Goal: Task Accomplishment & Management: Manage account settings

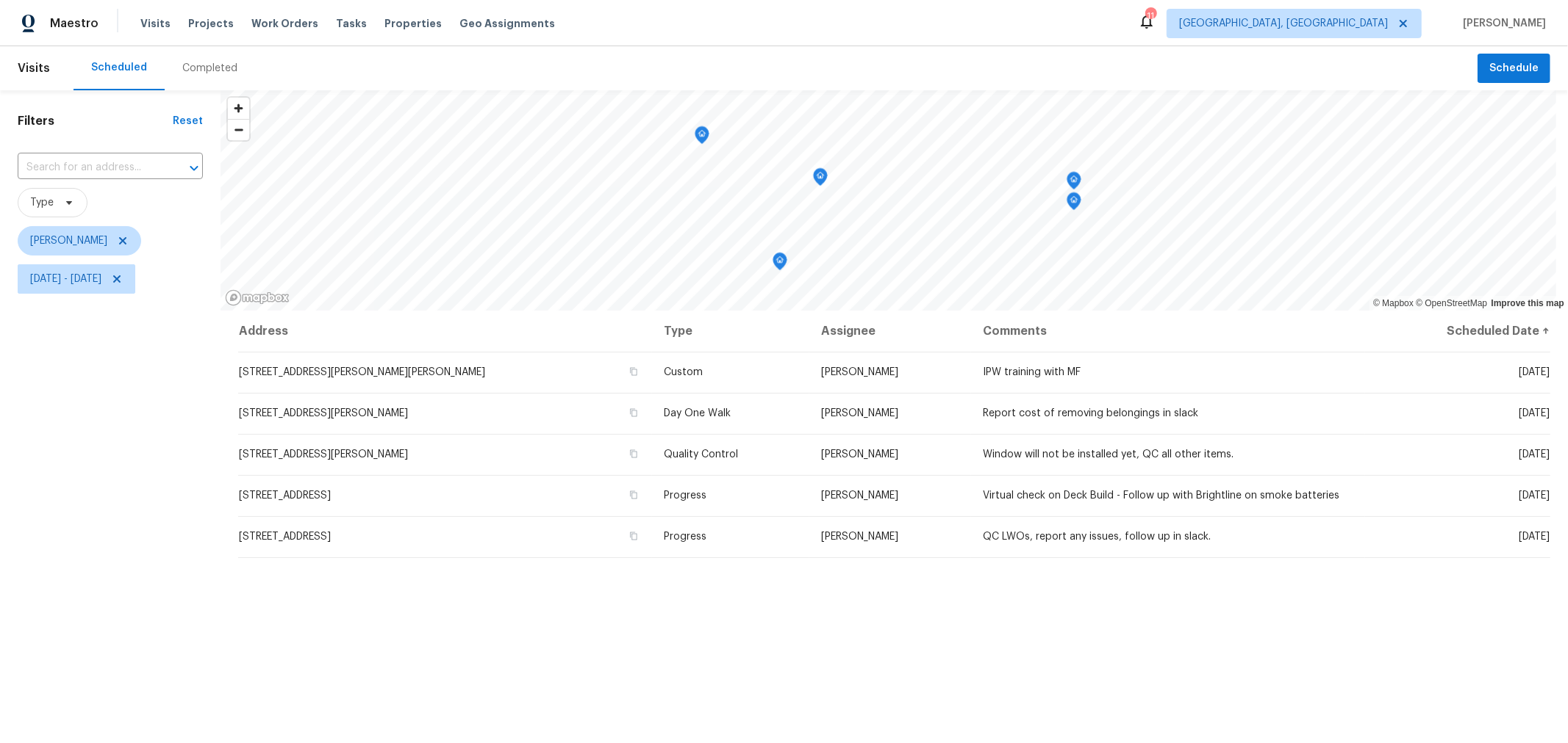
click at [797, 665] on div "Address Type Assignee Comments Scheduled Date ↑ 5409 Longworth Dr, Galloway, OH…" at bounding box center [894, 608] width 1347 height 595
click at [1242, 612] on div "Address Type Assignee Comments Scheduled Date ↑ 5409 Longworth Dr, Galloway, OH…" at bounding box center [894, 608] width 1347 height 595
click at [735, 629] on div "Address Type Assignee Comments Scheduled Date ↑ 5409 Longworth Dr, Galloway, OH…" at bounding box center [894, 608] width 1347 height 595
drag, startPoint x: 129, startPoint y: 371, endPoint x: 133, endPoint y: 328, distance: 43.2
click at [125, 368] on div "Filters Reset ​ Type Keith Hollingsworth Mon, Oct 06 - Mon, Oct 06" at bounding box center [110, 498] width 221 height 816
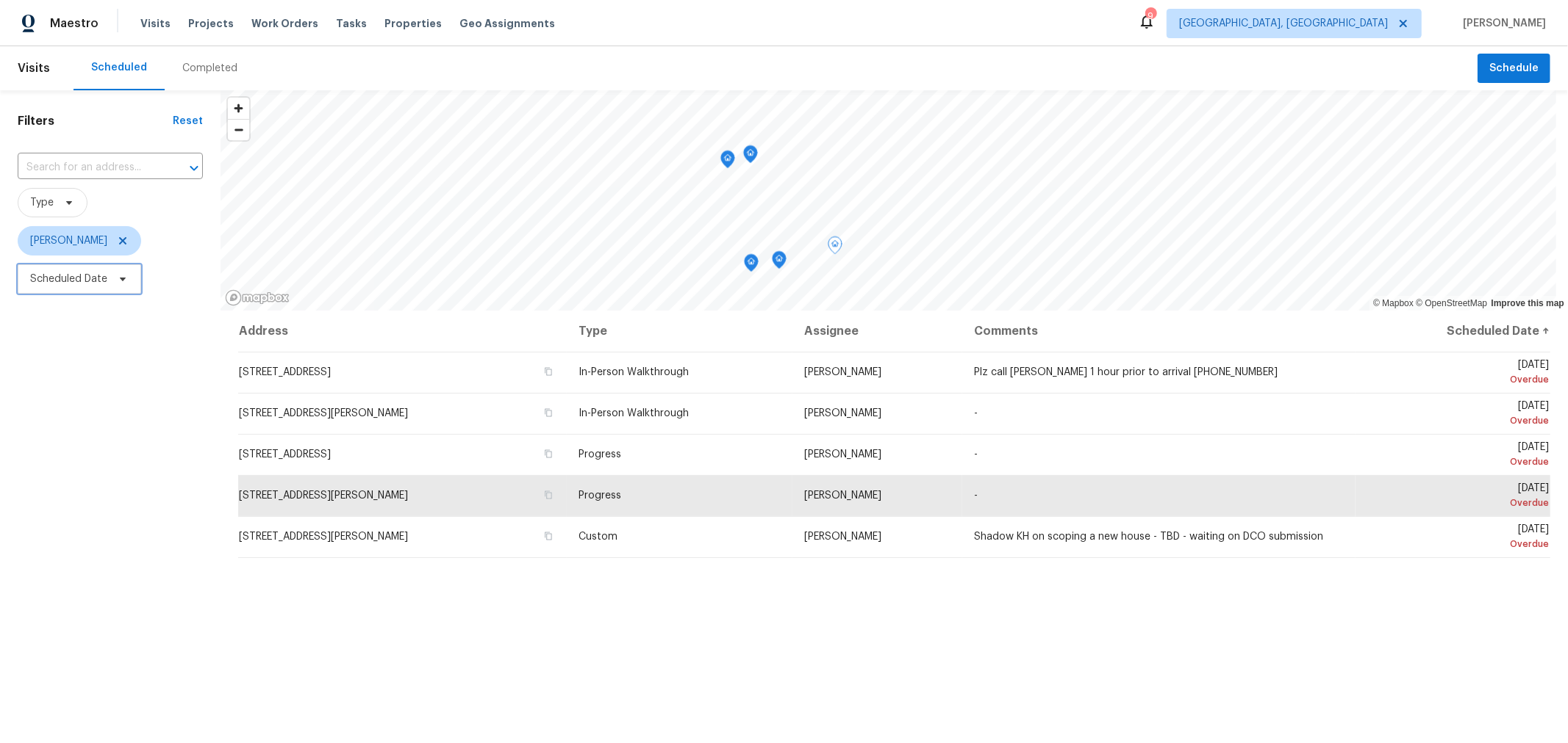
click at [97, 281] on span "Scheduled Date" at bounding box center [69, 280] width 77 height 15
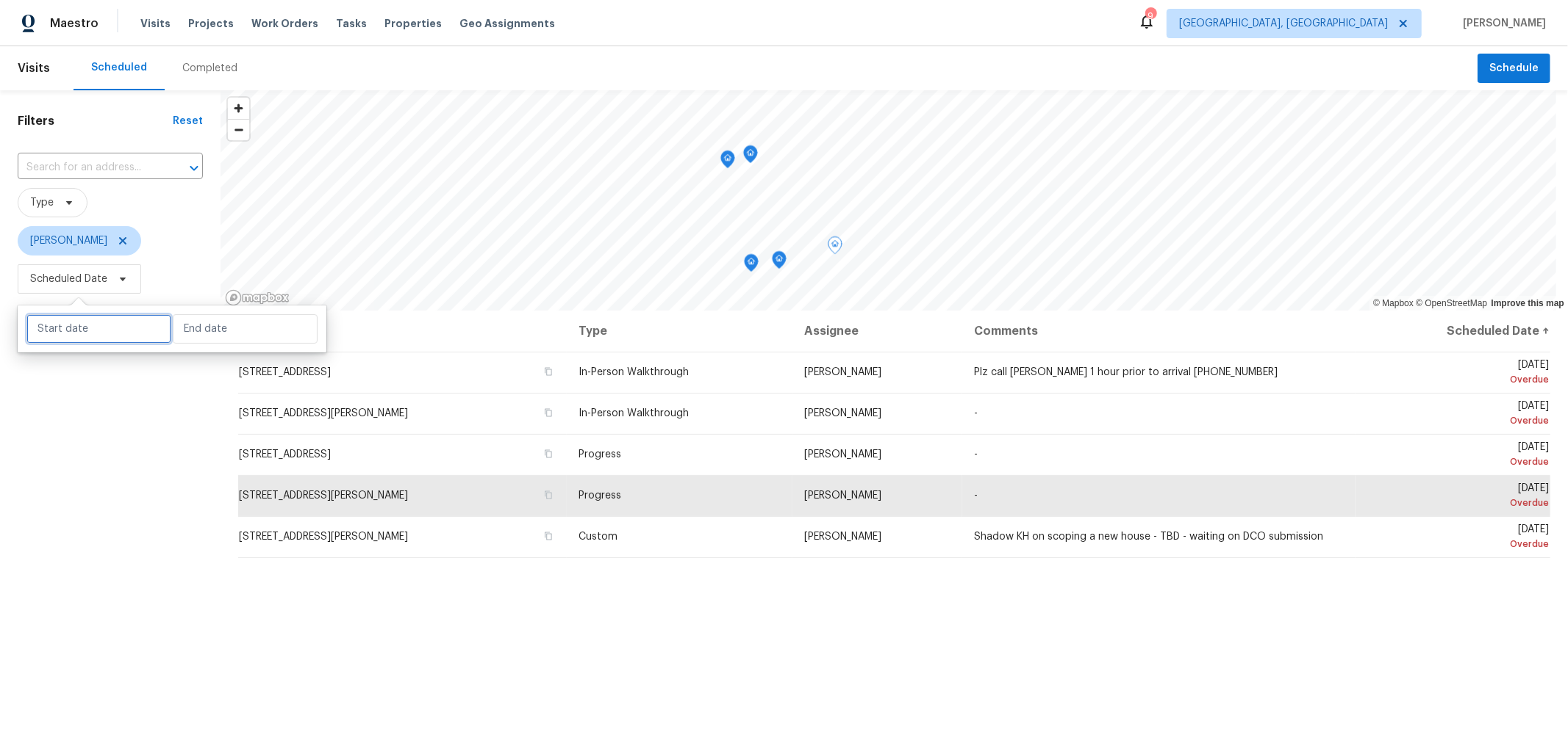
click at [90, 329] on input "text" at bounding box center [99, 329] width 145 height 29
select select "9"
select select "2025"
select select "10"
select select "2025"
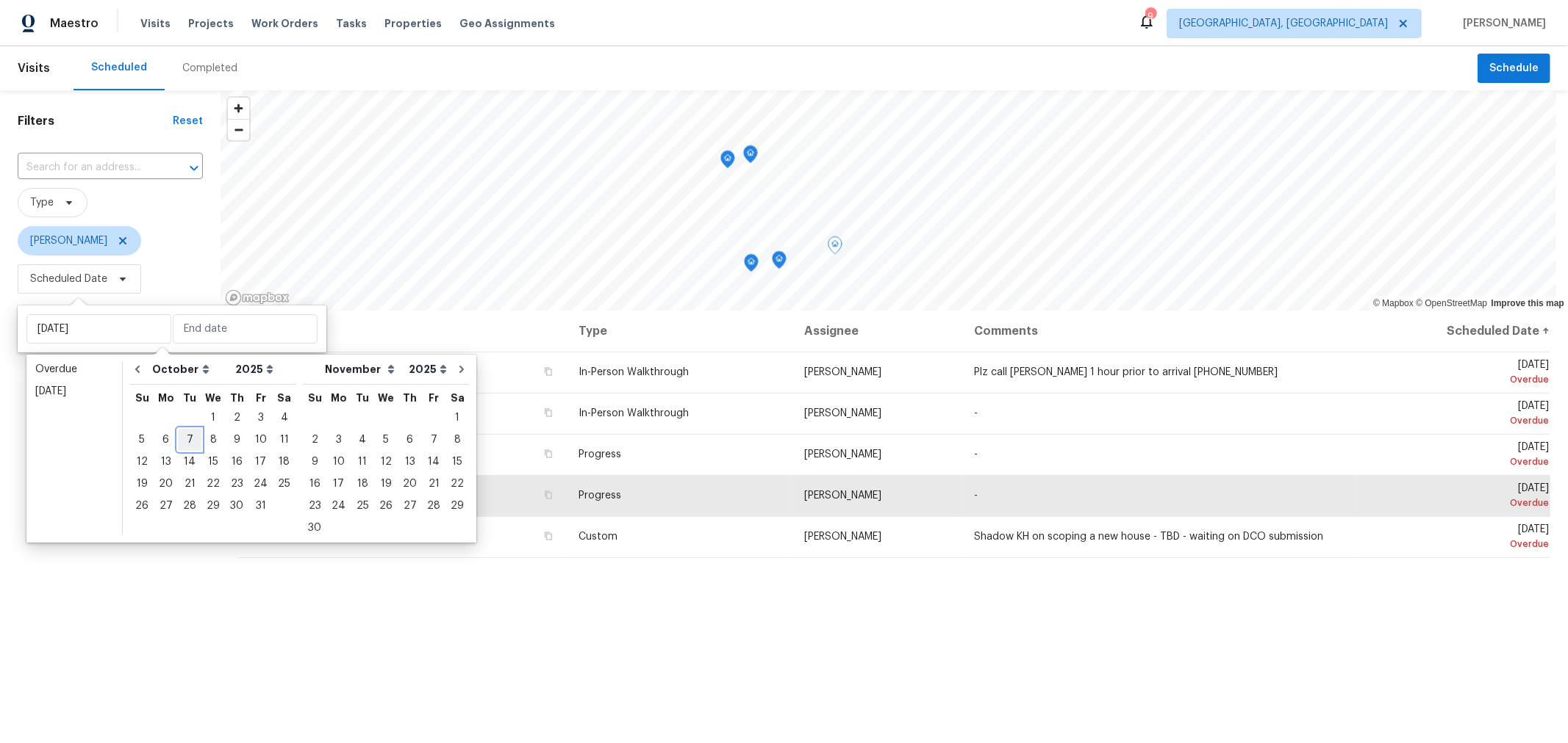
click at [188, 443] on div "7" at bounding box center [190, 440] width 23 height 21
type input "[DATE]"
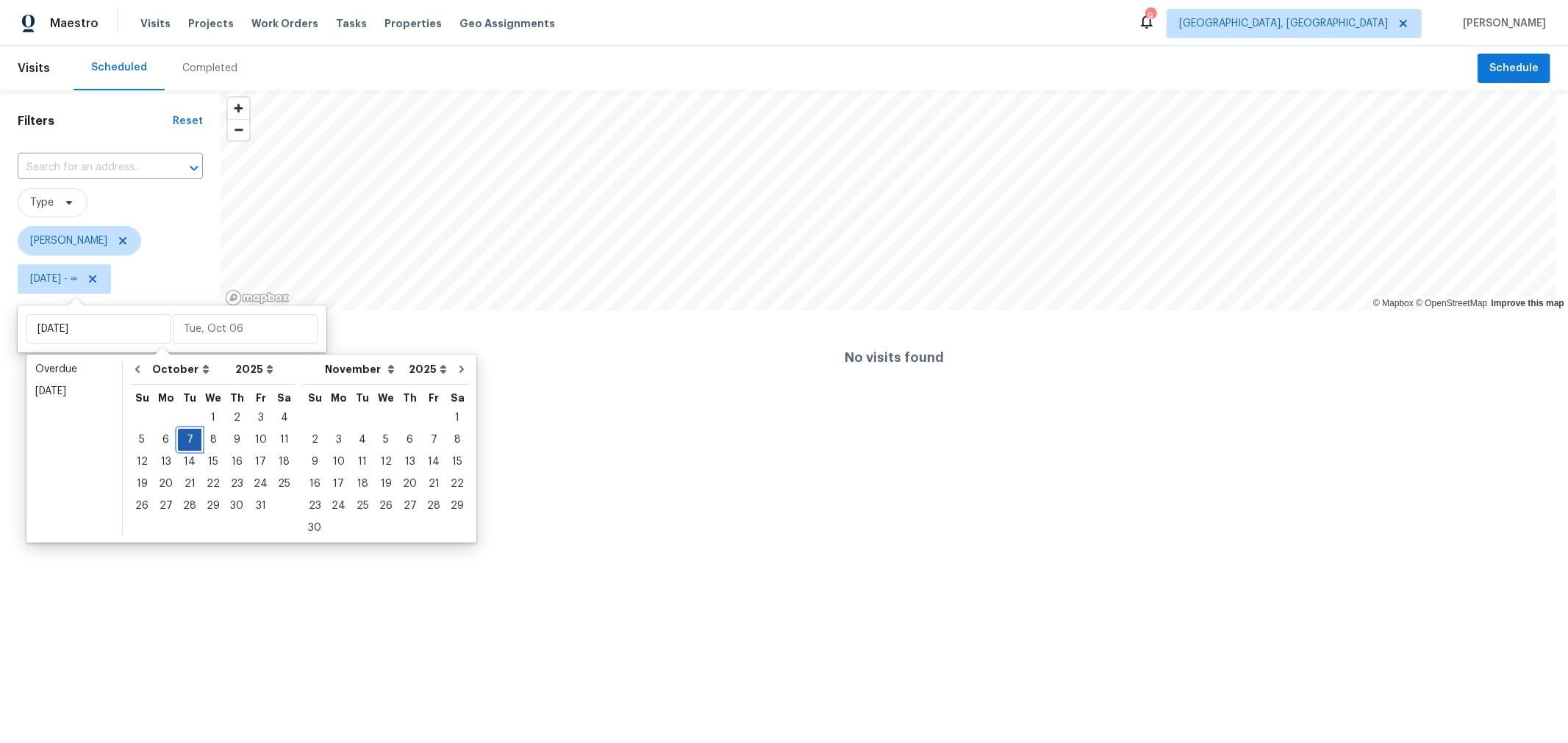
click at [188, 443] on div "7" at bounding box center [190, 440] width 23 height 21
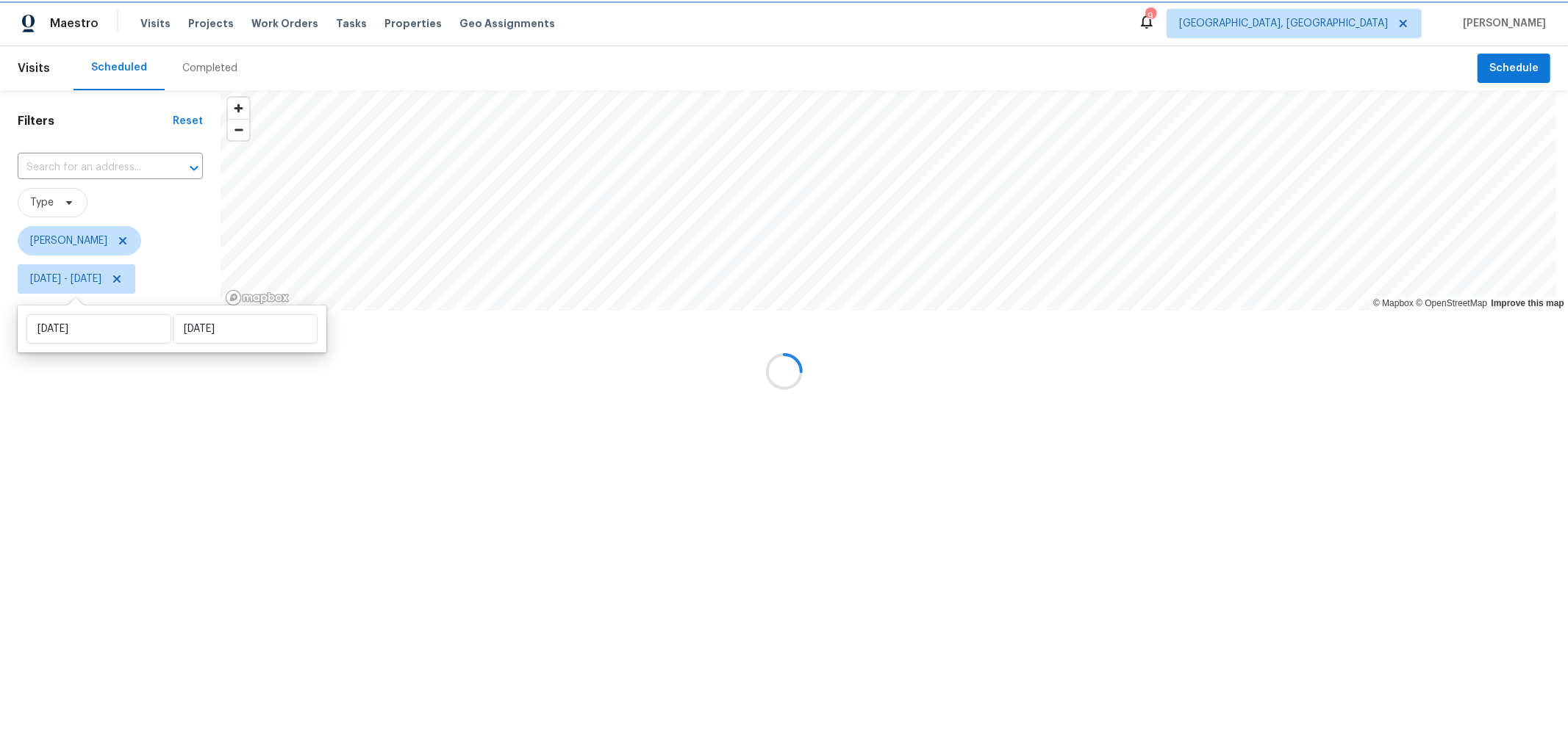
type input "[DATE]"
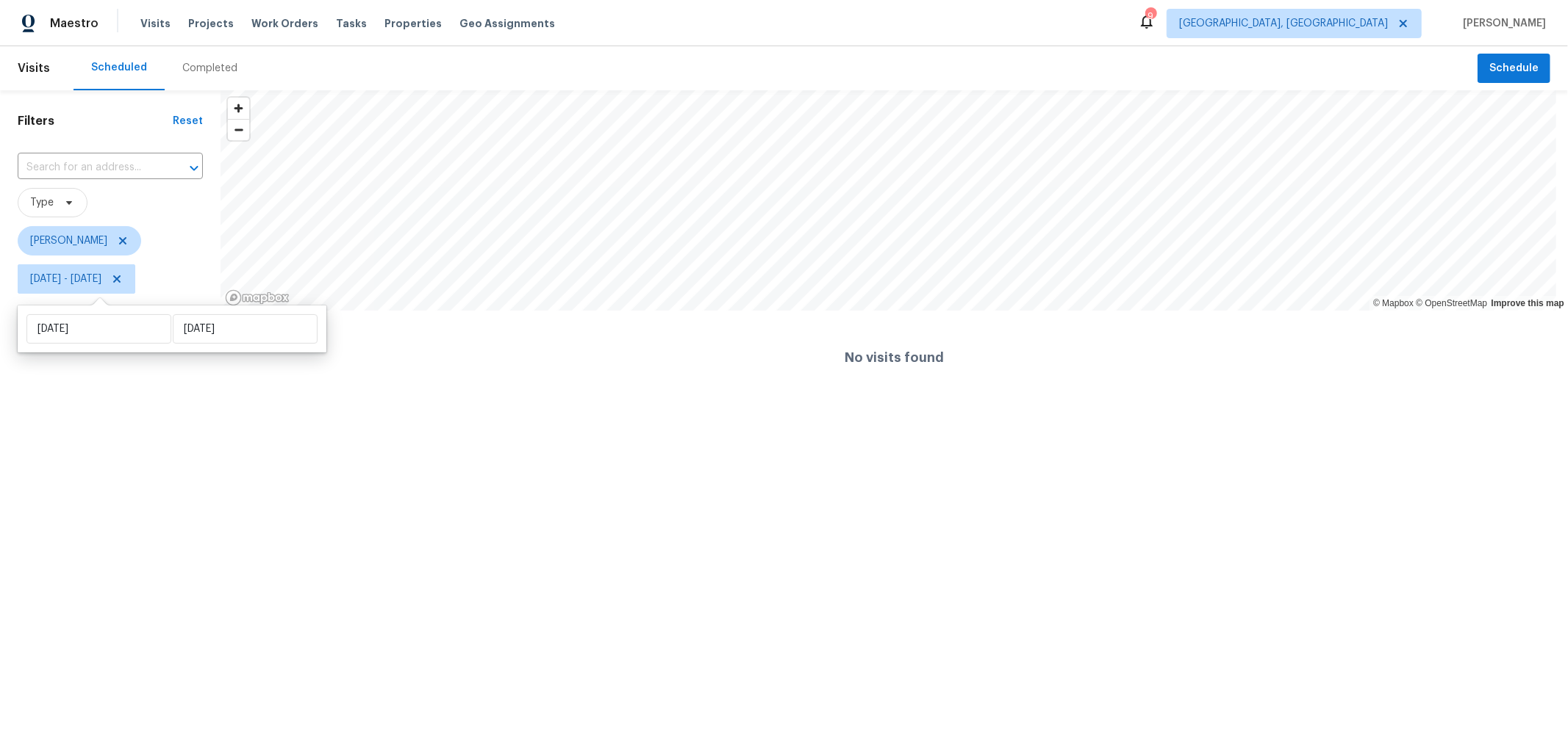
click at [168, 405] on html "Maestro Visits Projects Work Orders Tasks Properties Geo Assignments 9 Columbus…" at bounding box center [784, 202] width 1568 height 405
click at [107, 291] on span "Tue, Oct 07 - Tue, Oct 07" at bounding box center [76, 279] width 118 height 29
select select "9"
select select "2025"
select select "10"
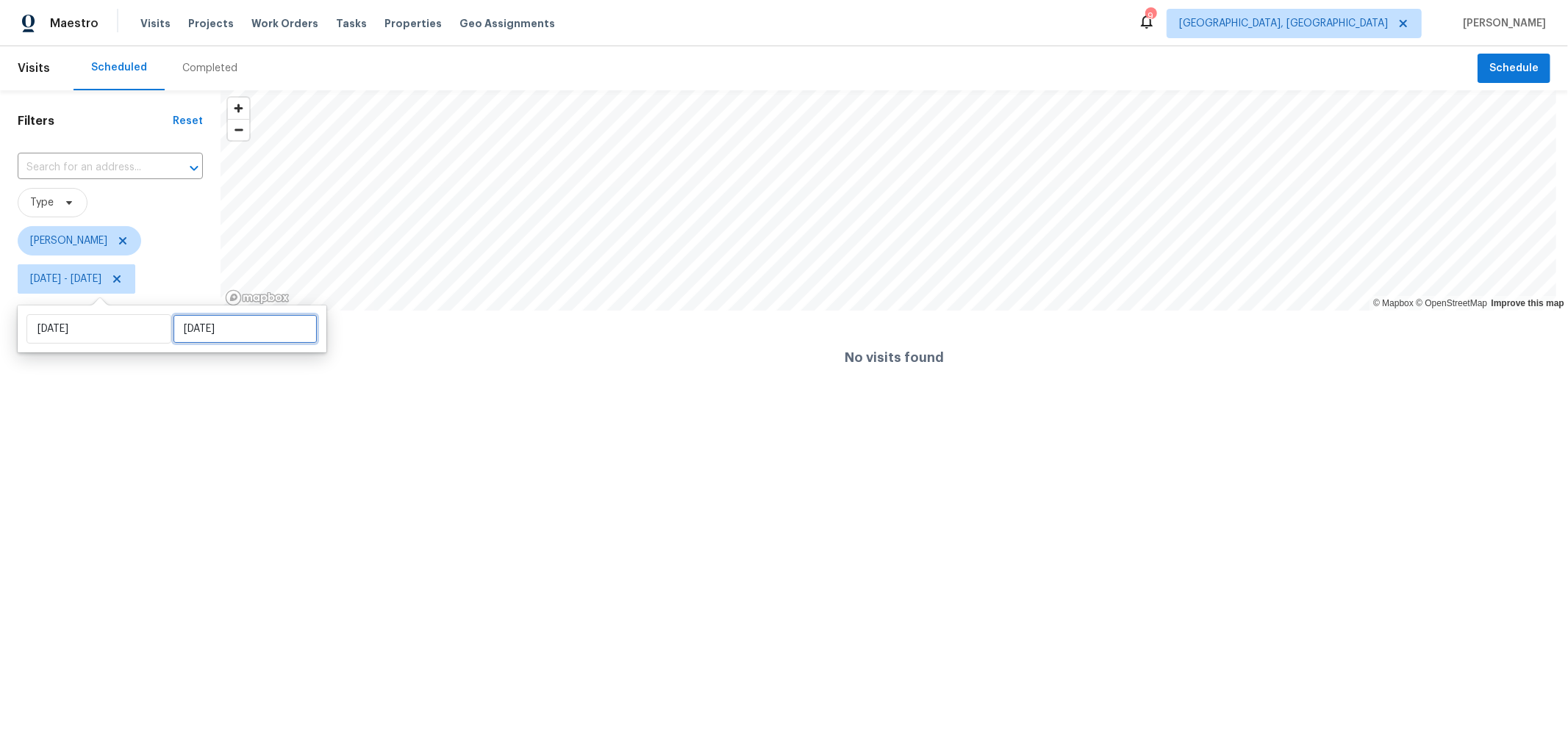
select select "2025"
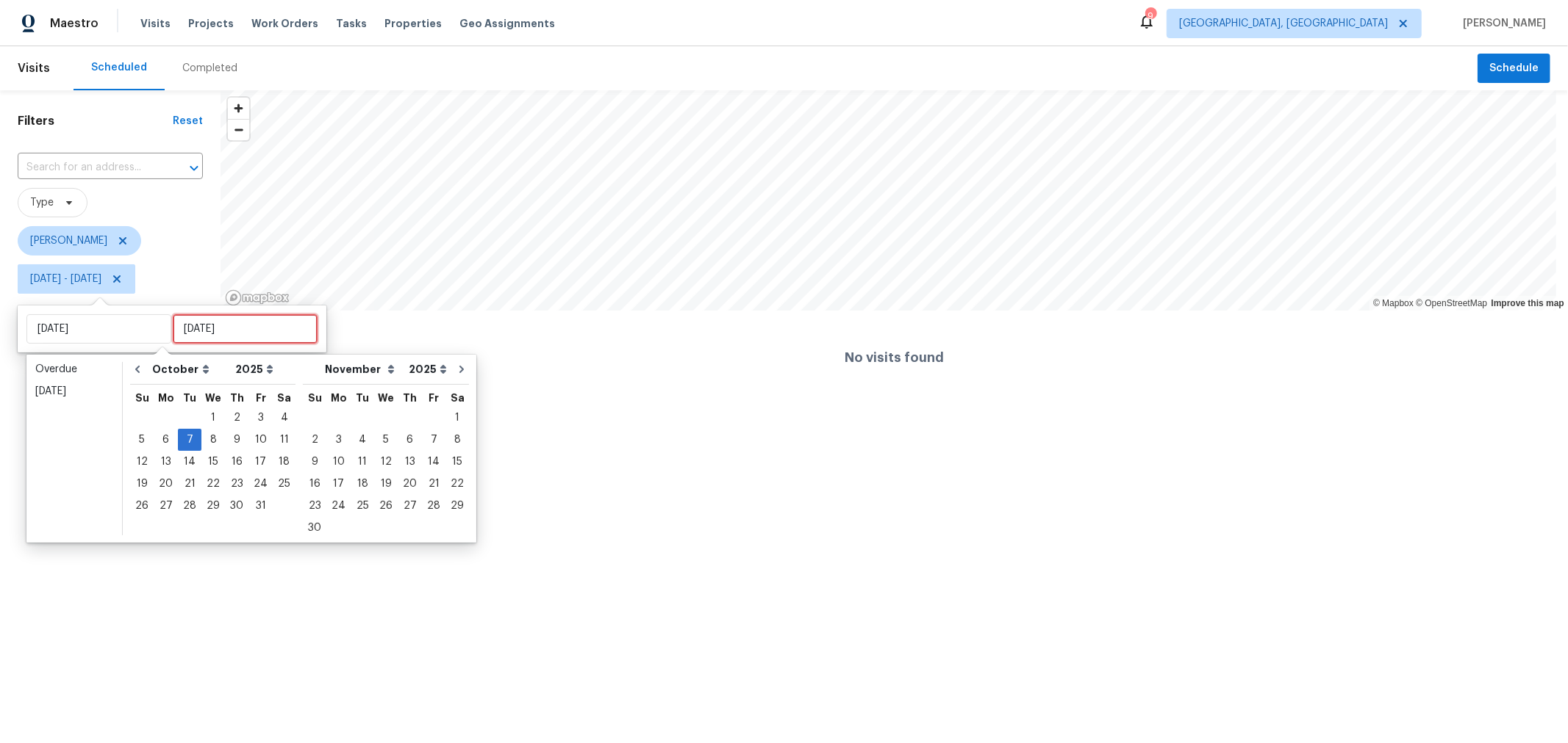
click at [237, 326] on input "[DATE]" at bounding box center [245, 329] width 145 height 29
click at [258, 438] on div "10" at bounding box center [260, 440] width 24 height 21
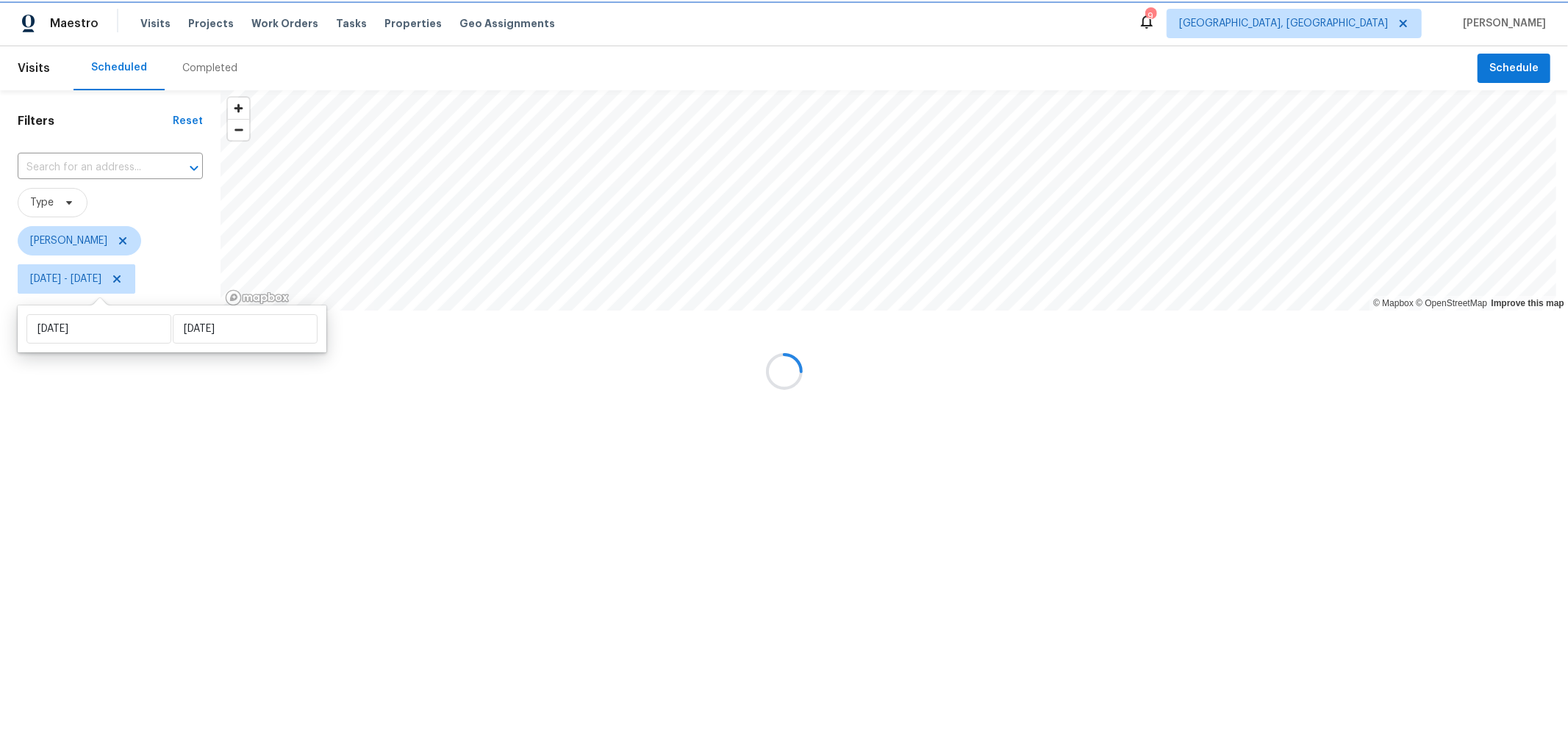
type input "[DATE]"
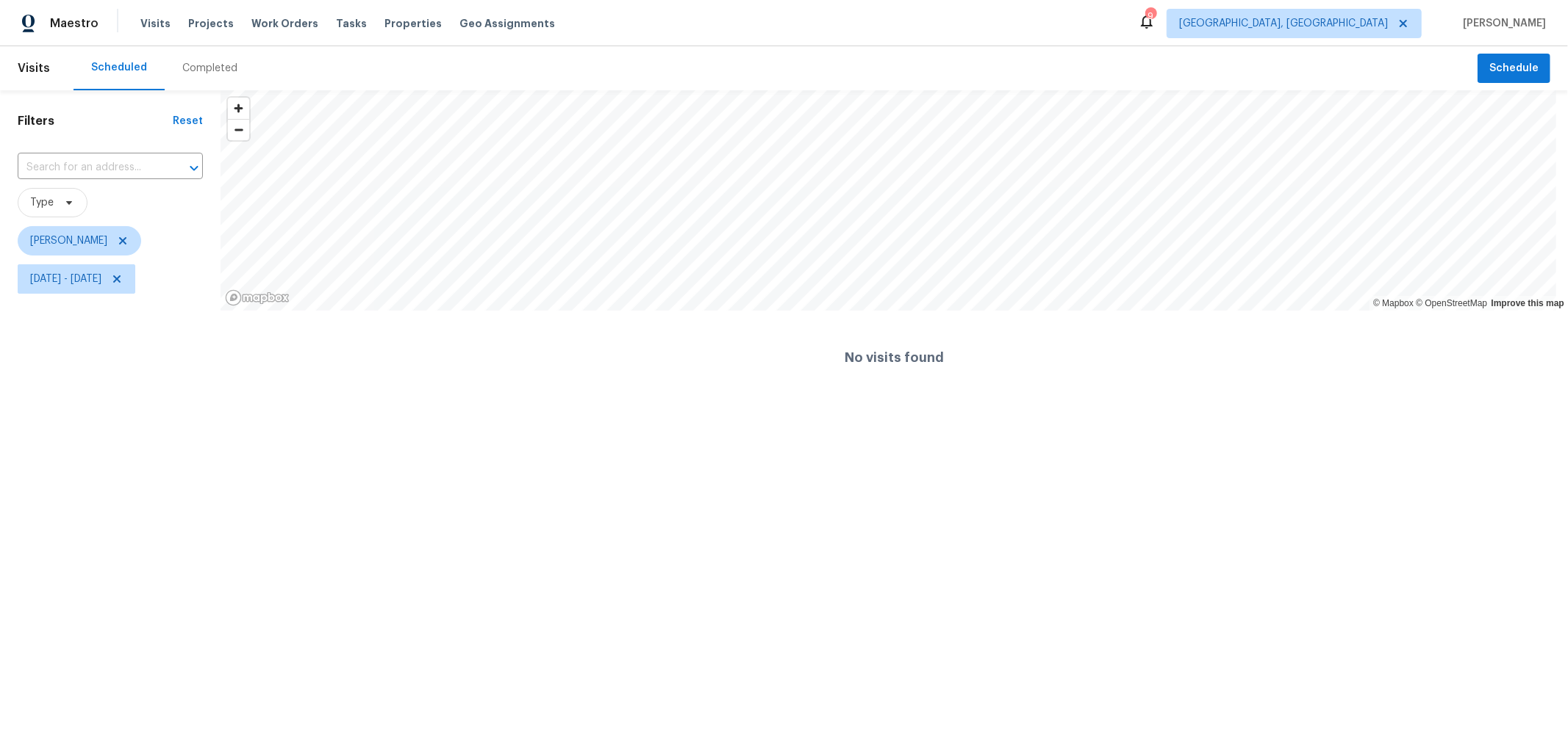
click at [171, 230] on span "Michael Foley" at bounding box center [110, 240] width 185 height 29
click at [135, 274] on span "Tue, Oct 07 - Fri, Oct 10" at bounding box center [76, 279] width 118 height 29
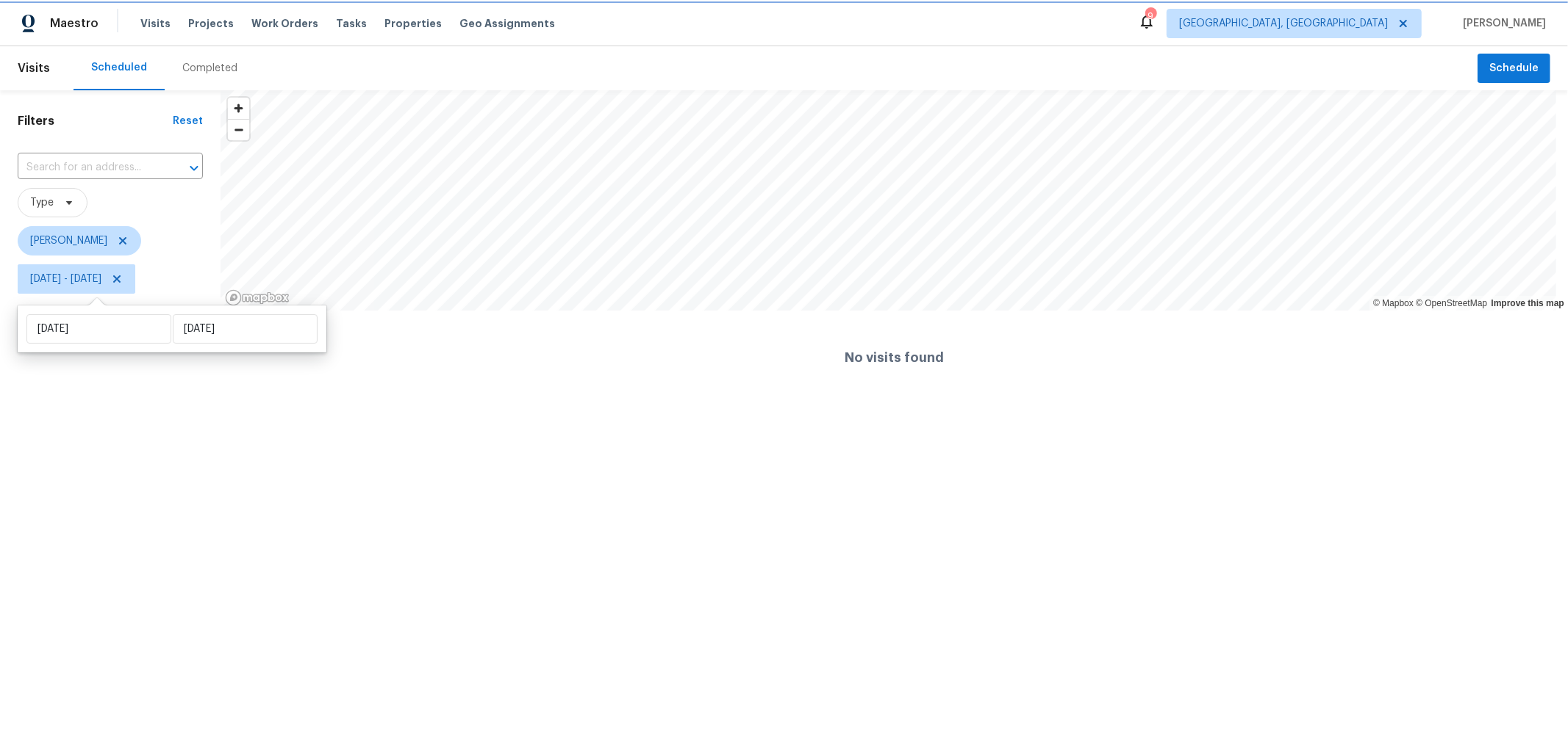
click at [120, 282] on icon at bounding box center [117, 279] width 8 height 8
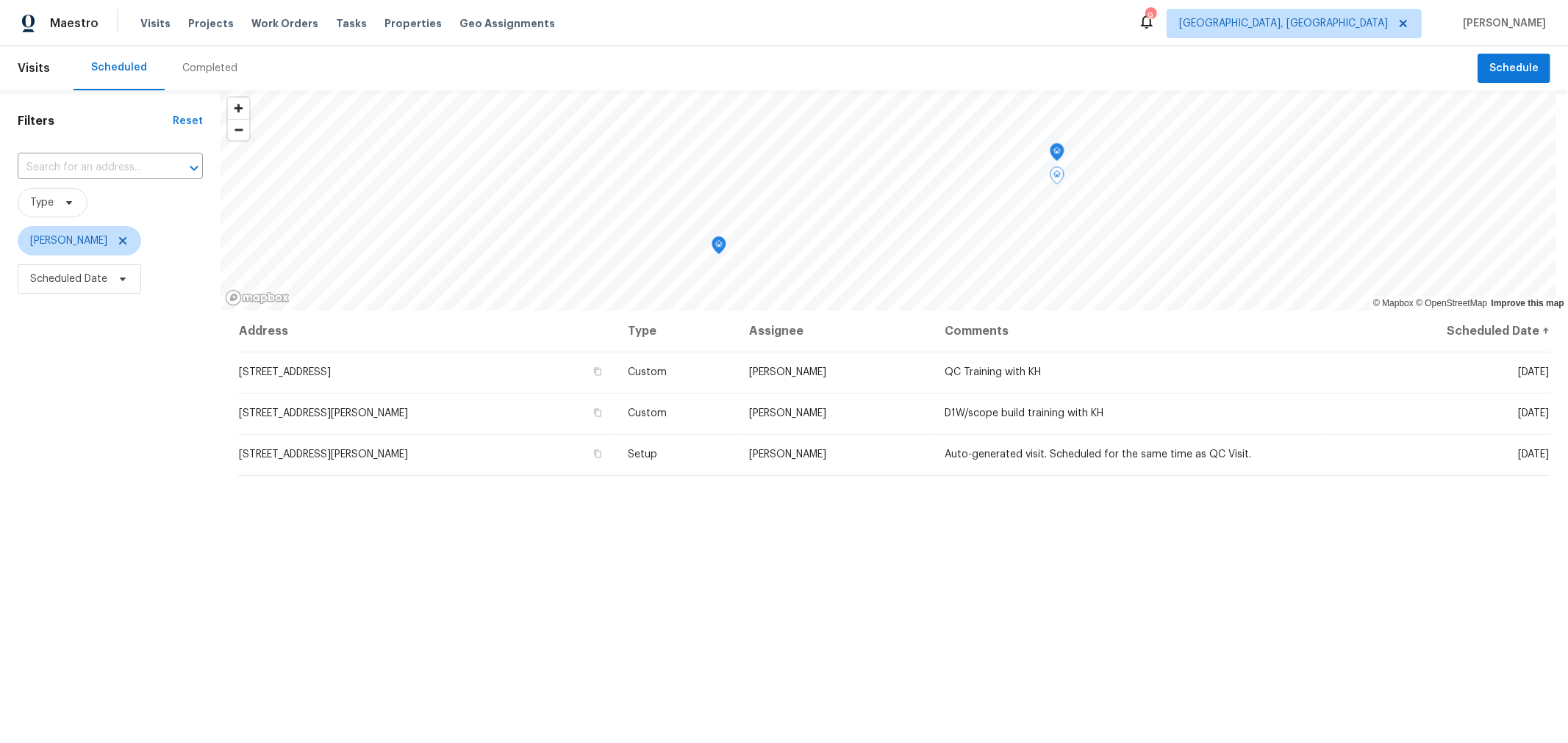
click at [444, 643] on div "Address Type Assignee Comments Scheduled Date ↑ 6775 Centennial Dr, Reynoldsbur…" at bounding box center [894, 608] width 1347 height 595
click at [614, 621] on div "Address Type Assignee Comments Scheduled Date ↑ 6775 Centennial Dr, Reynoldsbur…" at bounding box center [894, 608] width 1347 height 595
click at [1489, 66] on span "Schedule" at bounding box center [1514, 68] width 49 height 18
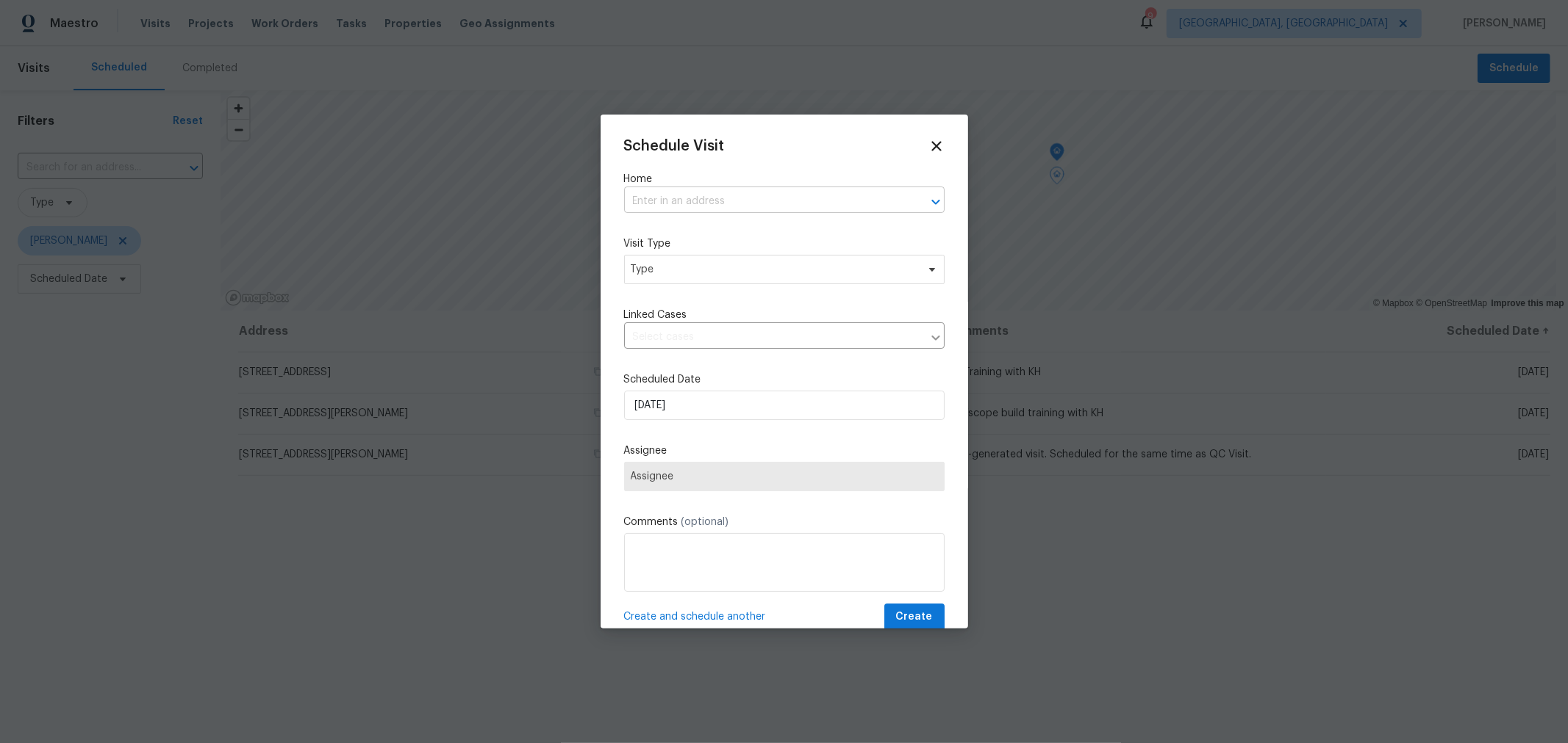
click at [816, 195] on input "text" at bounding box center [764, 201] width 279 height 23
type input "3352"
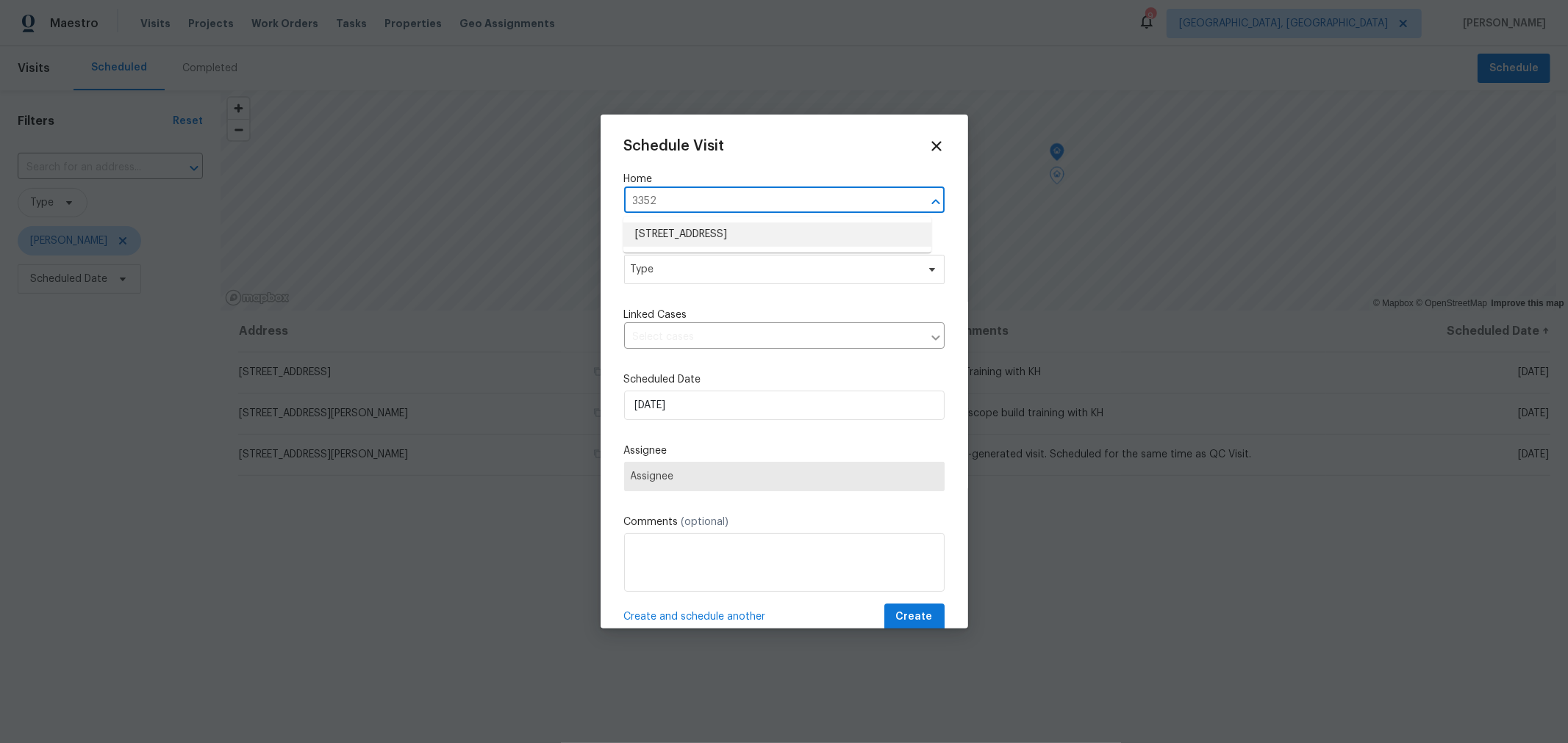
click at [788, 230] on li "[STREET_ADDRESS]" at bounding box center [777, 235] width 308 height 24
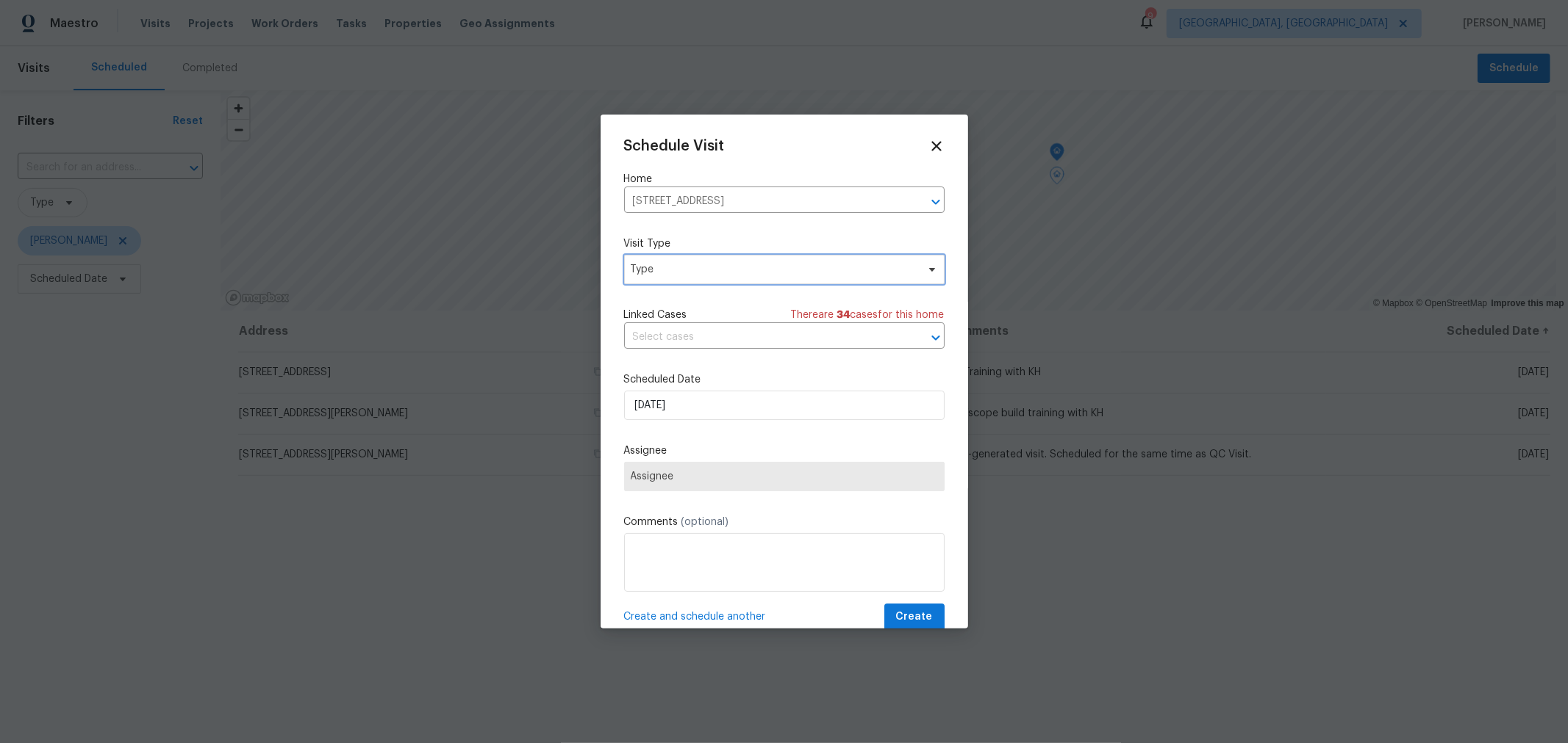
click at [766, 270] on span "Type" at bounding box center [774, 270] width 286 height 15
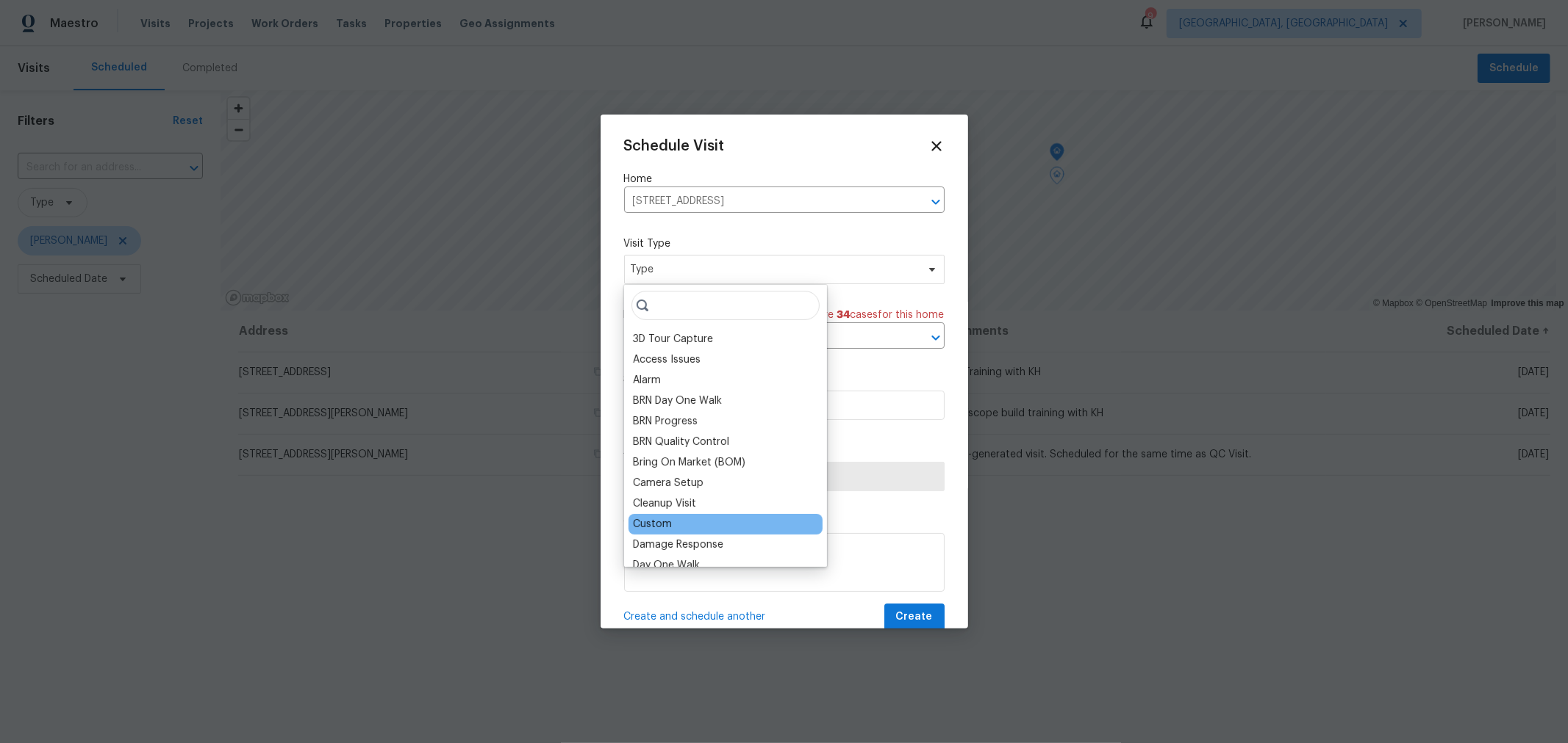
click at [670, 528] on div "Custom" at bounding box center [652, 524] width 39 height 15
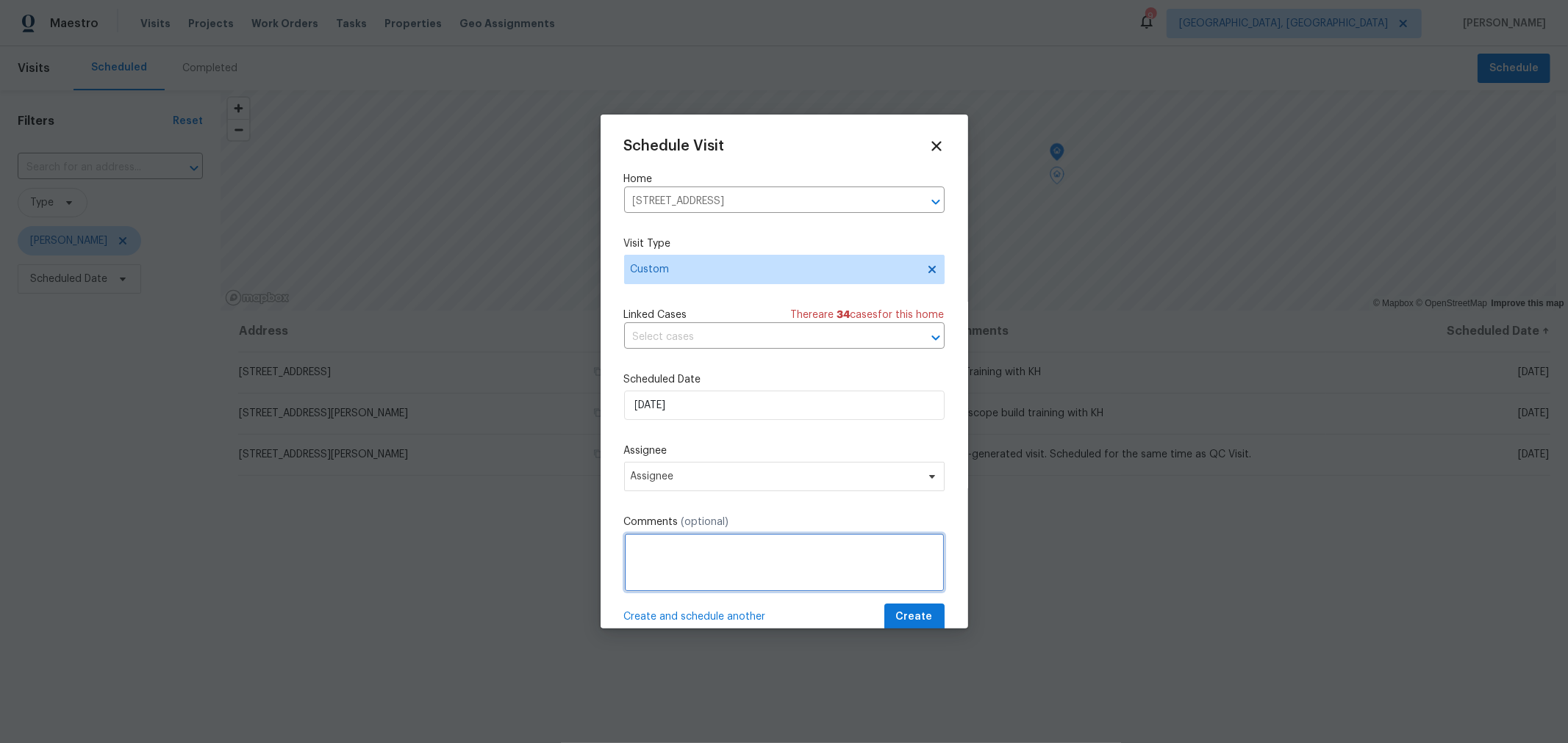
click at [677, 543] on textarea at bounding box center [784, 563] width 321 height 58
type textarea "NavAi"
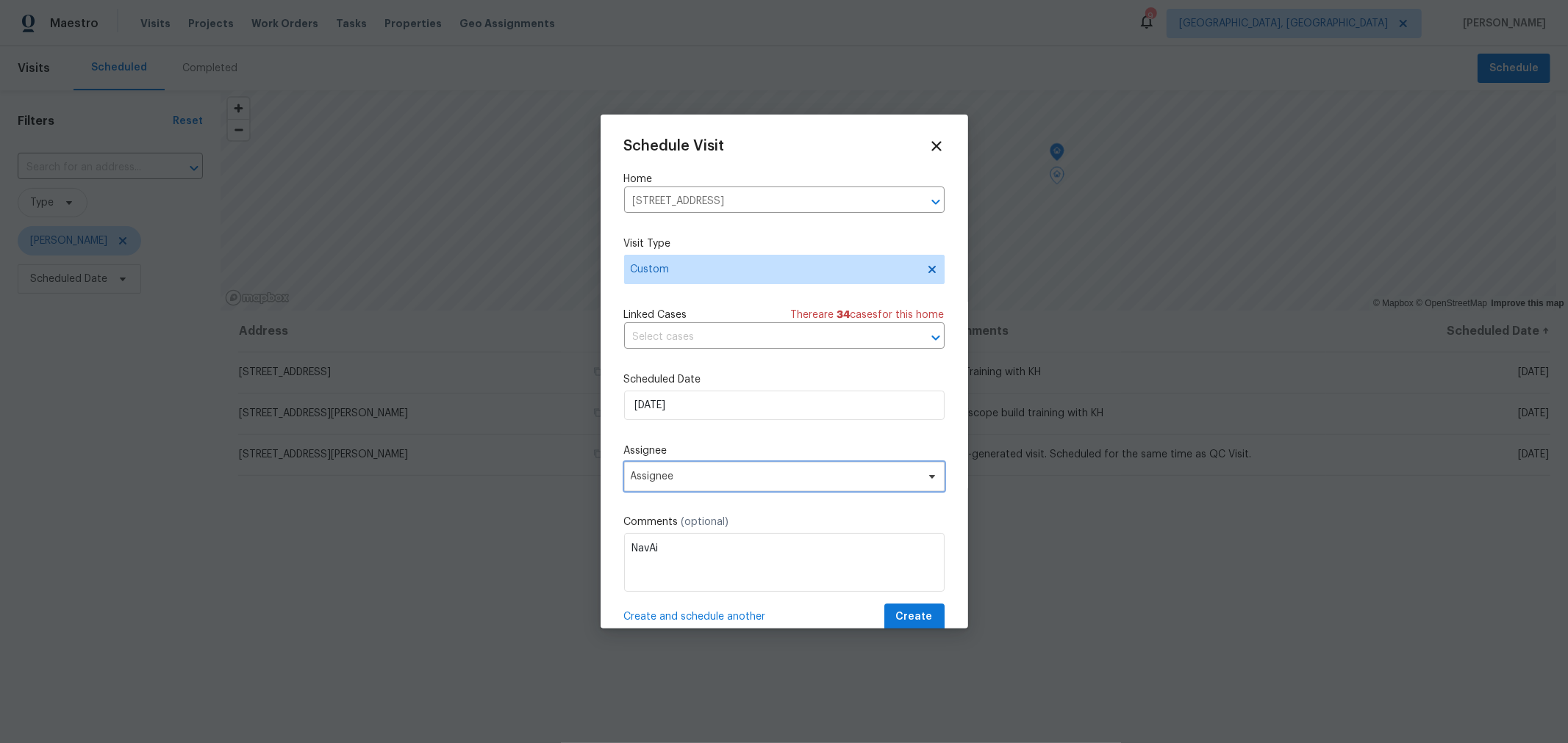
click at [720, 478] on span "Assignee" at bounding box center [774, 477] width 288 height 12
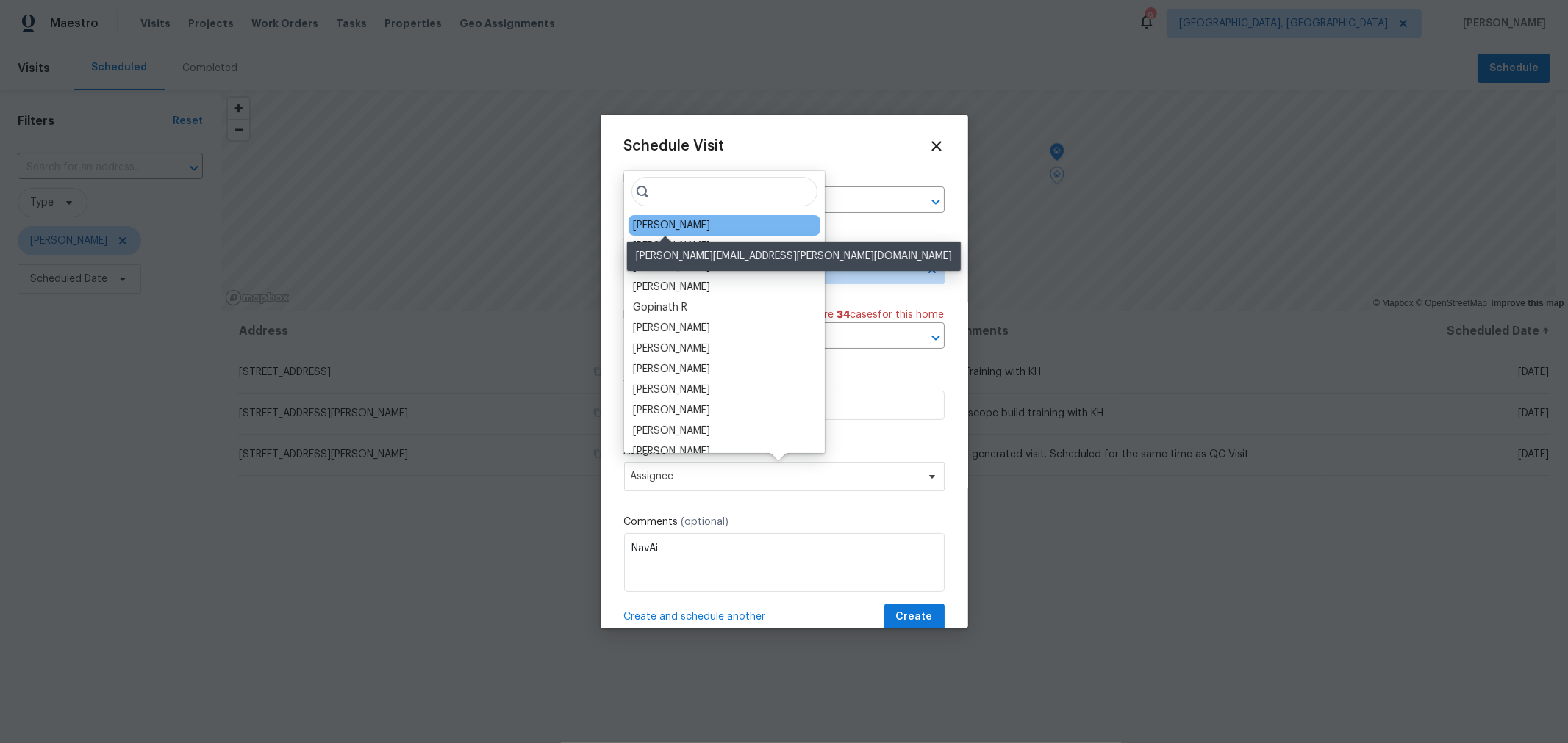
click at [675, 223] on div "Michael Foley" at bounding box center [672, 225] width 77 height 15
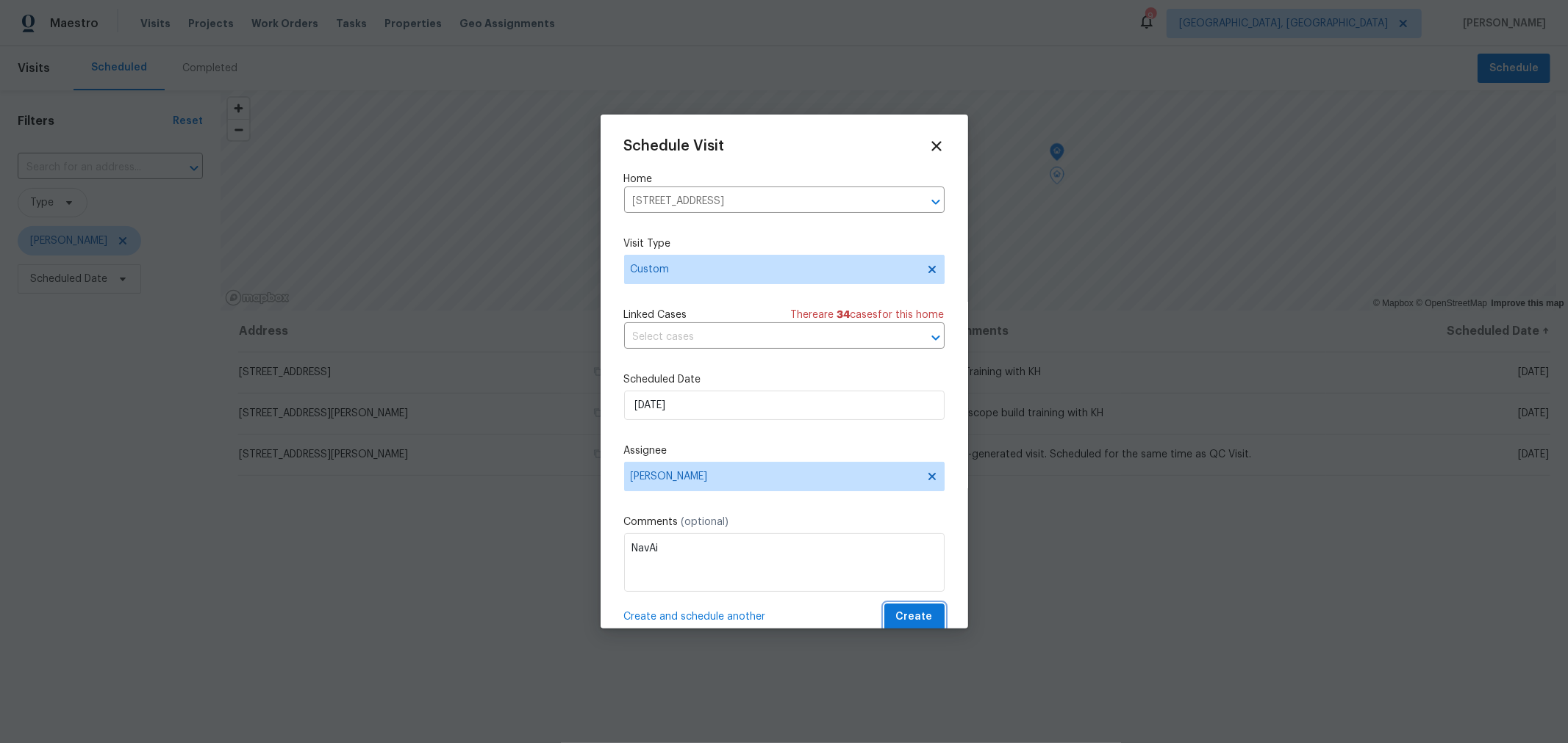
click at [896, 614] on span "Create" at bounding box center [915, 618] width 37 height 18
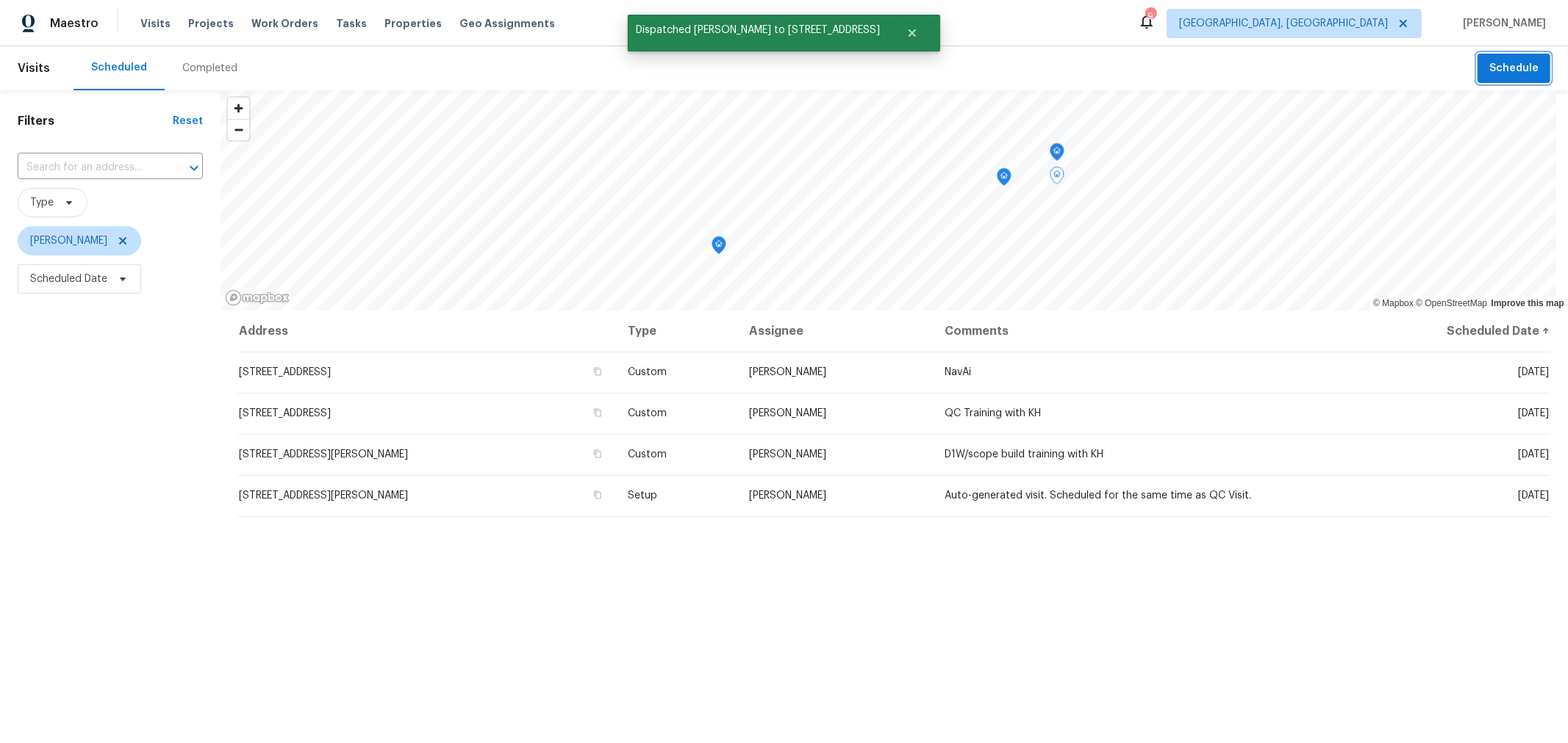
click at [1487, 78] on button "Schedule" at bounding box center [1514, 68] width 73 height 30
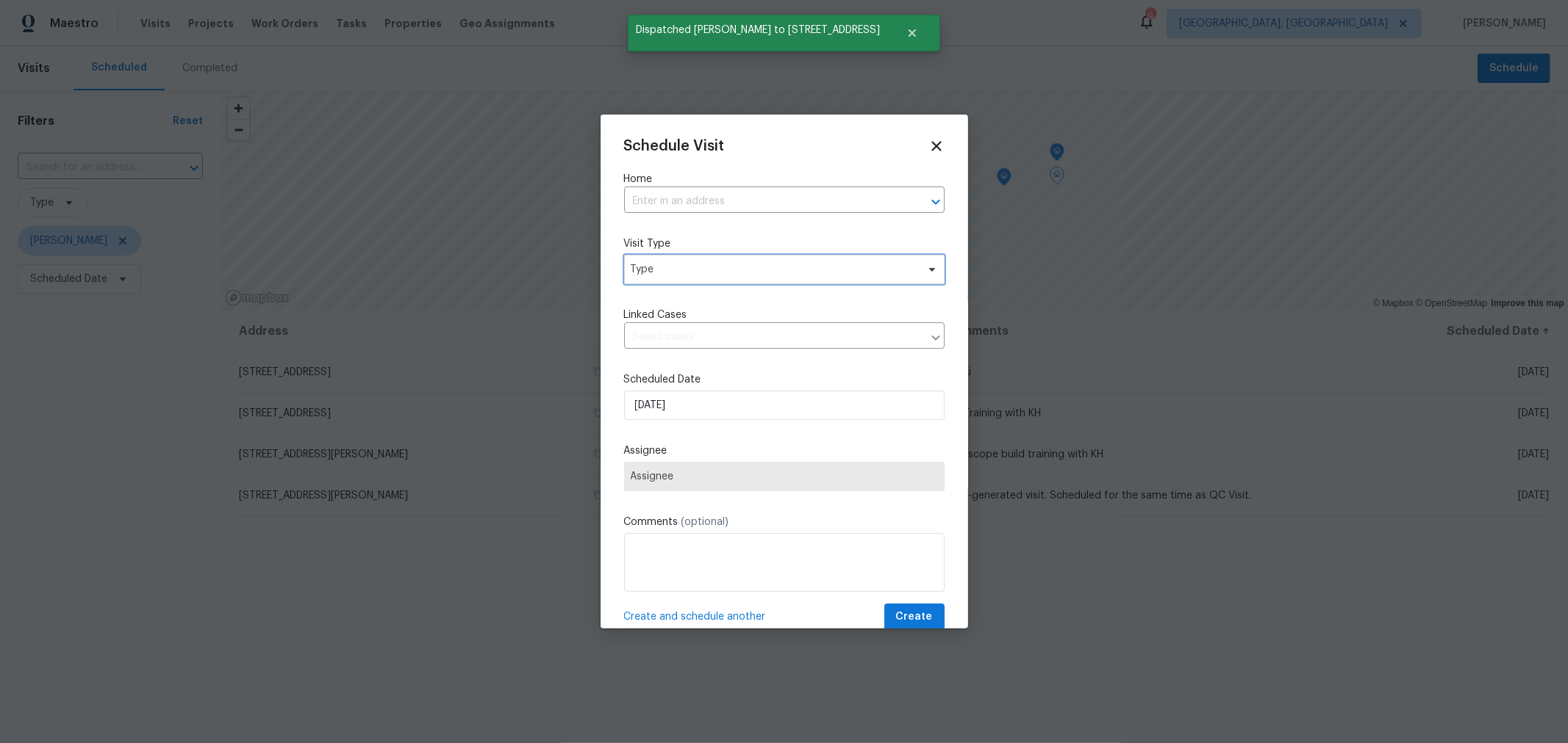
click at [695, 270] on span "Type" at bounding box center [774, 270] width 286 height 15
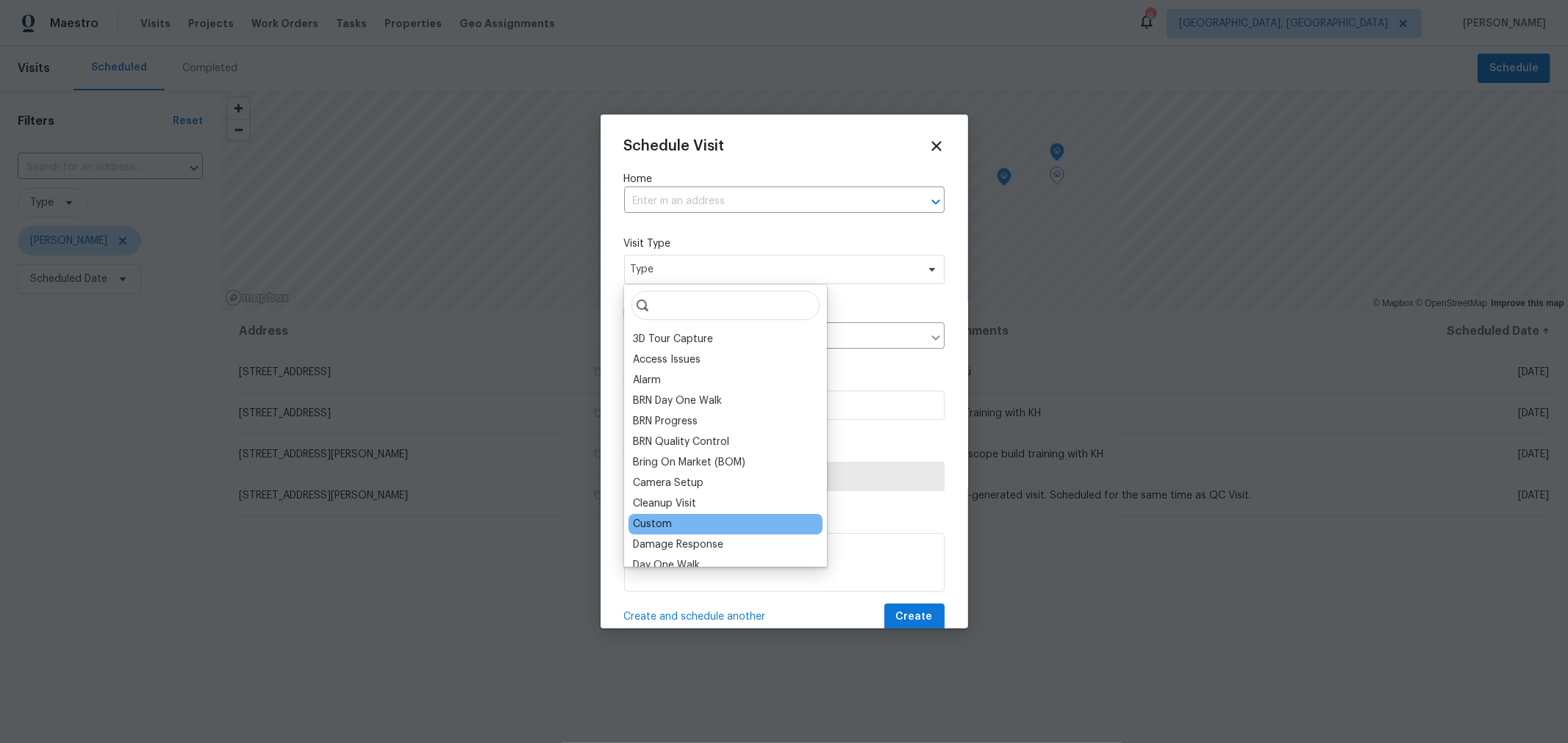
click at [666, 523] on div "Custom" at bounding box center [652, 524] width 39 height 15
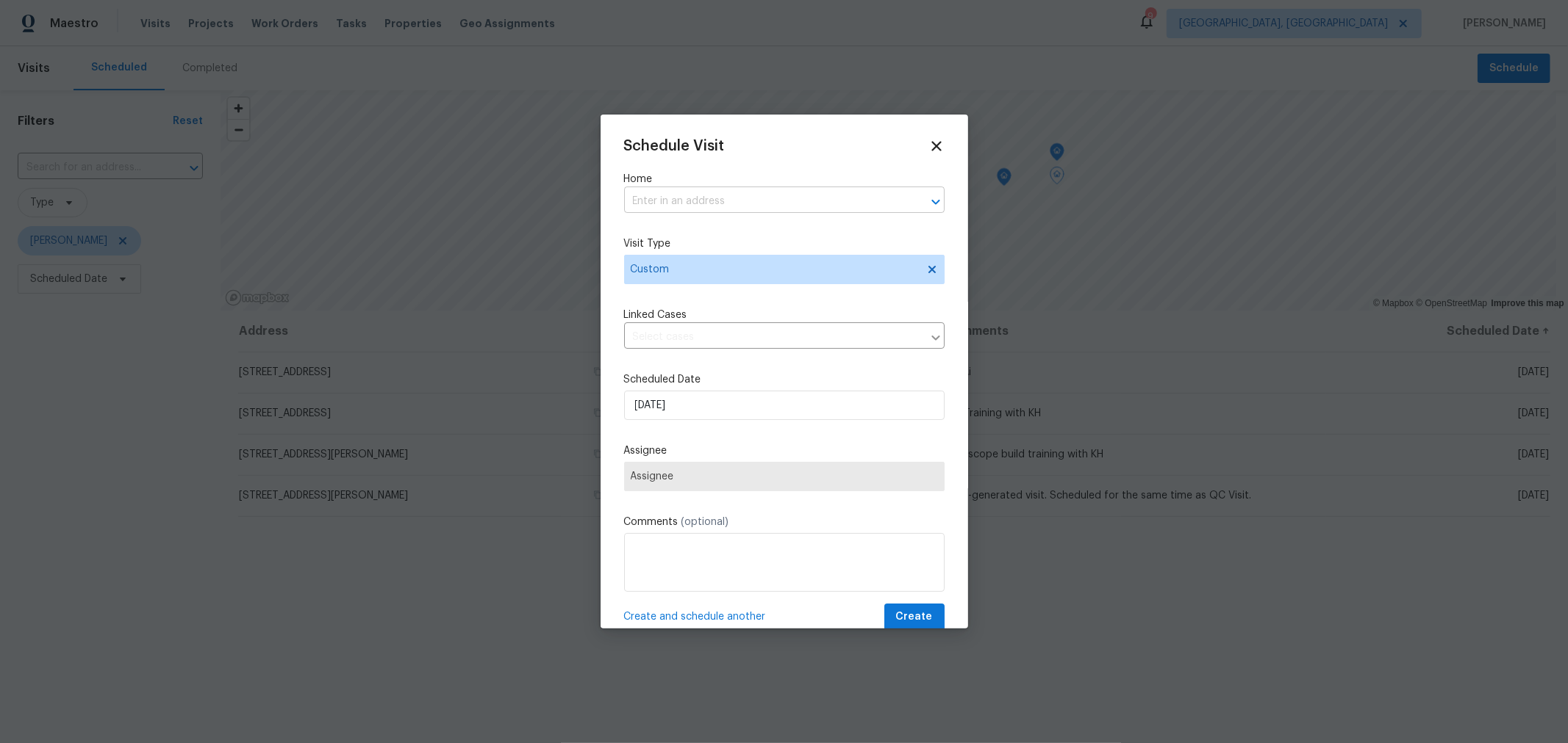
click at [720, 192] on input "text" at bounding box center [764, 201] width 279 height 23
type input "5391"
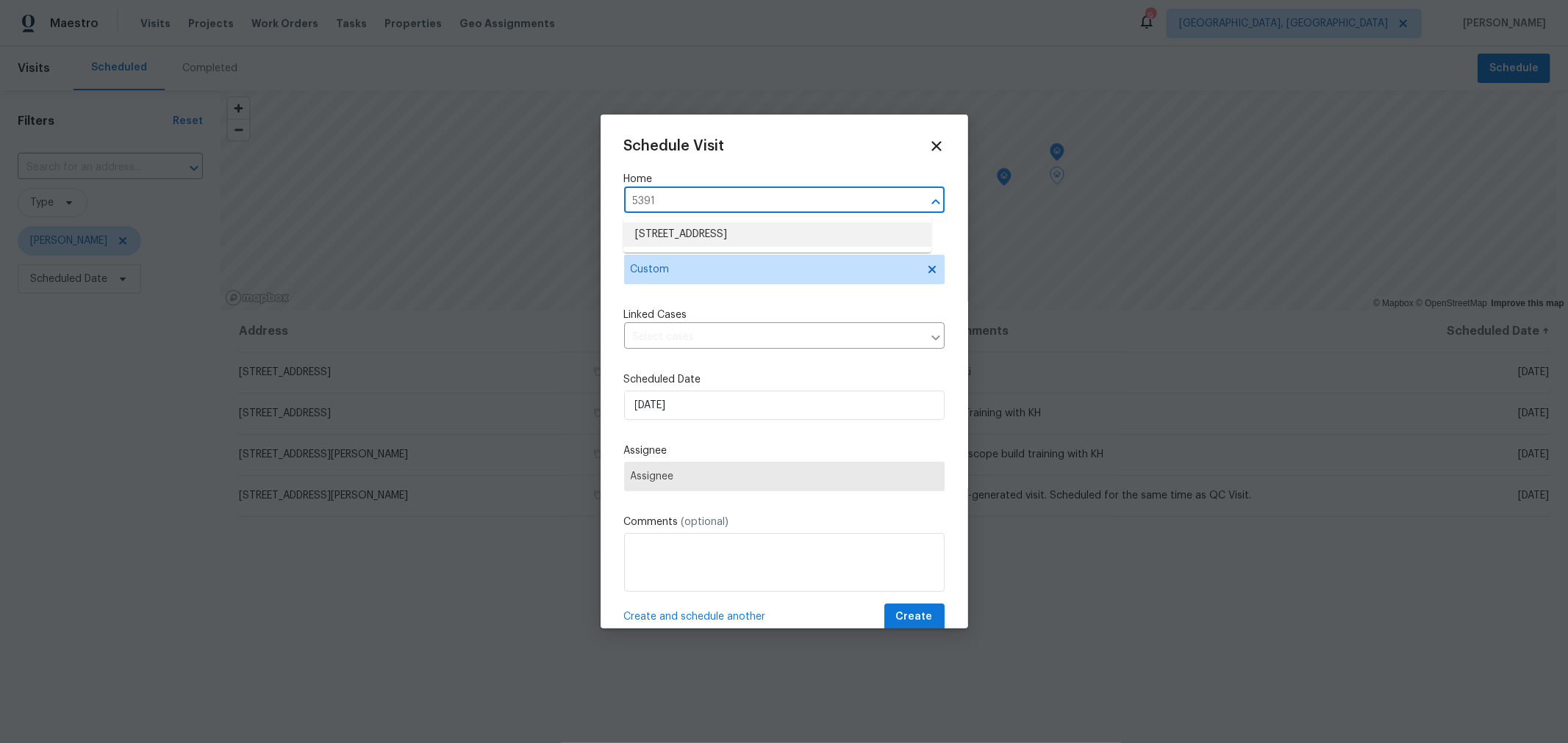
drag, startPoint x: 764, startPoint y: 236, endPoint x: 755, endPoint y: 249, distance: 15.8
click at [763, 236] on li "[STREET_ADDRESS]" at bounding box center [777, 235] width 308 height 24
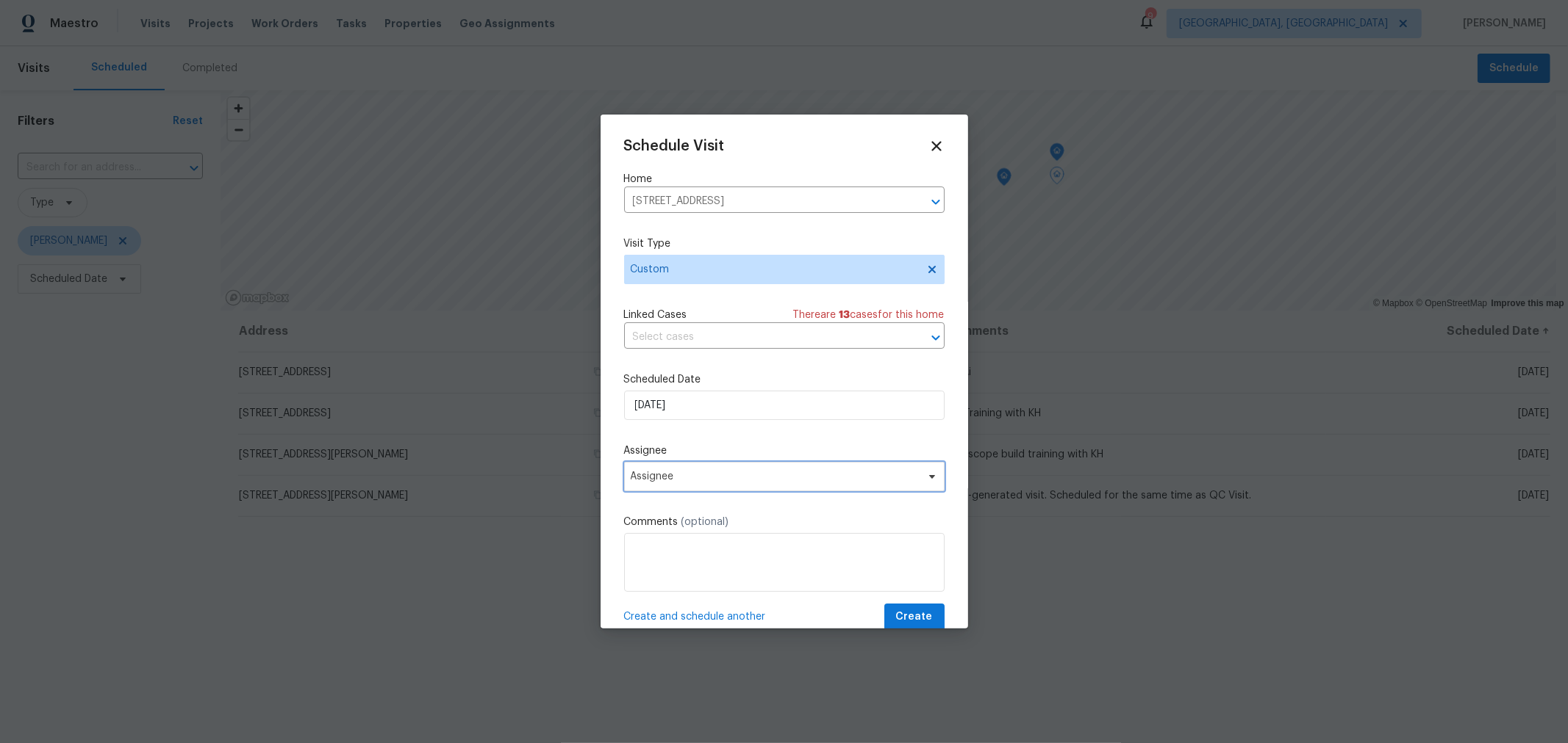
click at [683, 472] on span "Assignee" at bounding box center [784, 476] width 321 height 29
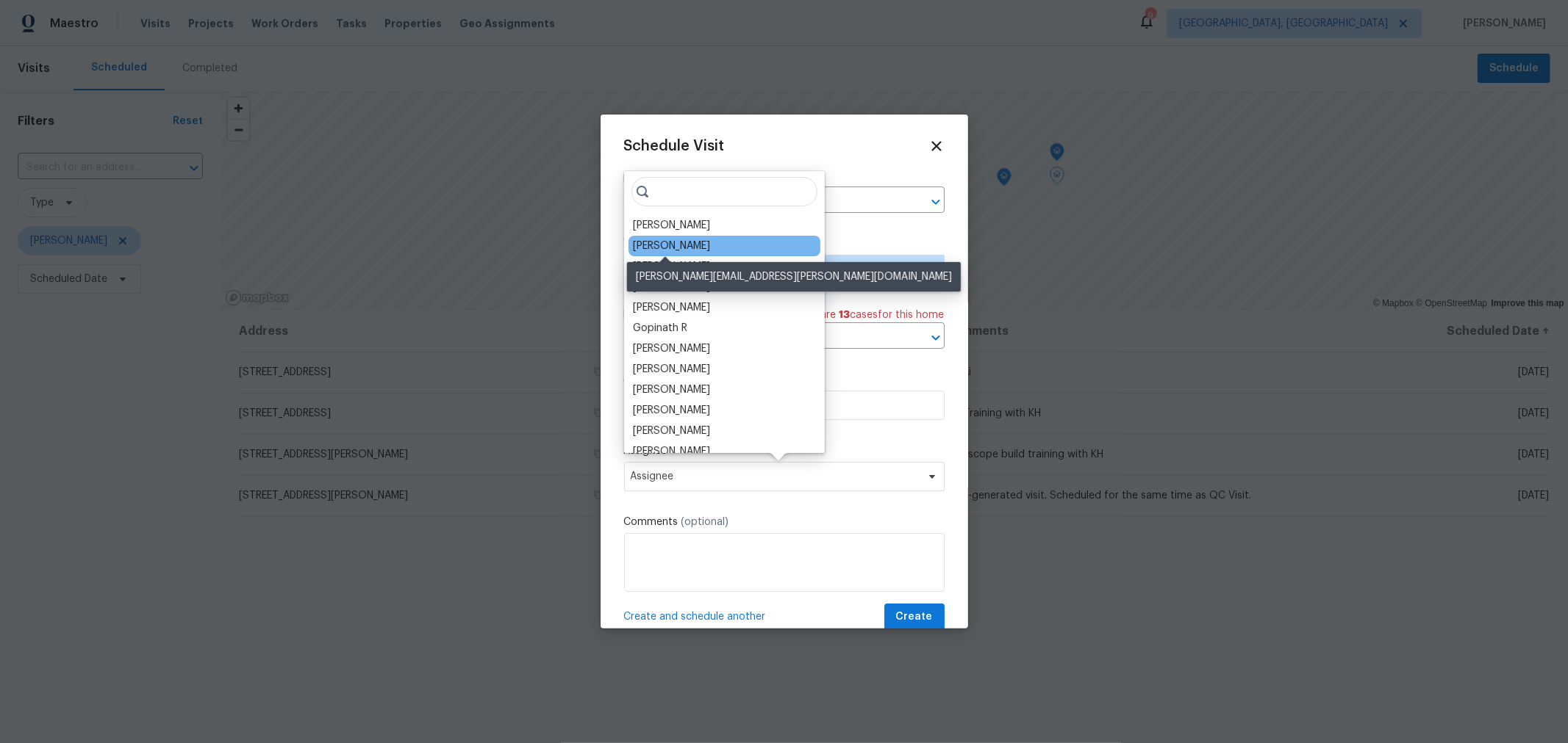
click at [672, 251] on div "Michael Foley" at bounding box center [672, 246] width 77 height 15
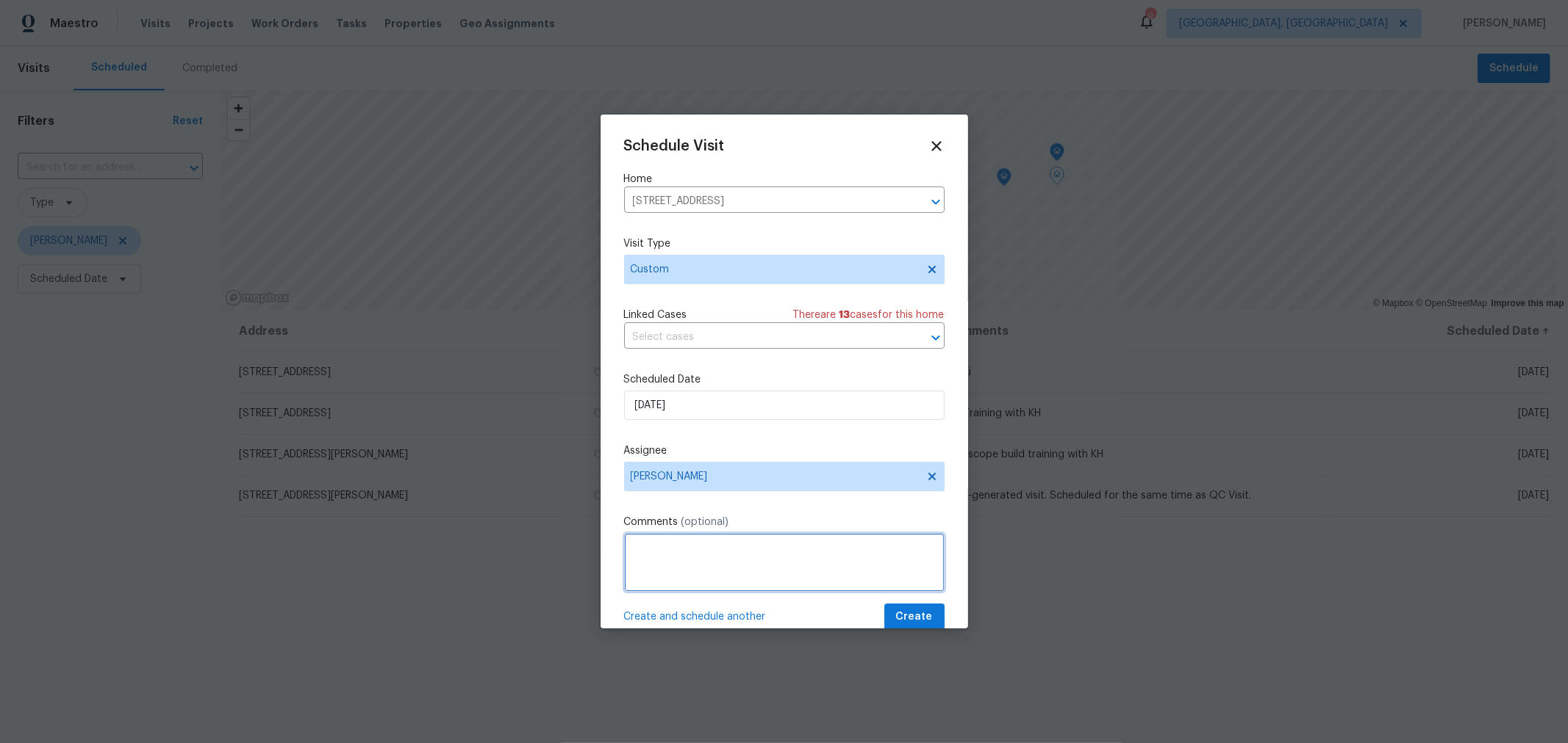
click at [717, 548] on textarea at bounding box center [784, 563] width 321 height 58
type textarea "NavAi"
click at [885, 621] on button "Create" at bounding box center [915, 617] width 60 height 28
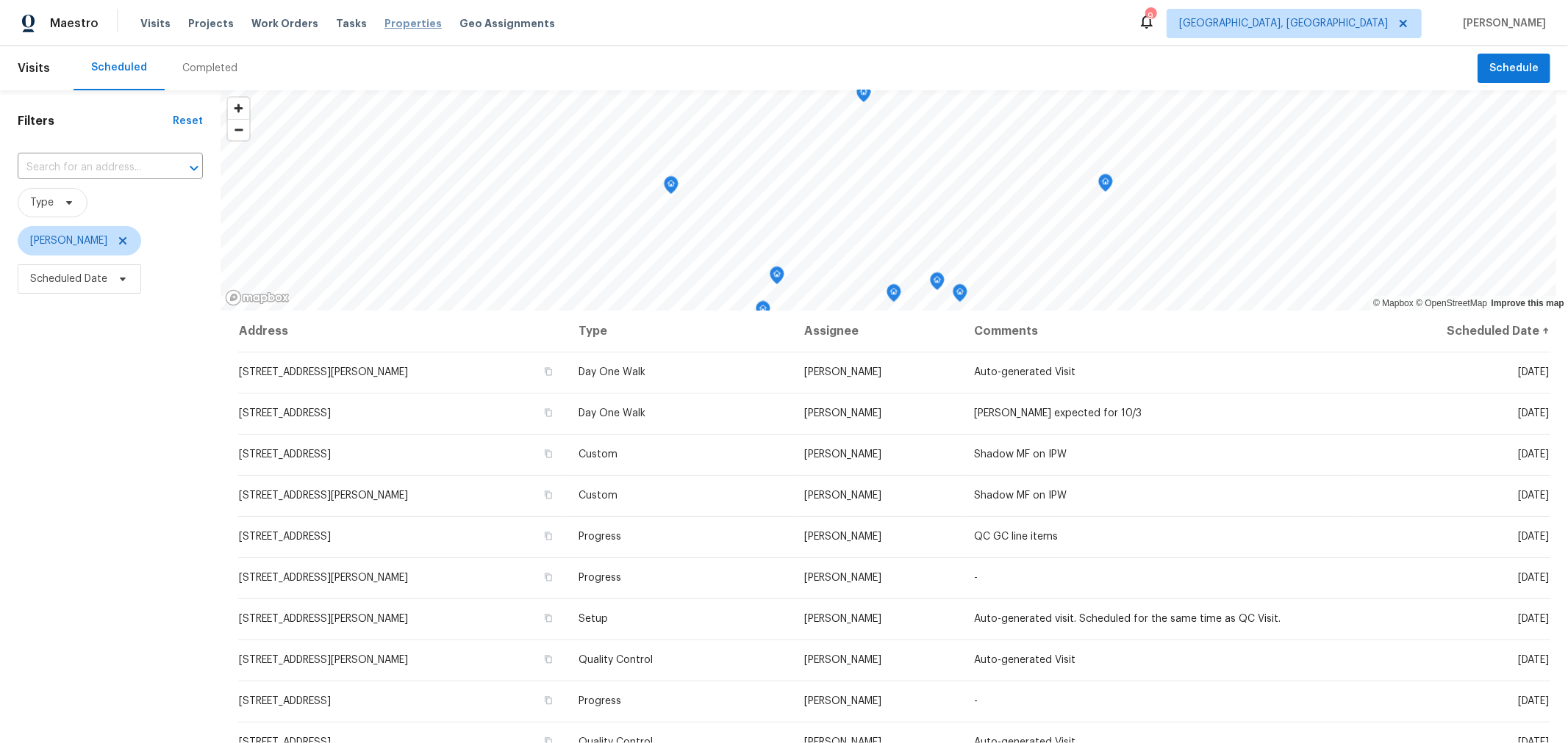
click at [389, 17] on span "Properties" at bounding box center [413, 23] width 58 height 15
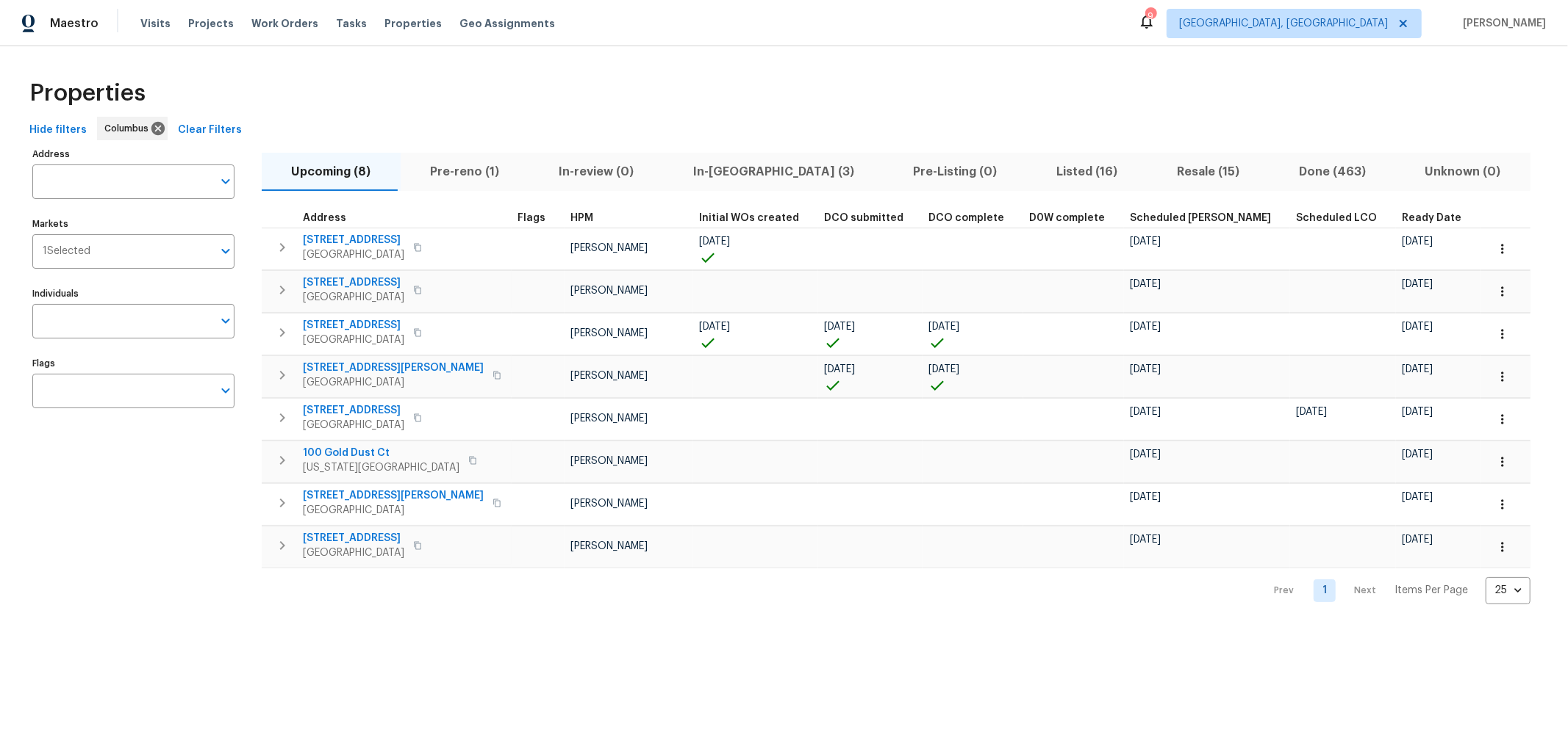
click at [1036, 174] on span "Listed (16)" at bounding box center [1087, 172] width 103 height 21
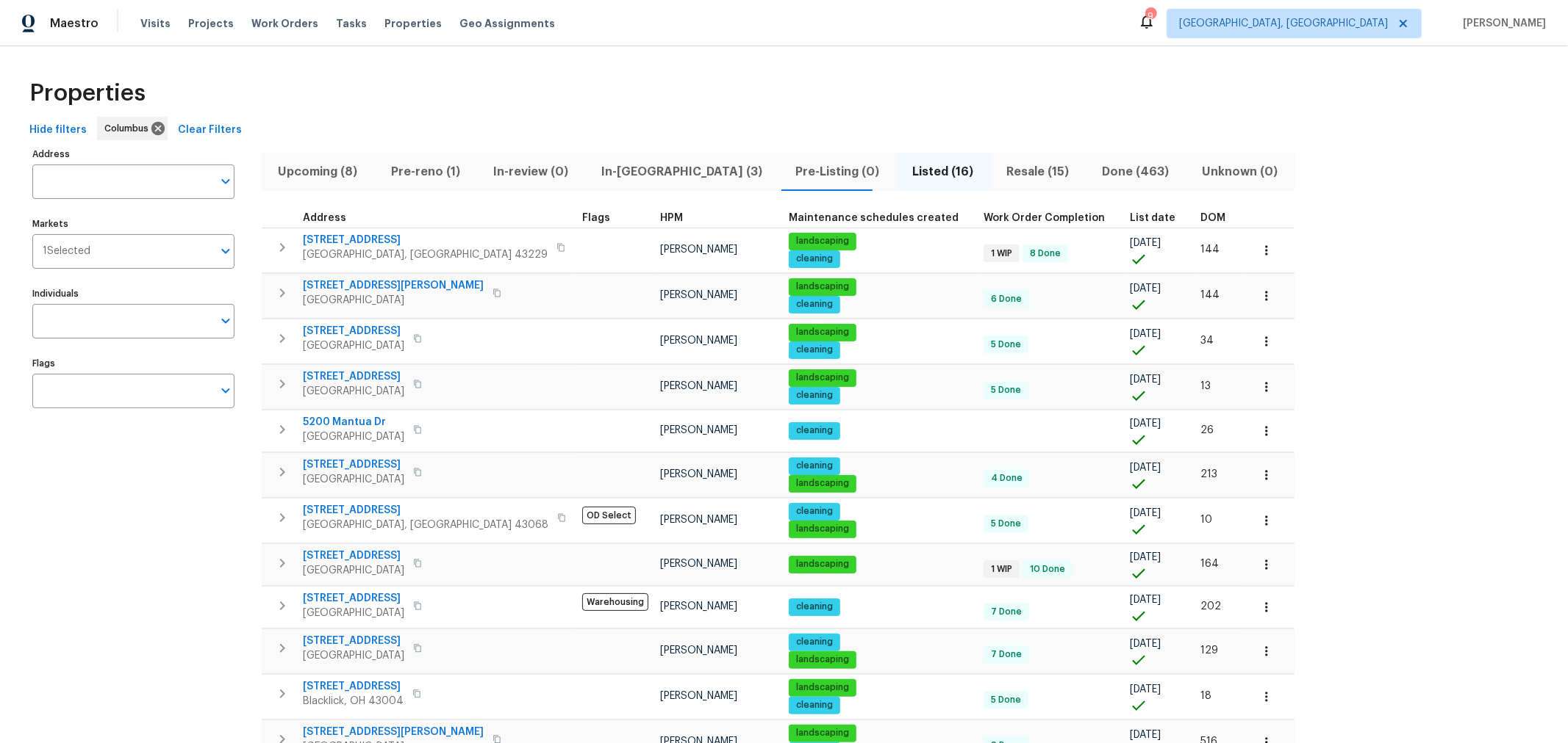
click at [1200, 217] on span "DOM" at bounding box center [1213, 218] width 25 height 10
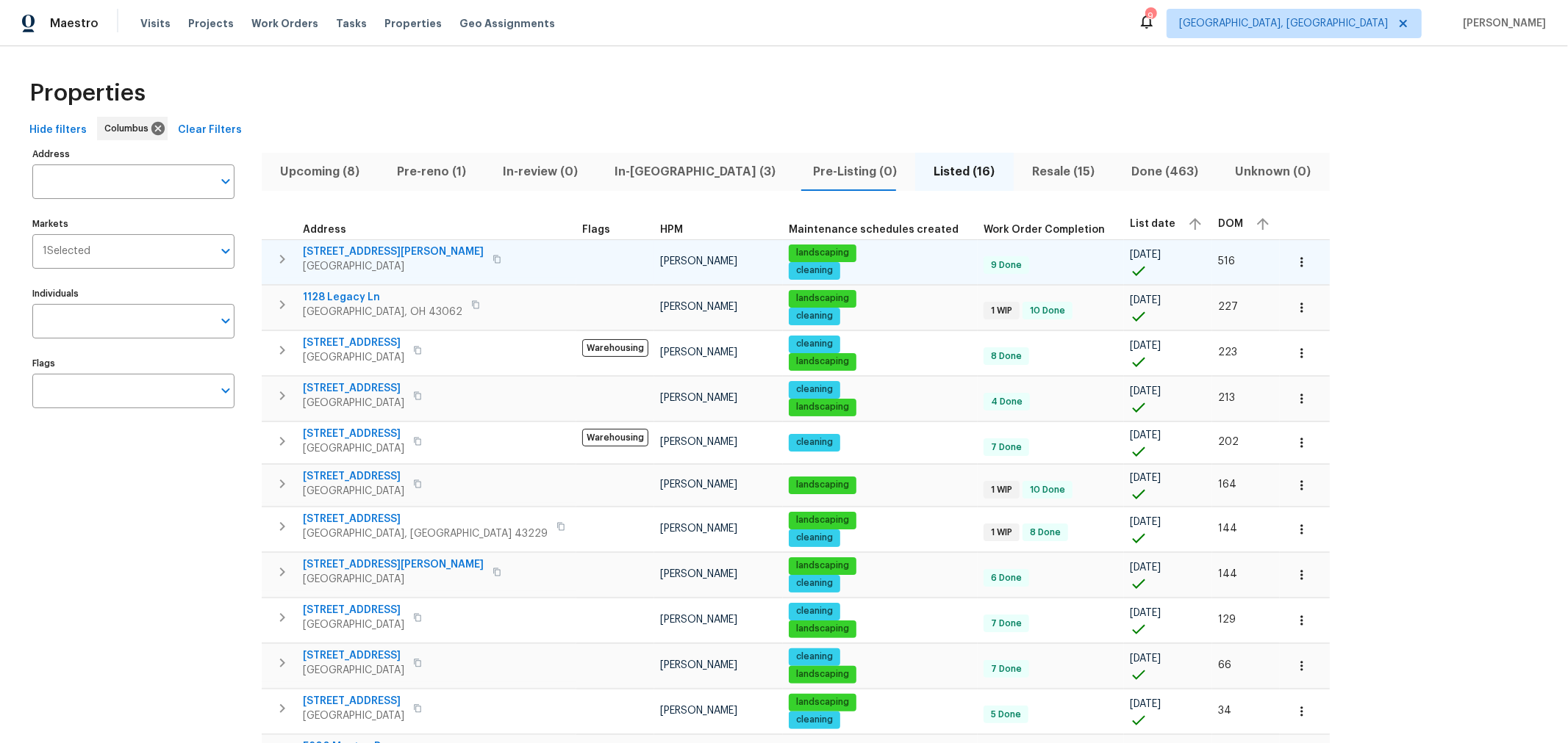
click at [277, 259] on icon "button" at bounding box center [282, 259] width 18 height 18
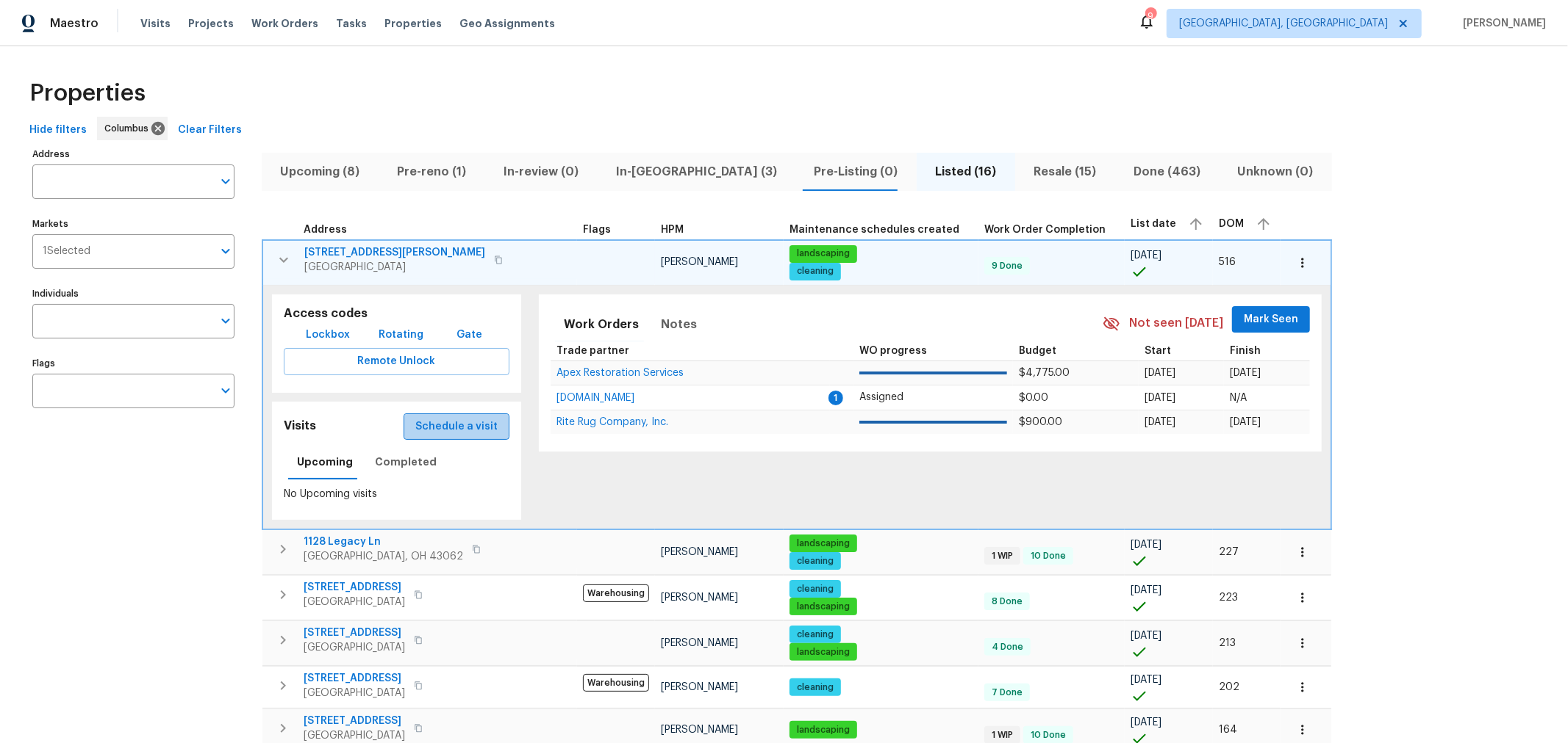
click at [433, 420] on span "Schedule a visit" at bounding box center [456, 427] width 83 height 18
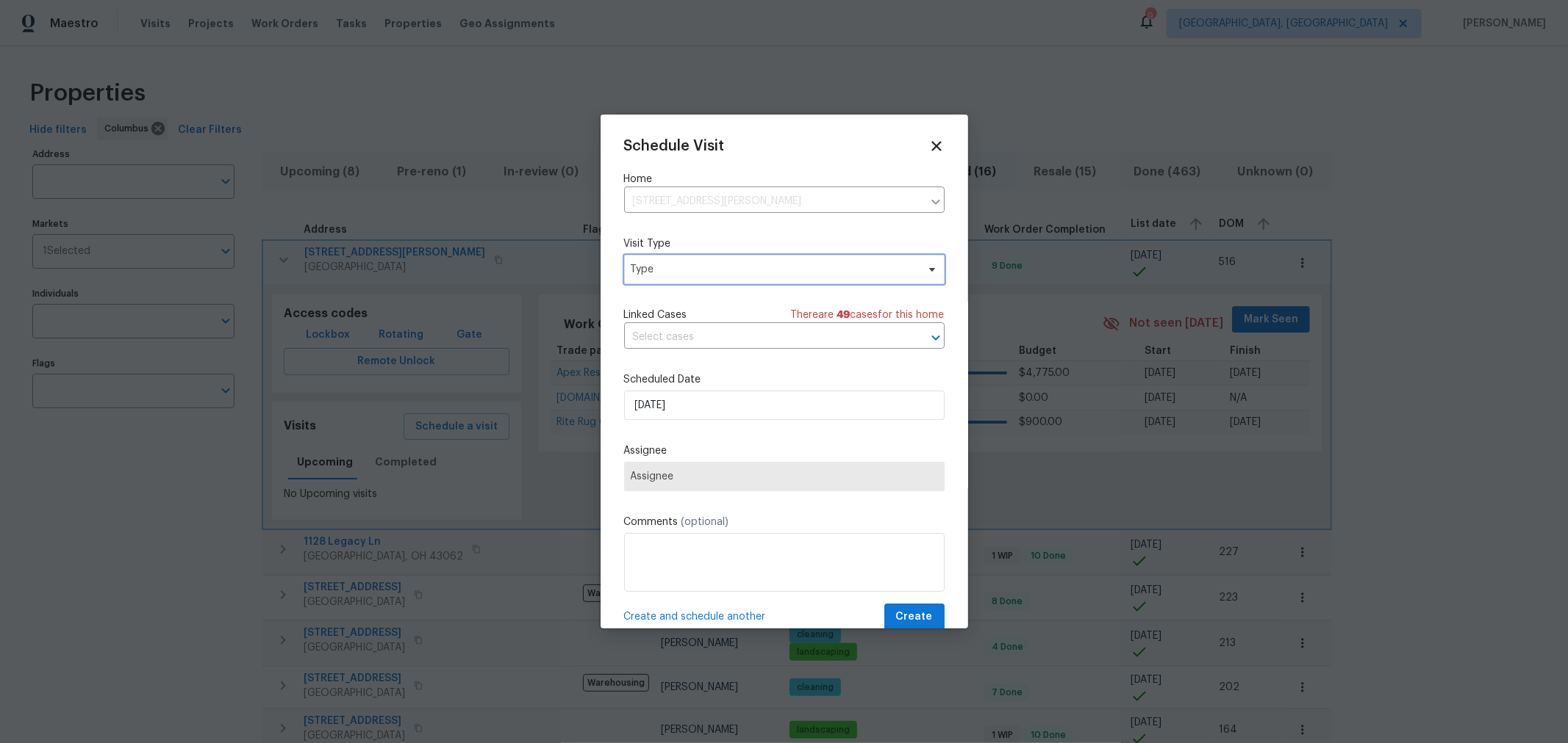
click at [784, 279] on span "Type" at bounding box center [784, 269] width 321 height 29
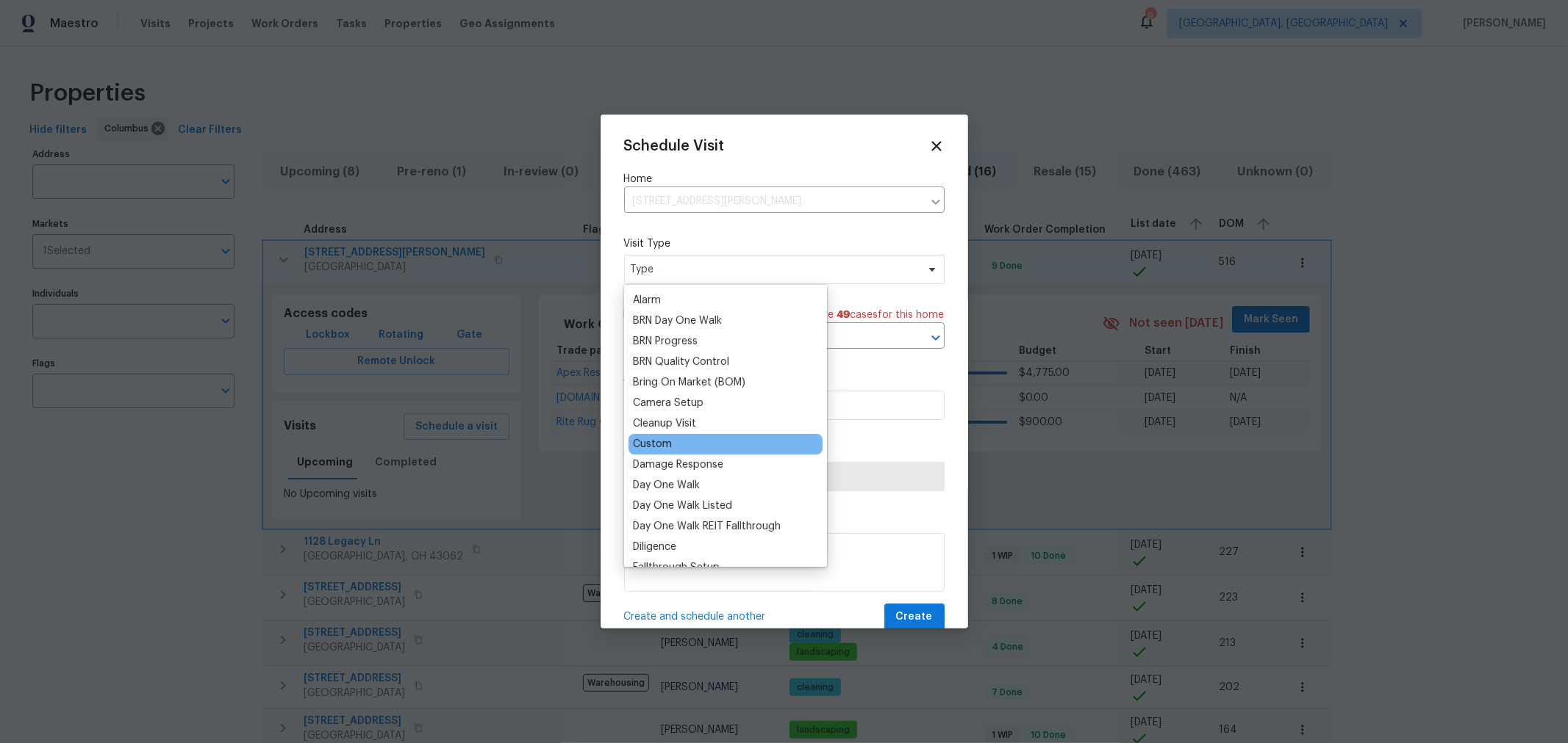
scroll to position [81, 0]
click at [645, 442] on div "Custom" at bounding box center [652, 444] width 39 height 15
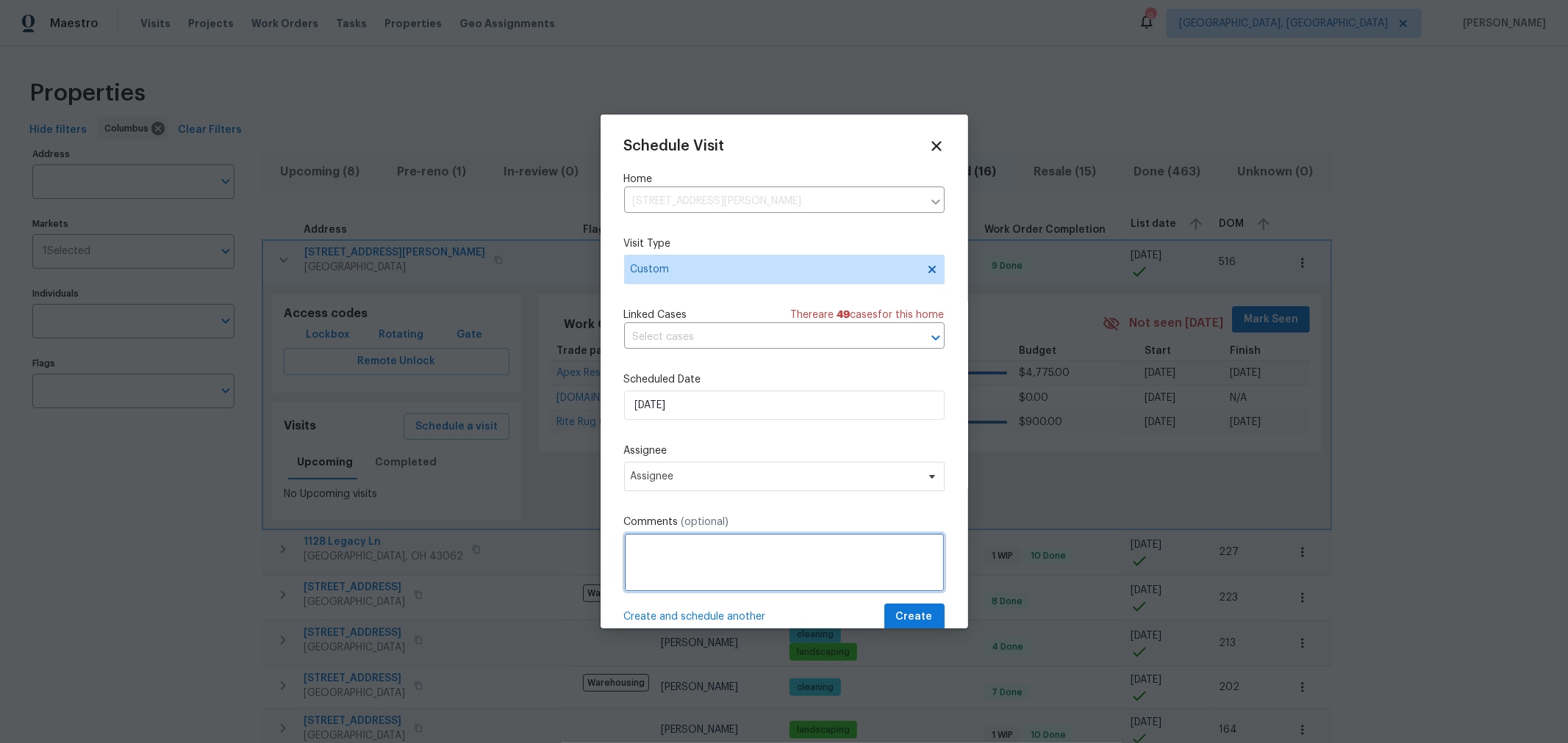
click at [759, 570] on textarea at bounding box center [784, 563] width 321 height 58
click at [643, 556] on textarea "NavAi" at bounding box center [784, 563] width 321 height 58
type textarea "NavAi"
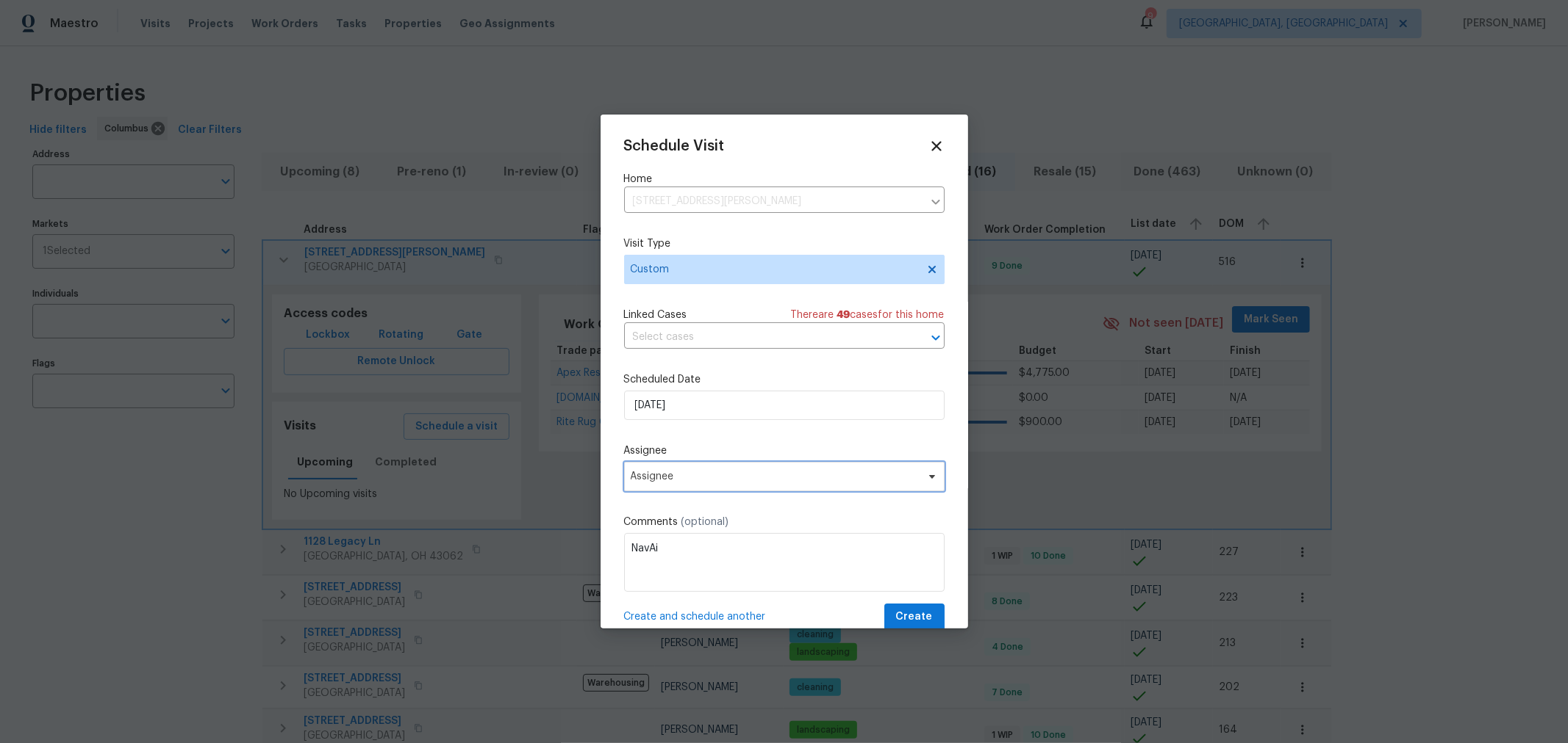
click at [693, 481] on span "Assignee" at bounding box center [774, 477] width 288 height 12
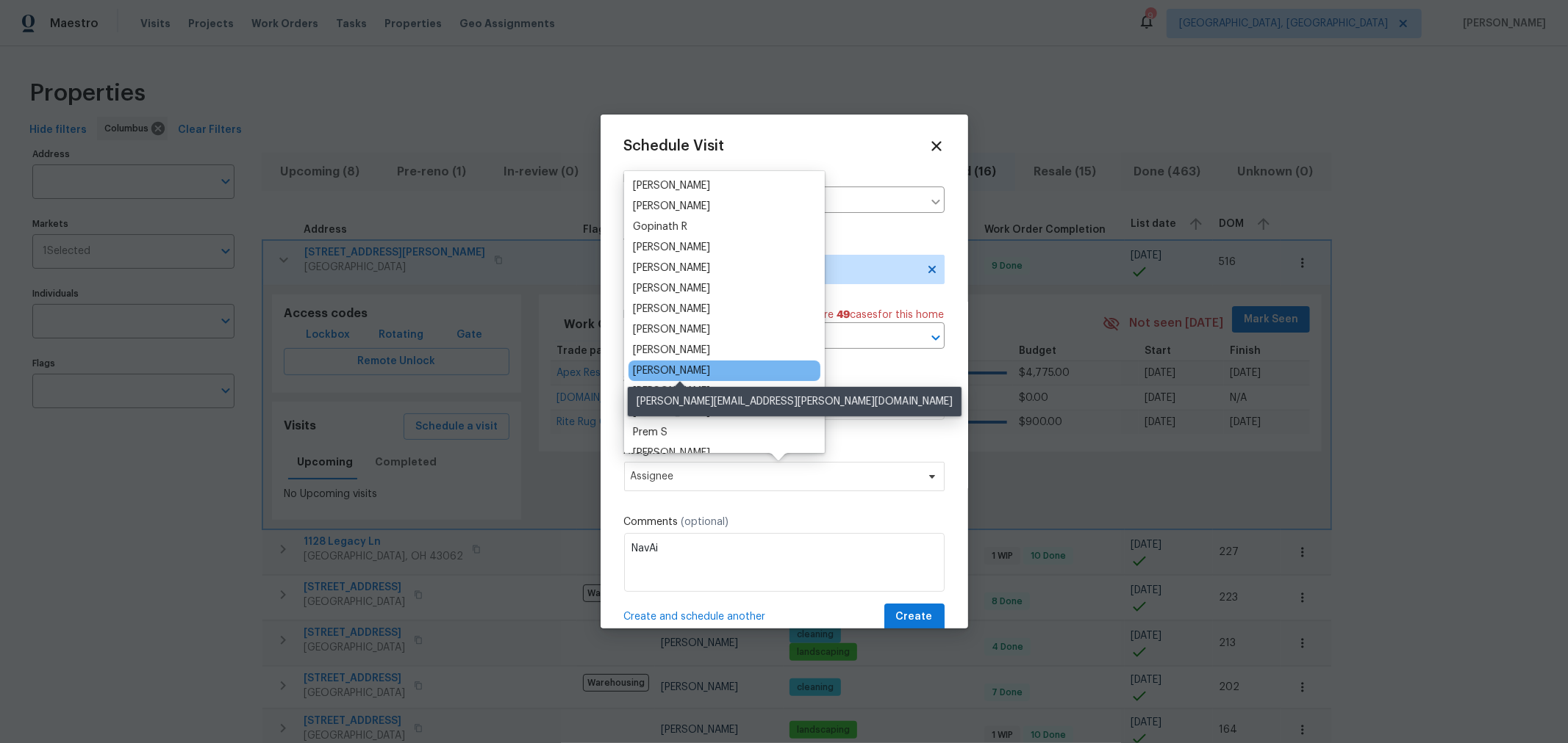
click at [710, 375] on div "[PERSON_NAME]" at bounding box center [672, 372] width 77 height 15
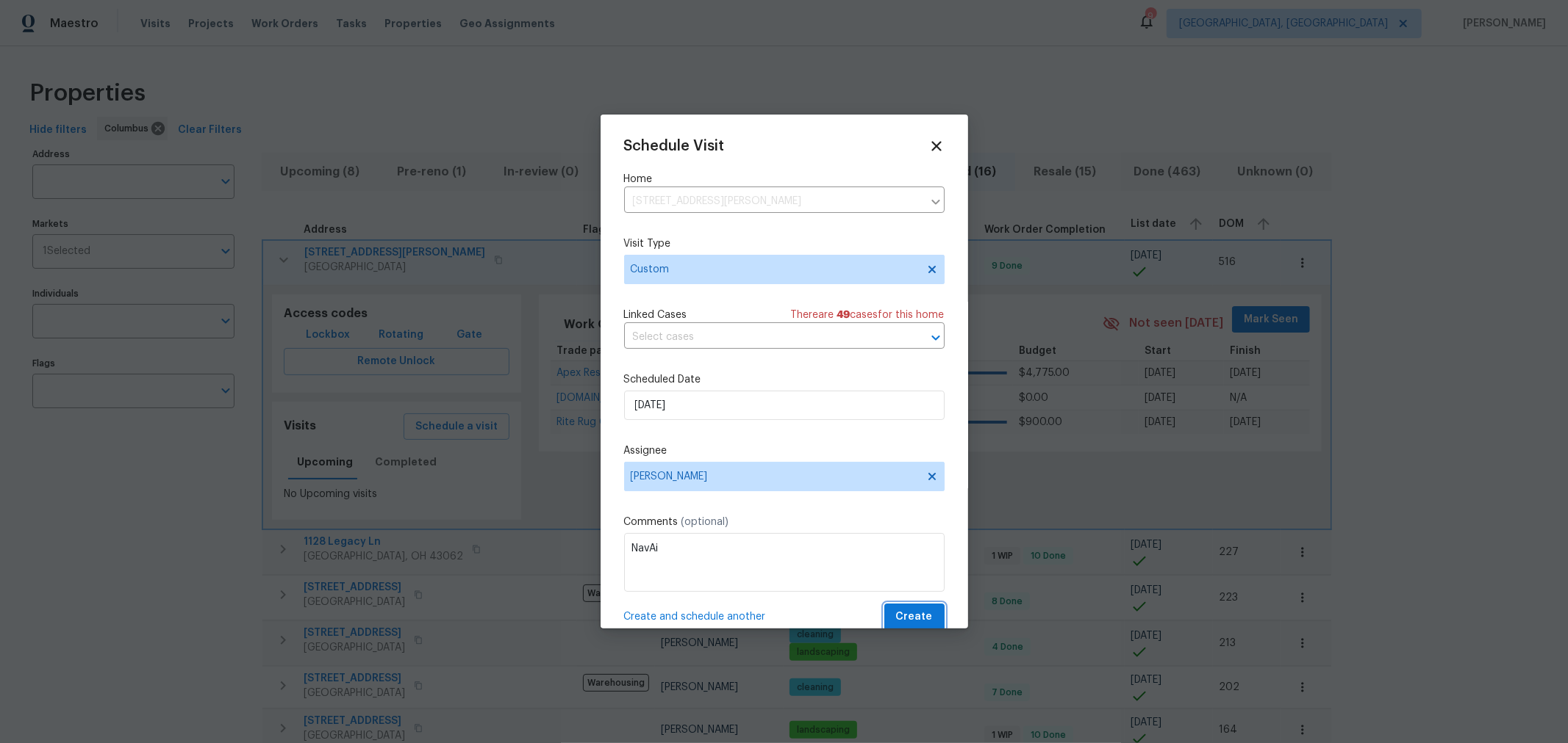
click at [896, 618] on span "Create" at bounding box center [915, 618] width 37 height 18
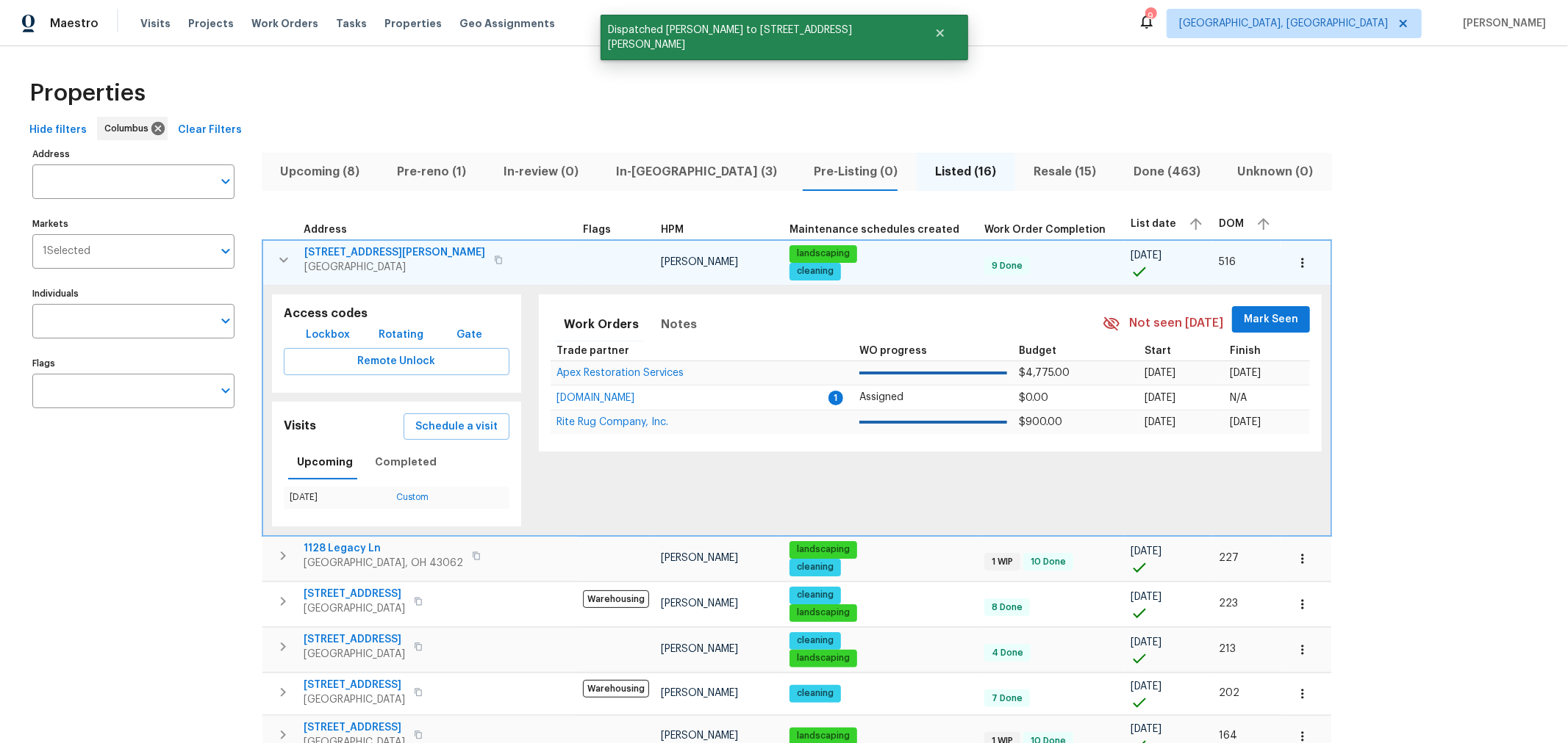
click at [287, 254] on icon "button" at bounding box center [283, 260] width 18 height 18
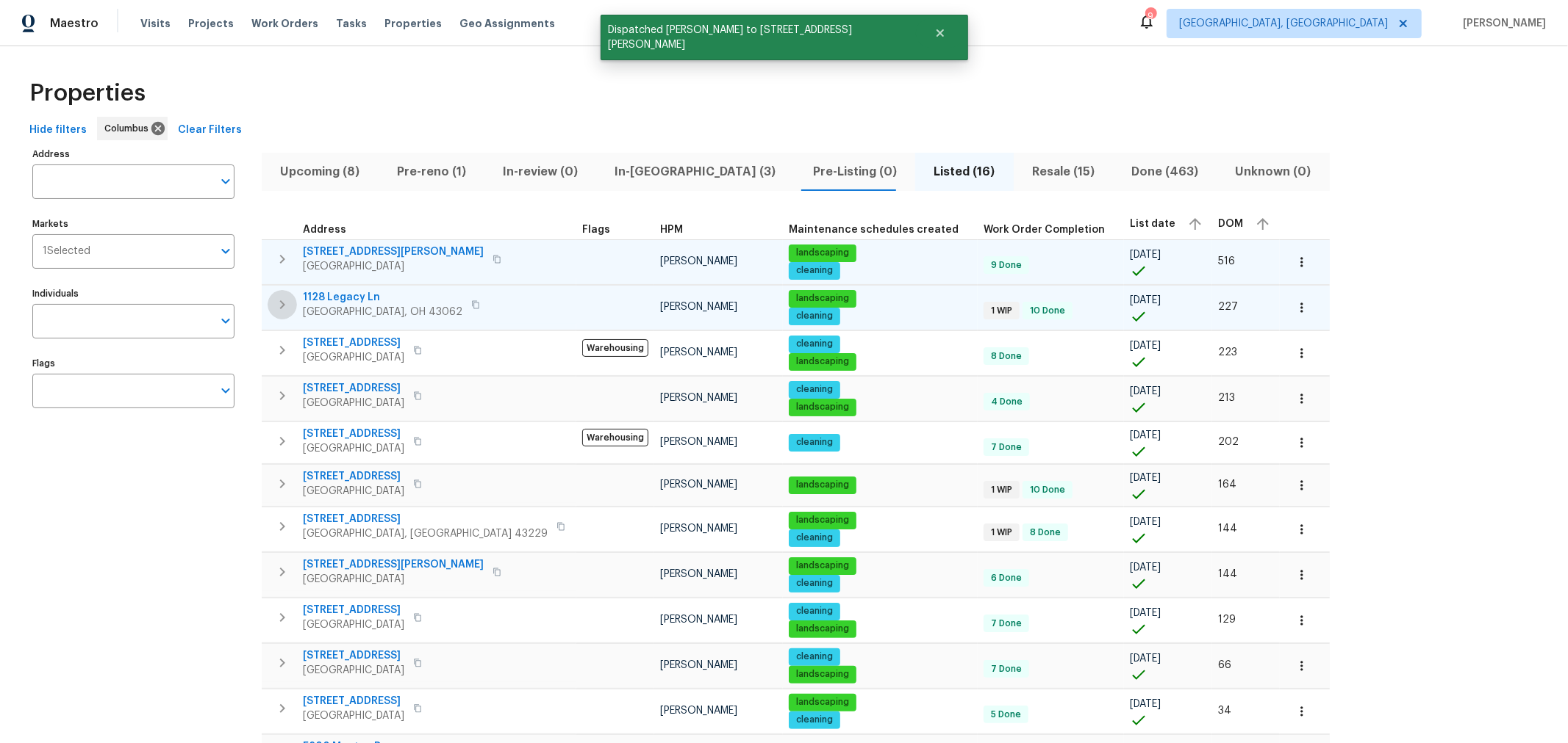
click at [287, 294] on button "button" at bounding box center [282, 305] width 29 height 29
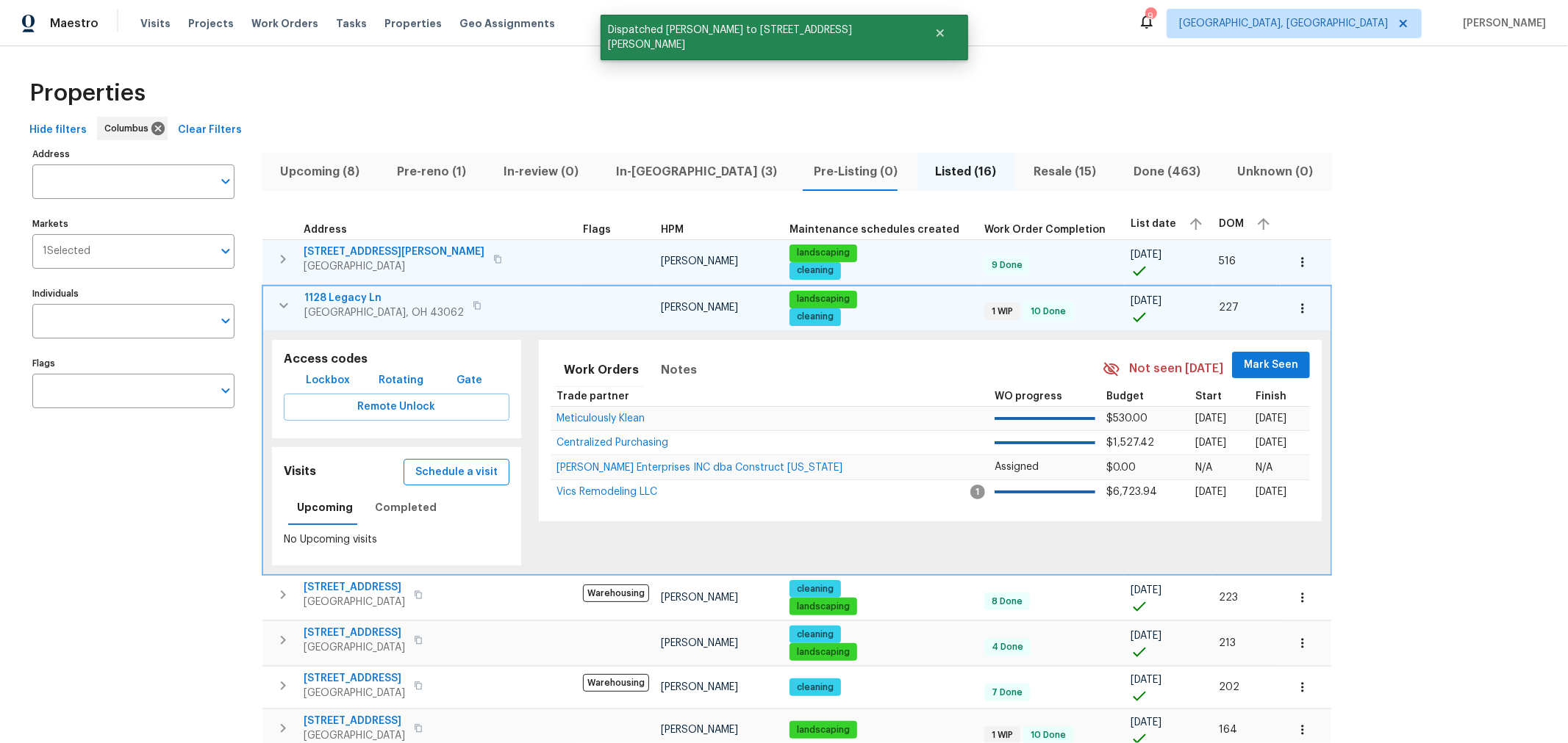
click at [415, 466] on span "Schedule a visit" at bounding box center [456, 473] width 83 height 18
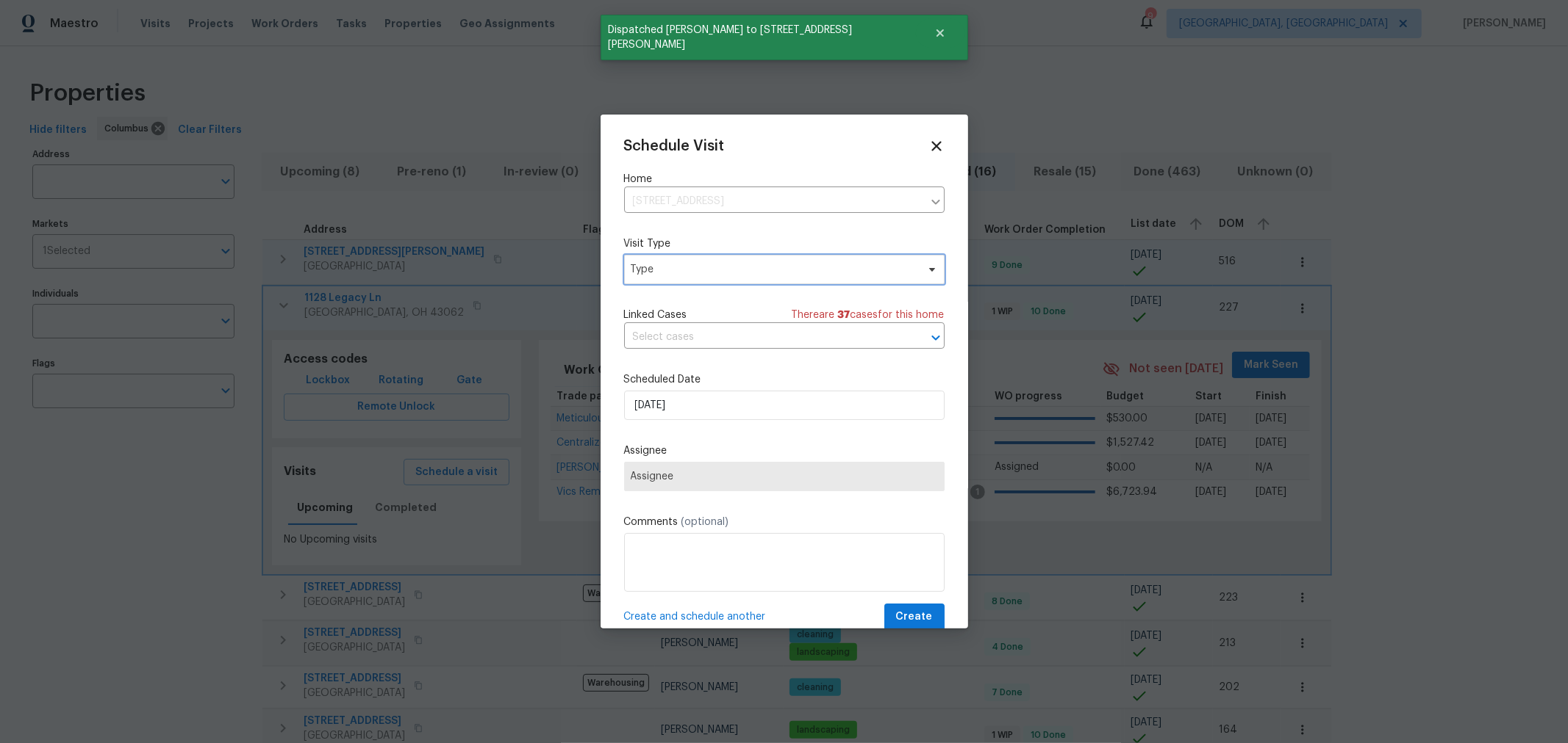
click at [684, 272] on span "Type" at bounding box center [774, 270] width 286 height 15
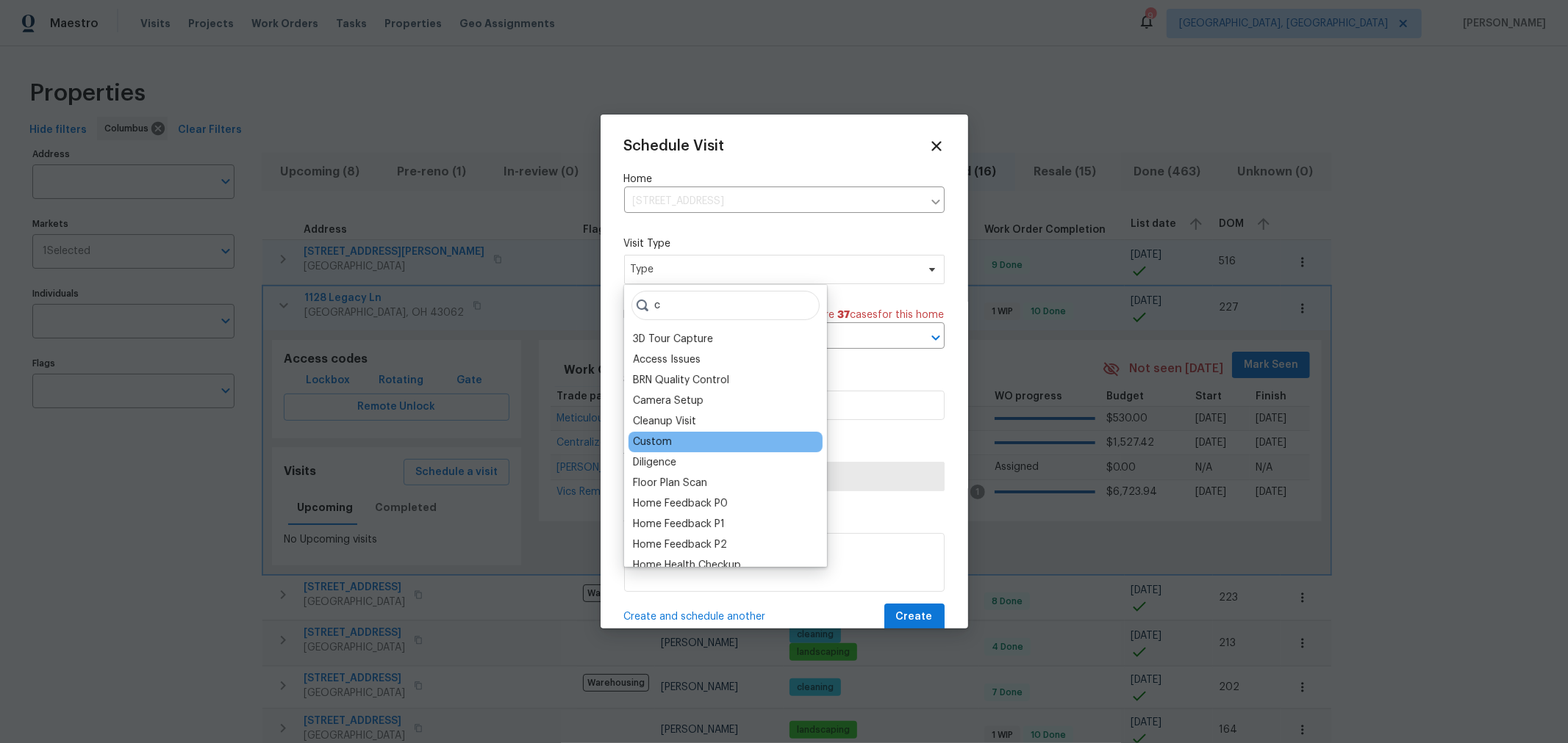
type input "c"
click at [660, 445] on div "Custom" at bounding box center [652, 442] width 39 height 15
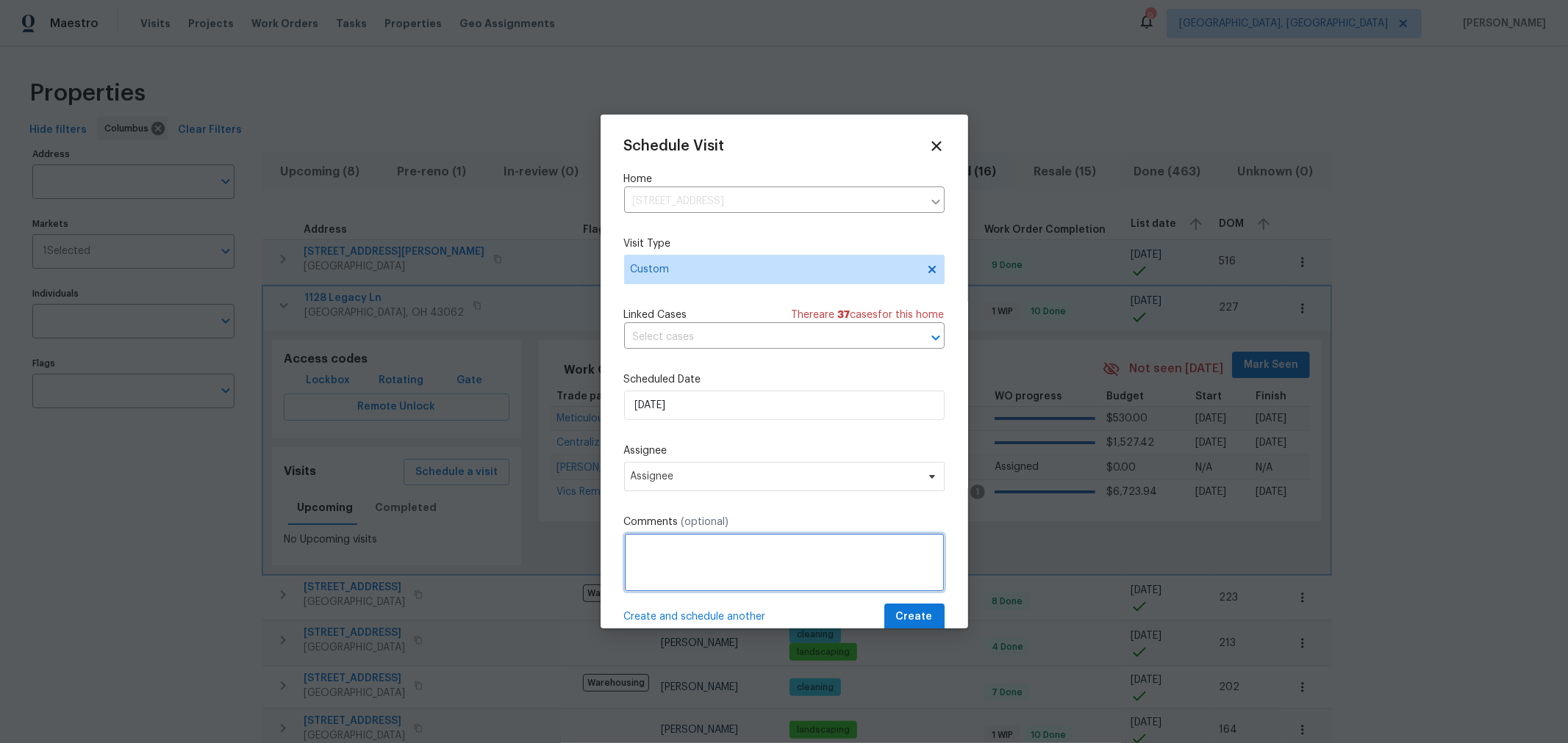
click at [652, 559] on textarea at bounding box center [784, 563] width 321 height 58
paste textarea "NavAi"
type textarea "NavAi"
click at [663, 496] on div "Schedule Visit Home 1128 Legacy Ln, Pataskala, OH 43062 ​ Visit Type Custom Lin…" at bounding box center [784, 384] width 321 height 493
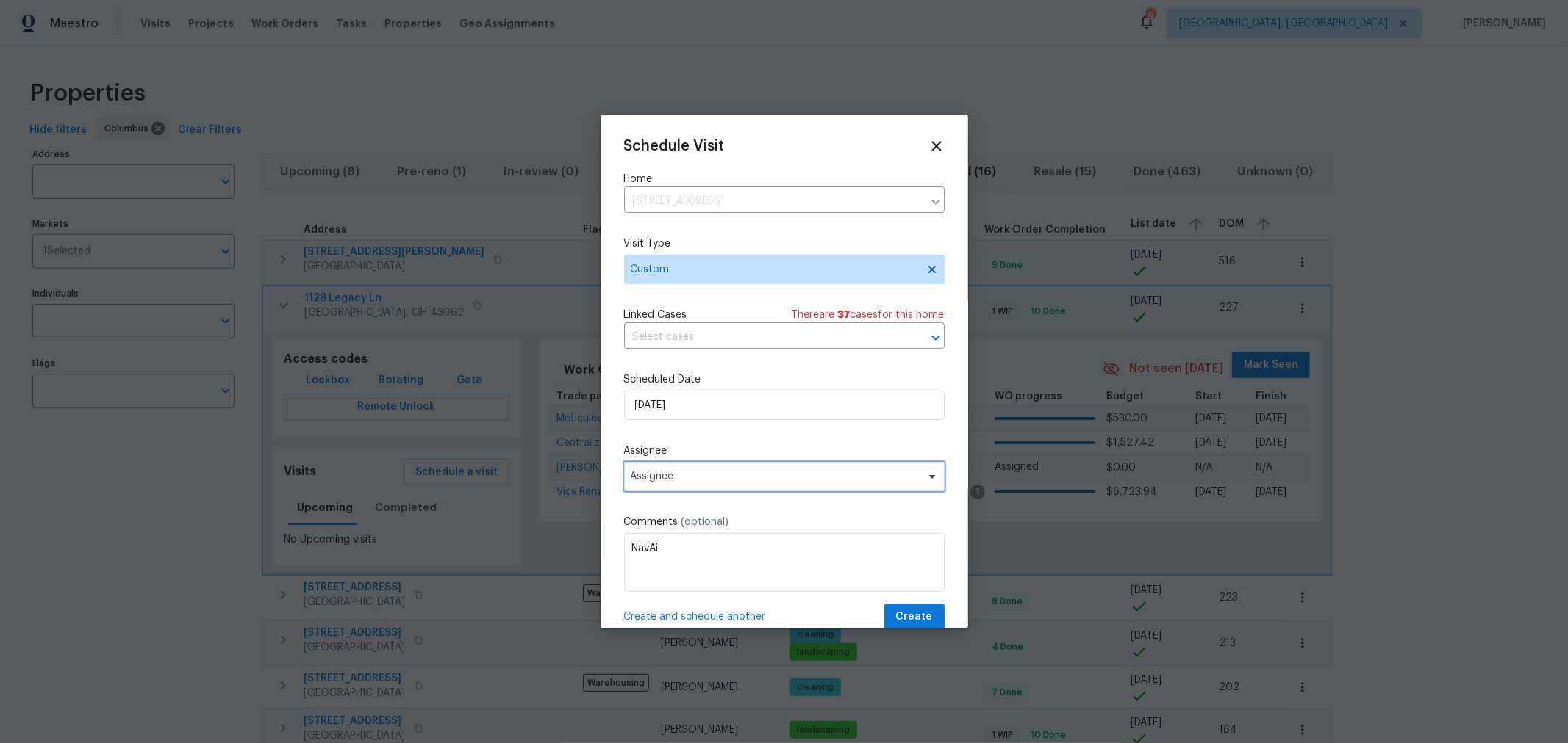
click at [669, 481] on span "Assignee" at bounding box center [774, 477] width 288 height 12
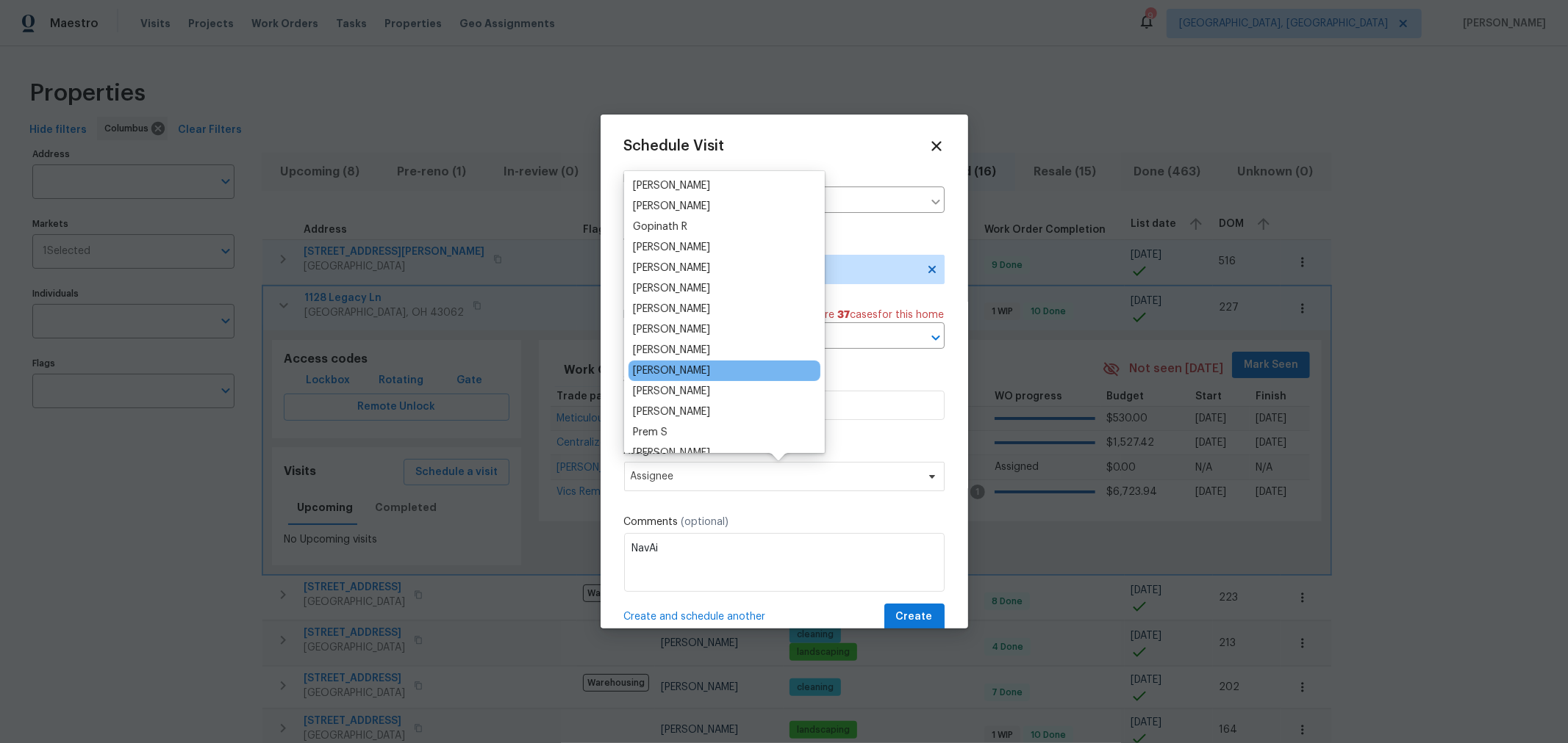
scroll to position [82, 0]
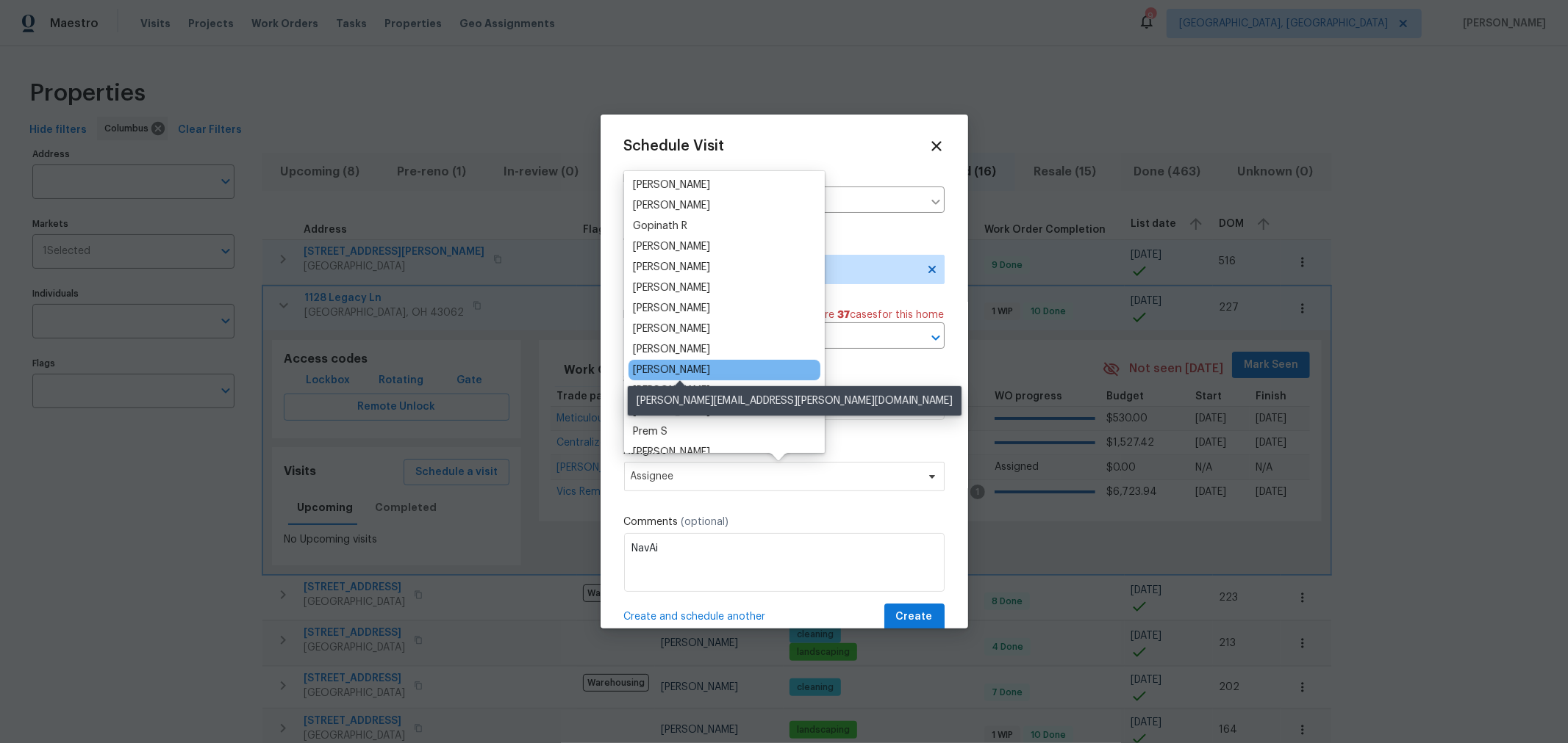
click at [701, 371] on div "[PERSON_NAME]" at bounding box center [672, 371] width 77 height 15
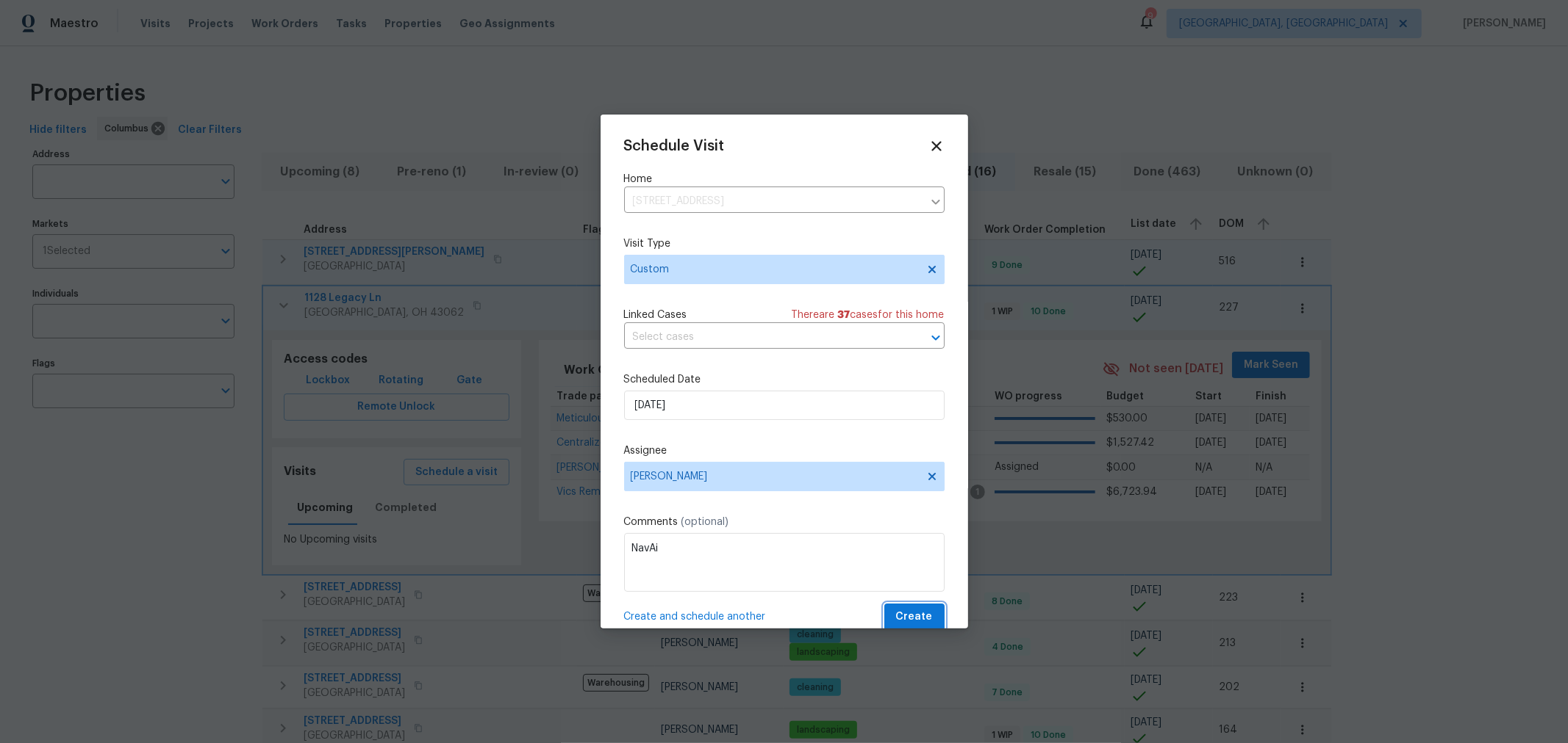
click at [899, 626] on span "Create" at bounding box center [915, 618] width 37 height 18
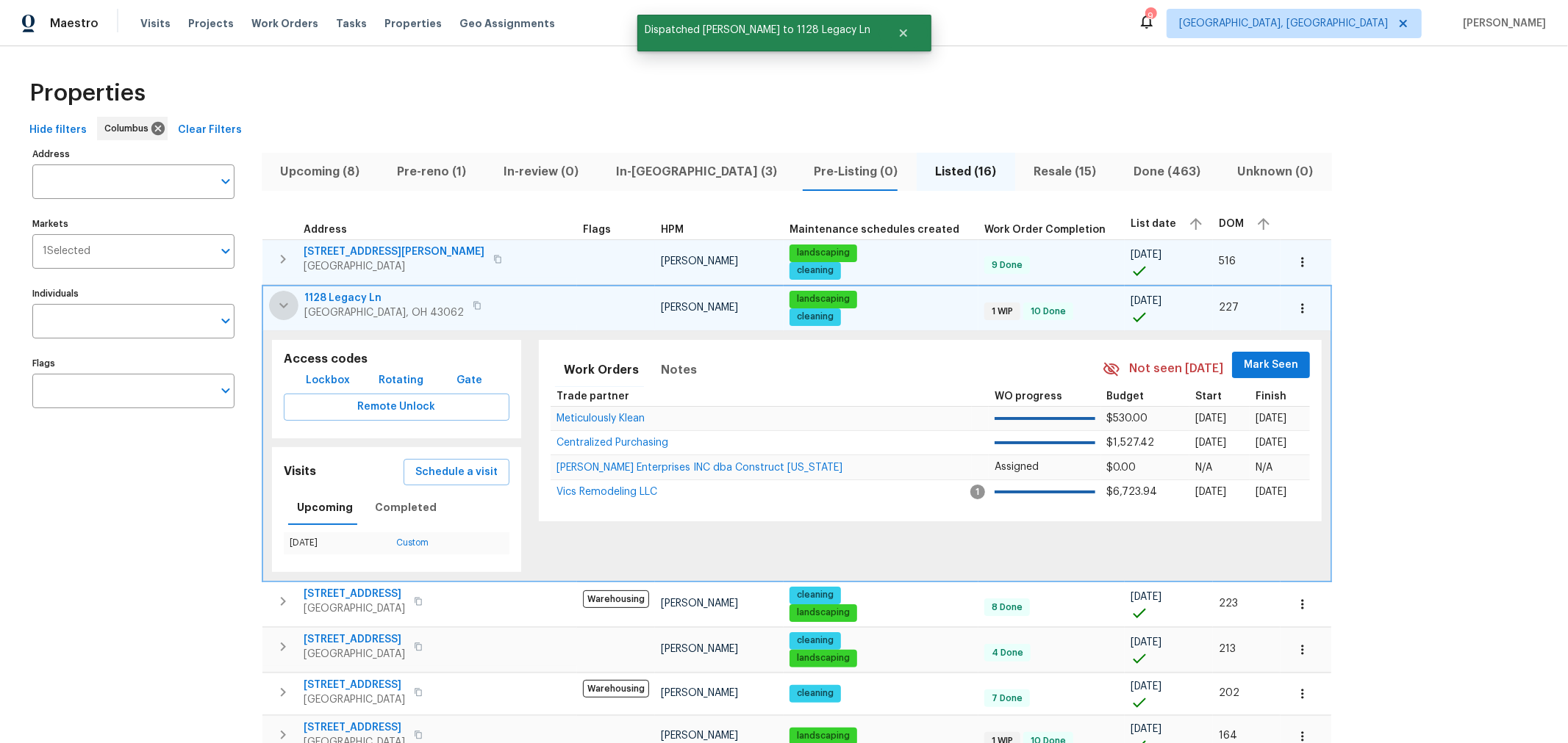
click at [280, 303] on icon "button" at bounding box center [283, 306] width 9 height 5
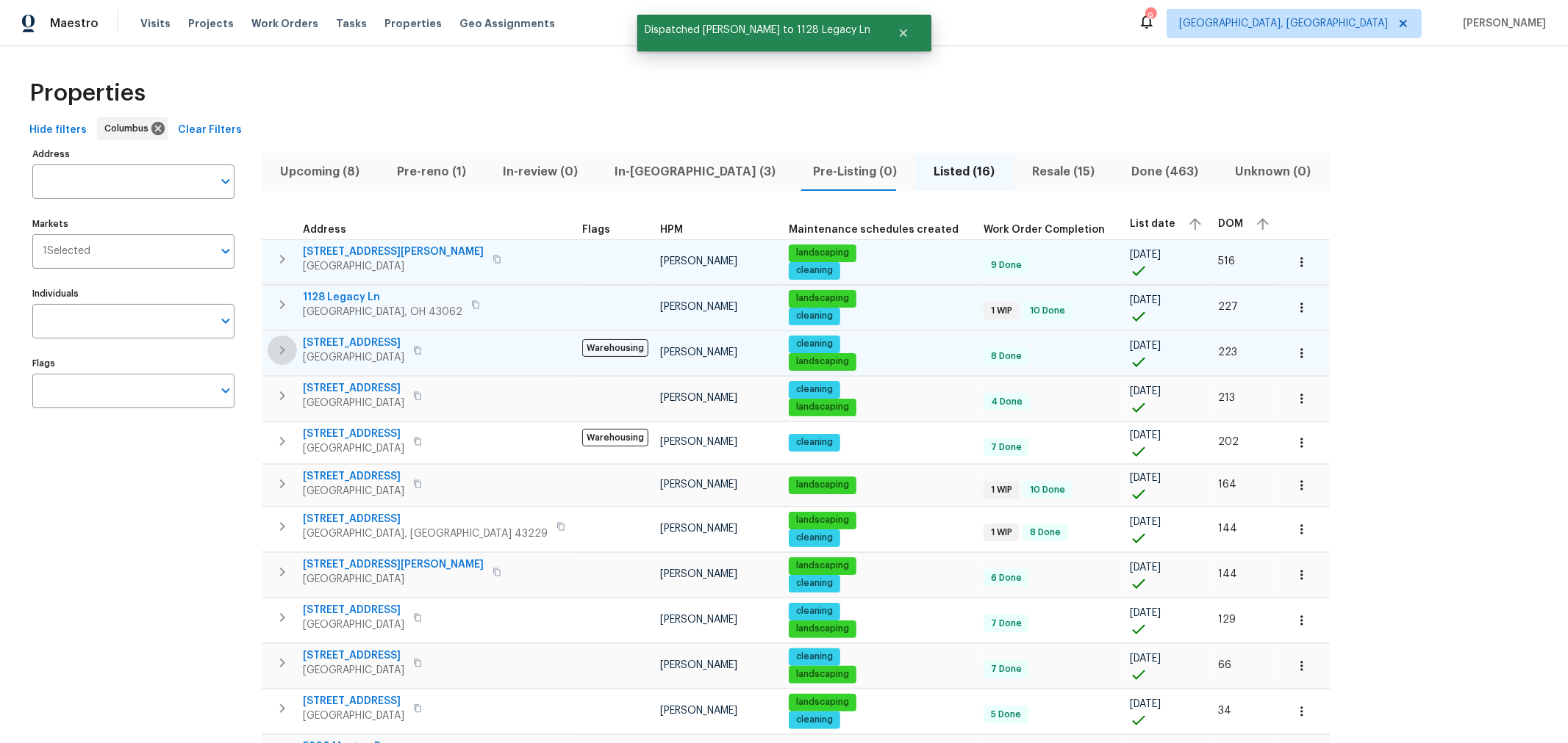
click at [274, 346] on icon "button" at bounding box center [282, 350] width 18 height 18
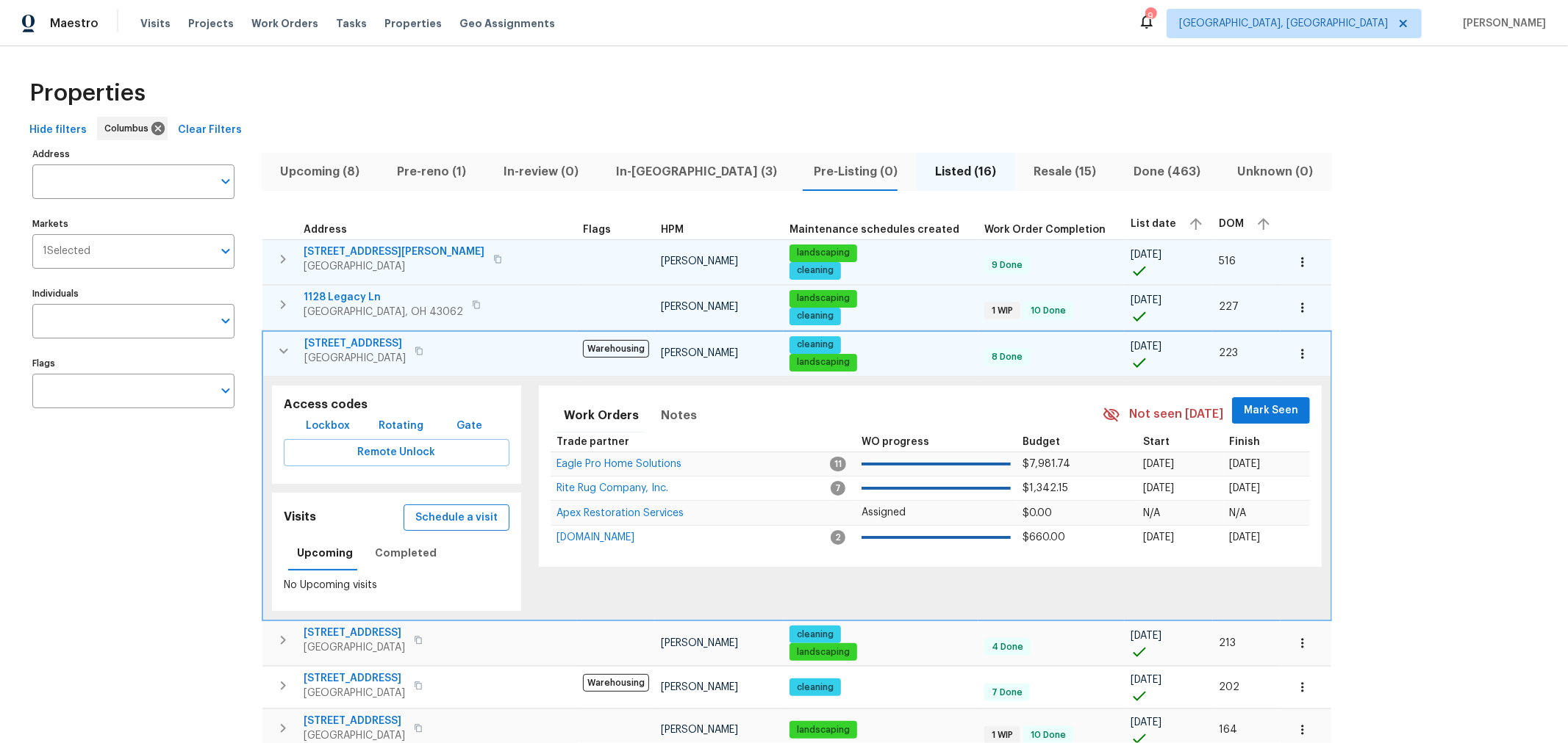
click at [431, 515] on span "Schedule a visit" at bounding box center [456, 518] width 83 height 18
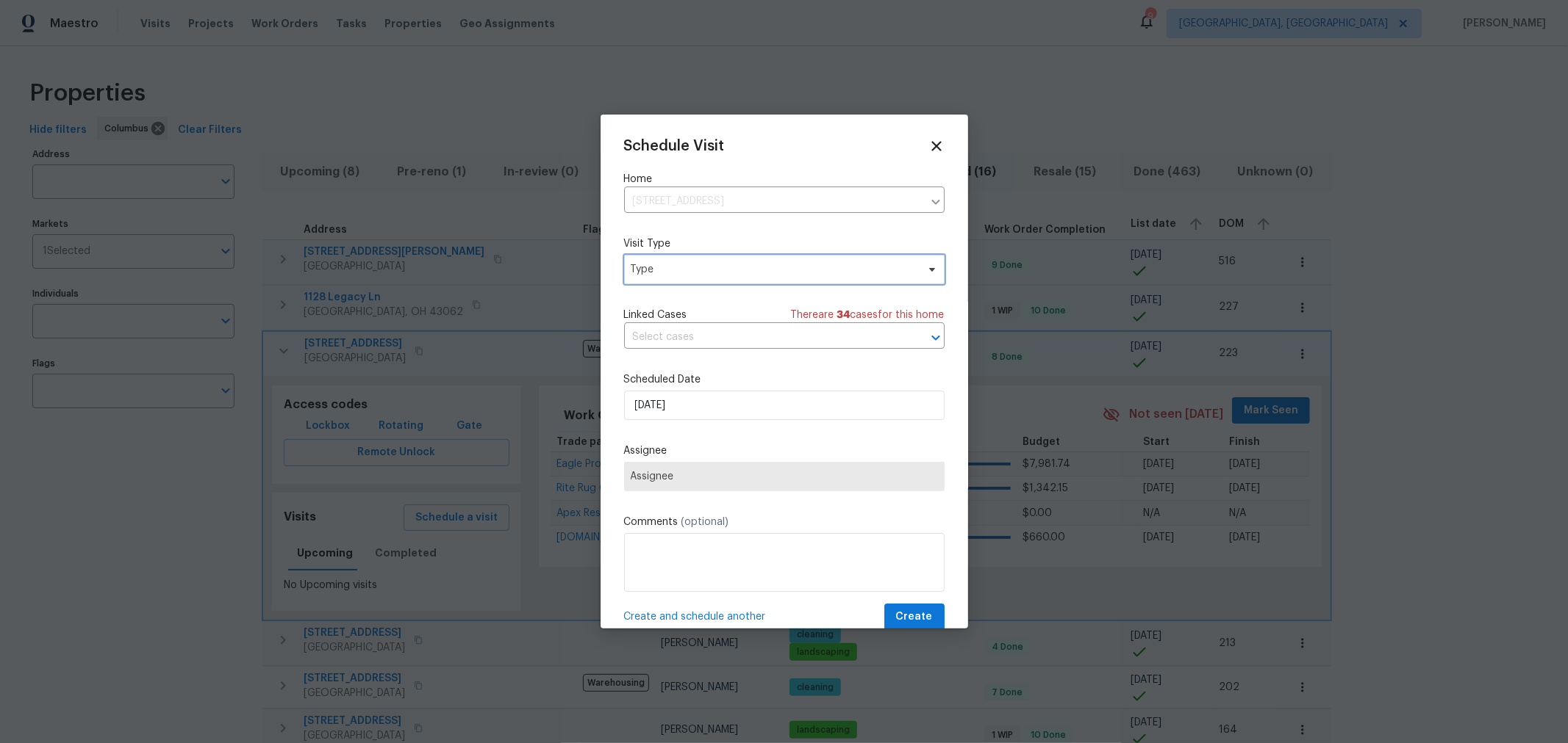
click at [651, 271] on span "Type" at bounding box center [774, 270] width 286 height 15
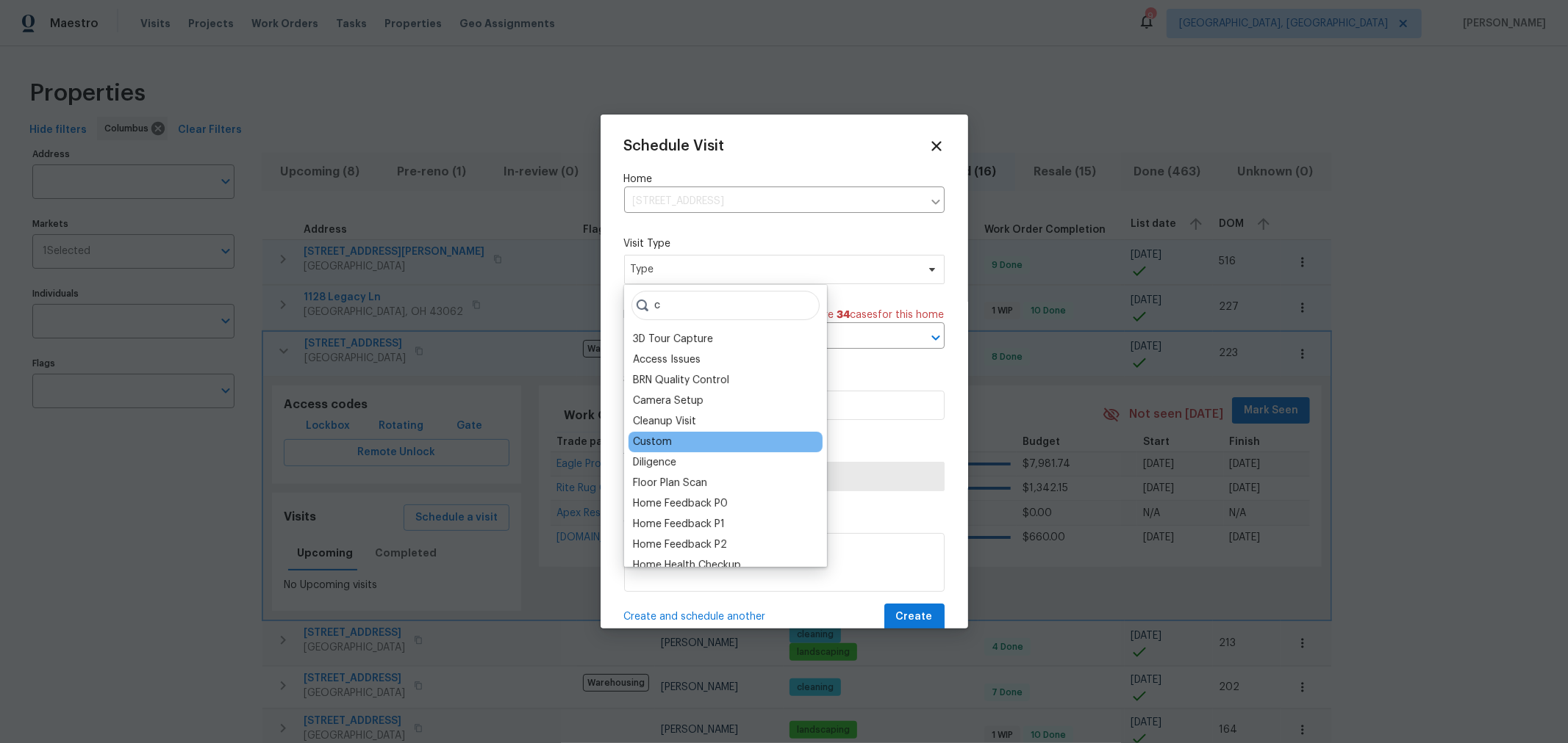
type input "c"
click at [646, 437] on div "Custom" at bounding box center [652, 442] width 39 height 15
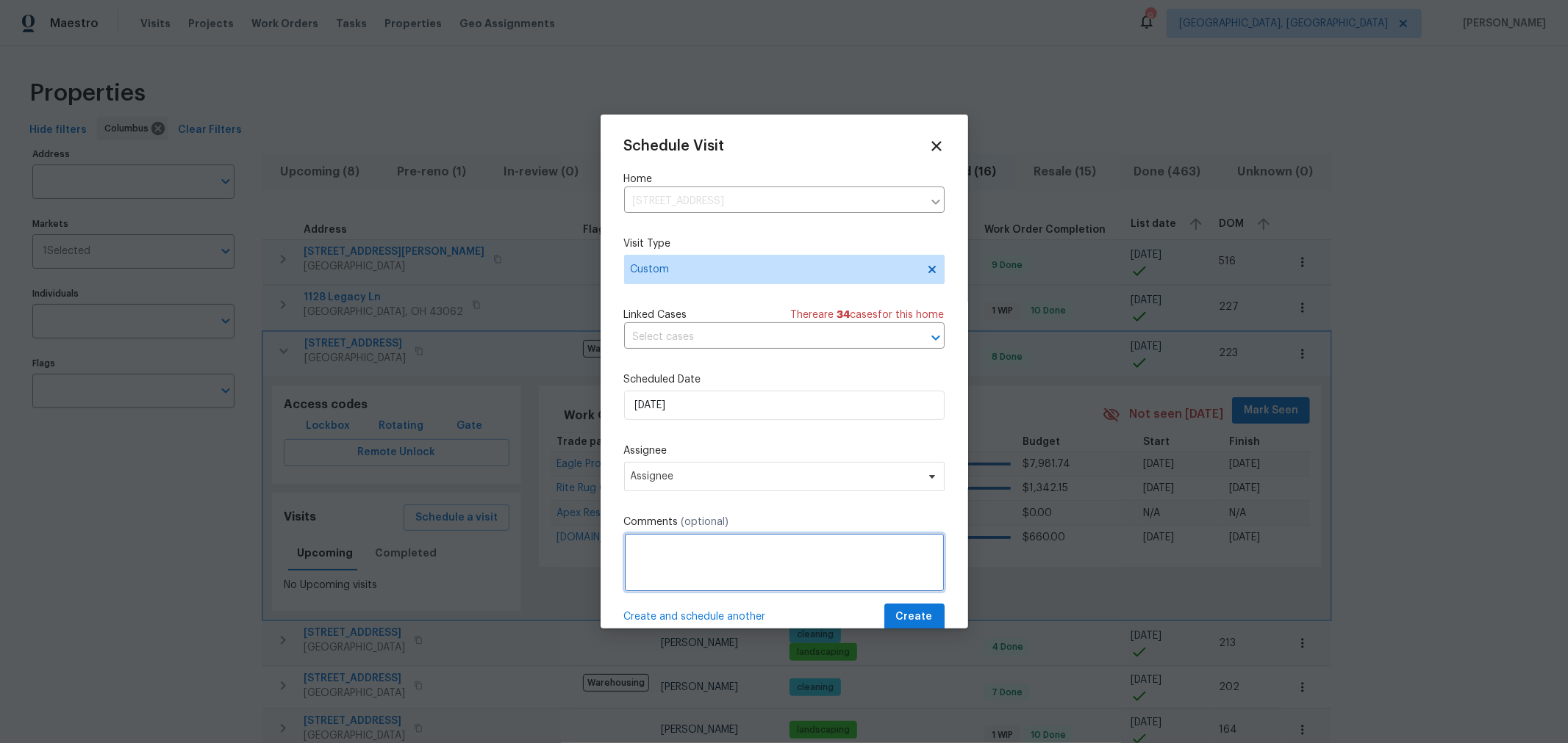
paste textarea "NavAi"
type textarea "NavAi"
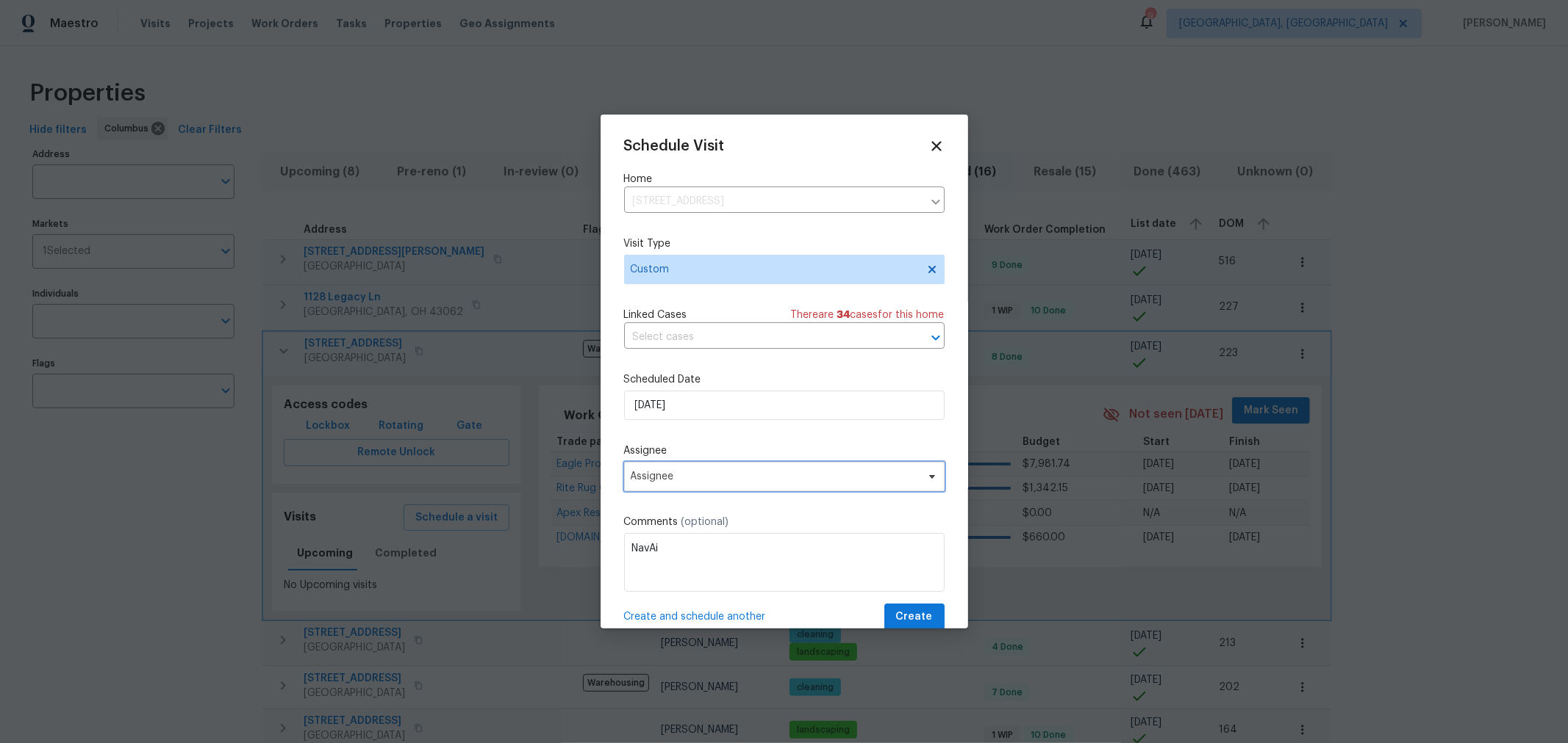
click at [694, 485] on span "Assignee" at bounding box center [784, 476] width 321 height 29
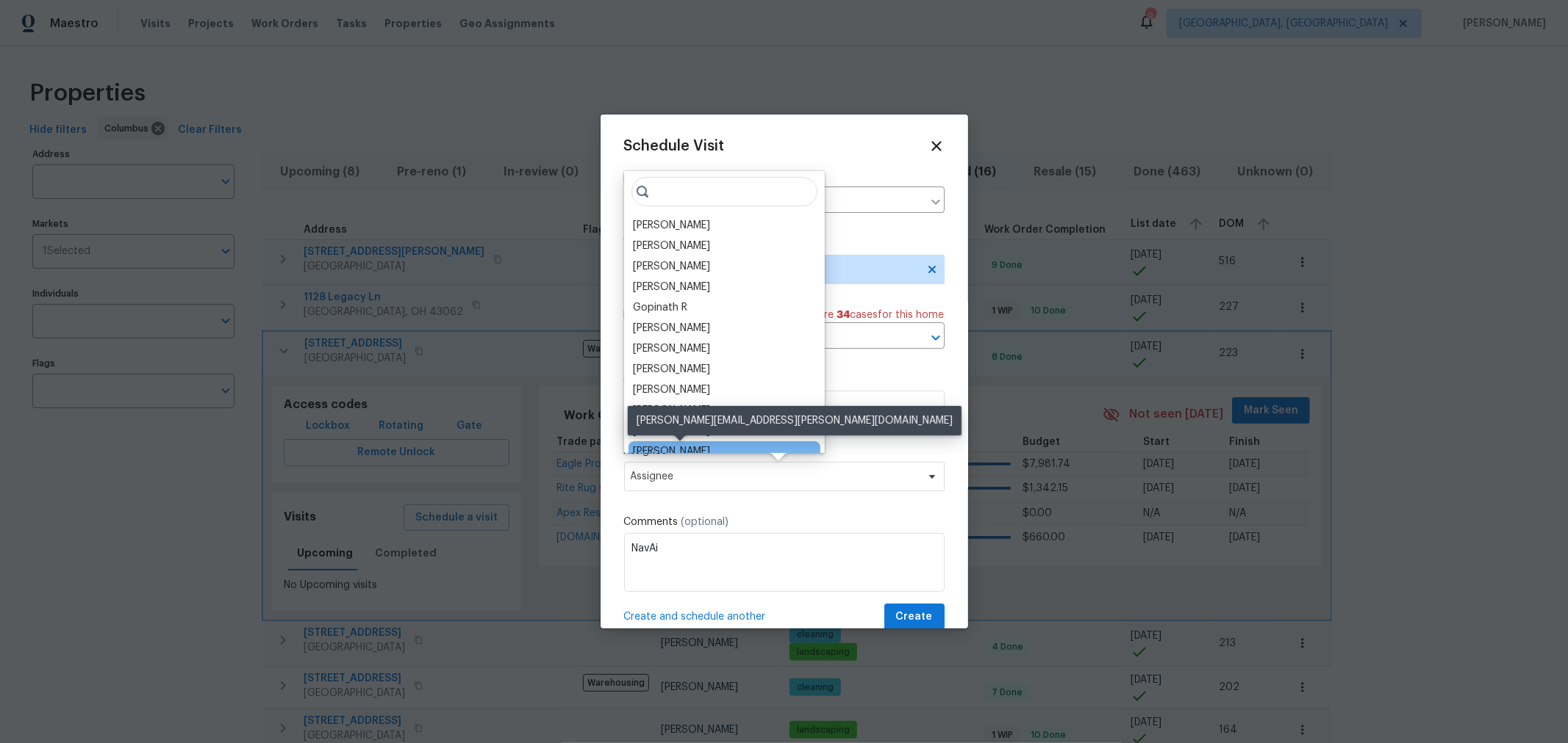
click at [703, 449] on div "[PERSON_NAME]" at bounding box center [672, 452] width 77 height 15
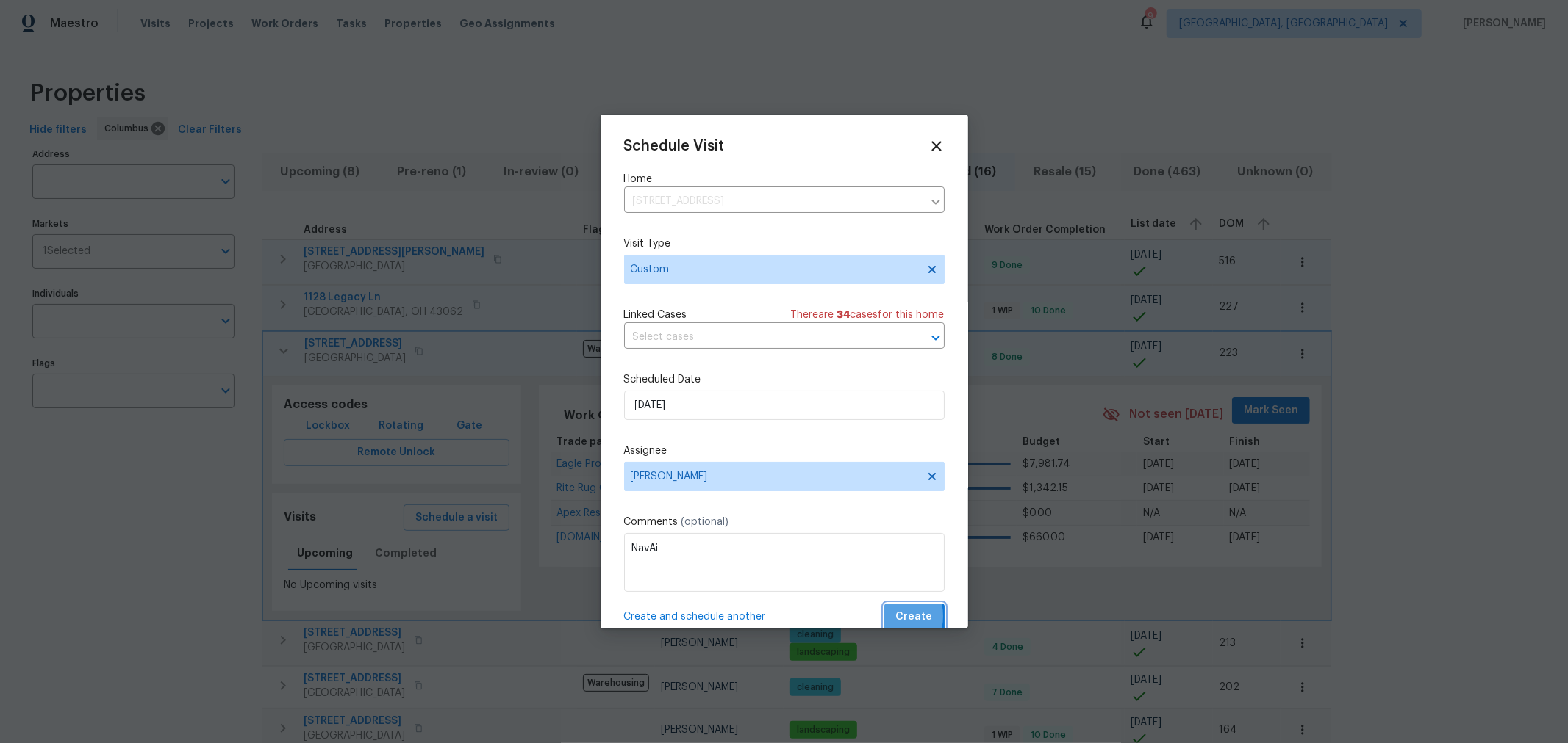
click at [885, 619] on button "Create" at bounding box center [915, 617] width 60 height 28
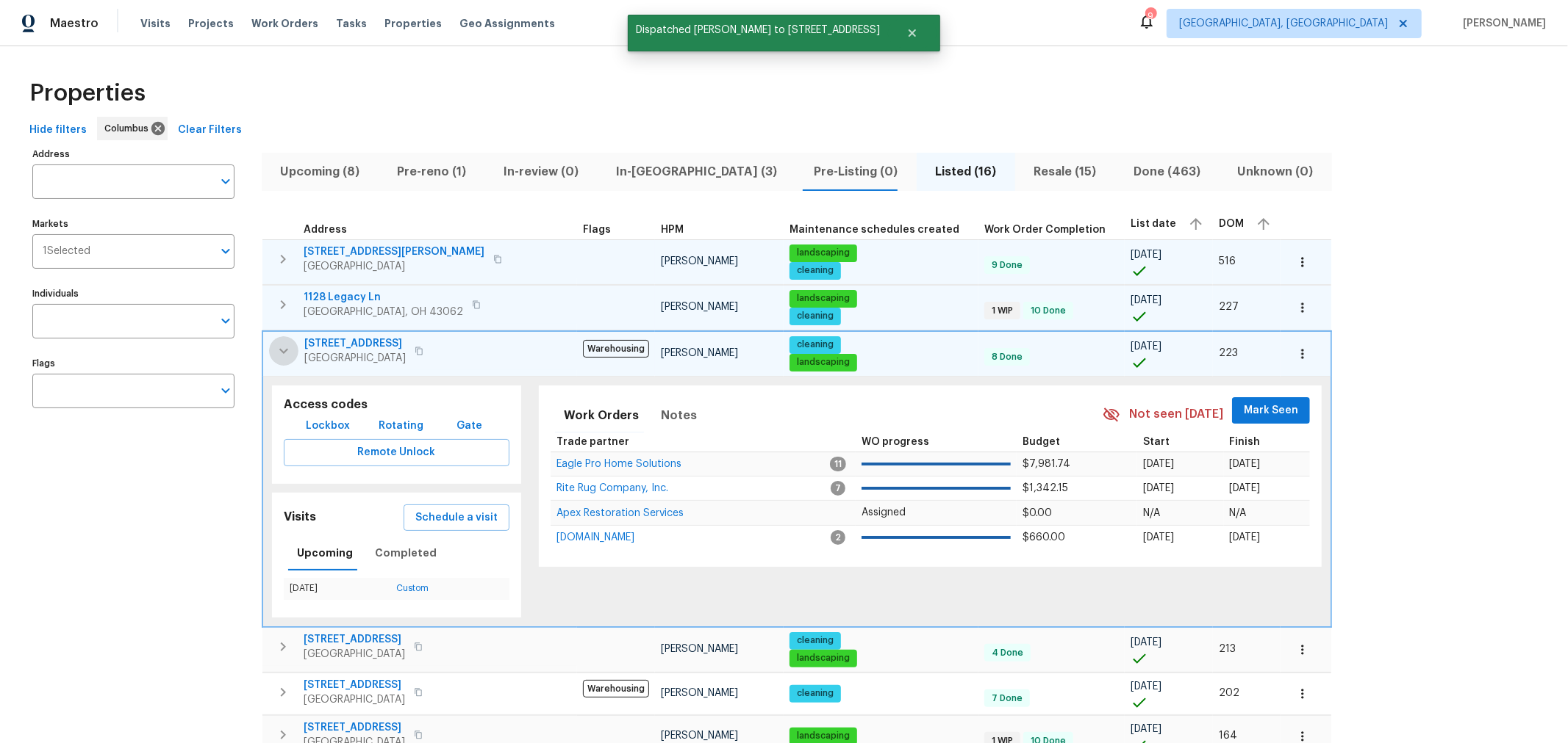
click at [280, 344] on icon "button" at bounding box center [283, 351] width 18 height 18
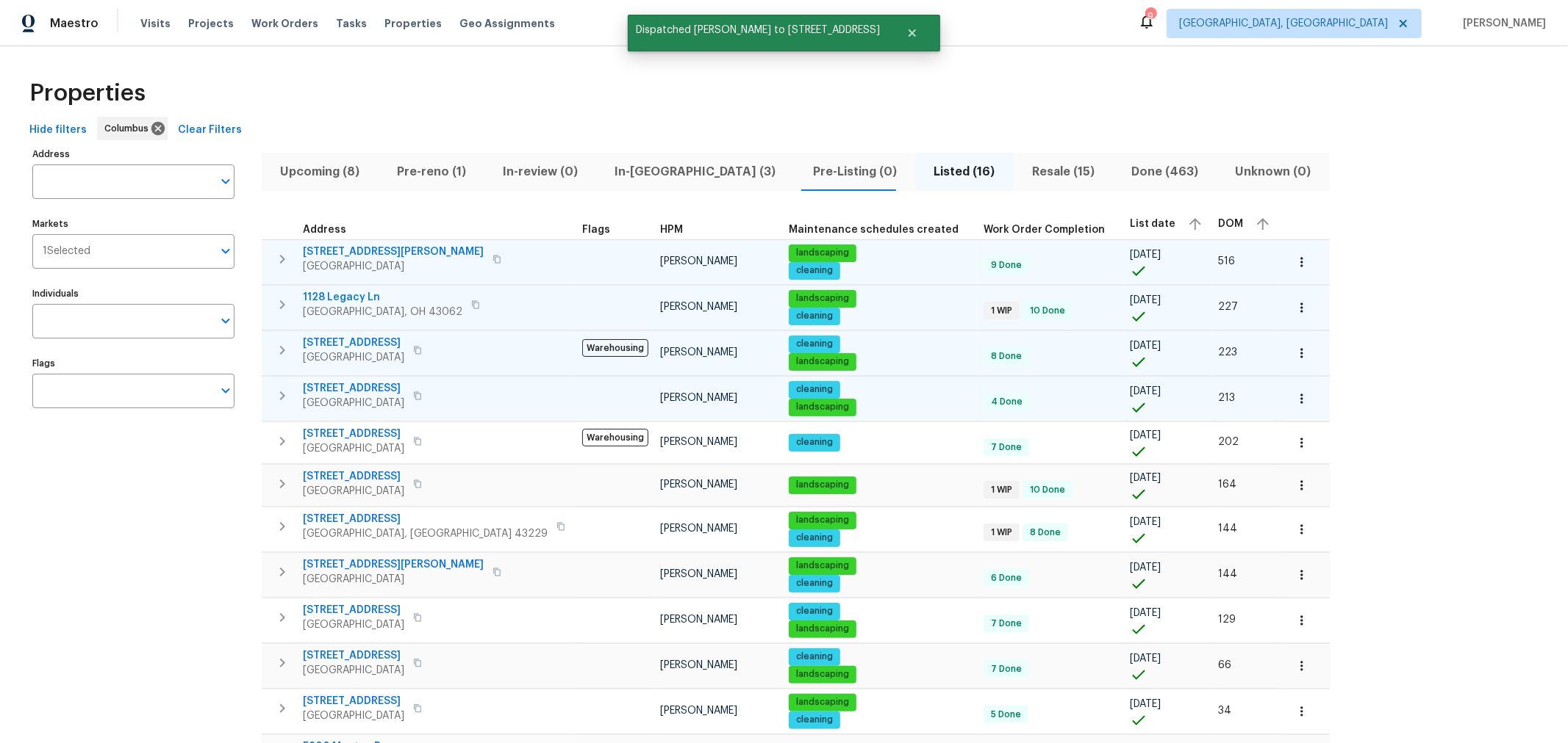
click at [276, 404] on button "button" at bounding box center [282, 396] width 29 height 29
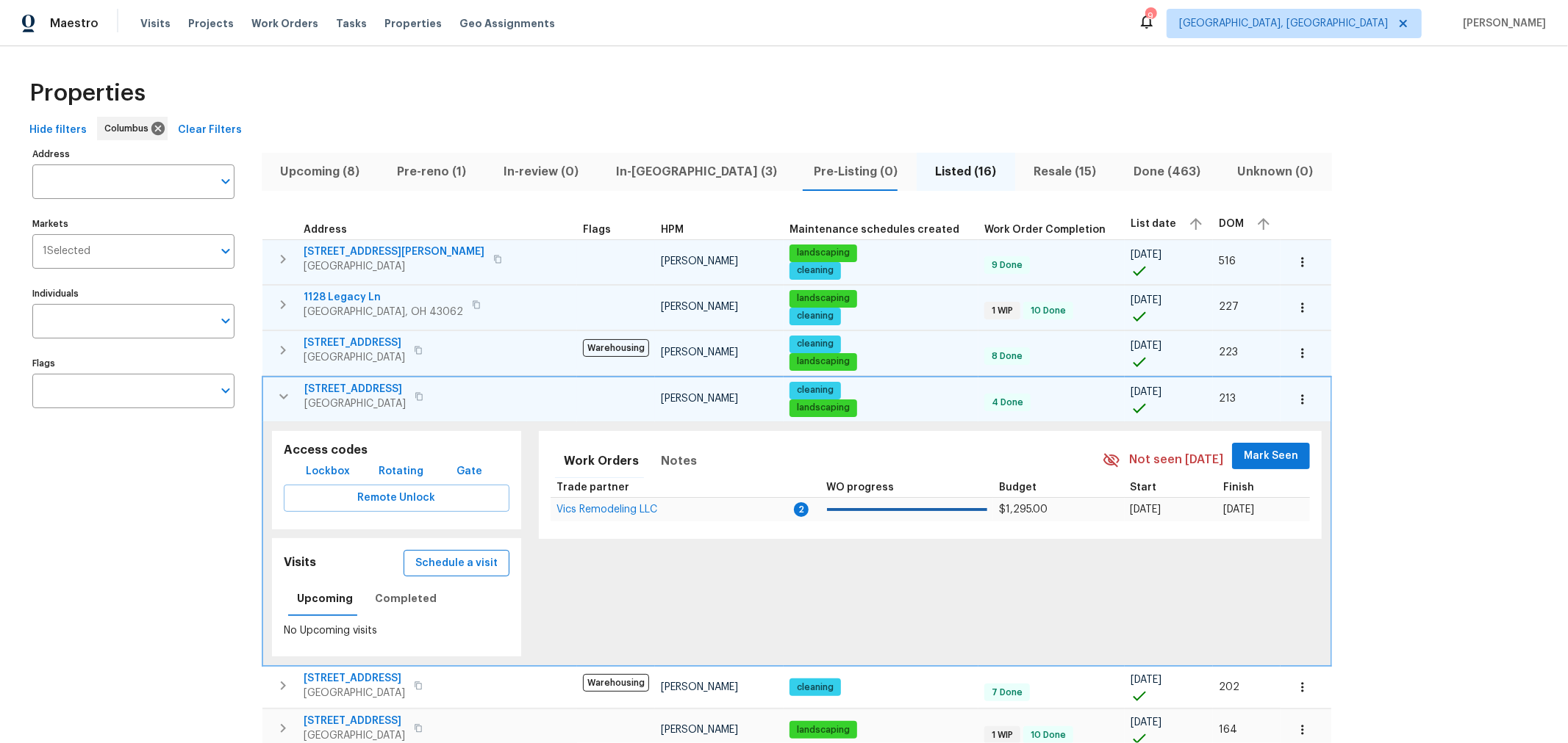
click at [429, 550] on button "Schedule a visit" at bounding box center [456, 564] width 106 height 28
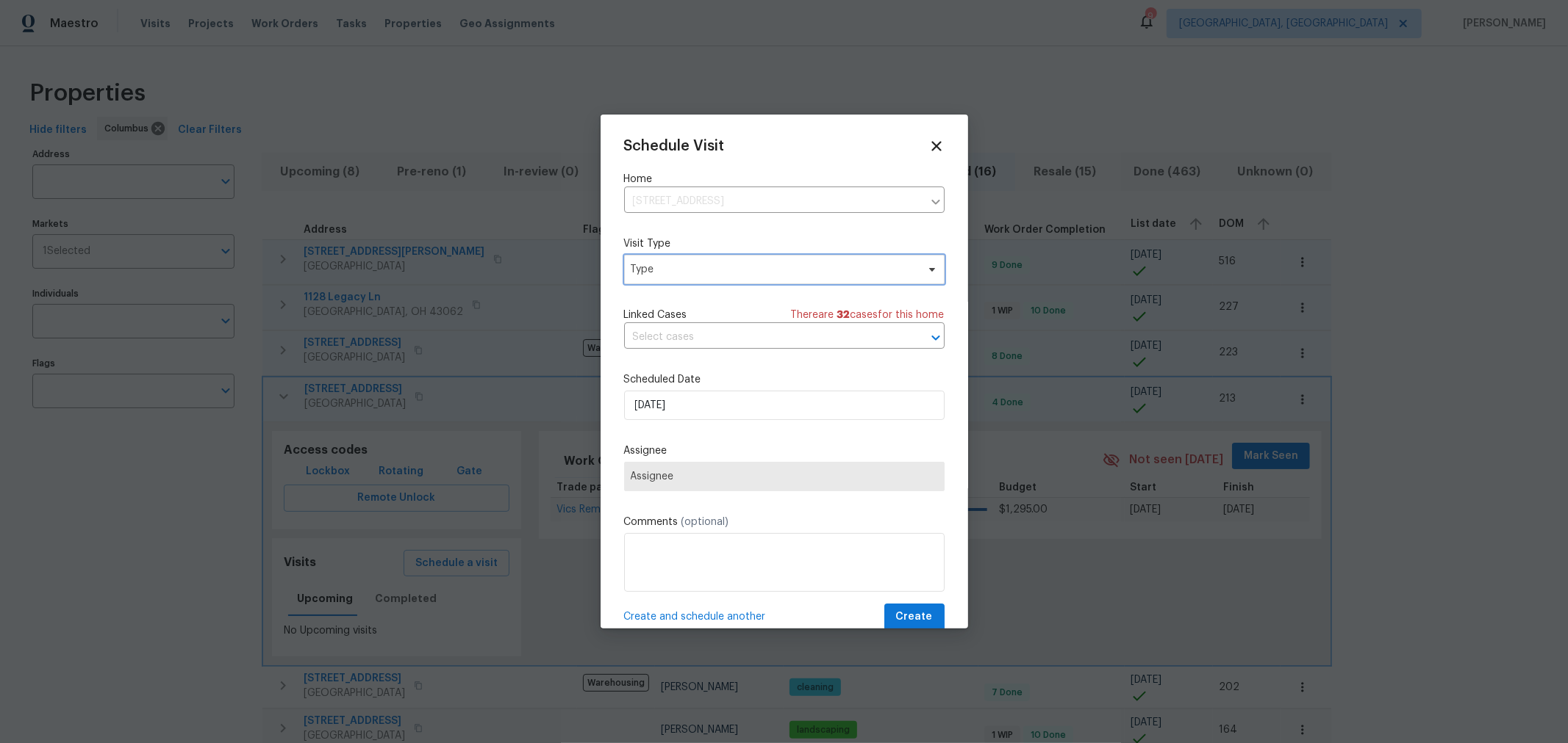
click at [801, 272] on span "Type" at bounding box center [774, 270] width 286 height 15
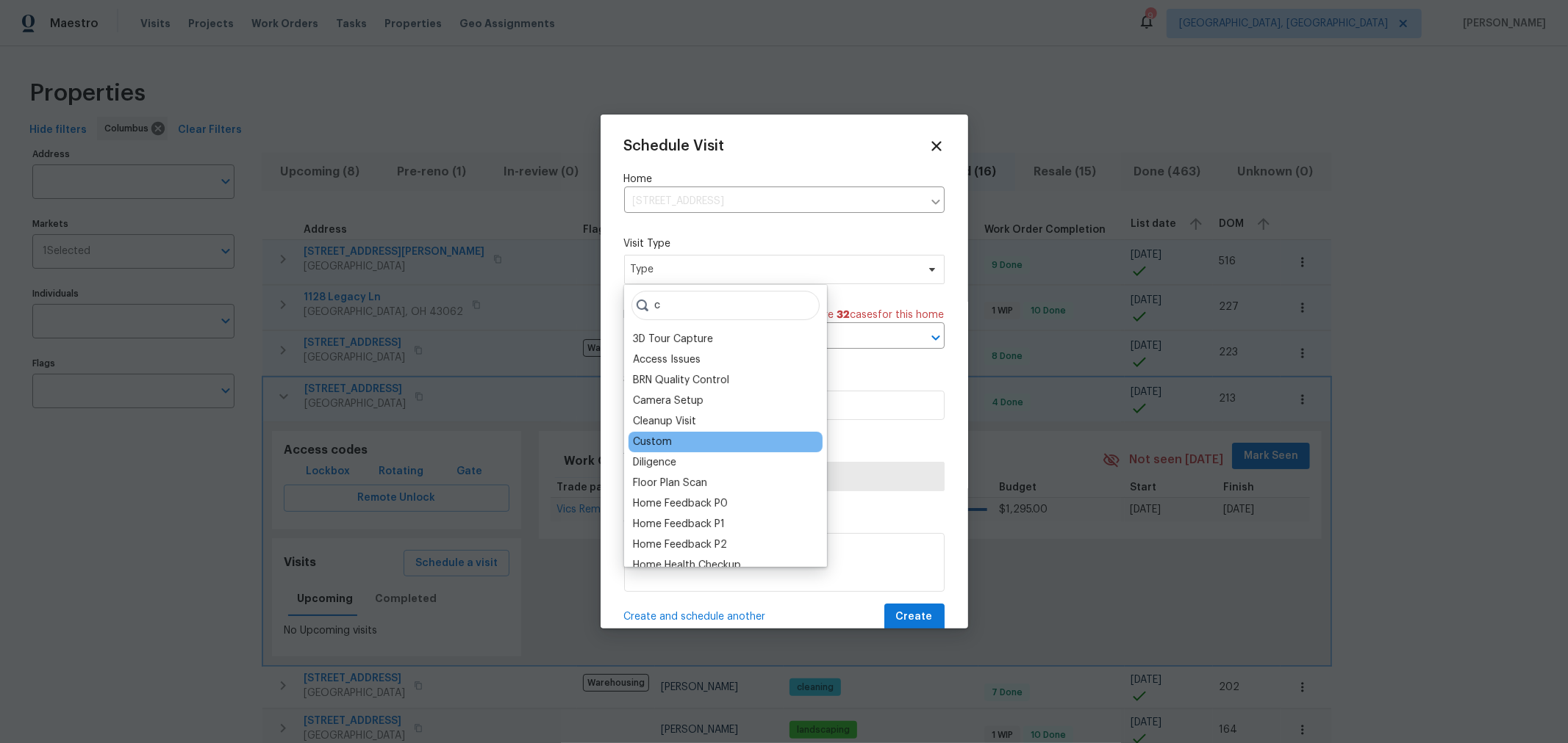
type input "c"
click at [677, 444] on div "Custom" at bounding box center [725, 442] width 194 height 21
click at [658, 443] on div "Custom" at bounding box center [652, 442] width 39 height 15
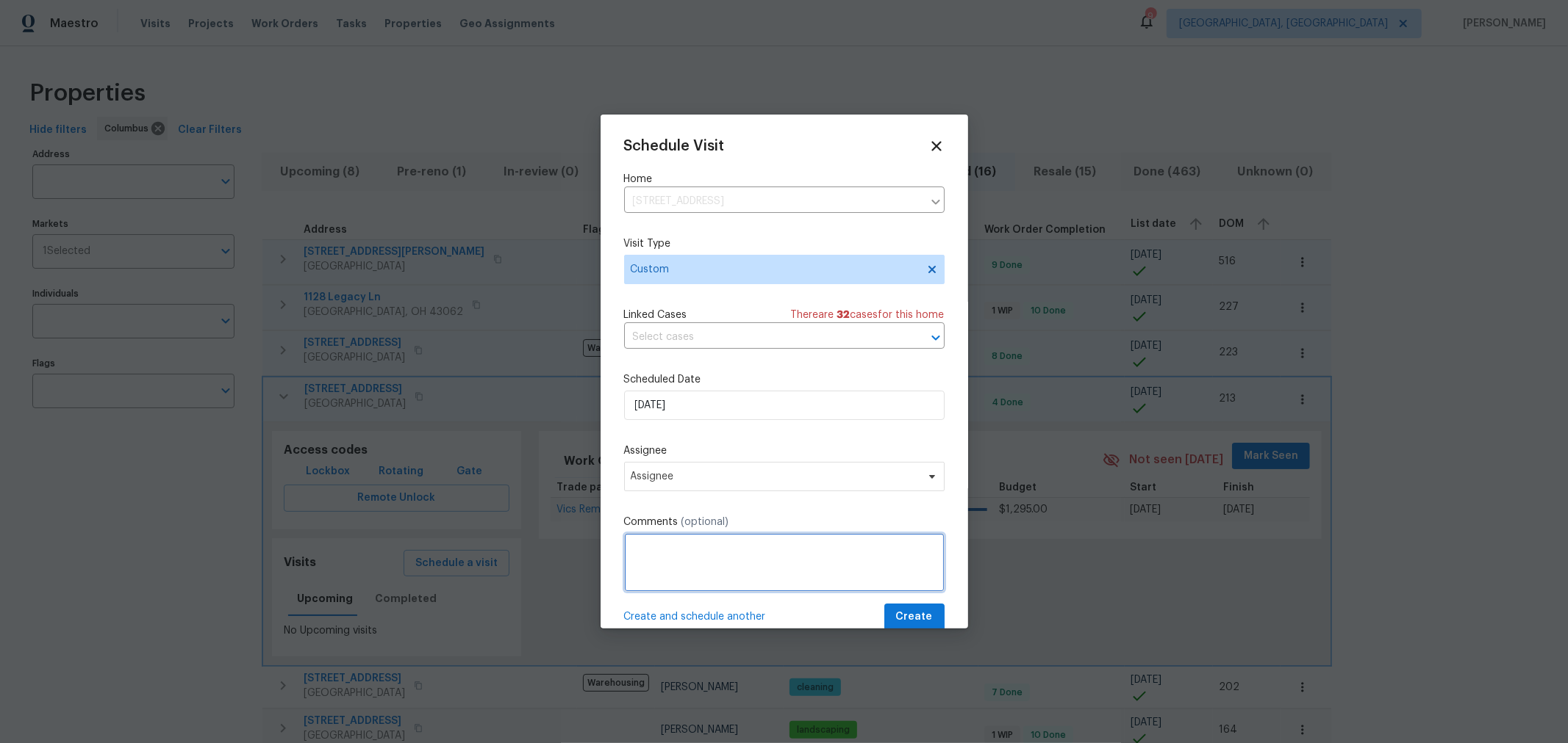
paste textarea "NavAi"
type textarea "NavAi"
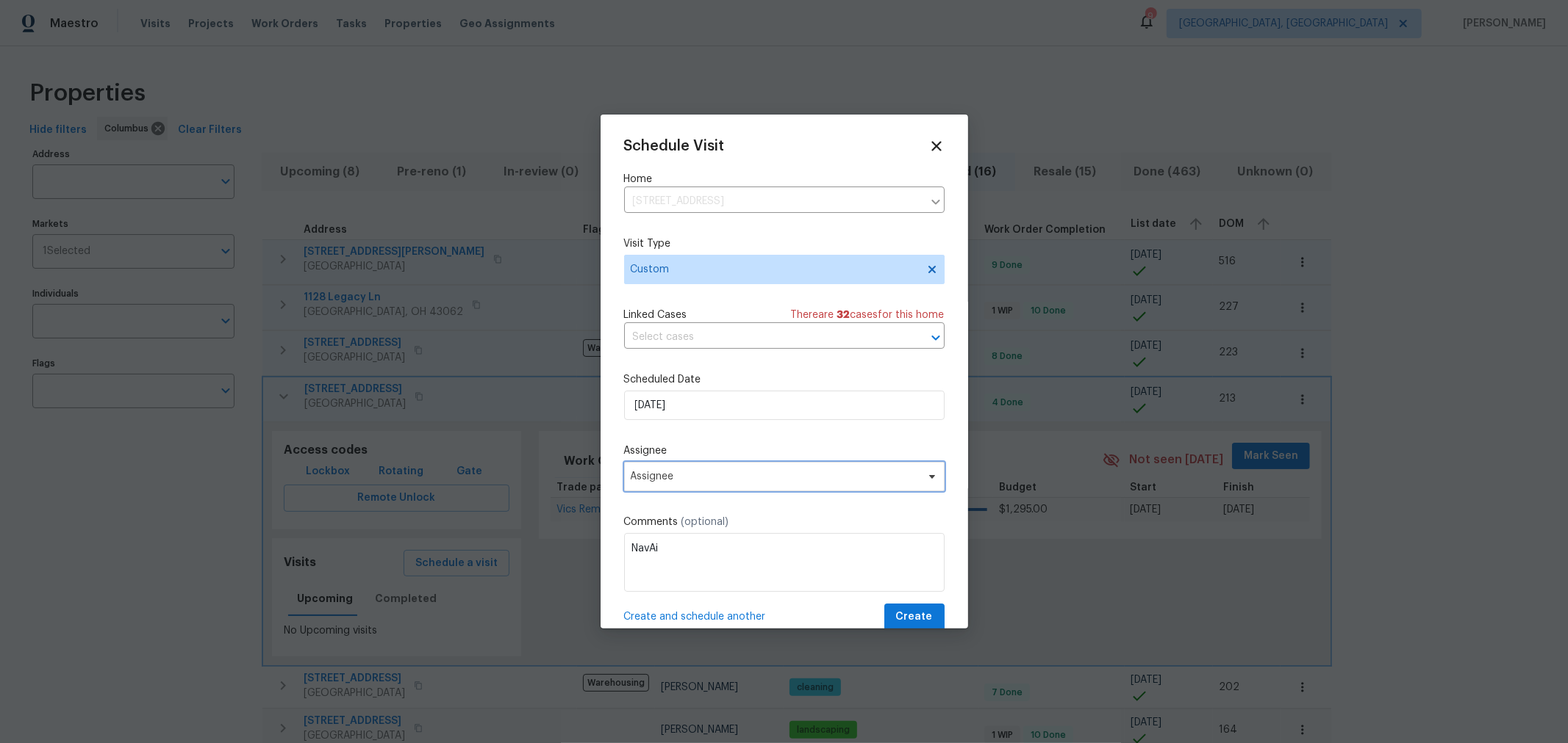
click at [703, 485] on span "Assignee" at bounding box center [784, 476] width 321 height 29
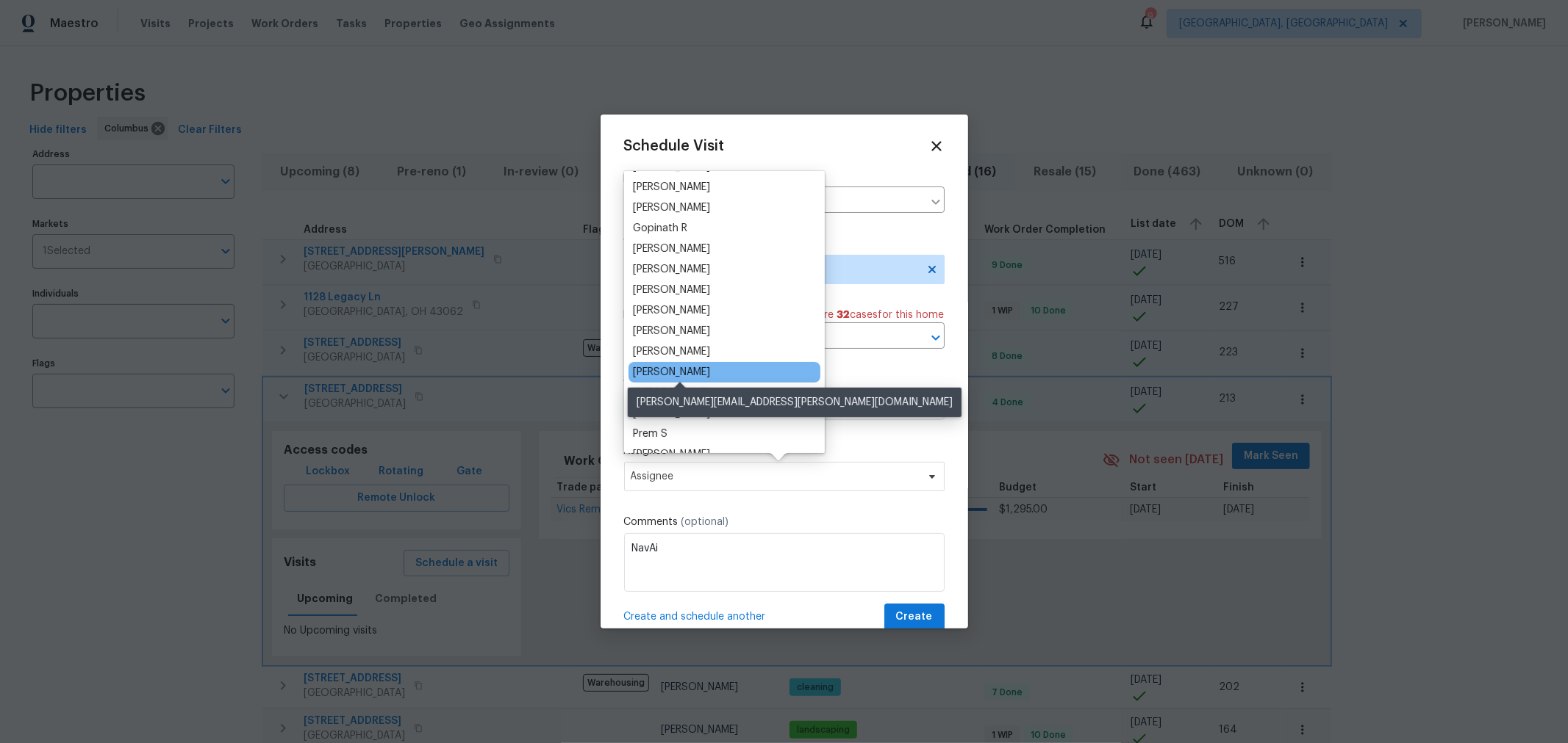
scroll to position [81, 0]
click at [708, 369] on div "[PERSON_NAME]" at bounding box center [672, 372] width 77 height 15
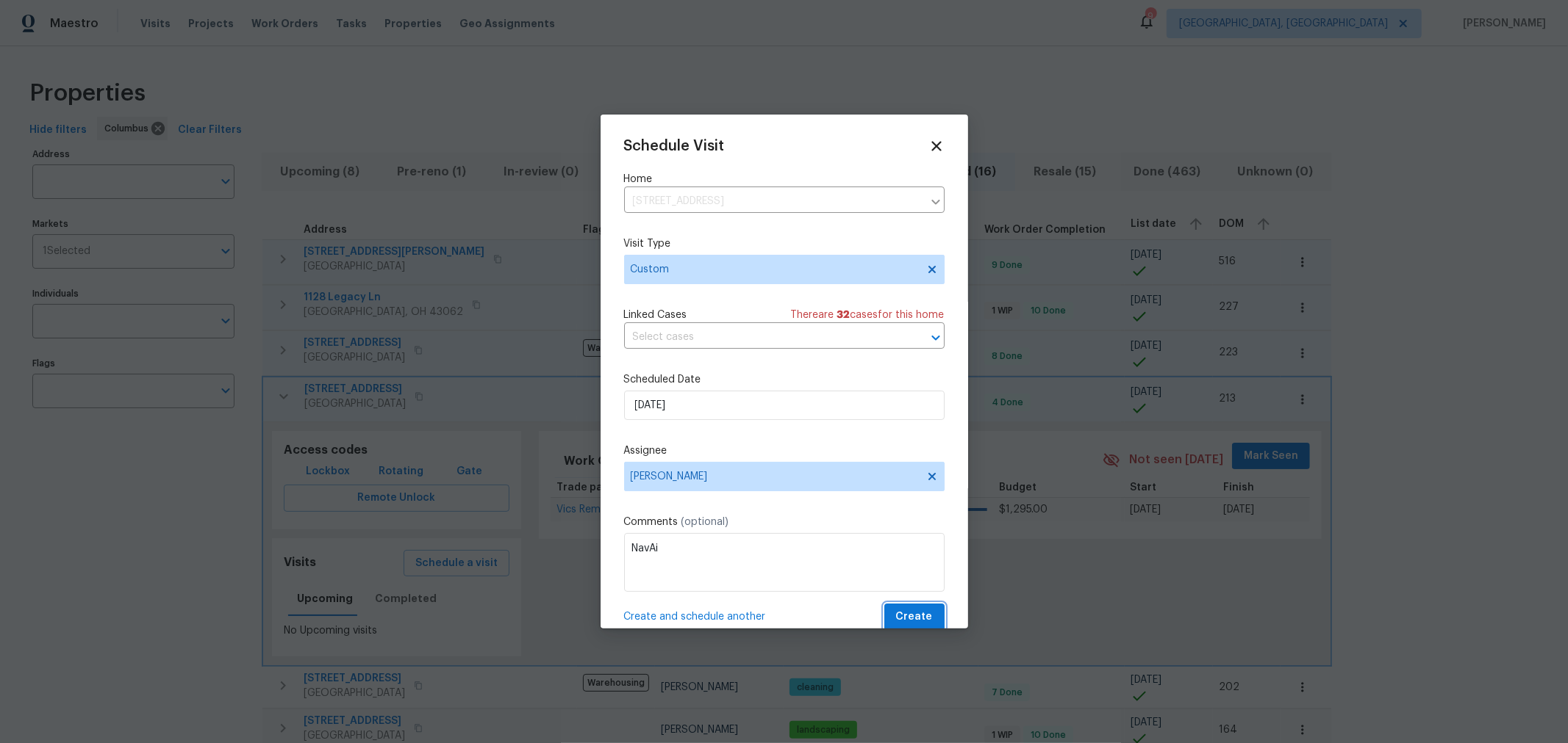
click at [896, 614] on span "Create" at bounding box center [915, 618] width 37 height 18
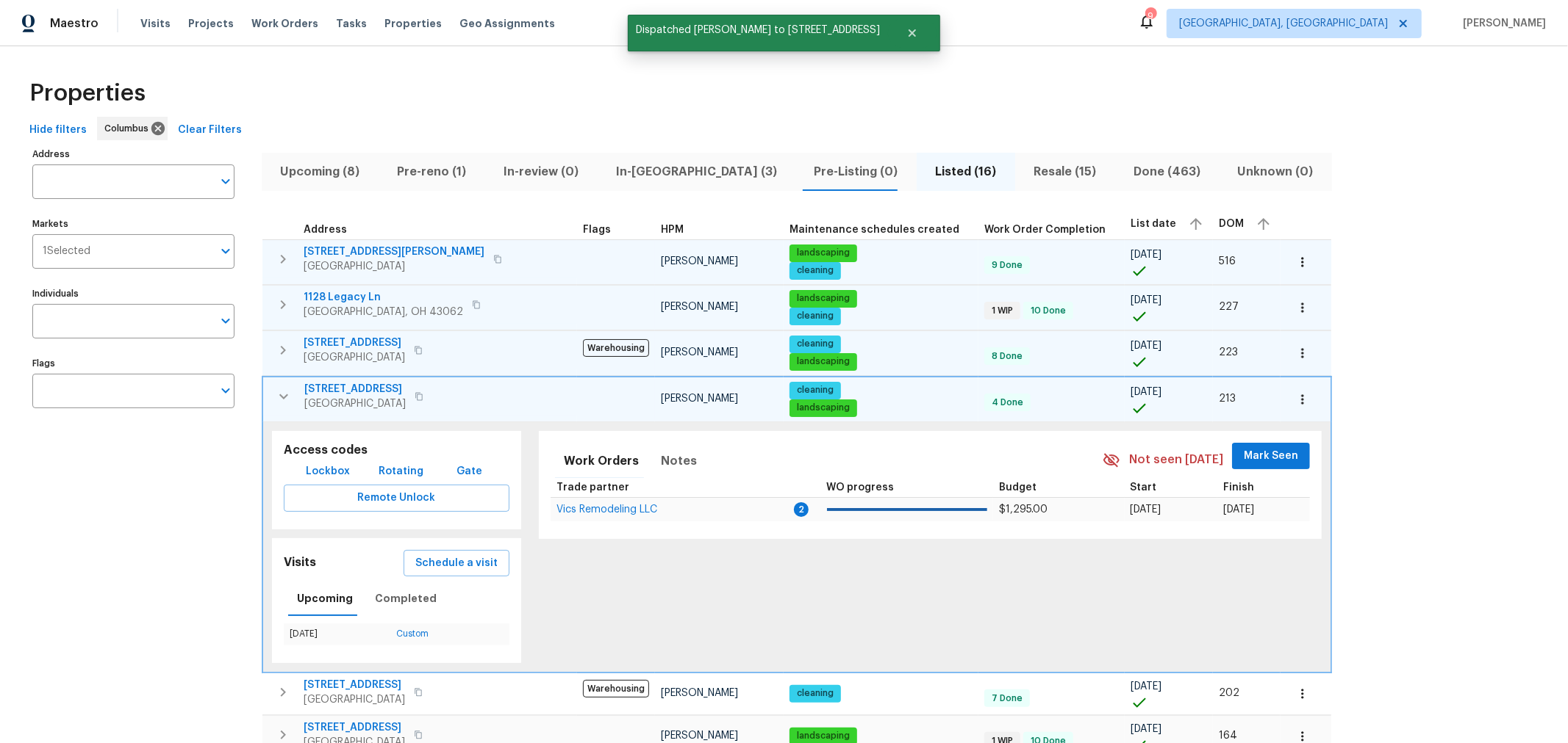
click at [282, 397] on icon "button" at bounding box center [283, 397] width 18 height 18
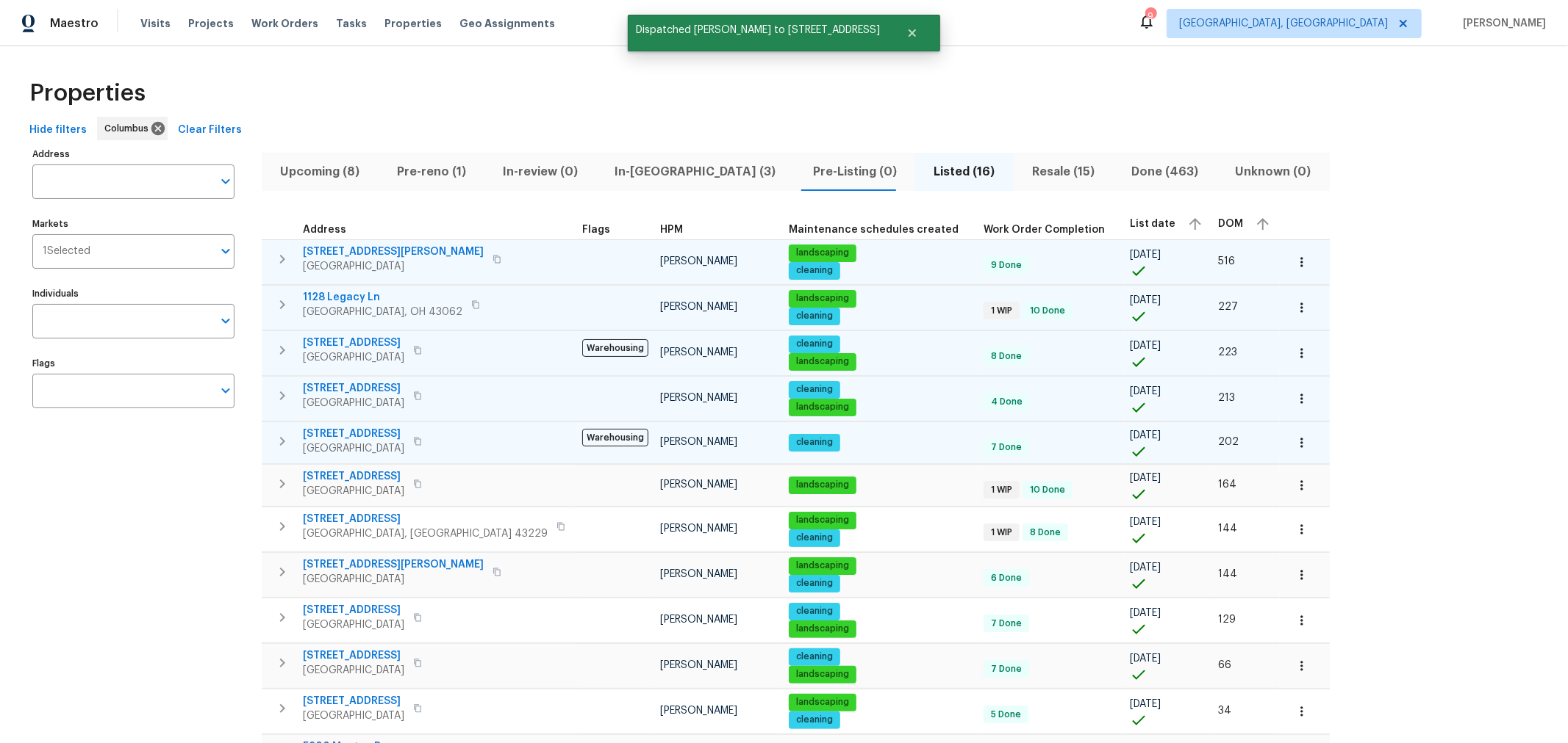
click at [278, 432] on icon "button" at bounding box center [282, 441] width 18 height 18
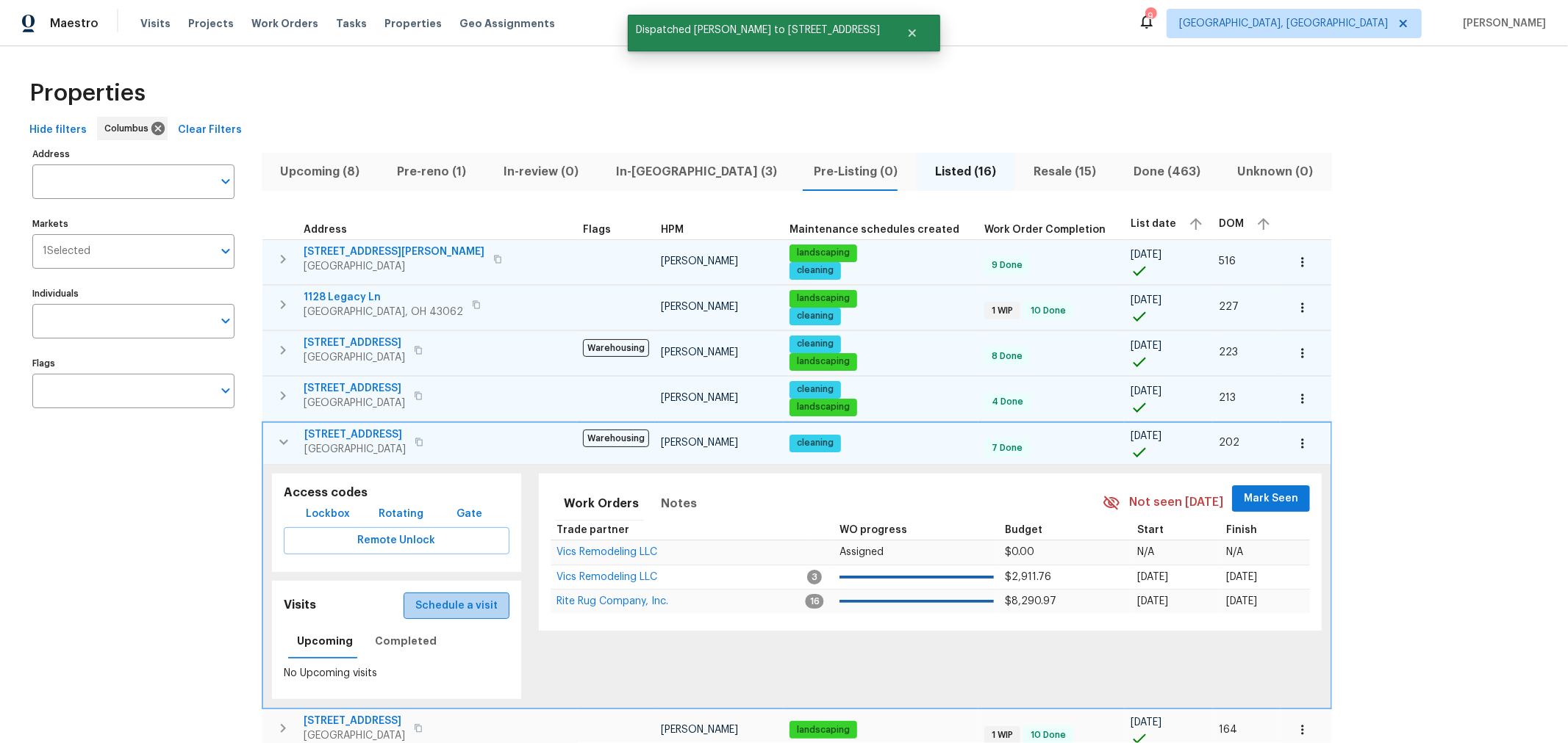
click at [434, 610] on button "Schedule a visit" at bounding box center [456, 606] width 106 height 28
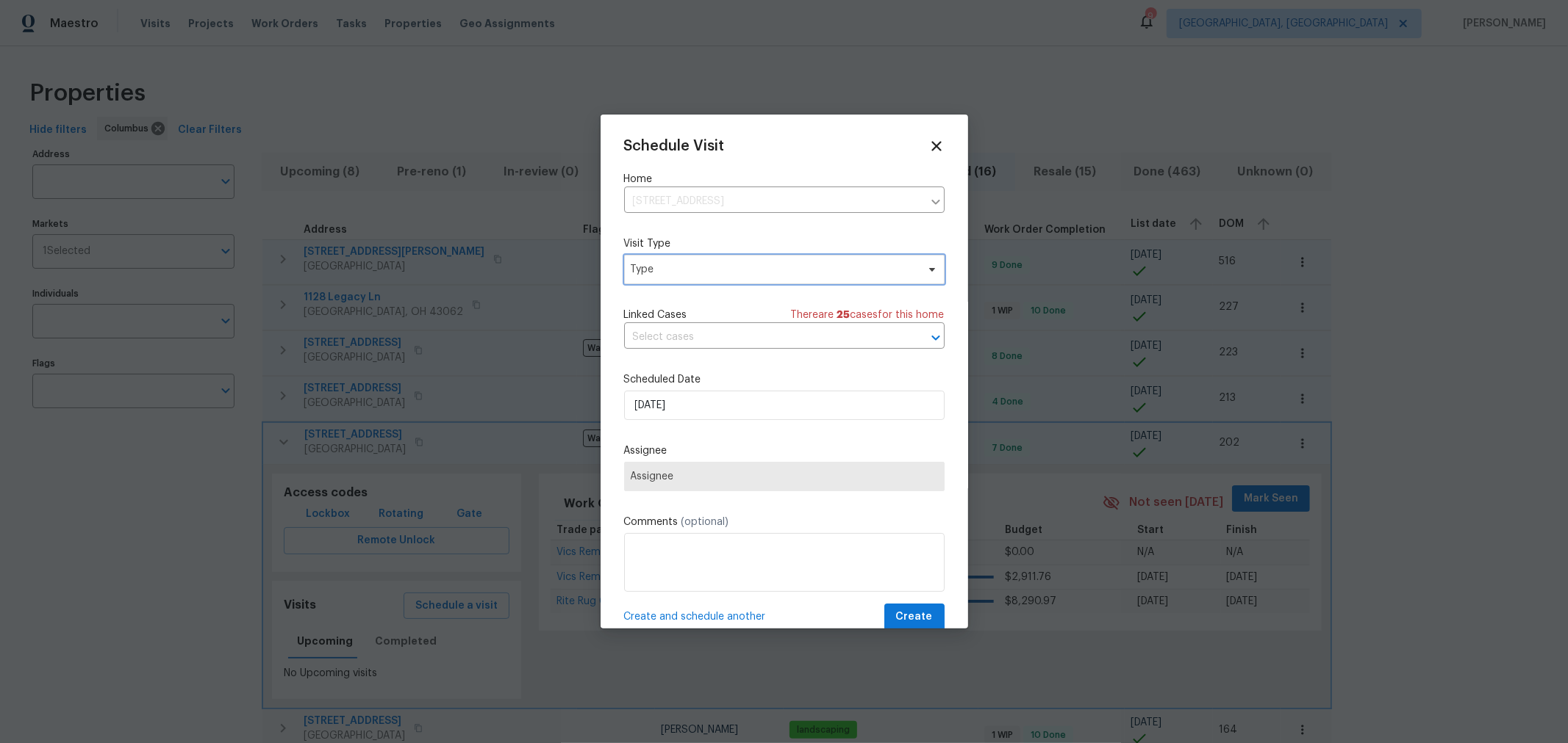
click at [751, 274] on span "Type" at bounding box center [774, 270] width 286 height 15
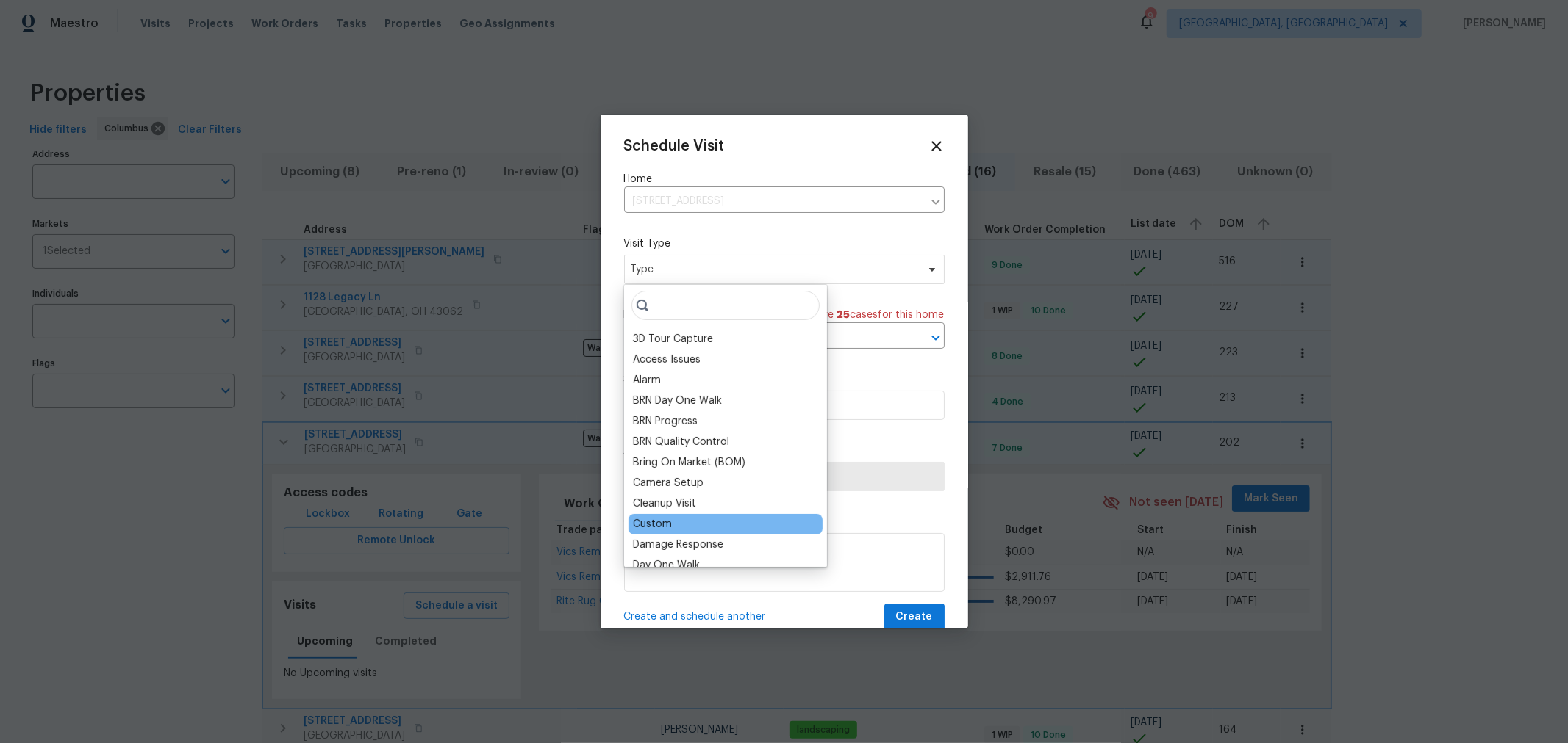
click at [663, 516] on div "Custom" at bounding box center [725, 524] width 194 height 21
click at [652, 529] on div "Custom" at bounding box center [652, 524] width 39 height 15
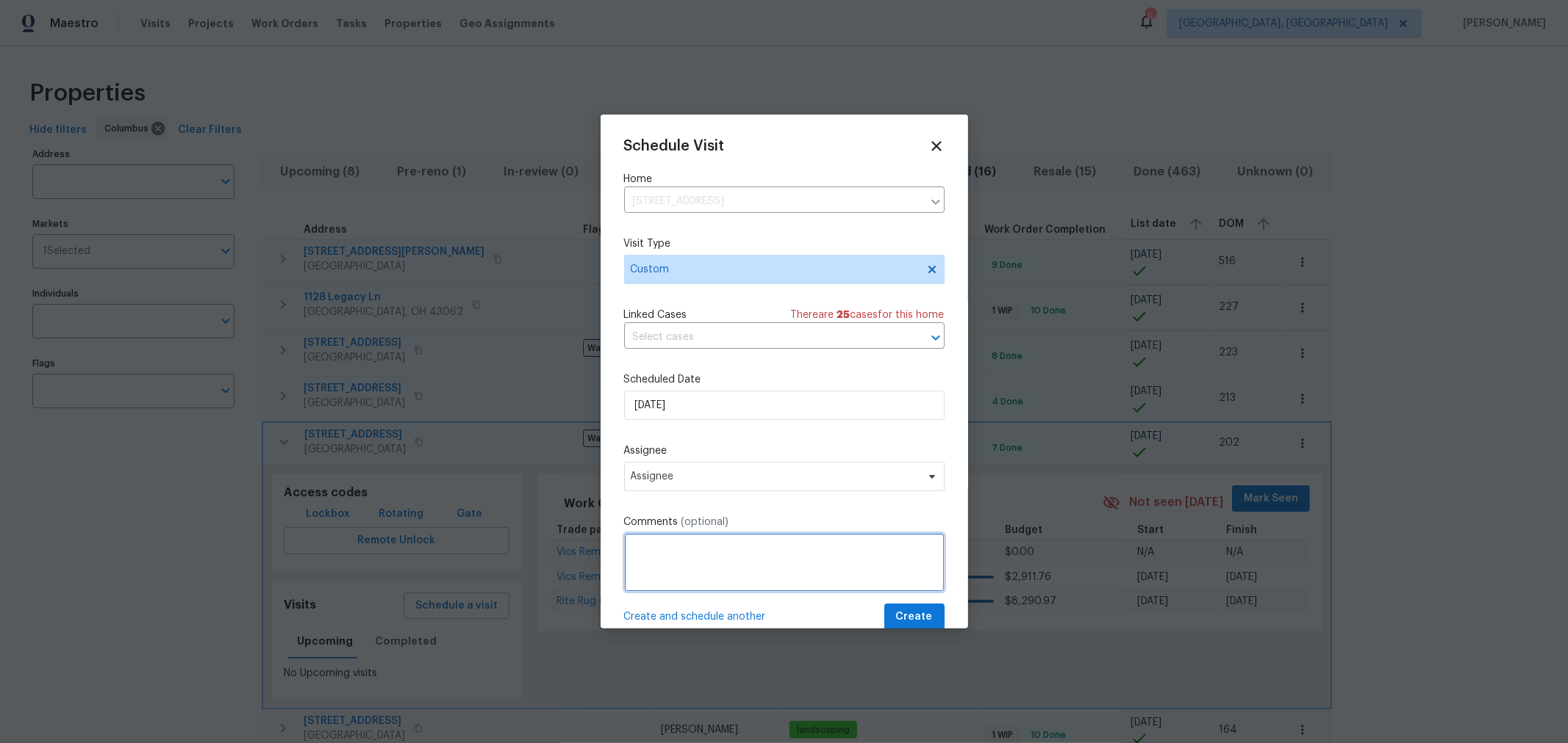
paste textarea "NavAi"
type textarea "NavAi"
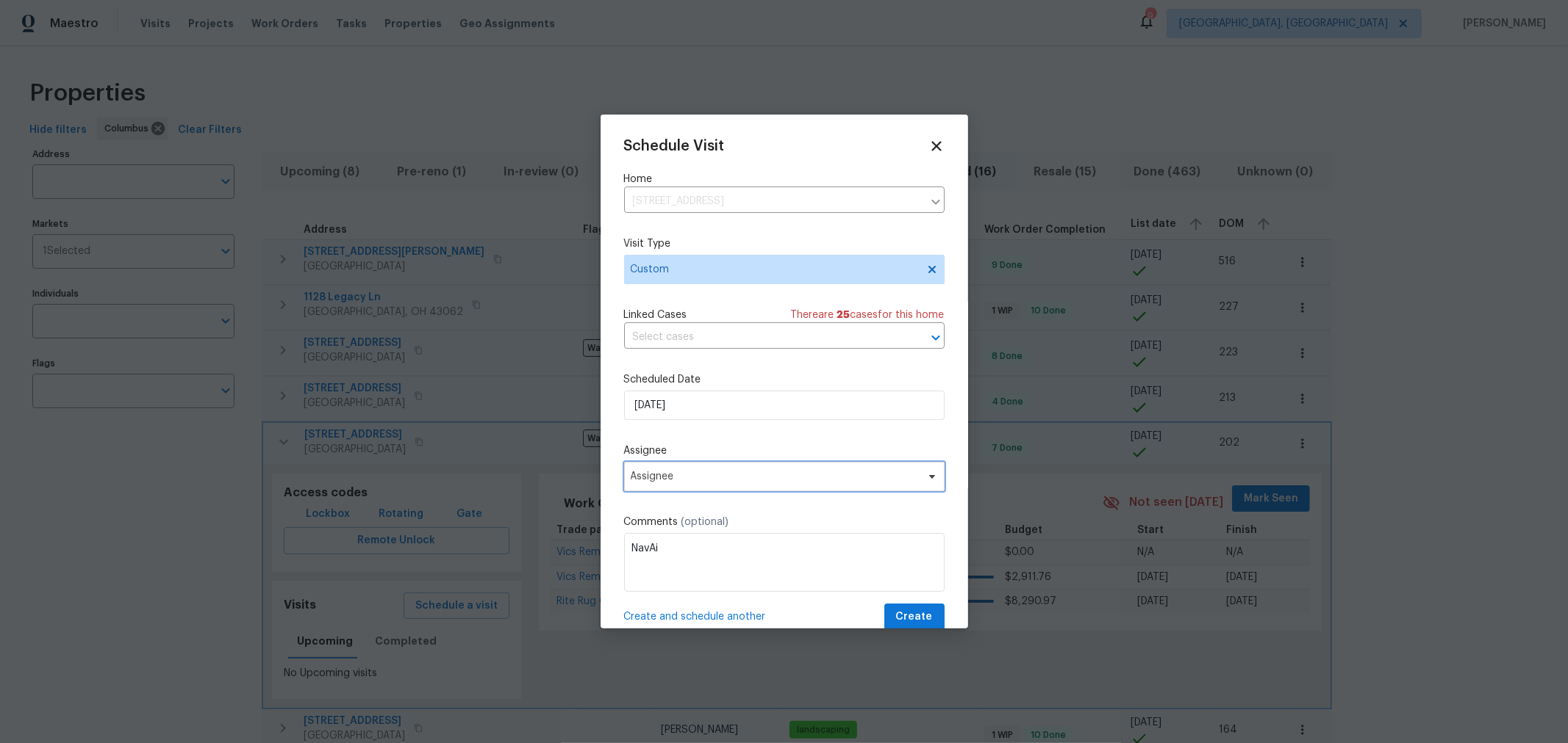
click at [694, 468] on span "Assignee" at bounding box center [784, 476] width 321 height 29
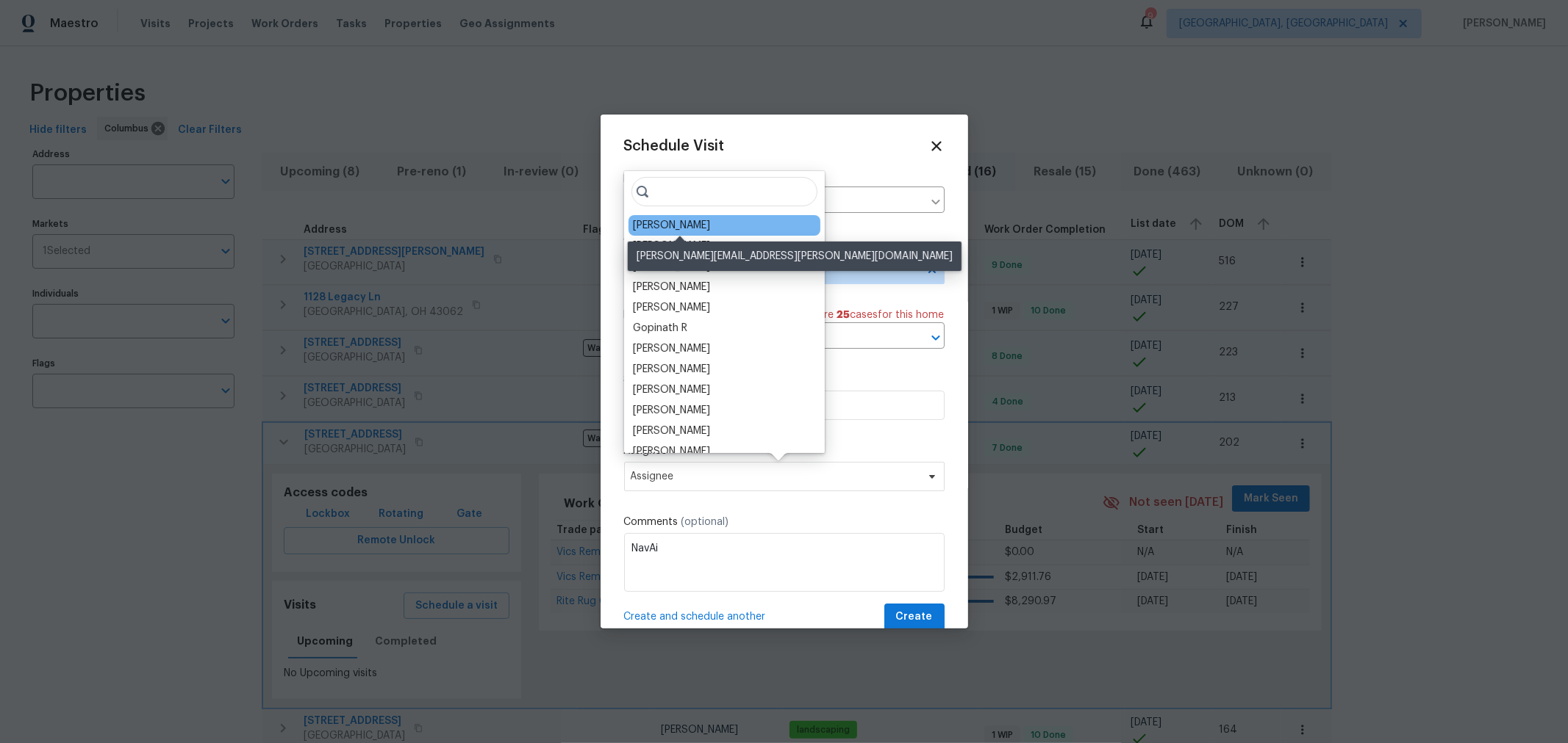
click at [688, 230] on div "[PERSON_NAME]" at bounding box center [672, 225] width 77 height 15
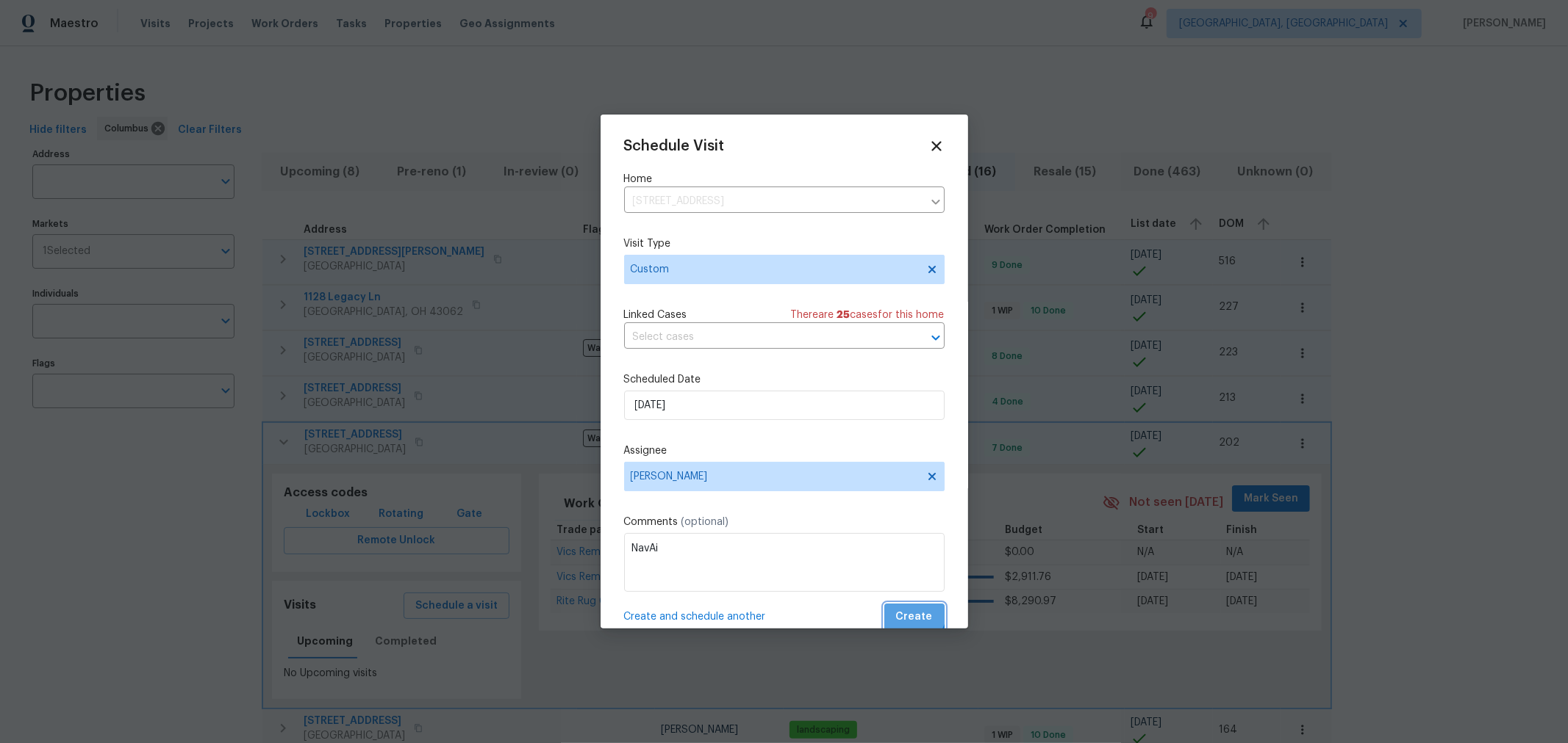
click at [888, 608] on button "Create" at bounding box center [915, 617] width 60 height 28
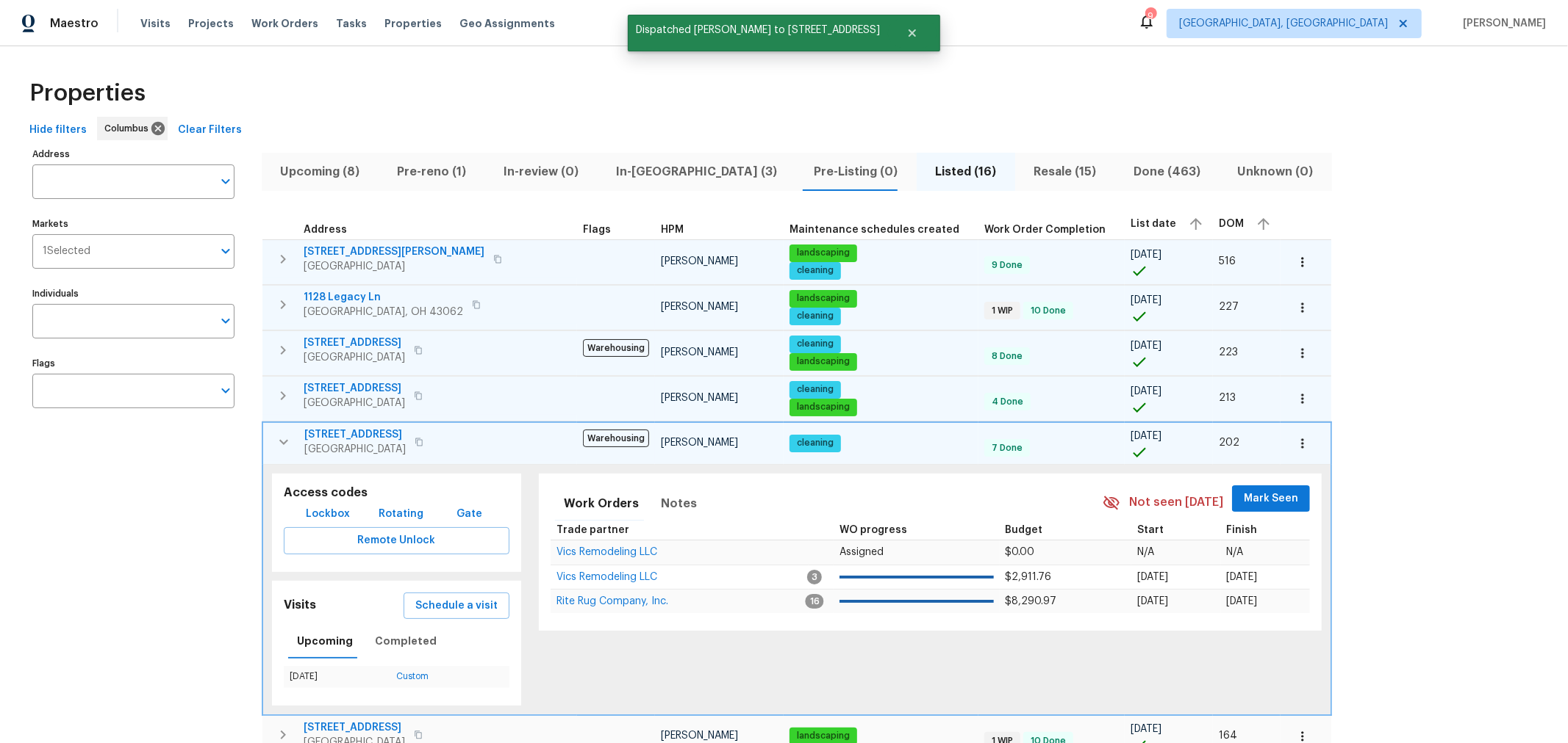
click at [279, 442] on icon "button" at bounding box center [283, 442] width 18 height 18
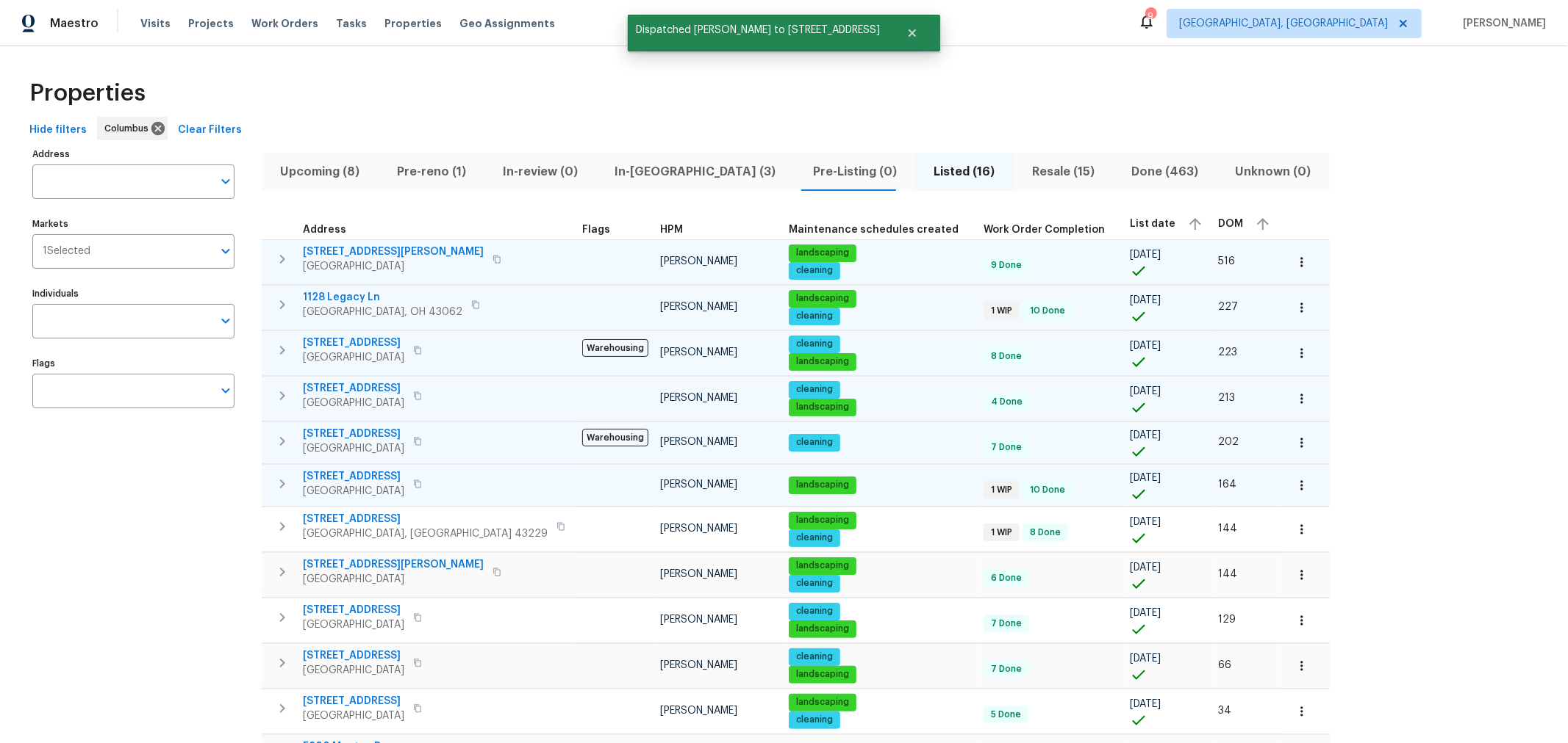
click at [276, 485] on icon "button" at bounding box center [282, 483] width 18 height 18
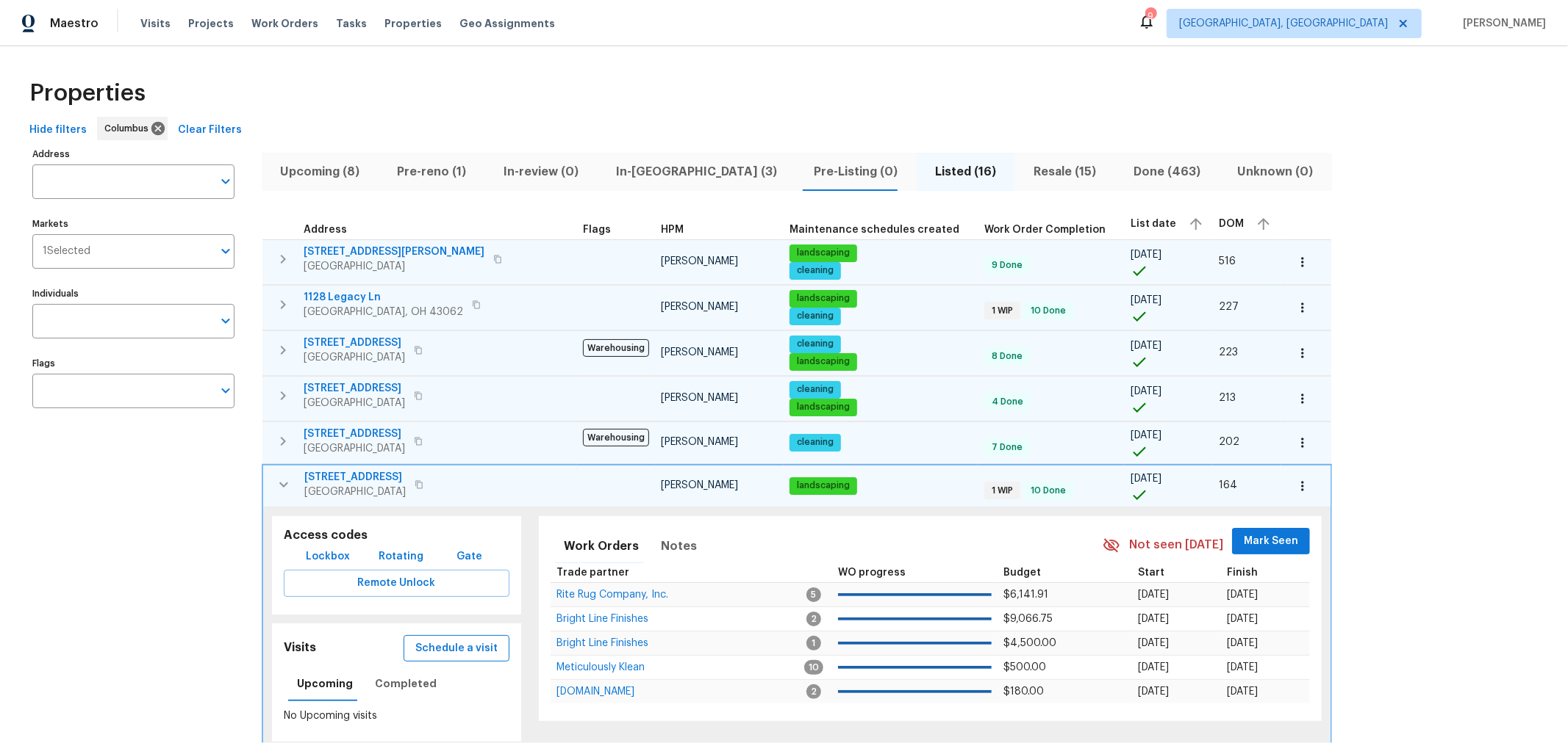
click at [452, 647] on span "Schedule a visit" at bounding box center [456, 649] width 83 height 18
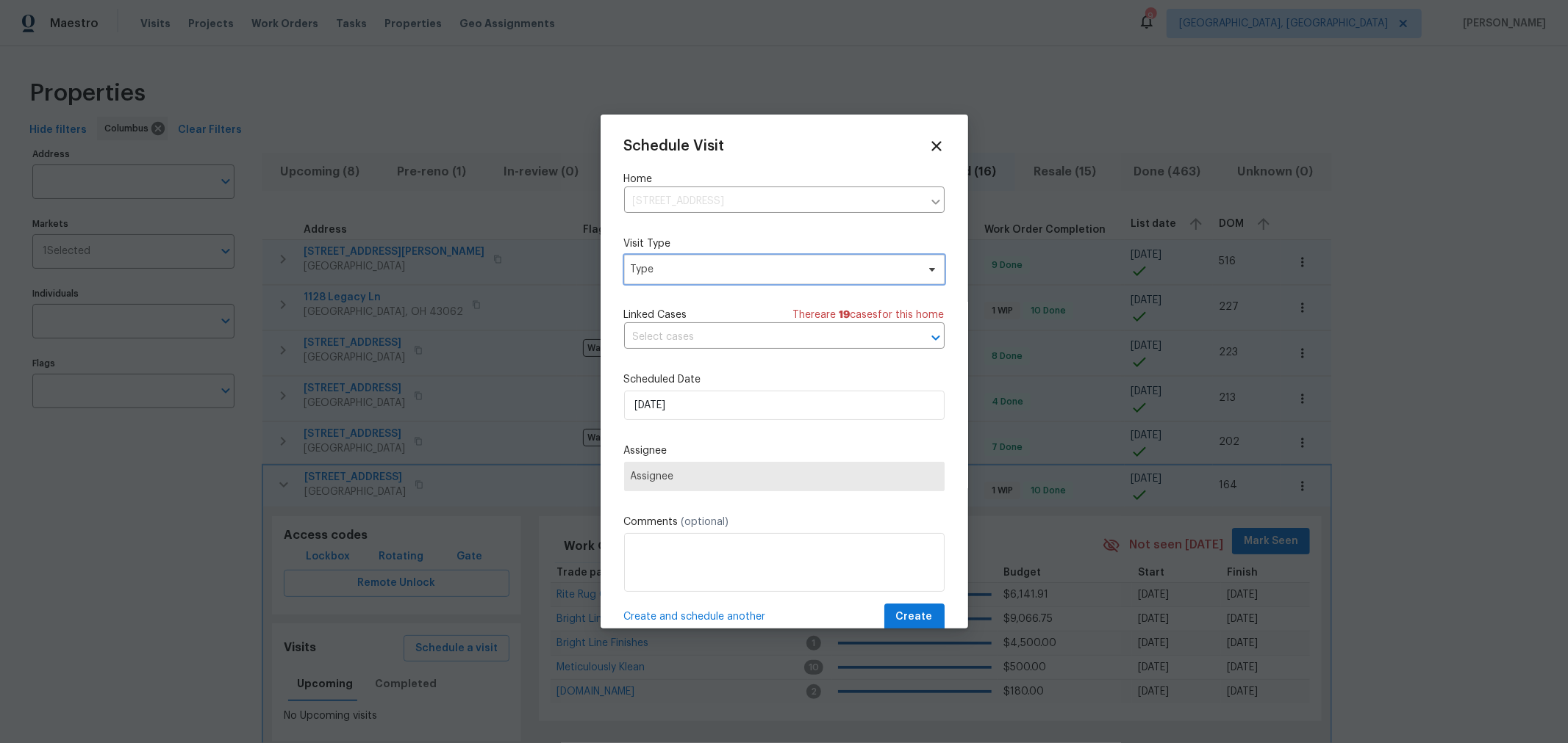
click at [677, 282] on span "Type" at bounding box center [784, 269] width 321 height 29
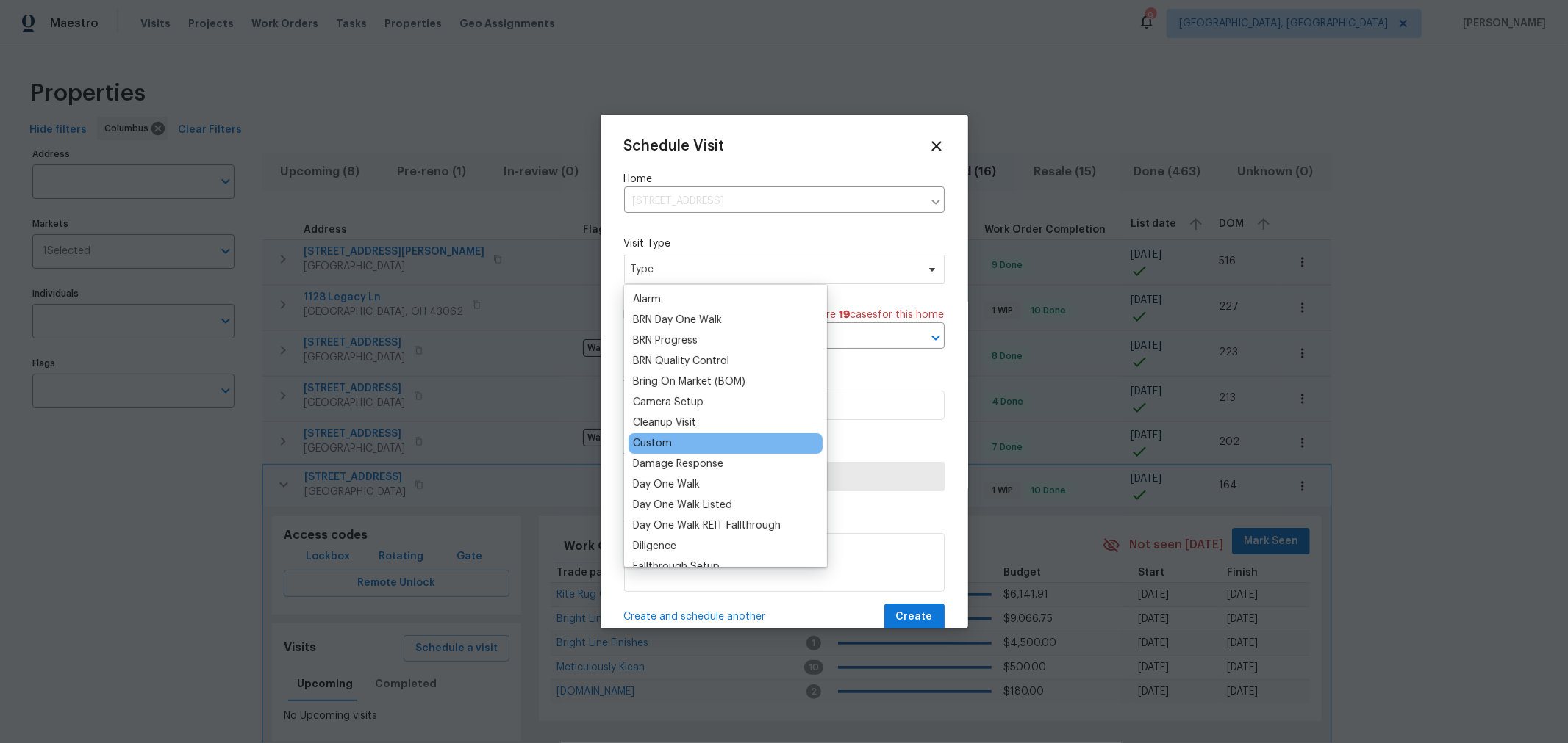
scroll to position [82, 0]
click at [649, 443] on div "Custom" at bounding box center [652, 443] width 39 height 15
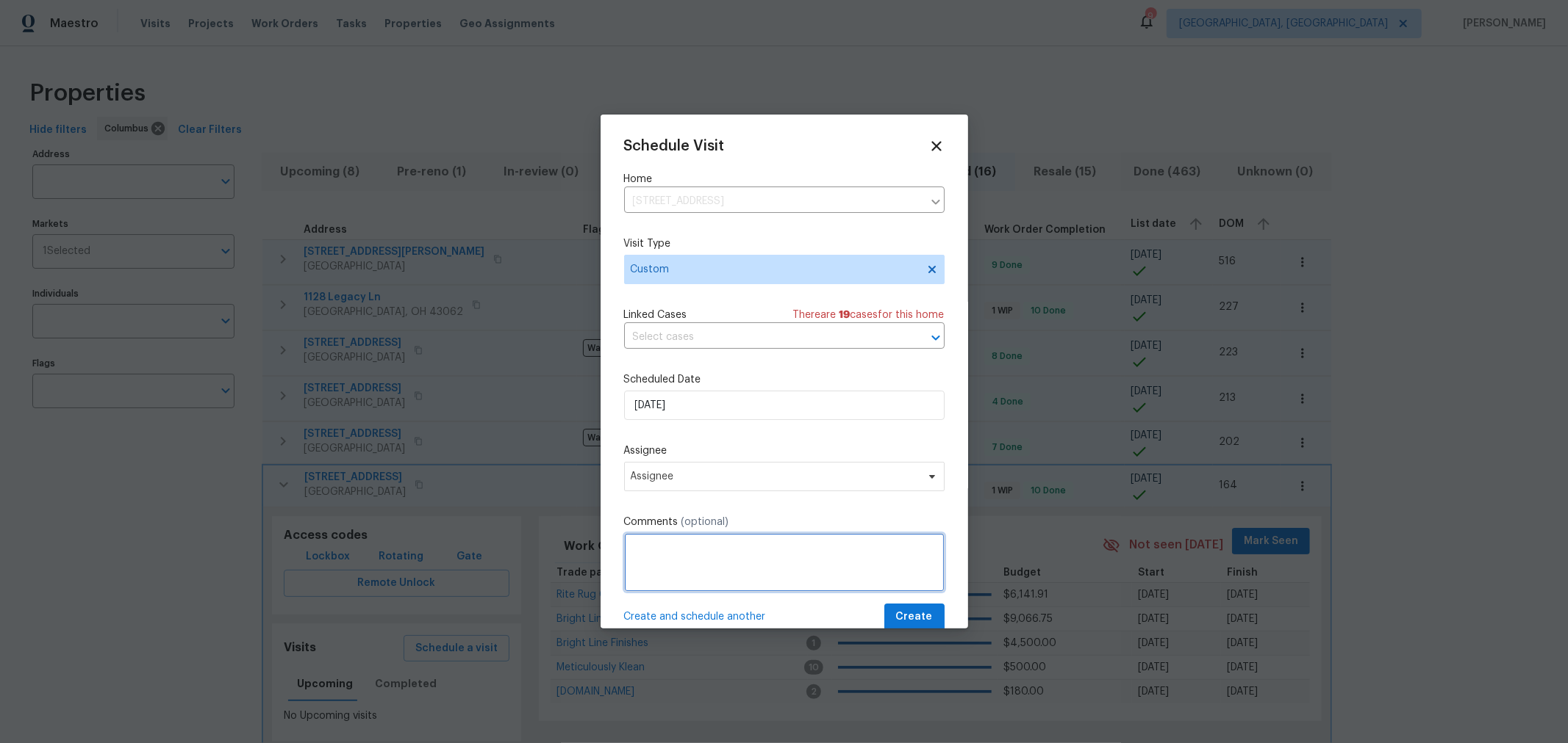
paste textarea "NavAi"
type textarea "NavAi"
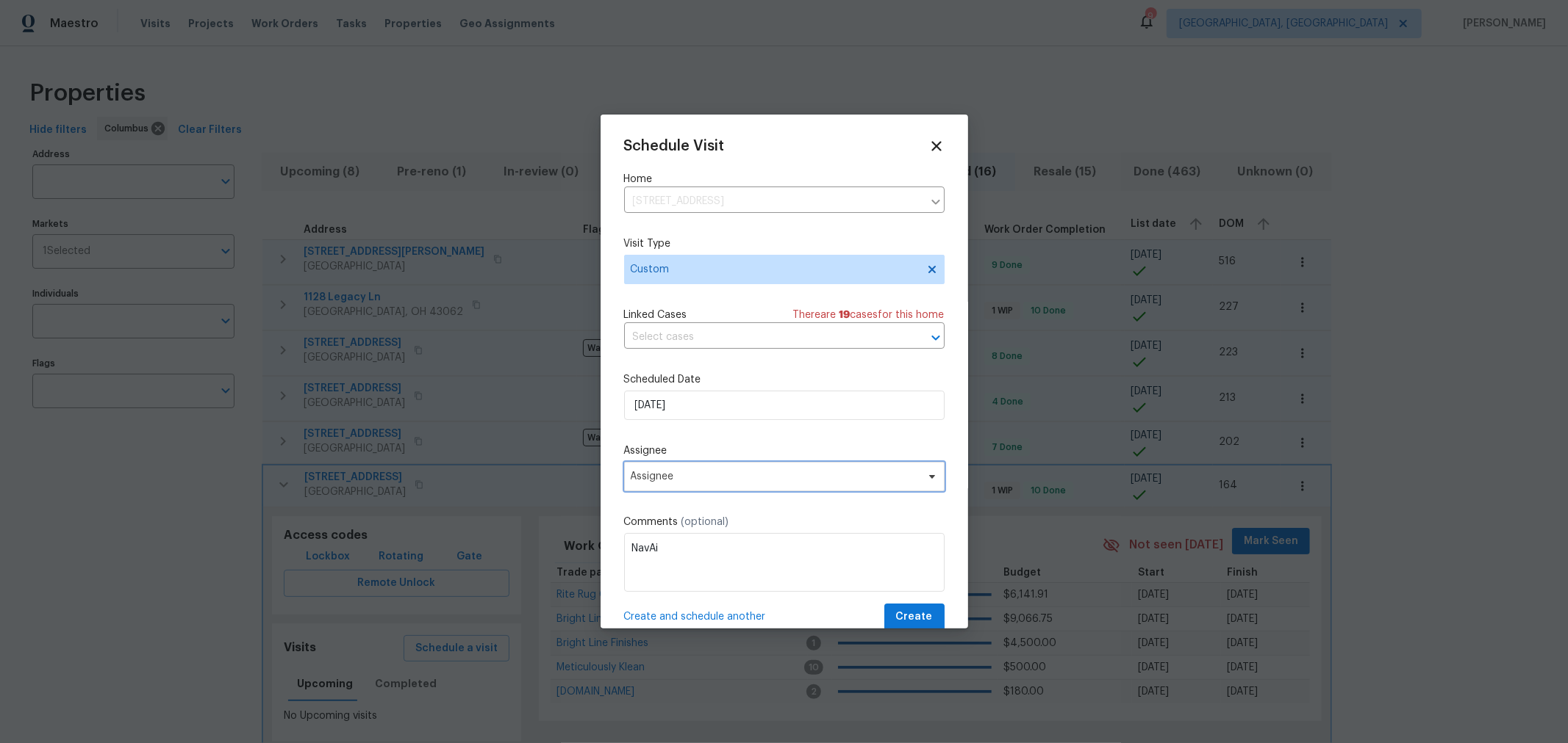
click at [658, 480] on span "Assignee" at bounding box center [774, 477] width 288 height 12
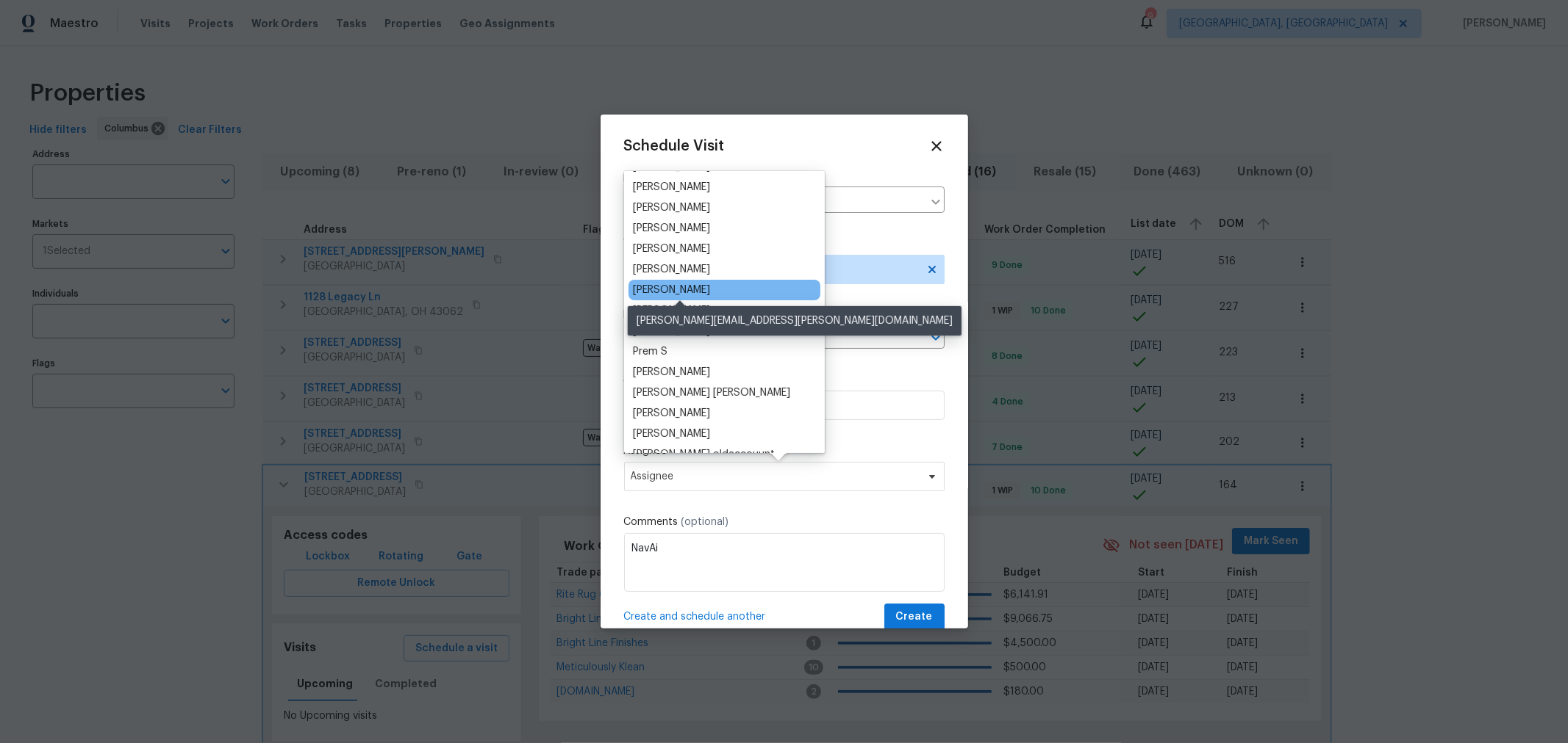
scroll to position [162, 0]
click at [702, 291] on div "[PERSON_NAME]" at bounding box center [672, 290] width 77 height 15
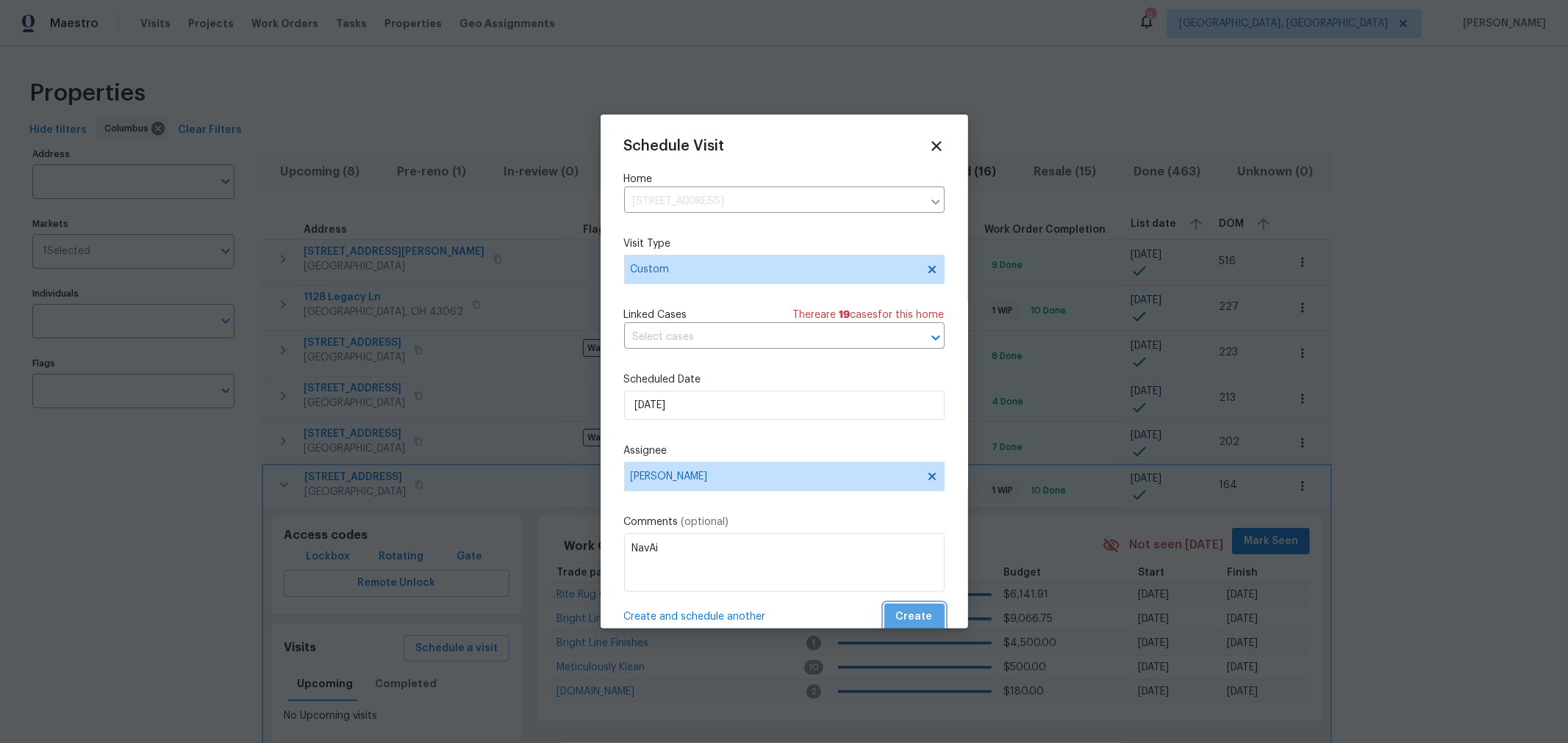
click at [909, 624] on span "Create" at bounding box center [915, 618] width 37 height 18
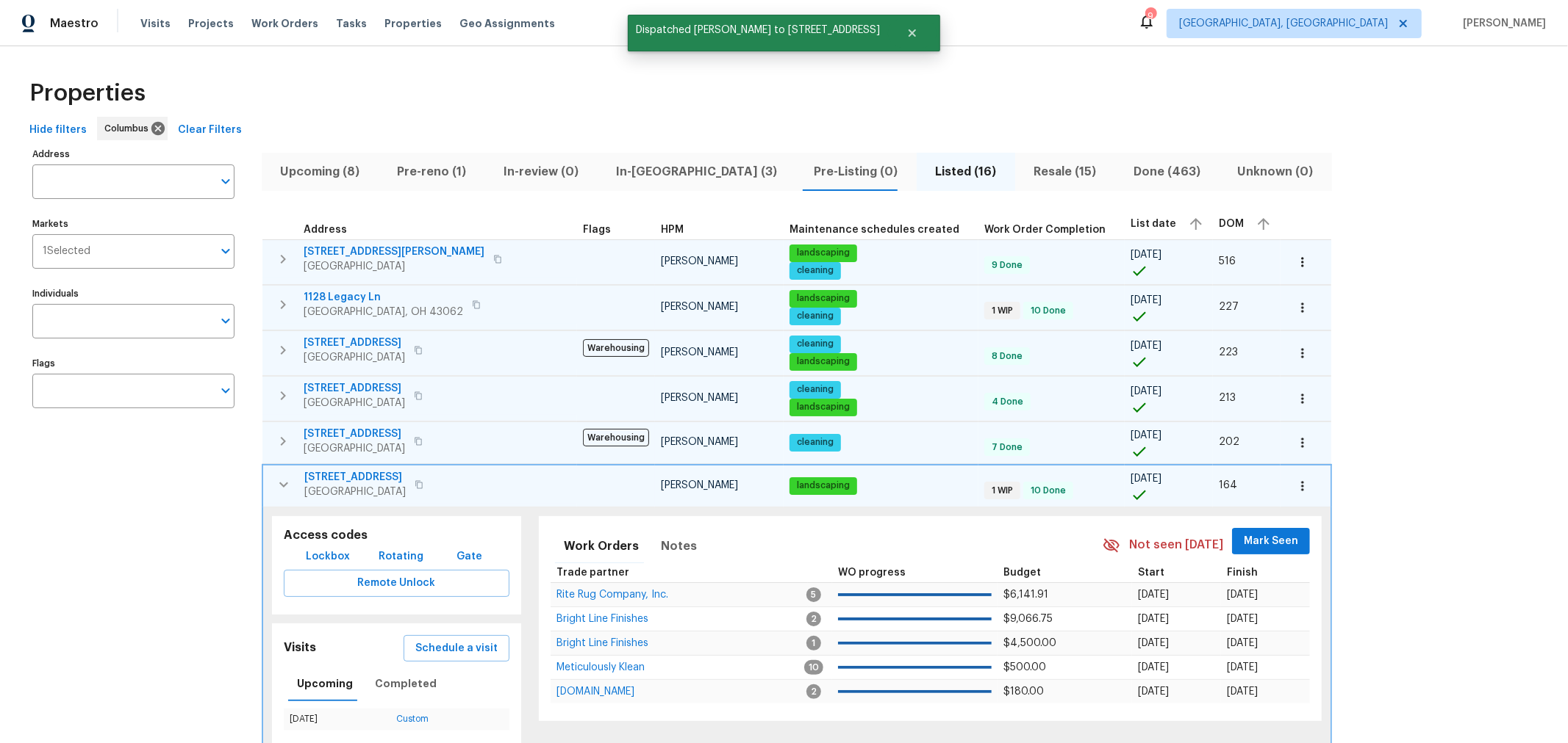
click at [279, 483] on icon "button" at bounding box center [283, 484] width 18 height 18
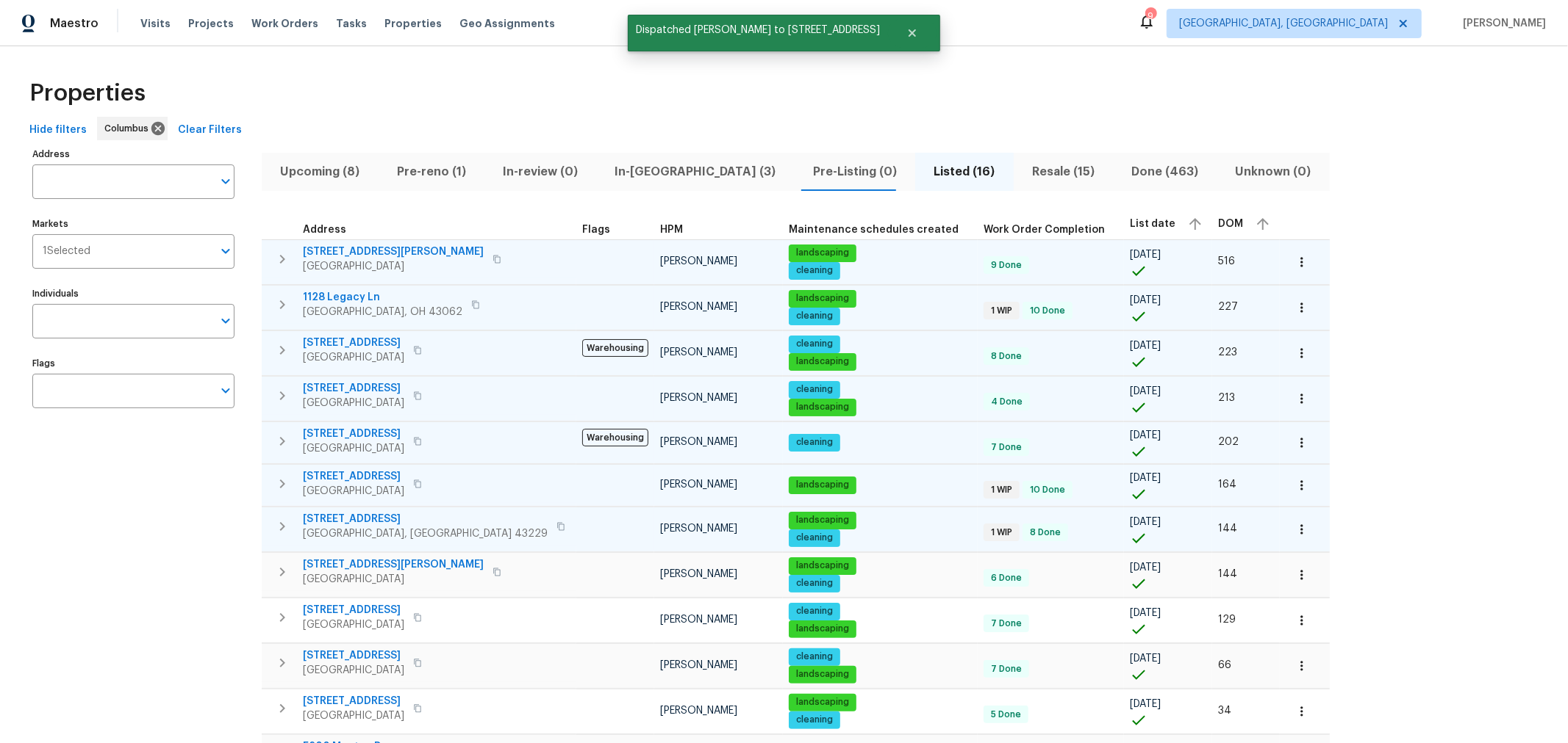
click at [278, 521] on icon "button" at bounding box center [282, 526] width 18 height 18
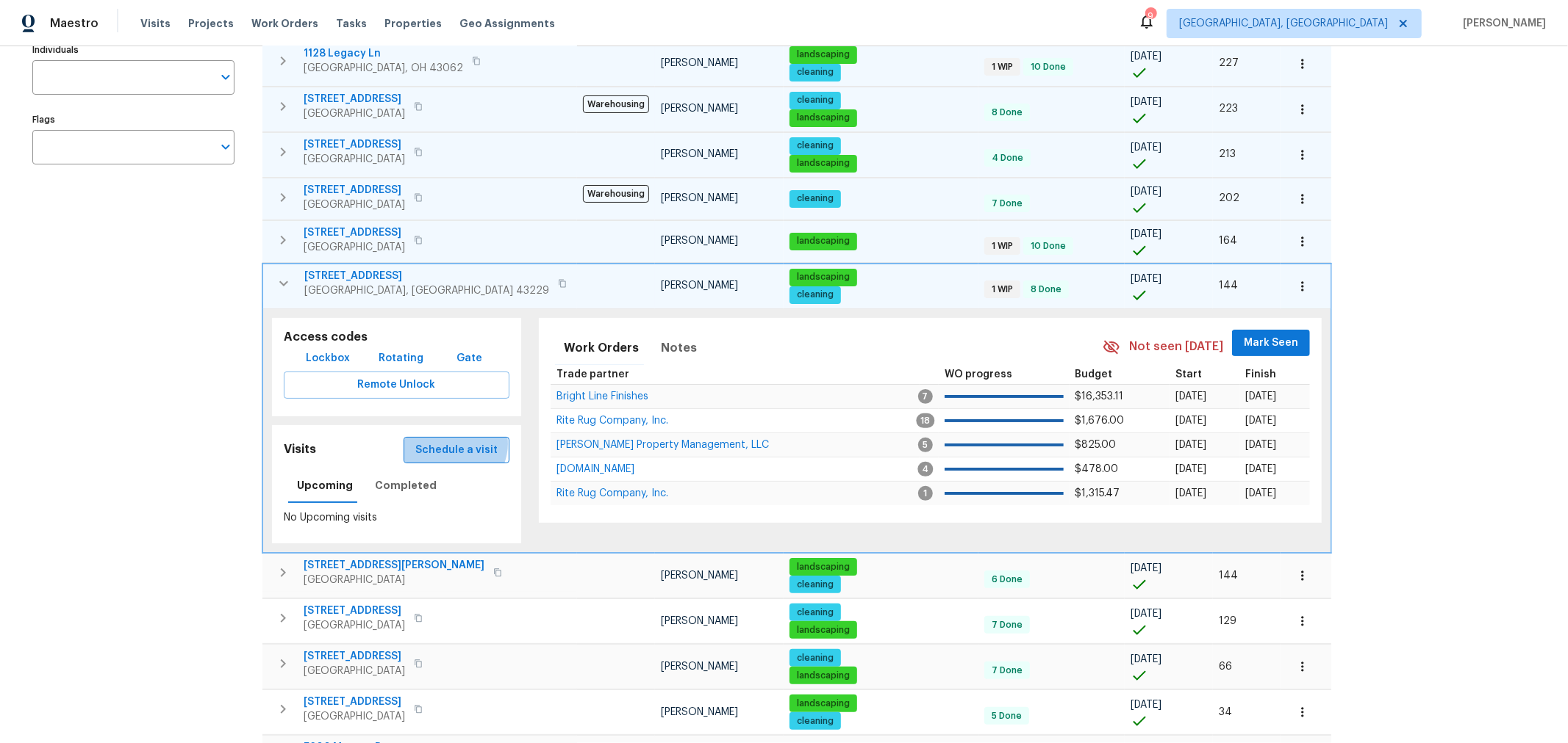
scroll to position [245, 0]
click at [426, 441] on span "Schedule a visit" at bounding box center [456, 450] width 83 height 18
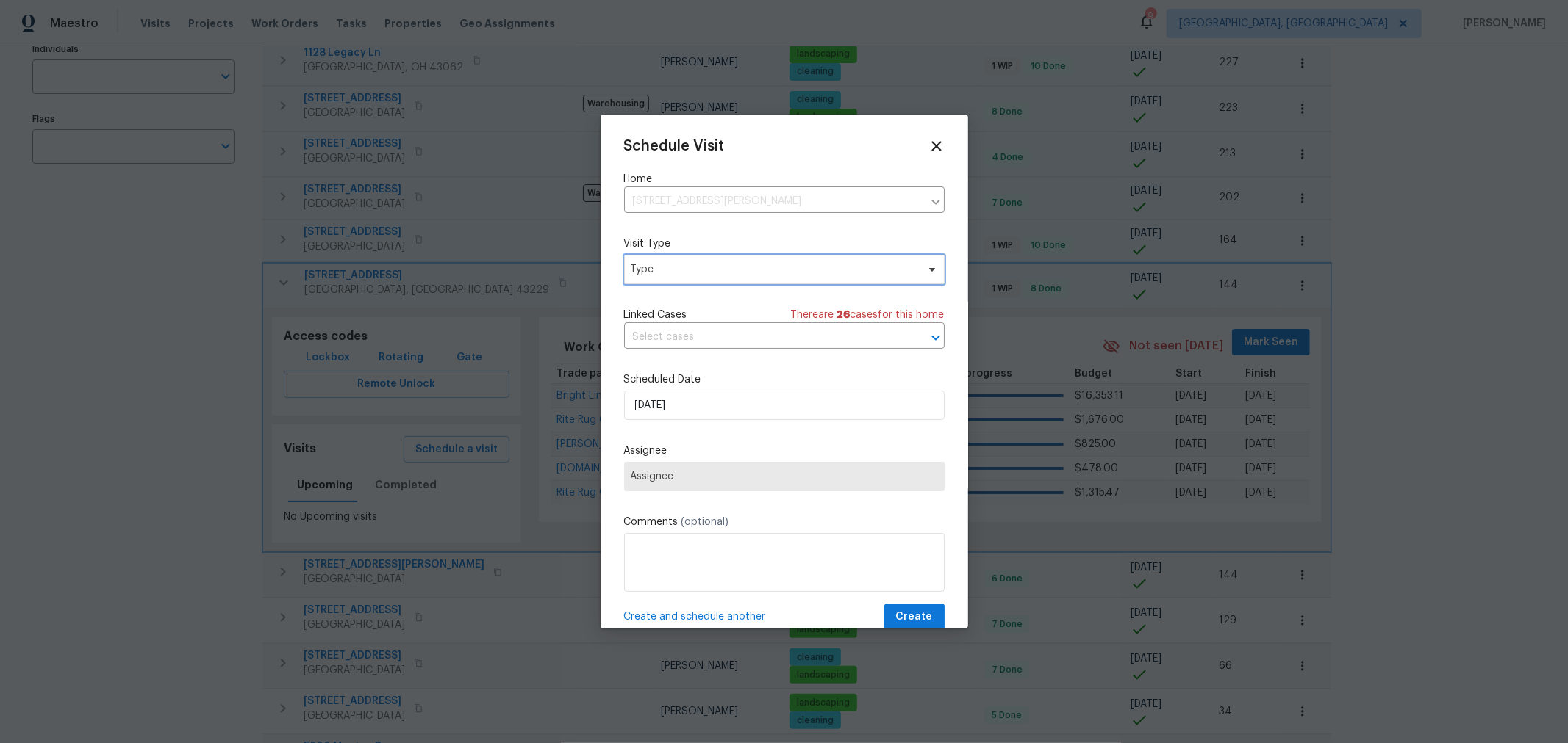
click at [734, 279] on span "Type" at bounding box center [784, 269] width 321 height 29
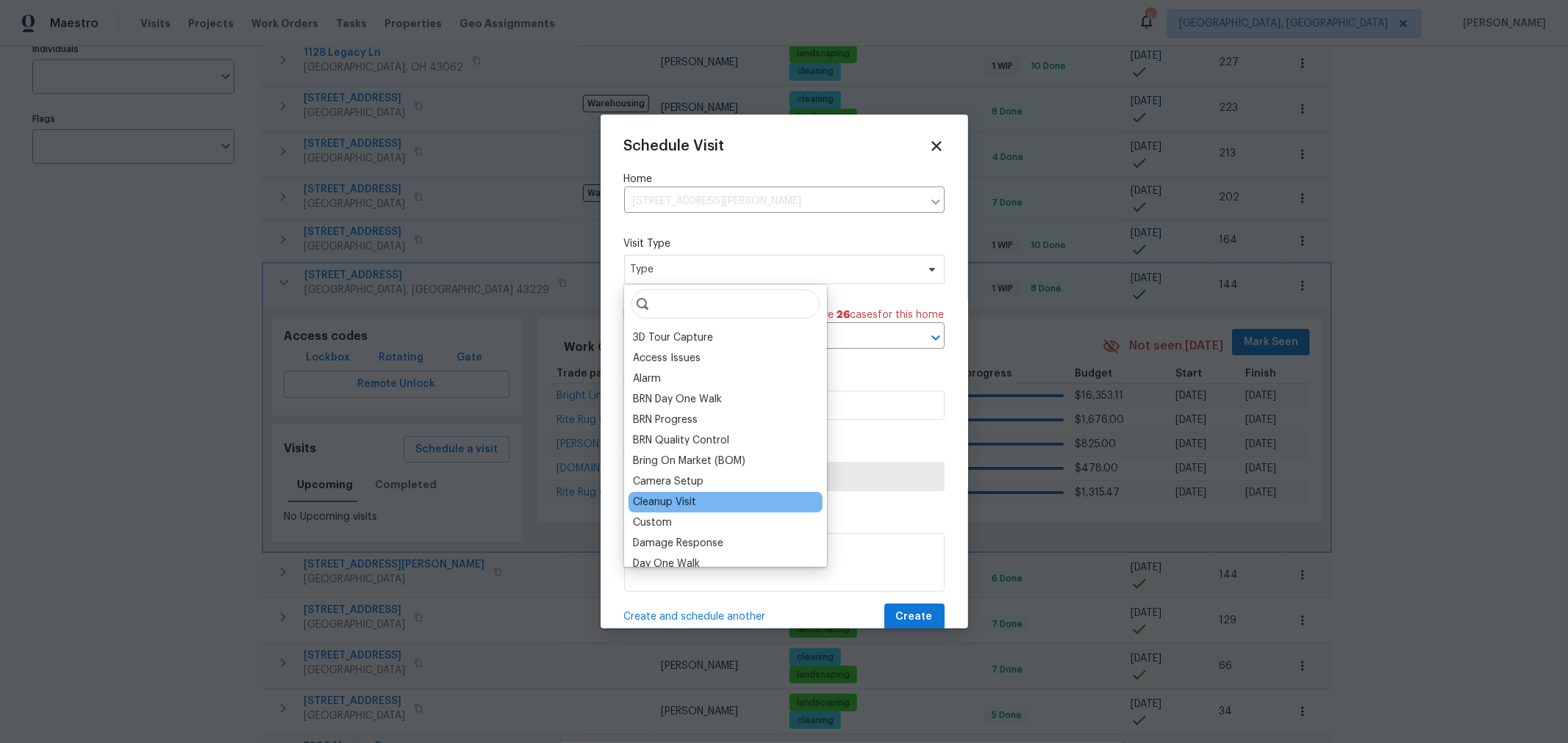
scroll to position [1, 0]
click at [656, 517] on div "Custom" at bounding box center [652, 524] width 39 height 15
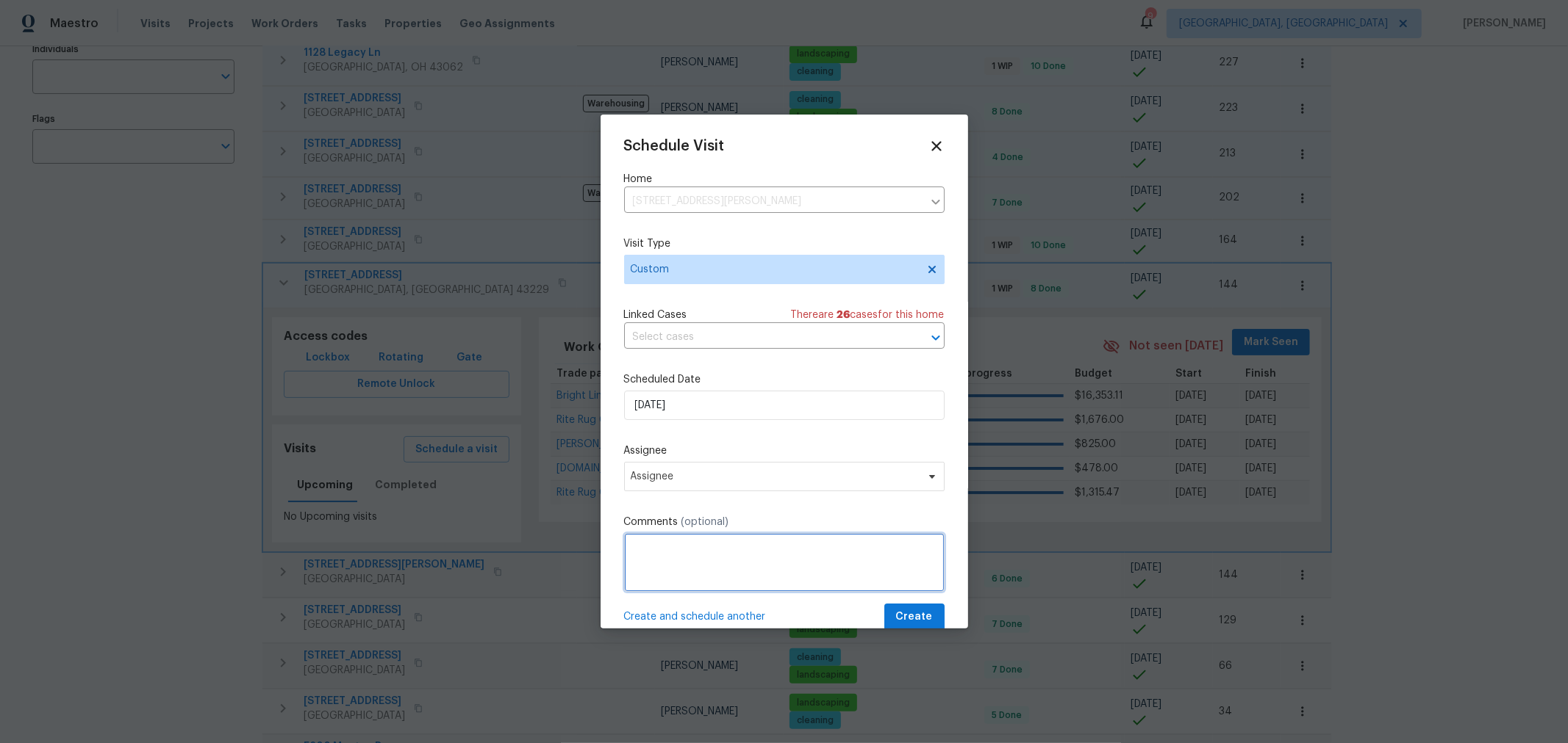
click at [656, 541] on textarea at bounding box center [784, 563] width 321 height 58
paste textarea "NavAi"
type textarea "NavAi"
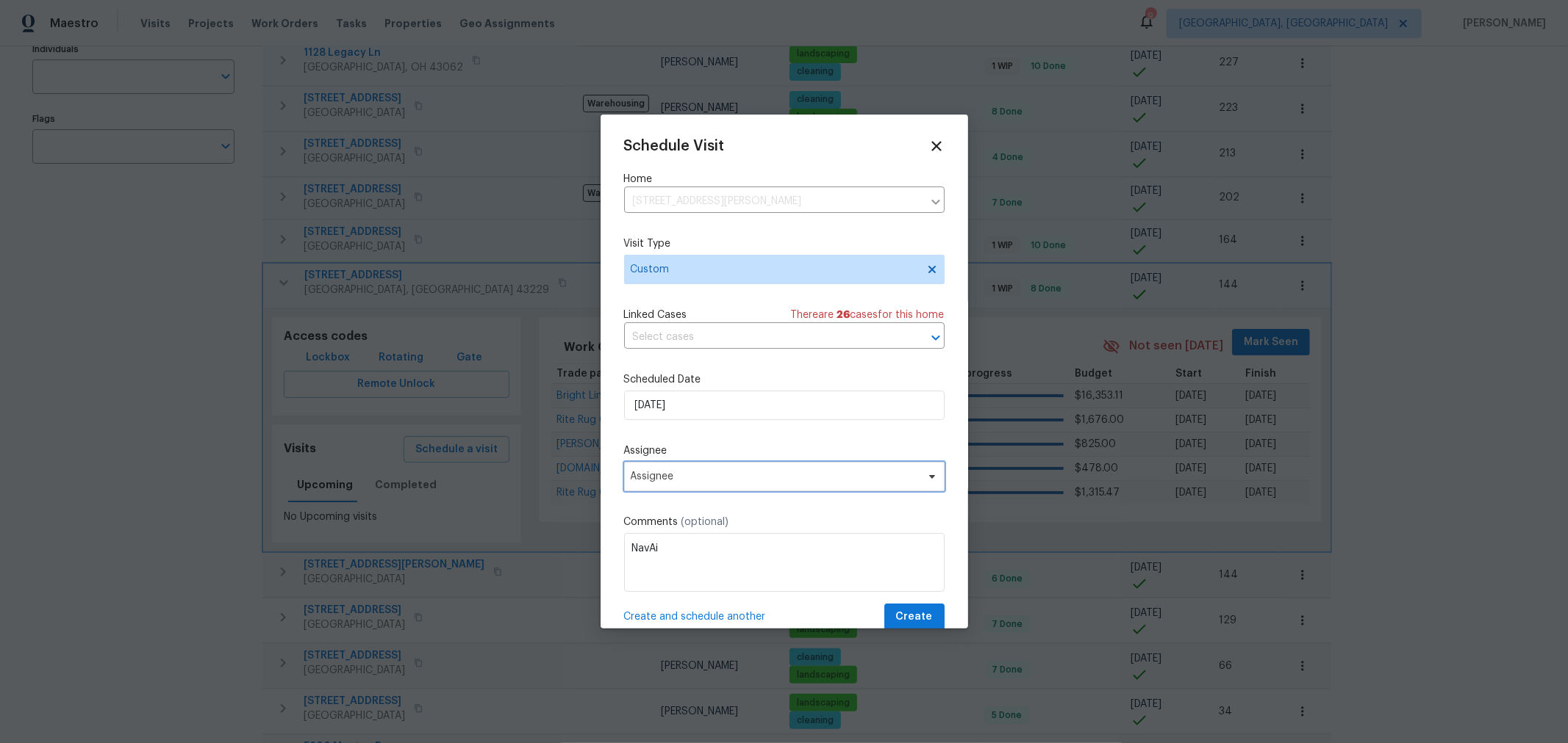
click at [695, 490] on span "Assignee" at bounding box center [784, 476] width 321 height 29
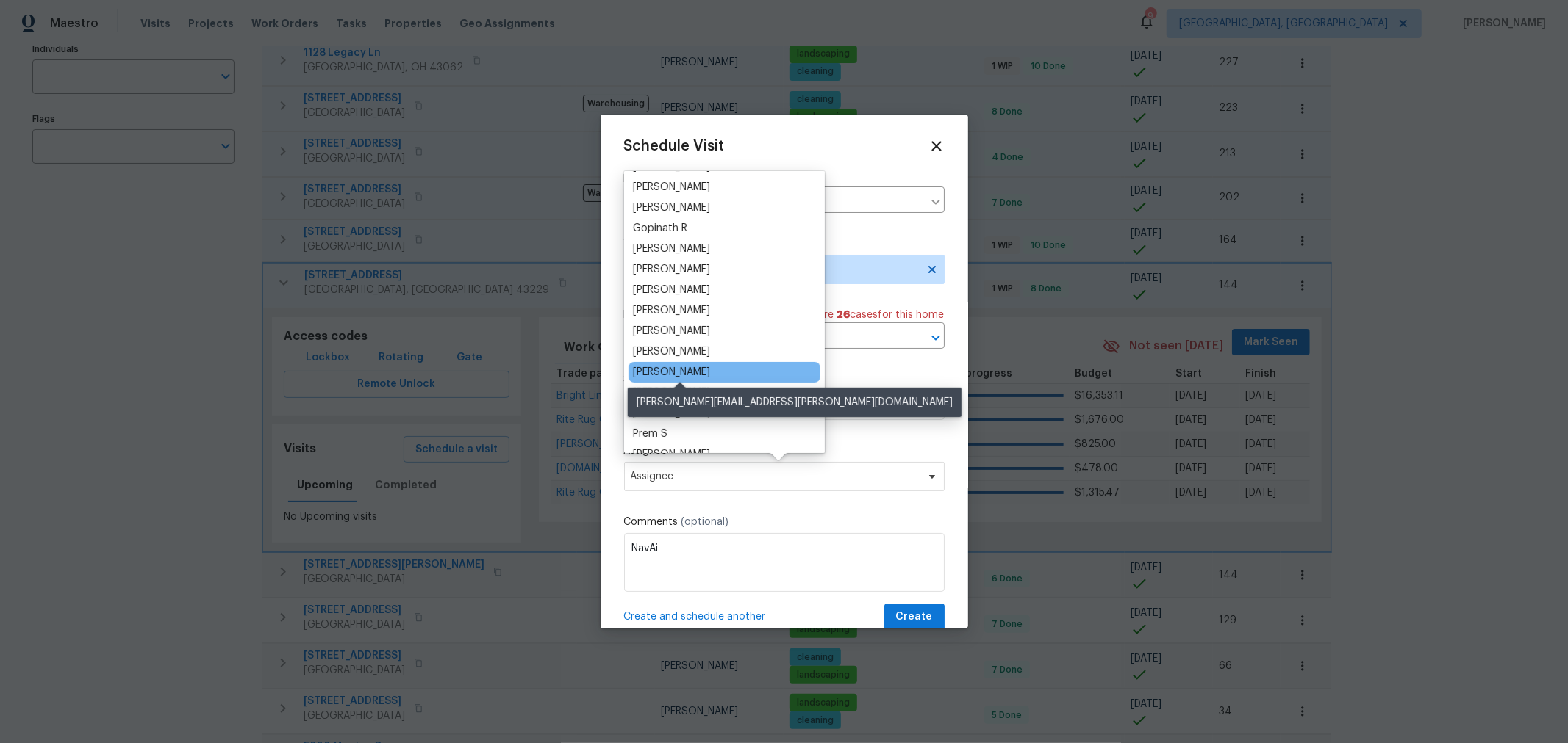
scroll to position [80, 0]
click at [709, 371] on div "[PERSON_NAME]" at bounding box center [672, 372] width 77 height 15
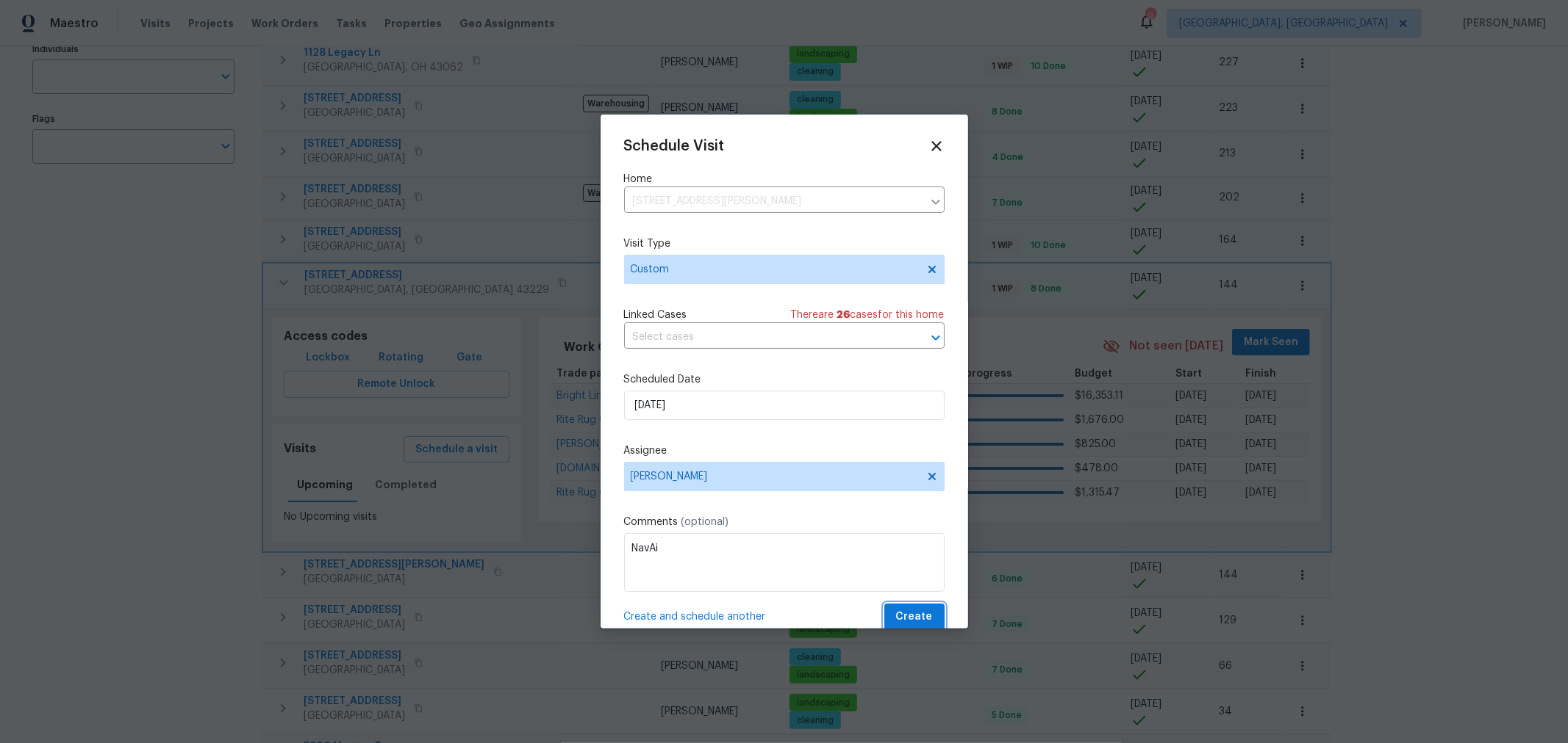
click at [909, 610] on span "Create" at bounding box center [915, 618] width 37 height 18
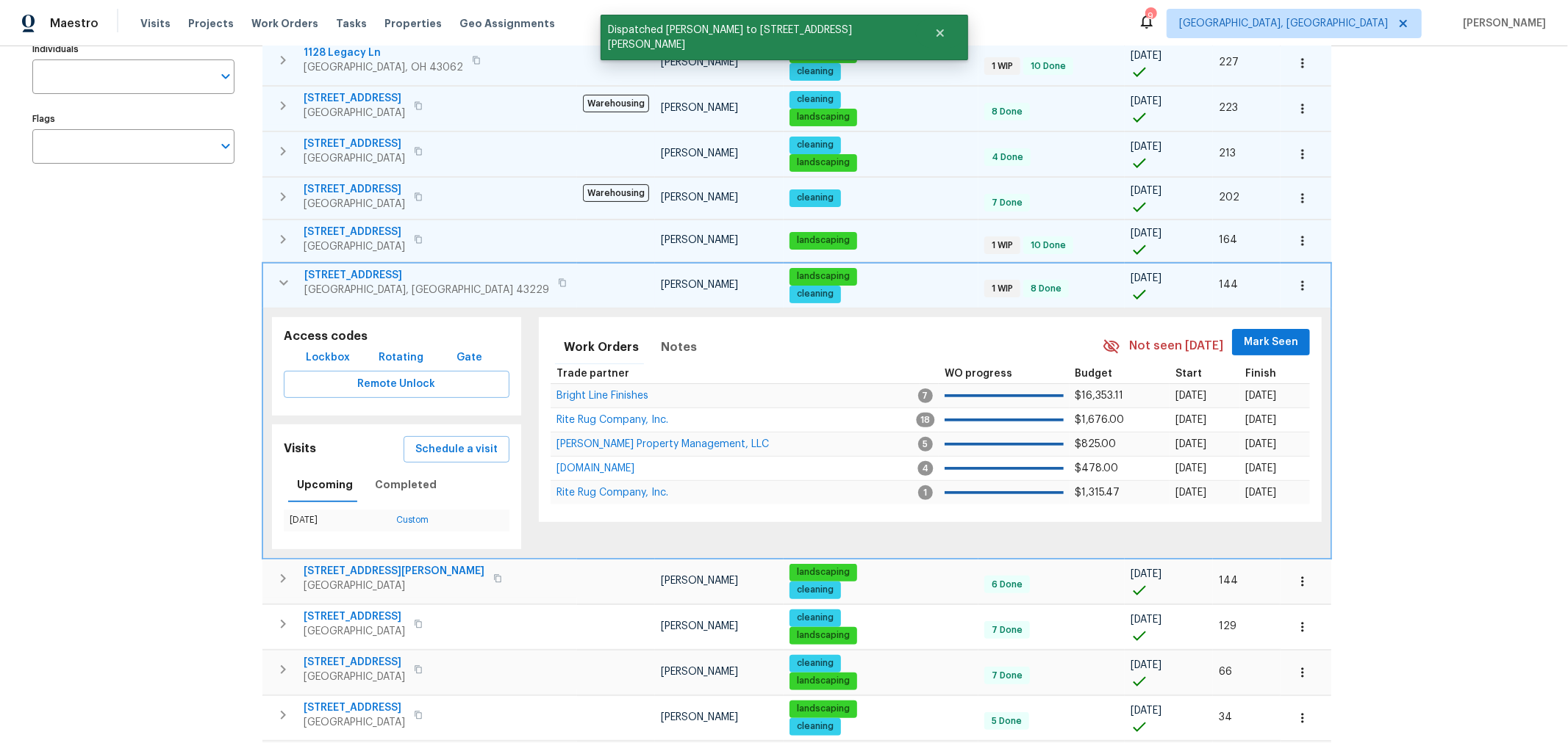
click at [278, 291] on button "button" at bounding box center [283, 282] width 29 height 29
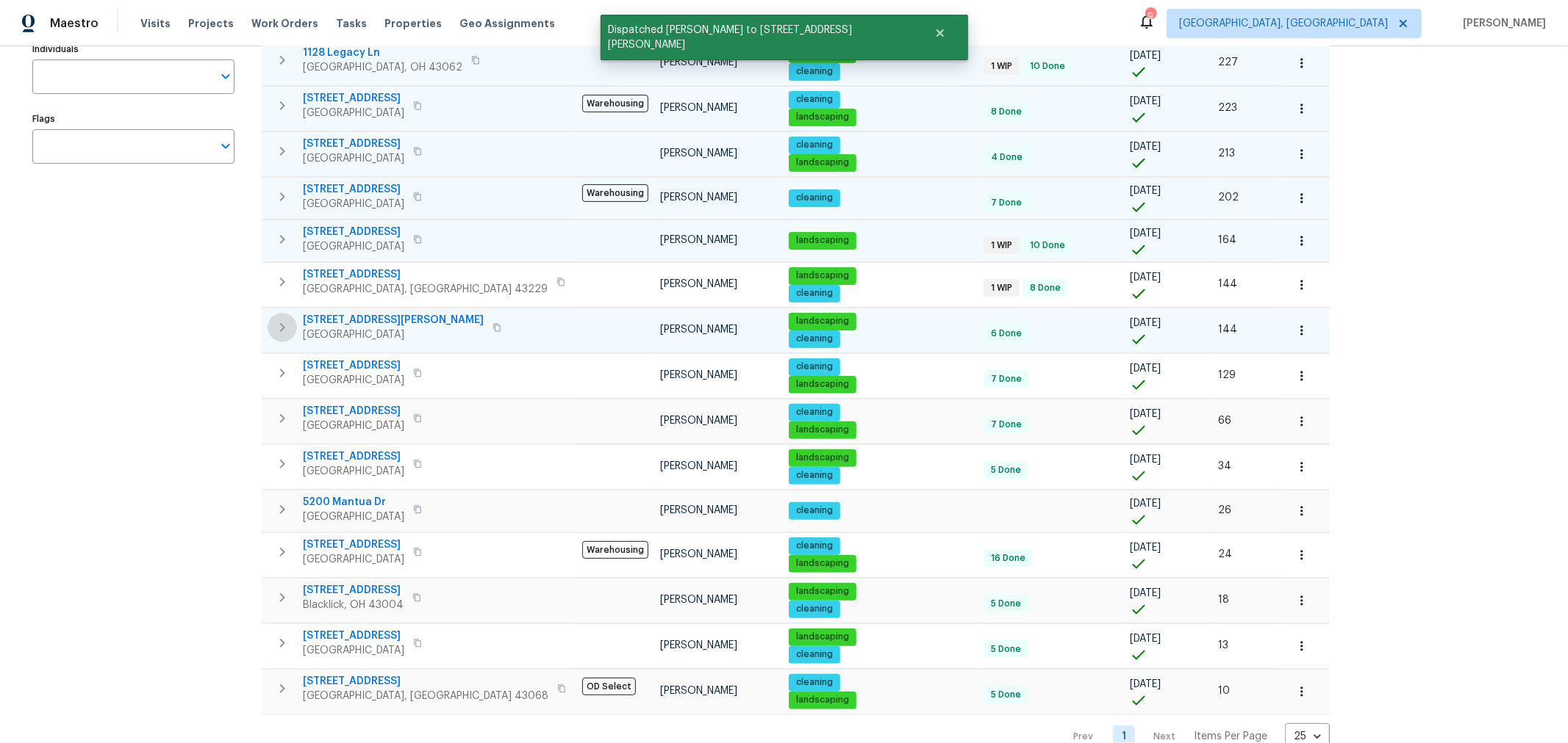
click at [272, 318] on button "button" at bounding box center [282, 327] width 29 height 29
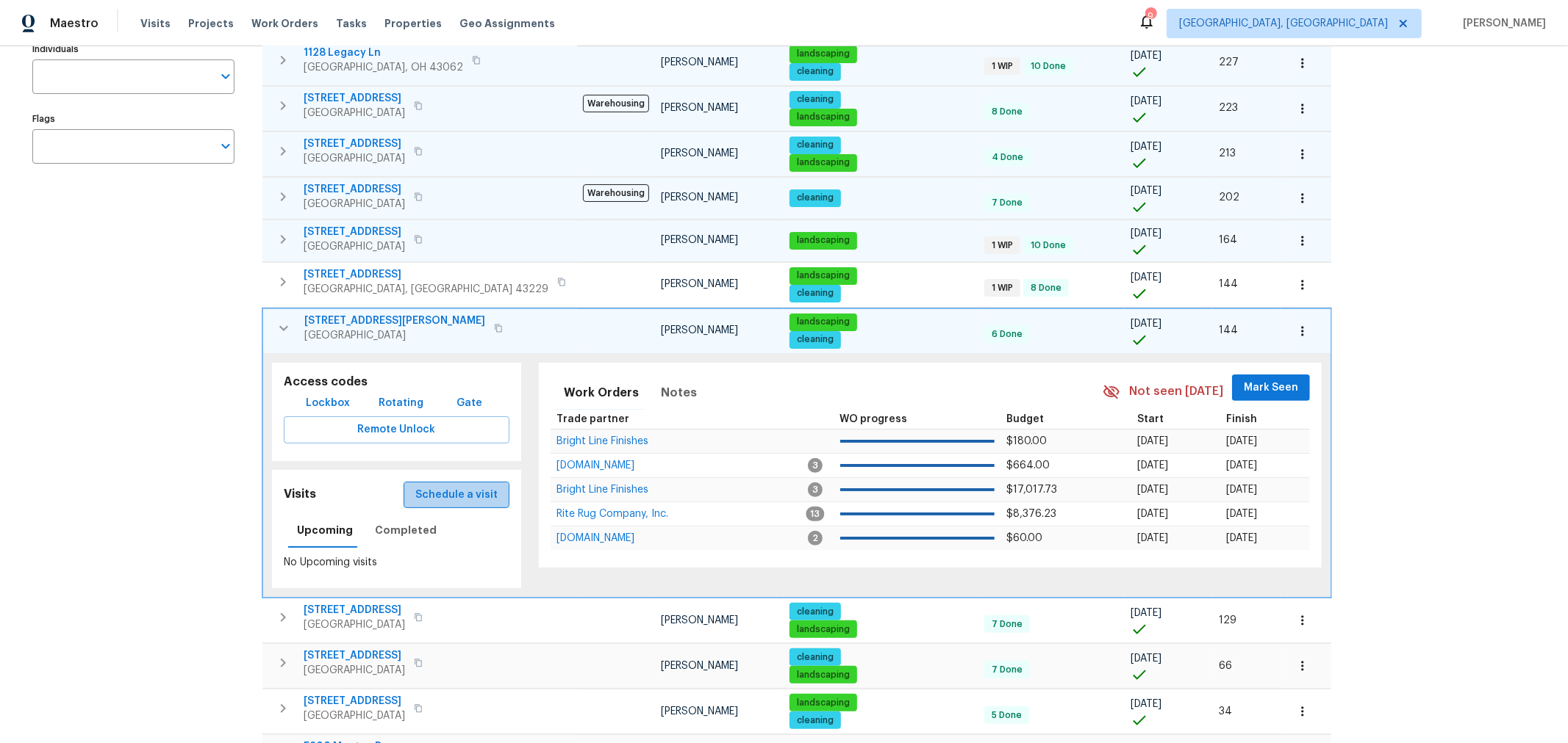
click at [443, 486] on span "Schedule a visit" at bounding box center [456, 495] width 83 height 18
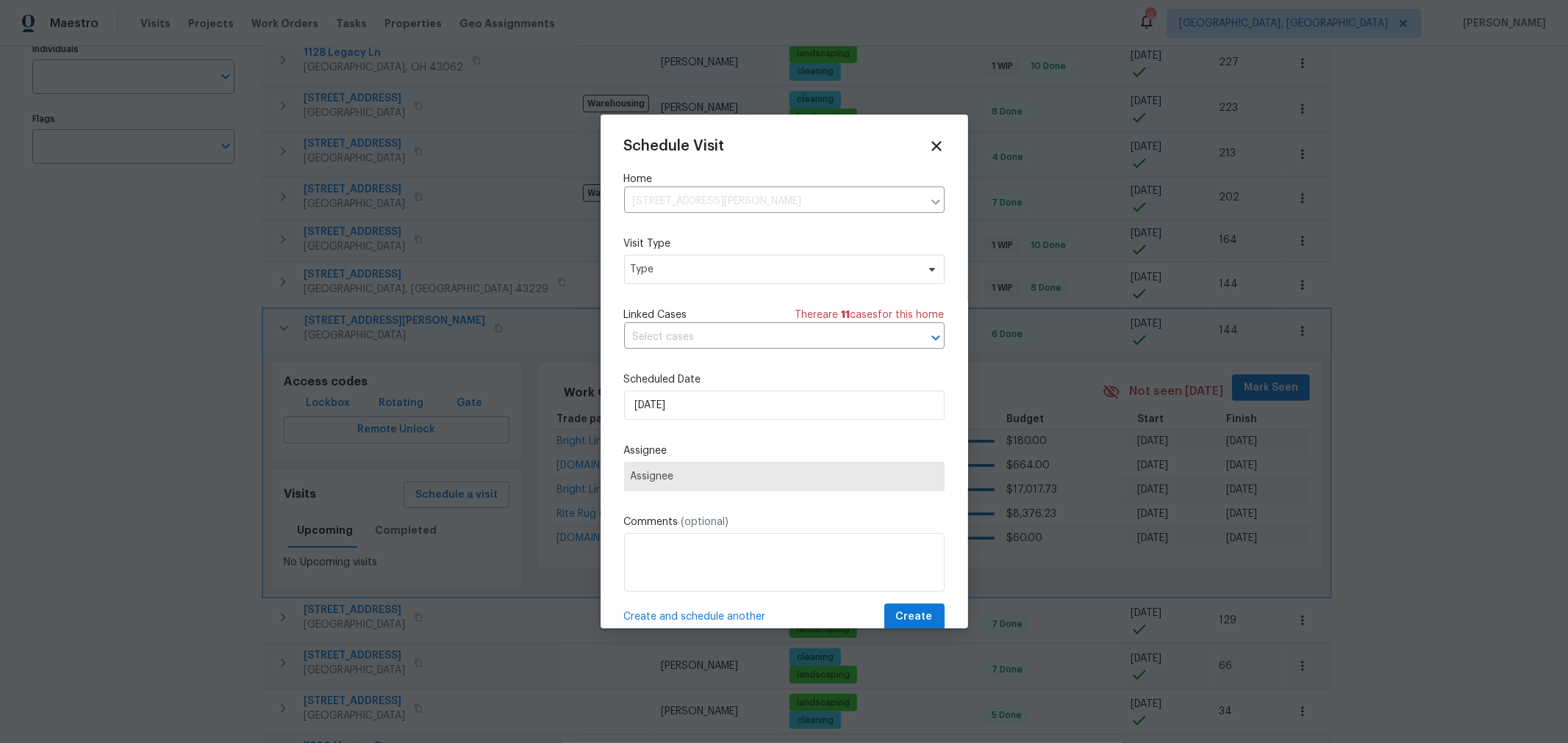
click at [743, 291] on div "Schedule Visit Home 642 Ridenour Rd, Columbus, OH 43230 ​ Visit Type Type Linke…" at bounding box center [784, 384] width 321 height 493
click at [737, 281] on span "Type" at bounding box center [784, 269] width 321 height 29
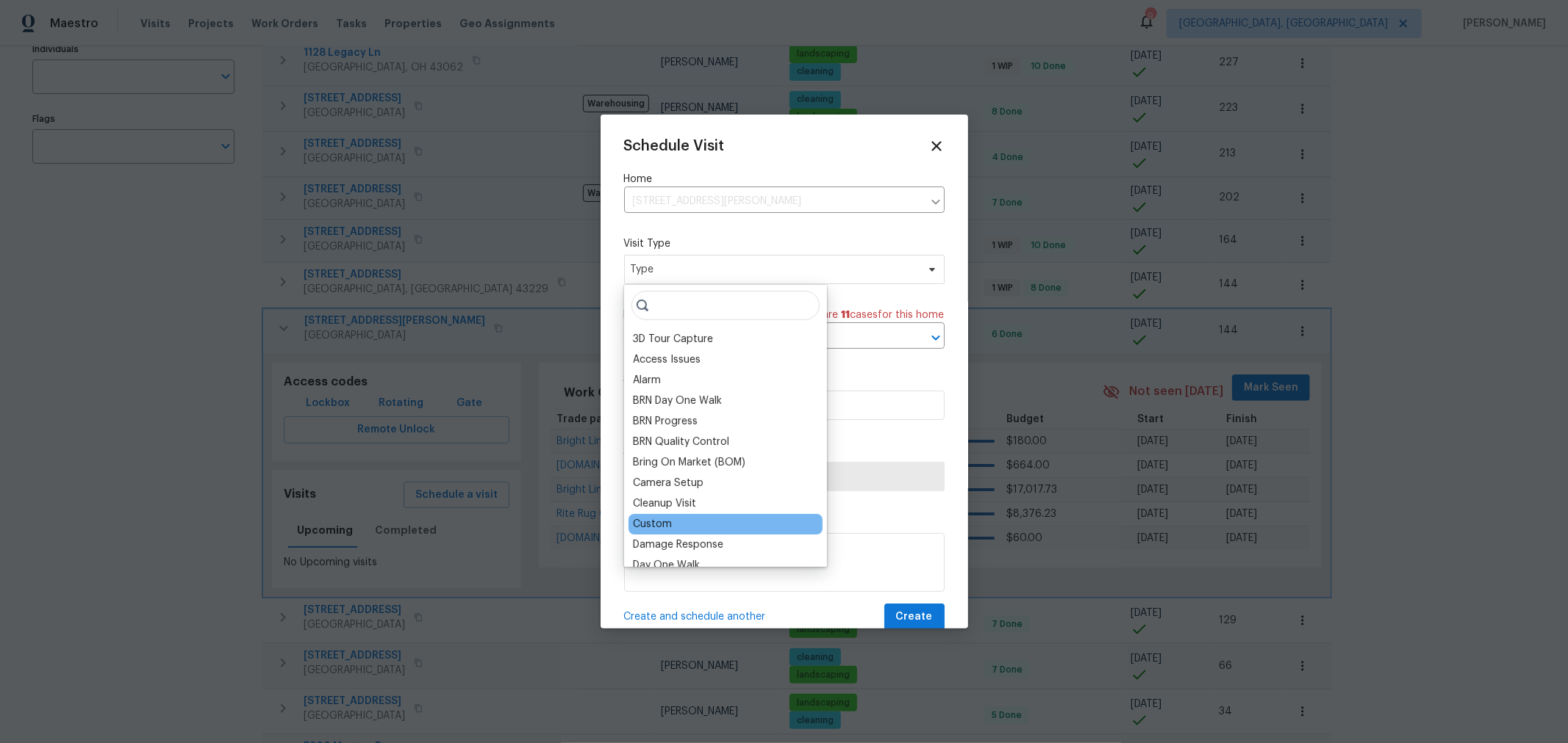
click at [662, 523] on div "Custom" at bounding box center [652, 524] width 39 height 15
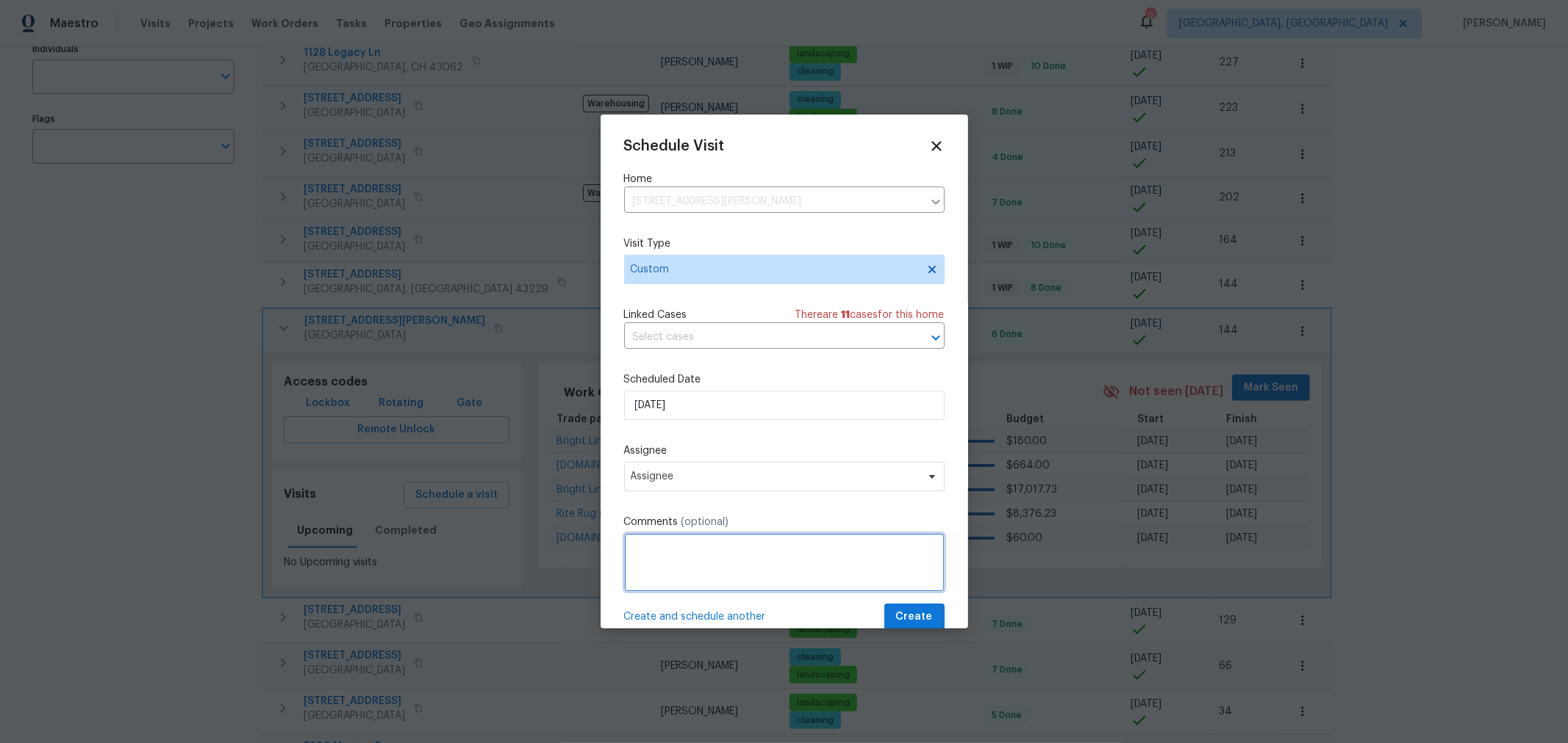
paste textarea "NavAi"
type textarea "NavAi"
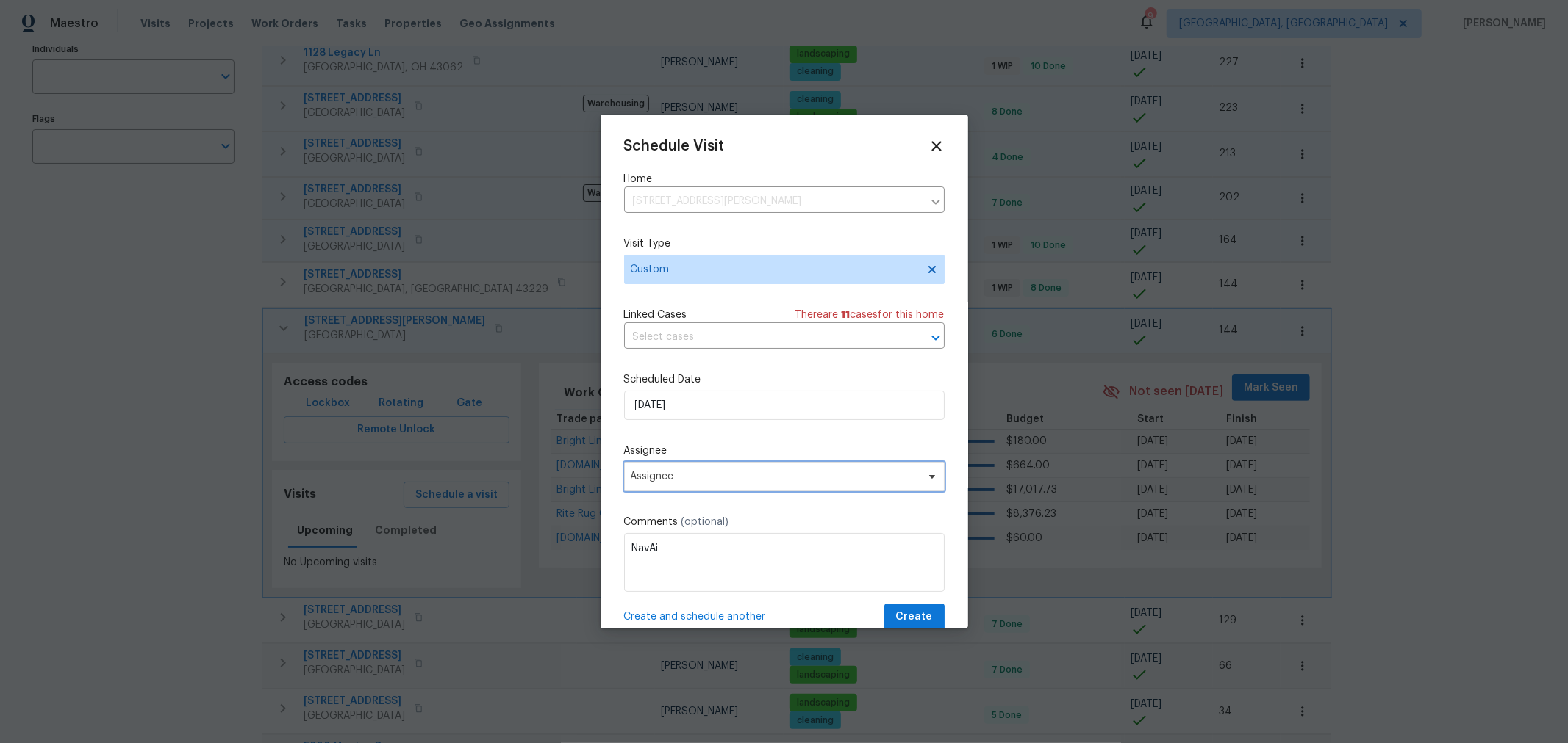
click at [716, 483] on span "Assignee" at bounding box center [774, 477] width 288 height 12
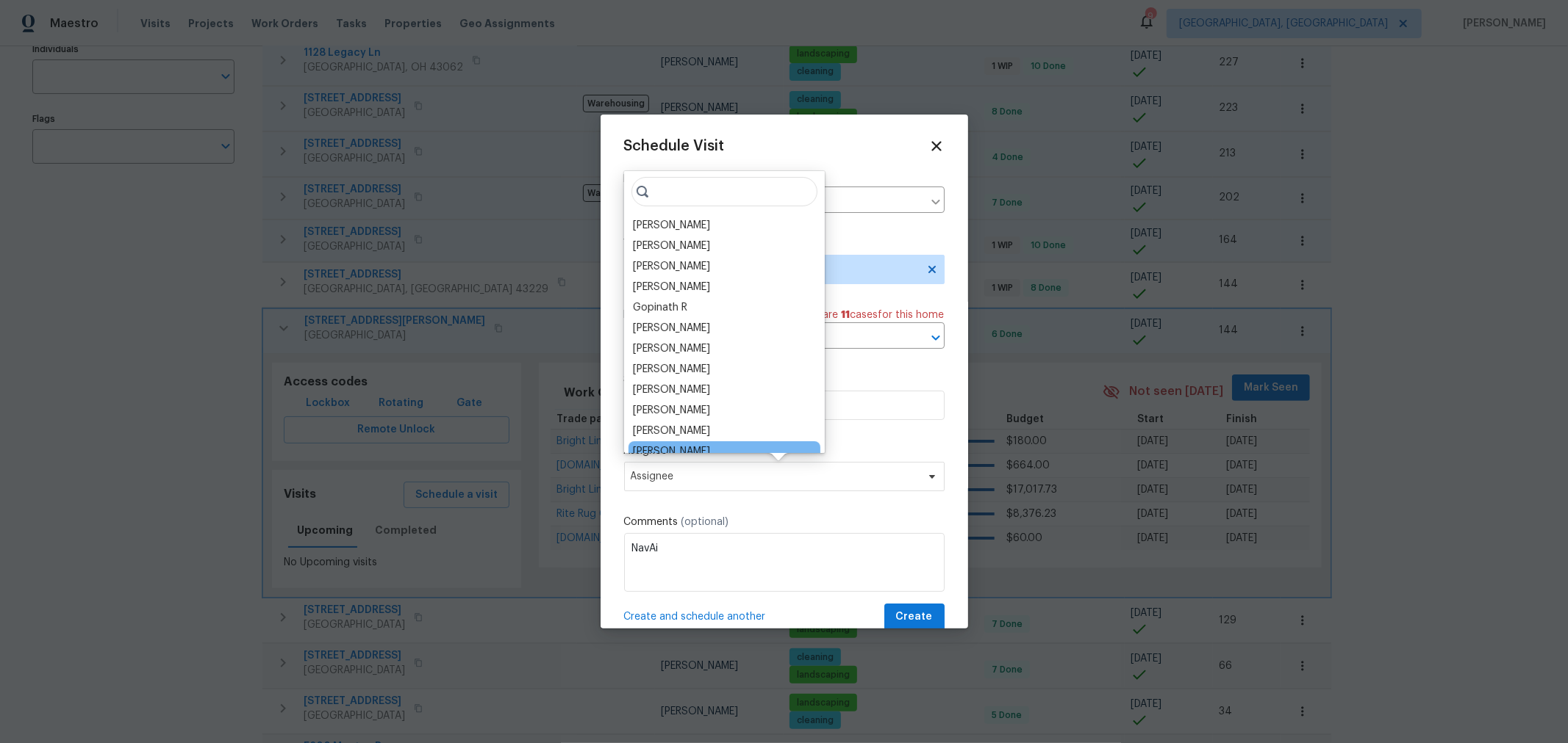
click at [712, 443] on div "[PERSON_NAME]" at bounding box center [724, 452] width 192 height 21
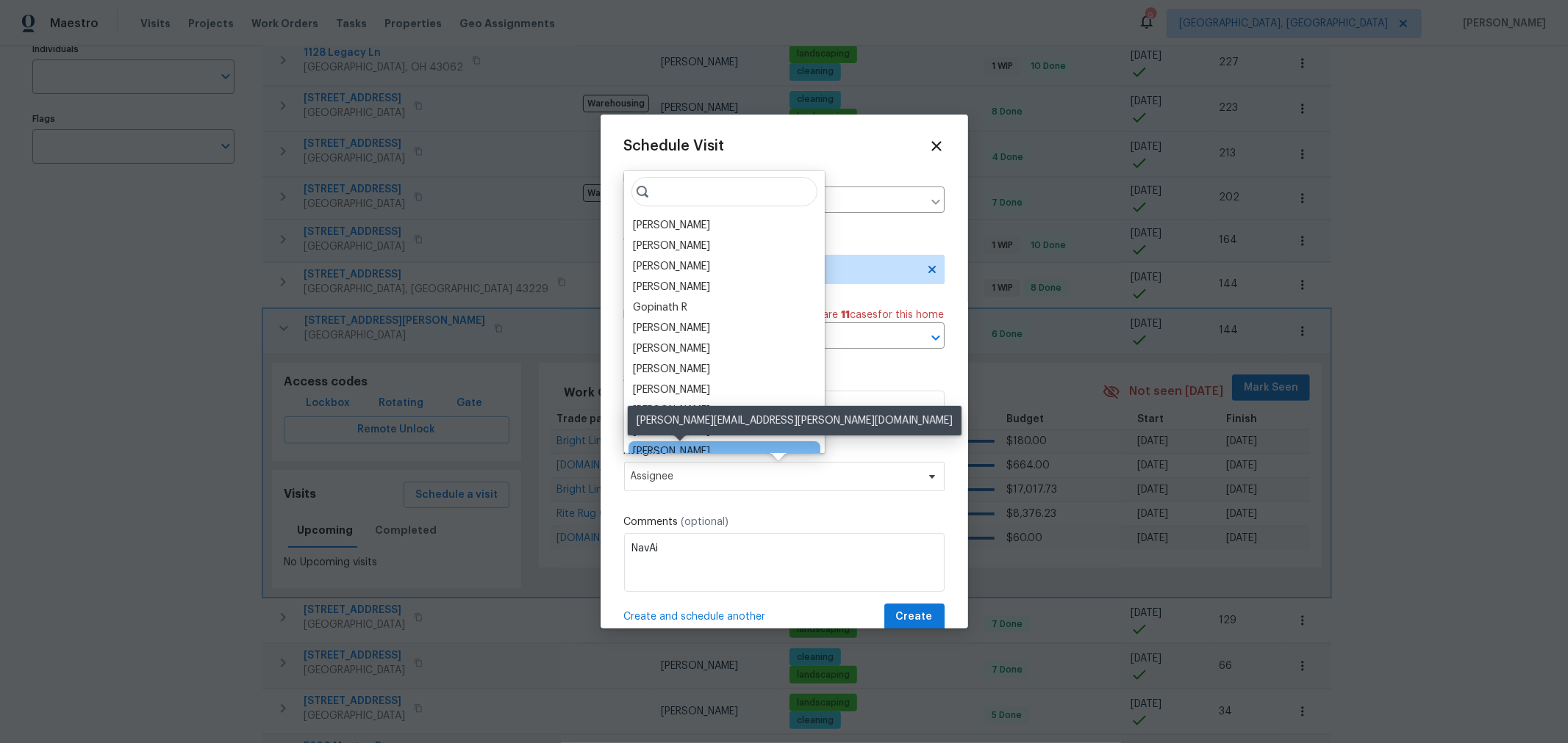
click at [710, 445] on div "[PERSON_NAME]" at bounding box center [672, 452] width 77 height 15
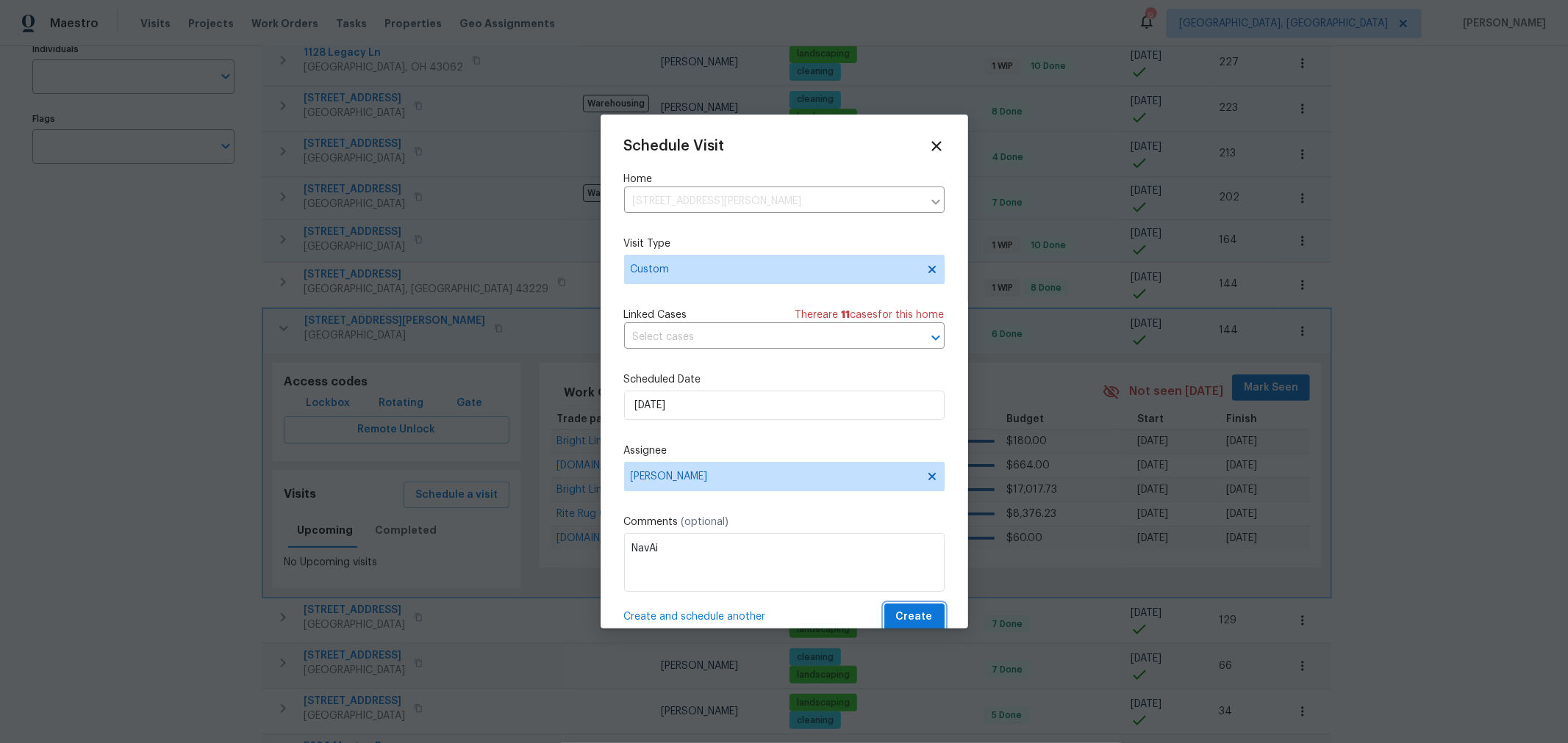
click at [916, 614] on span "Create" at bounding box center [915, 618] width 37 height 18
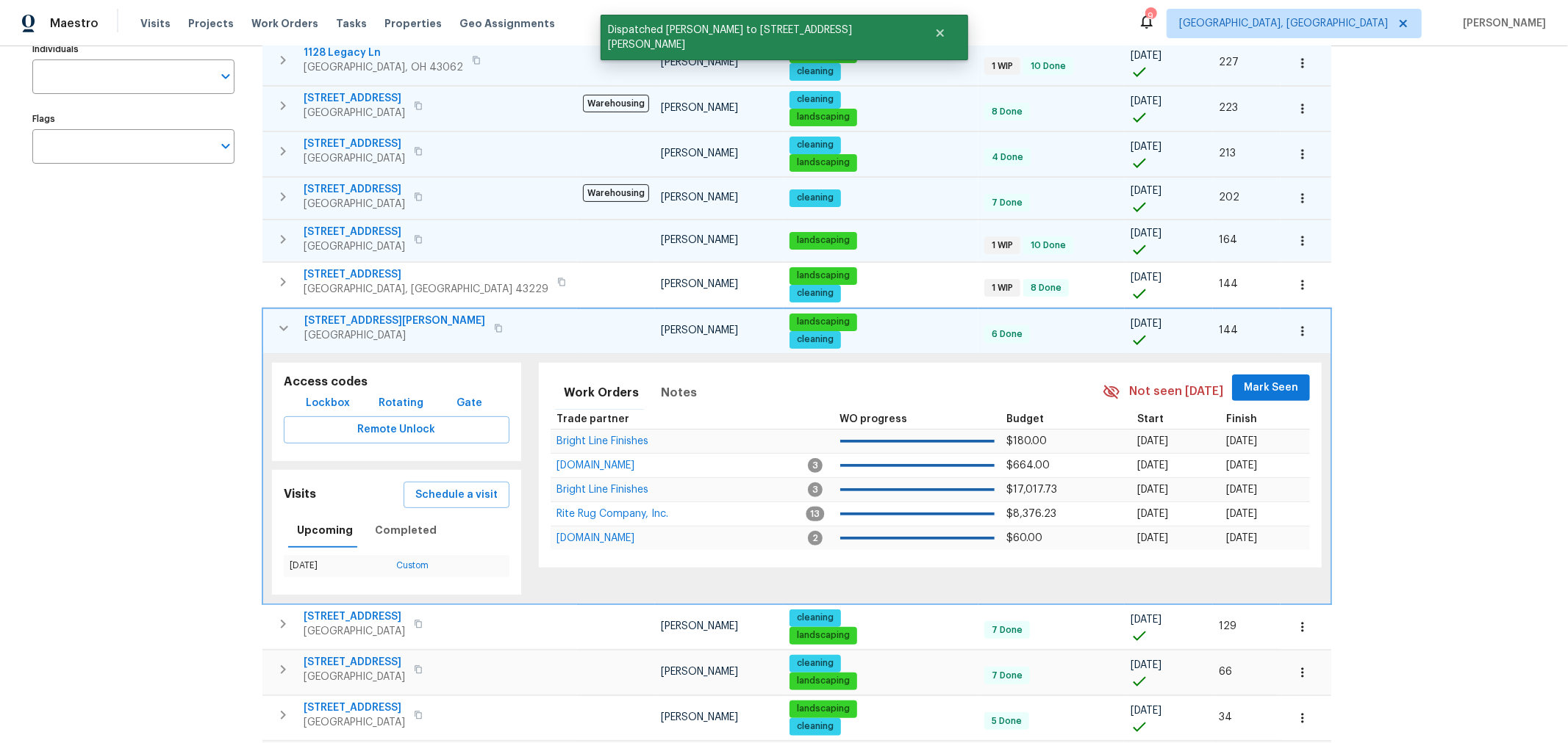
click at [285, 327] on icon "button" at bounding box center [283, 328] width 18 height 18
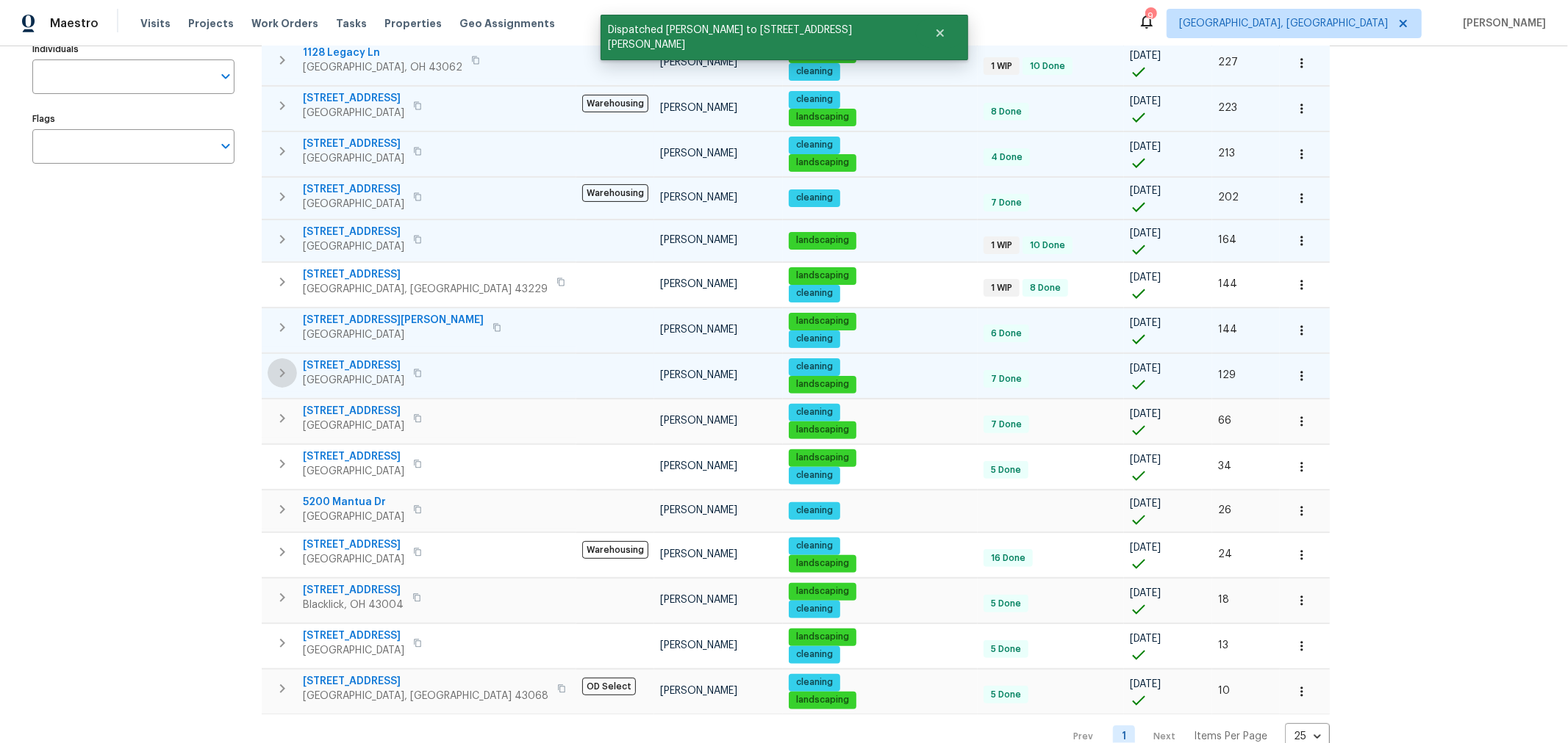
click at [272, 370] on button "button" at bounding box center [282, 372] width 29 height 29
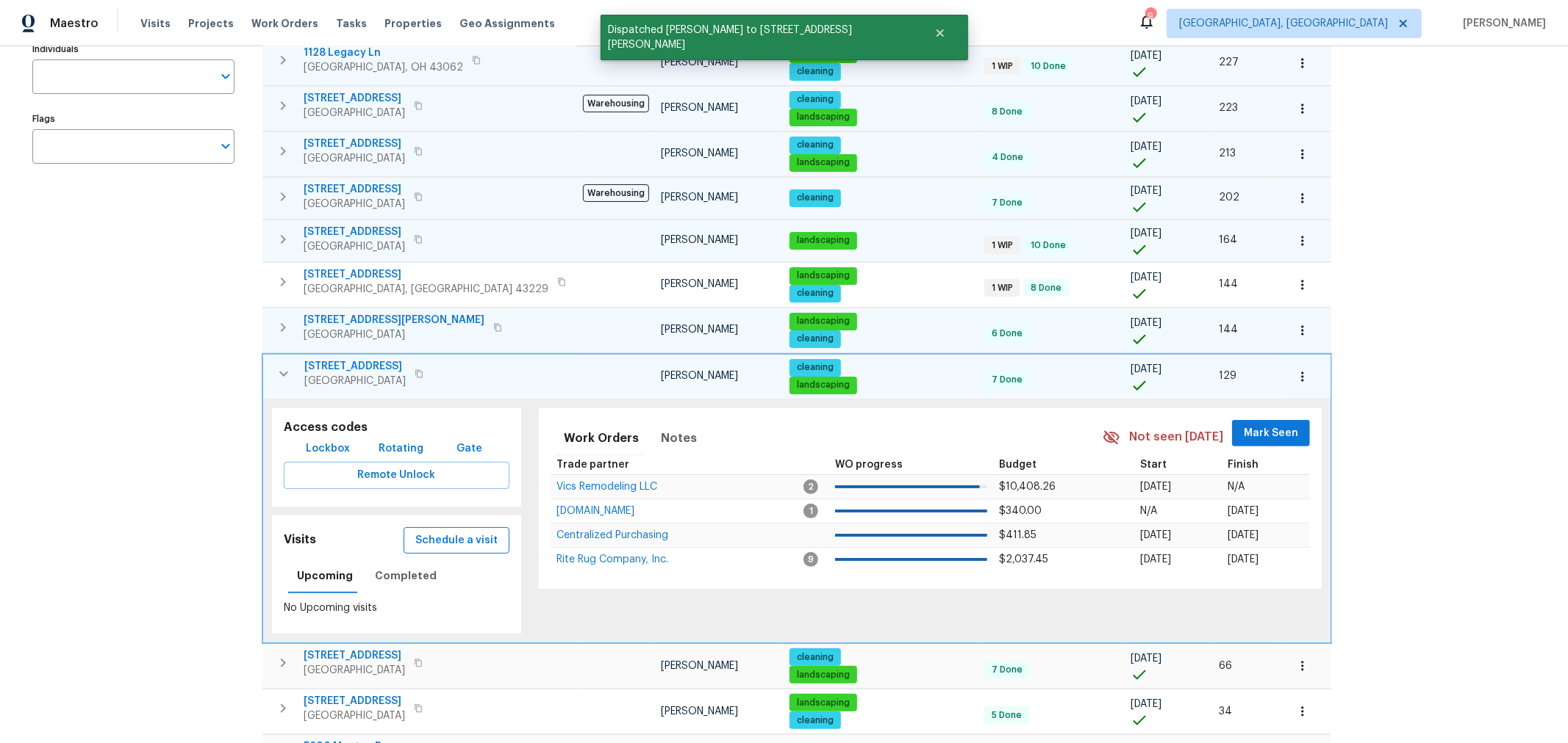
click at [416, 538] on span "Schedule a visit" at bounding box center [456, 541] width 83 height 18
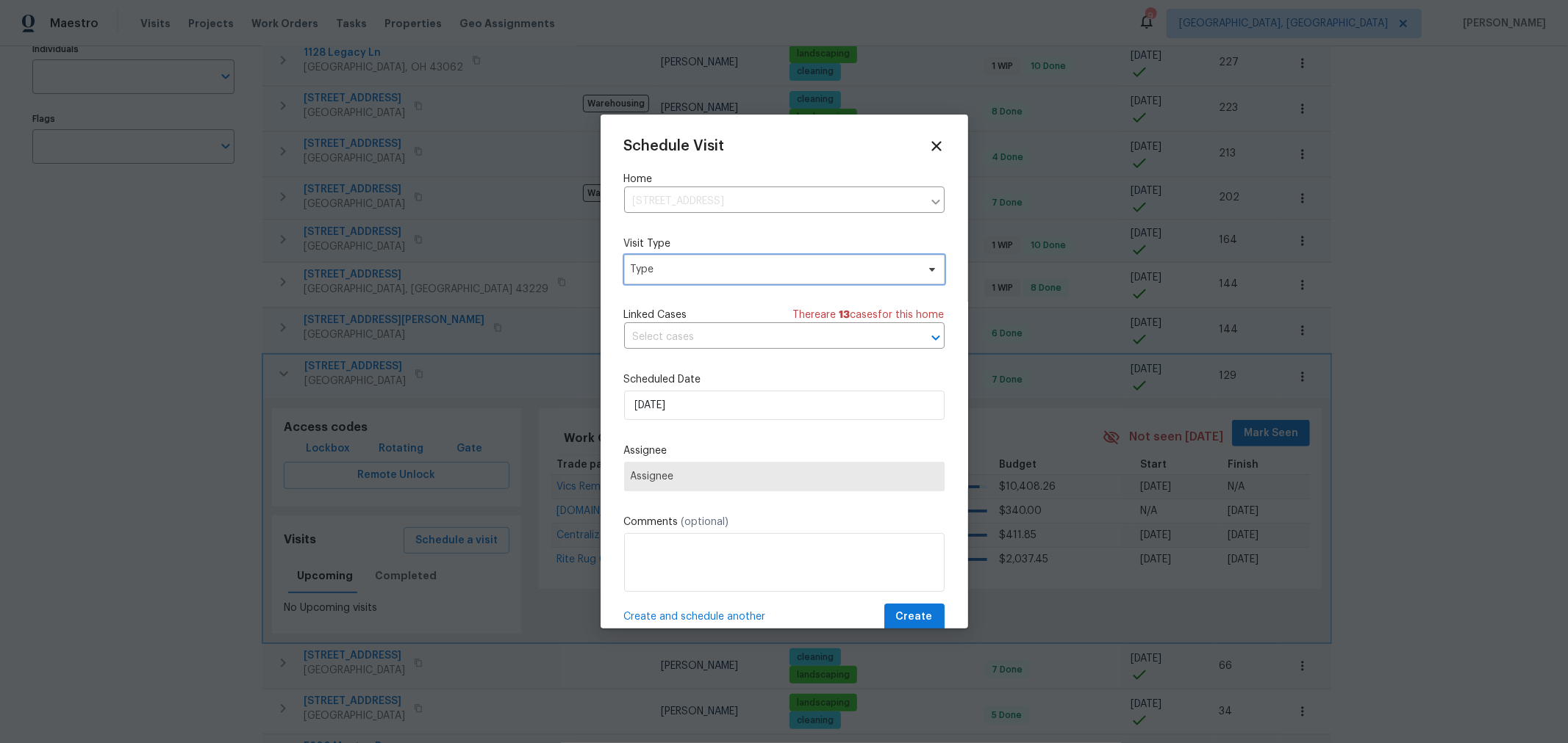
click at [674, 279] on span "Type" at bounding box center [784, 269] width 321 height 29
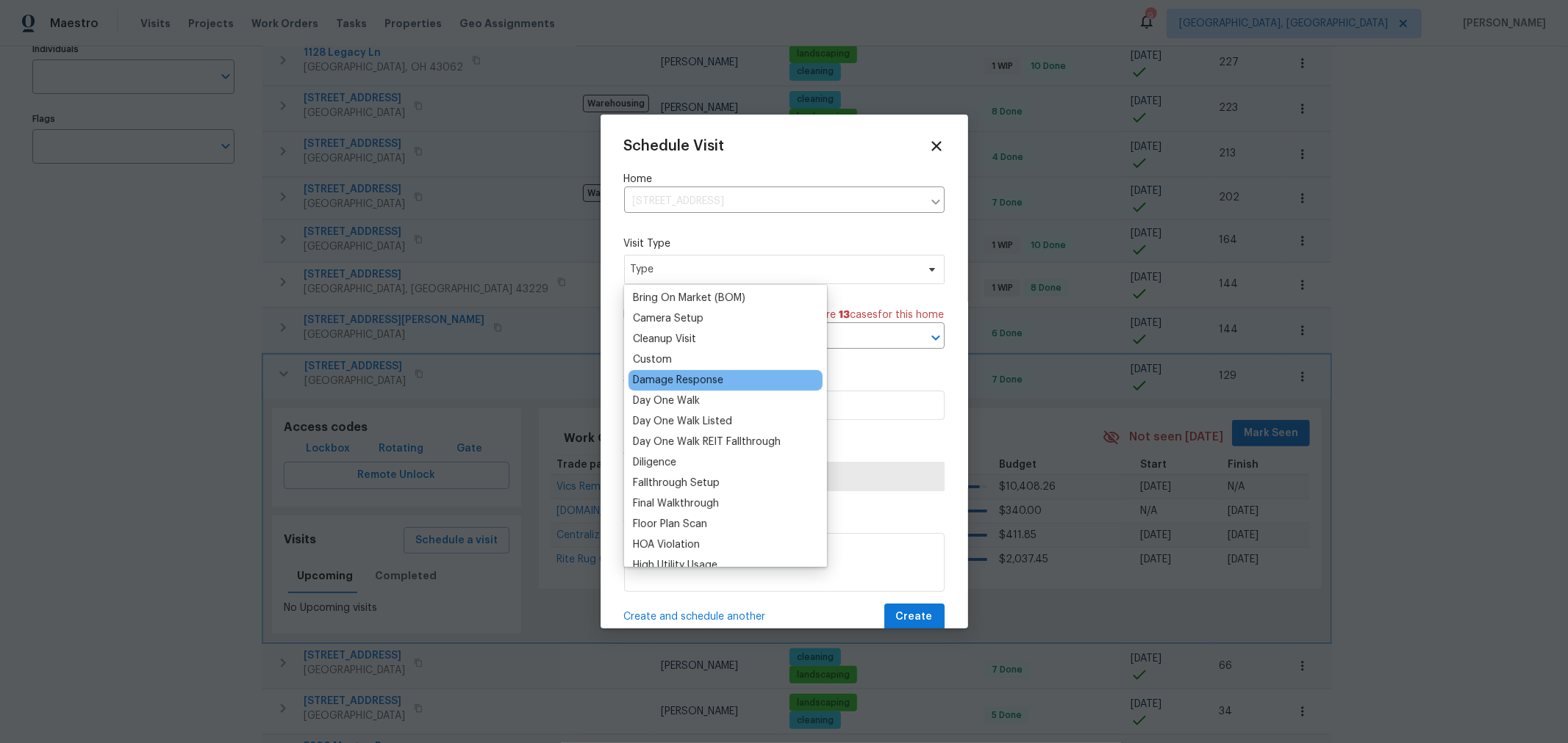
scroll to position [164, 0]
click at [640, 355] on div "Custom" at bounding box center [652, 361] width 39 height 15
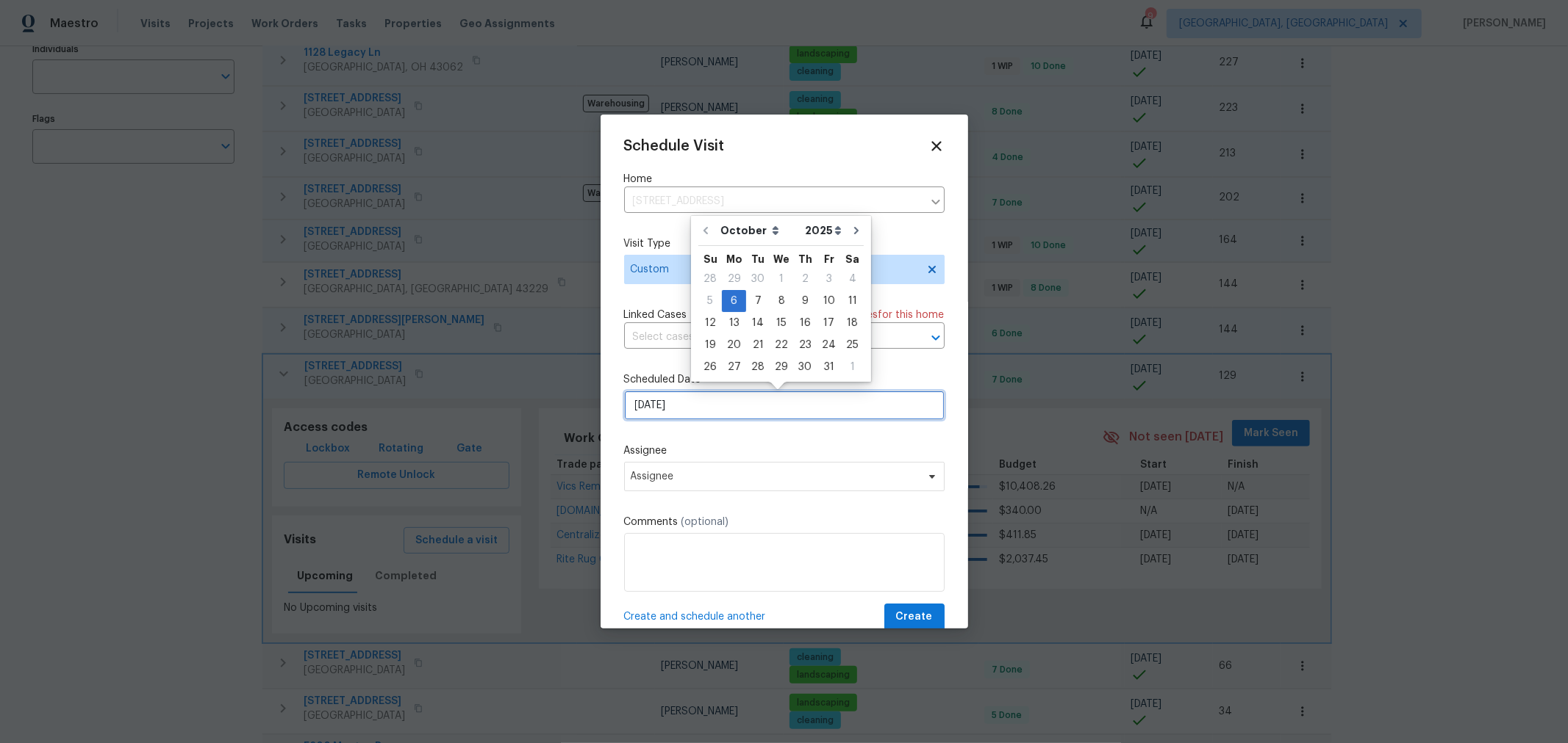
click at [705, 412] on input "10/6/2025" at bounding box center [784, 405] width 321 height 29
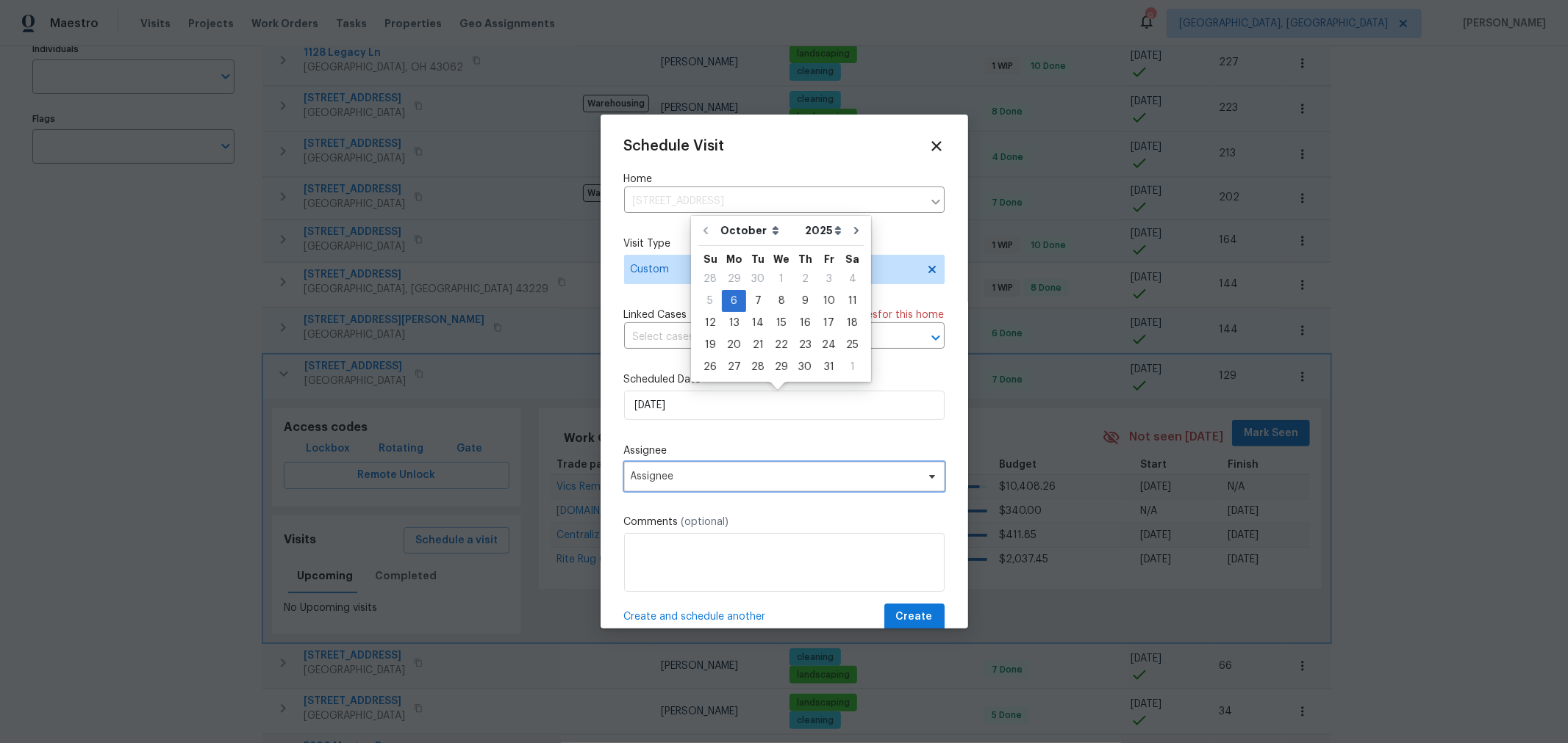
click at [684, 492] on span "Assignee" at bounding box center [784, 476] width 321 height 29
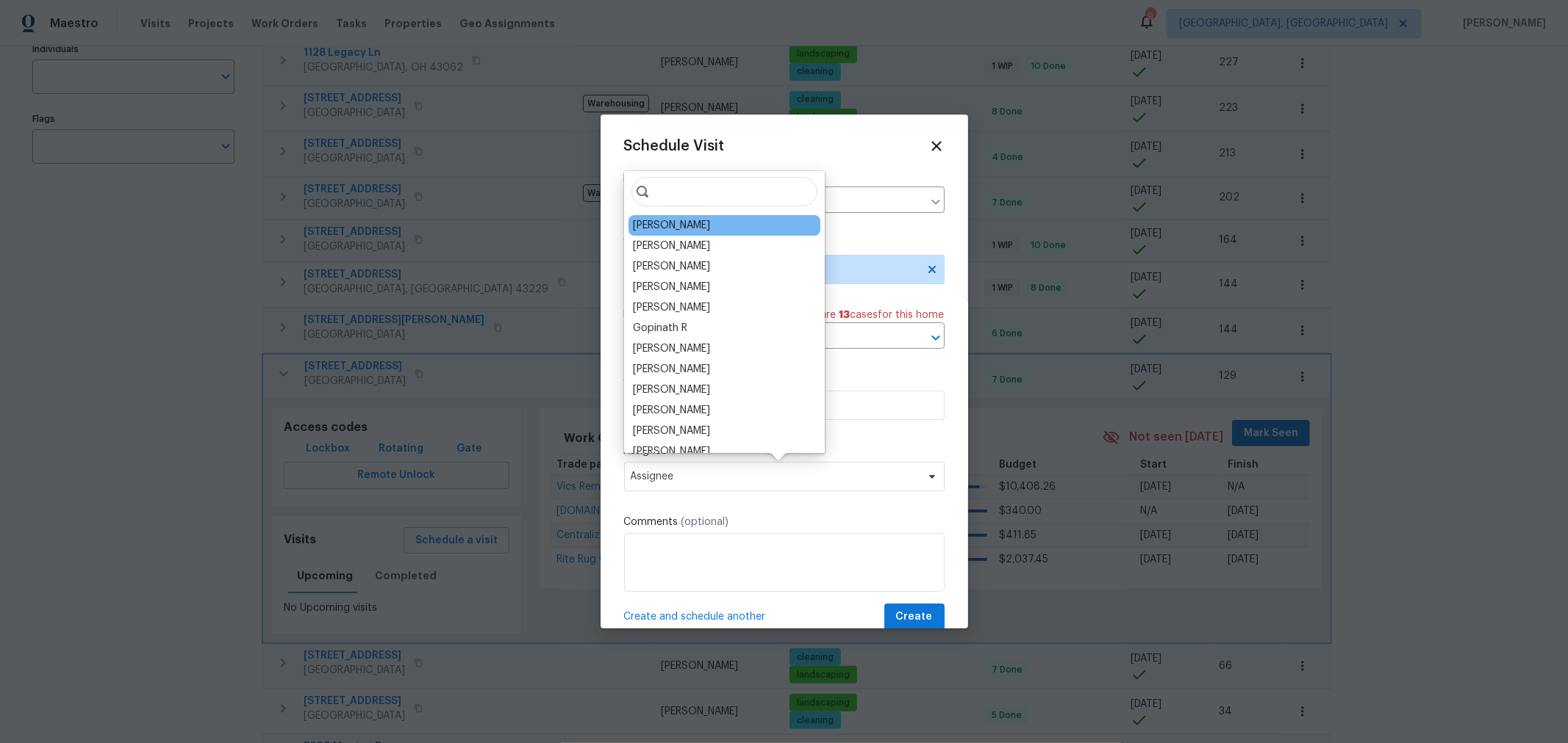
click at [692, 232] on div "[PERSON_NAME]" at bounding box center [724, 225] width 192 height 21
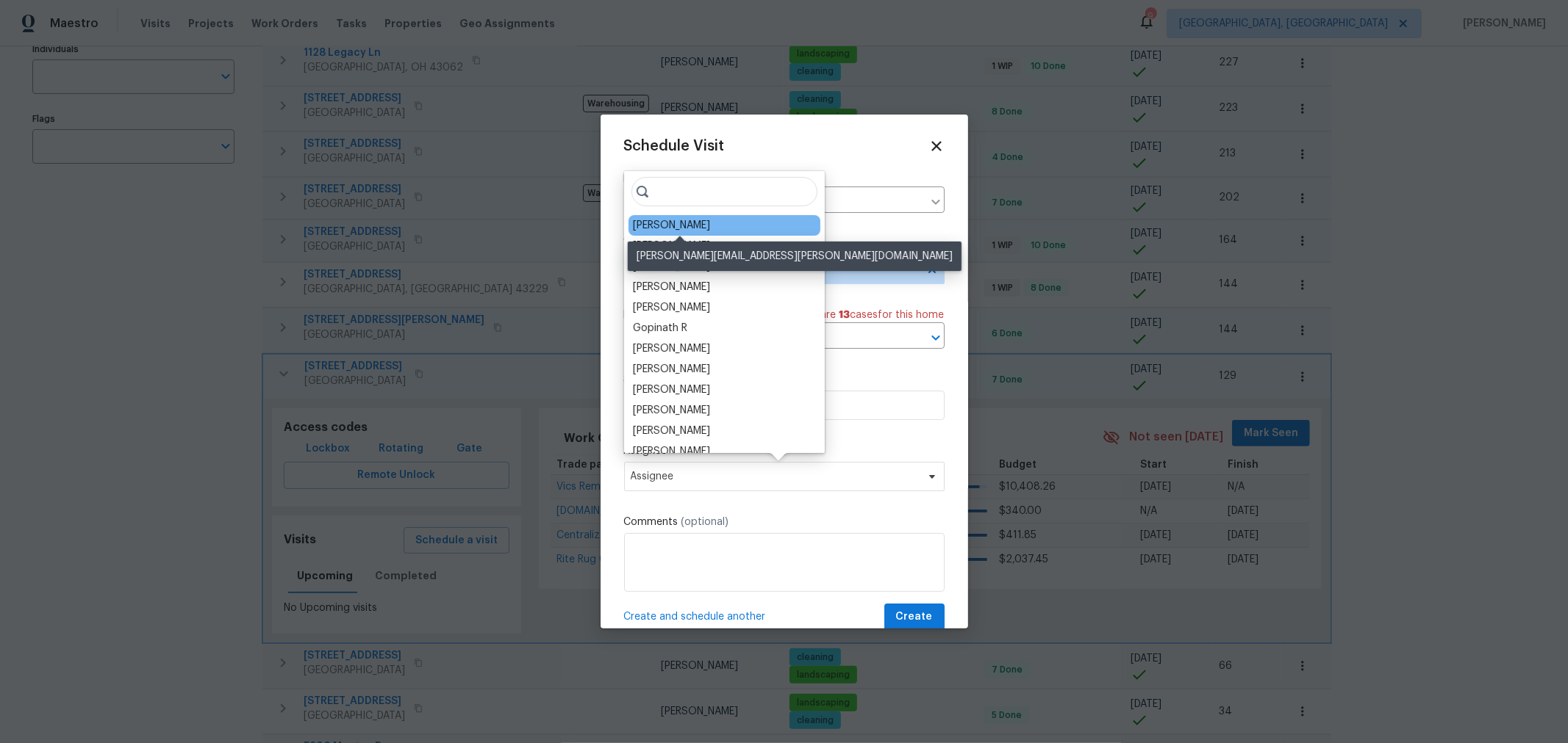
click at [692, 229] on div "[PERSON_NAME]" at bounding box center [672, 225] width 77 height 15
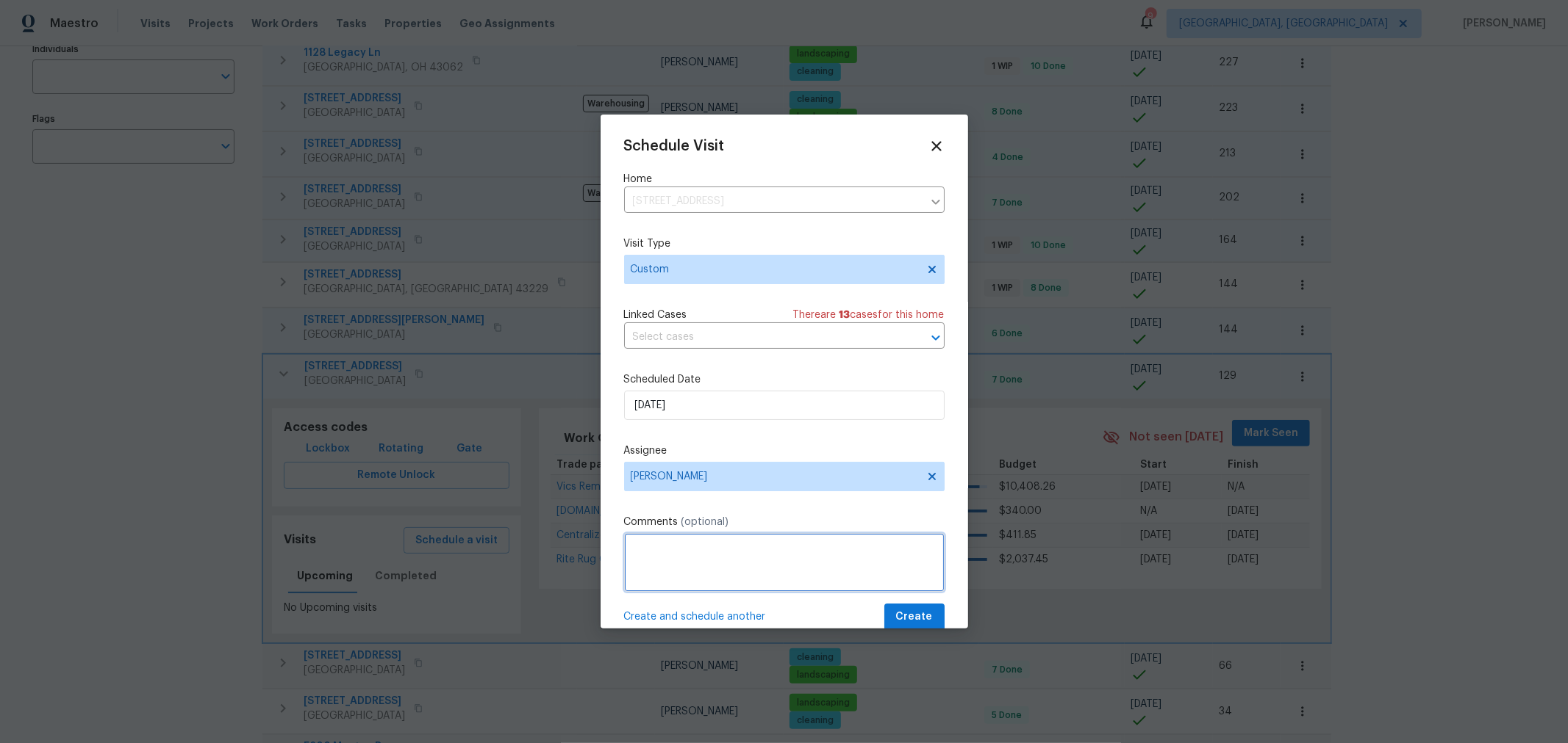
paste textarea "NavAi"
type textarea "NavAi"
click at [901, 619] on span "Create" at bounding box center [915, 618] width 37 height 18
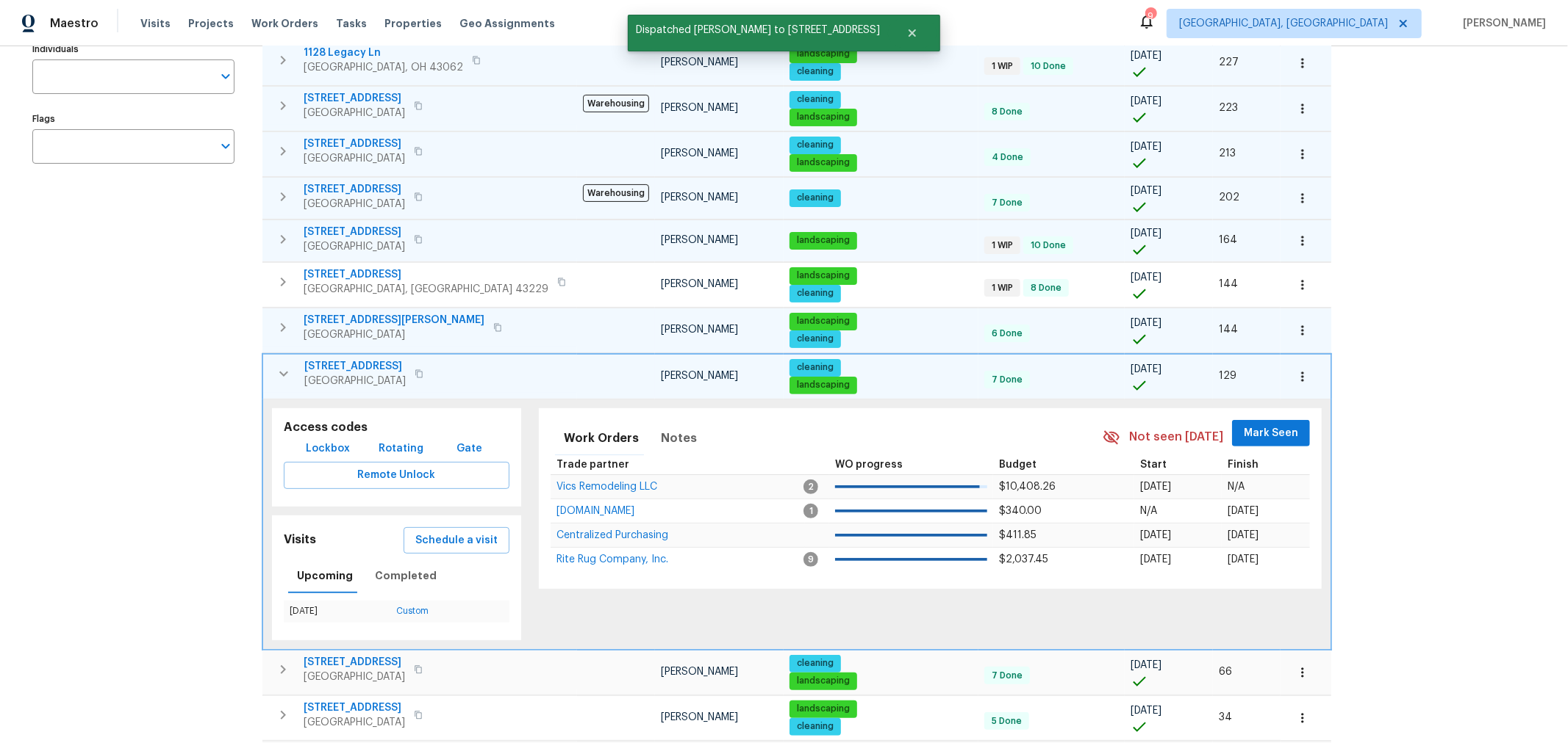
click at [282, 376] on icon "button" at bounding box center [283, 373] width 18 height 18
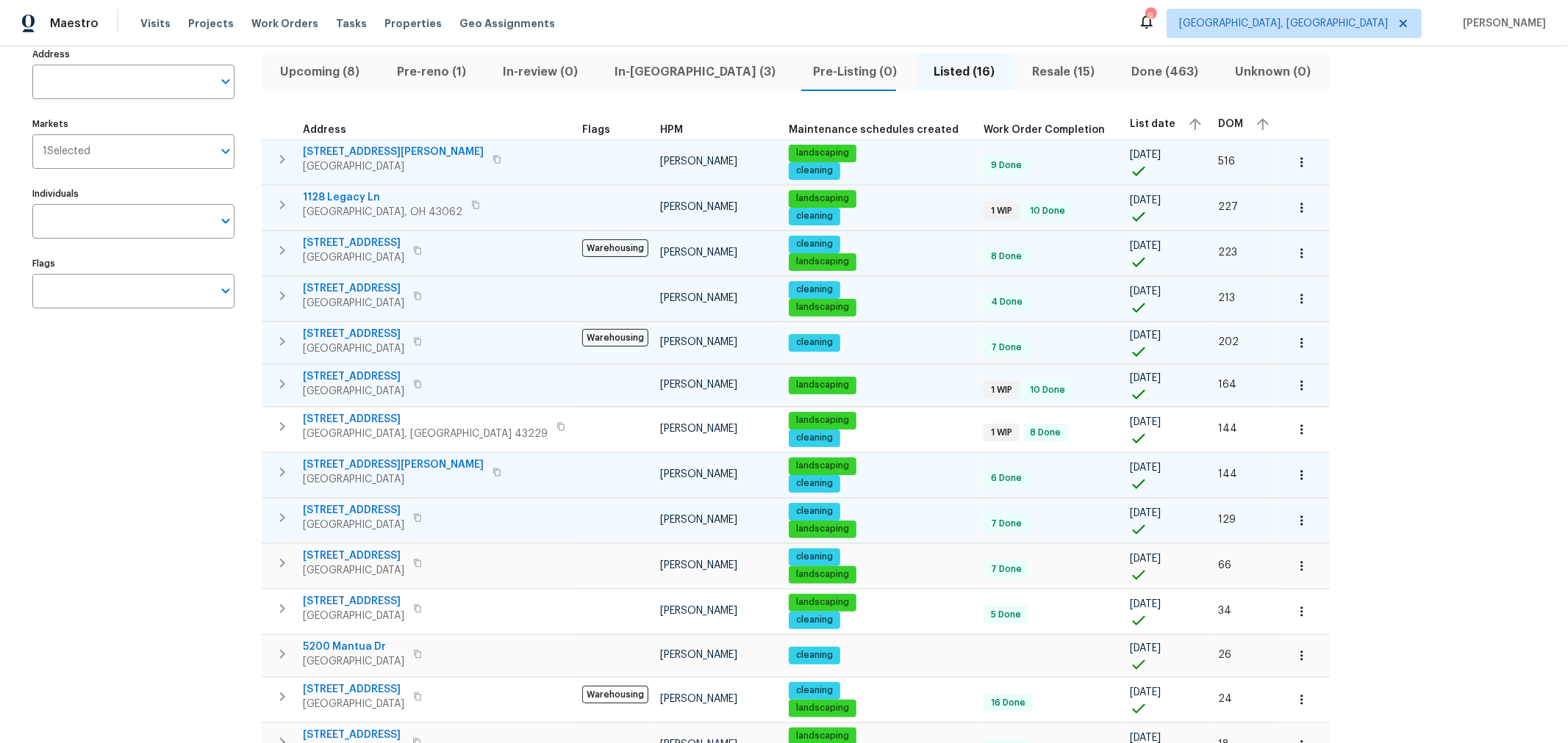
scroll to position [0, 0]
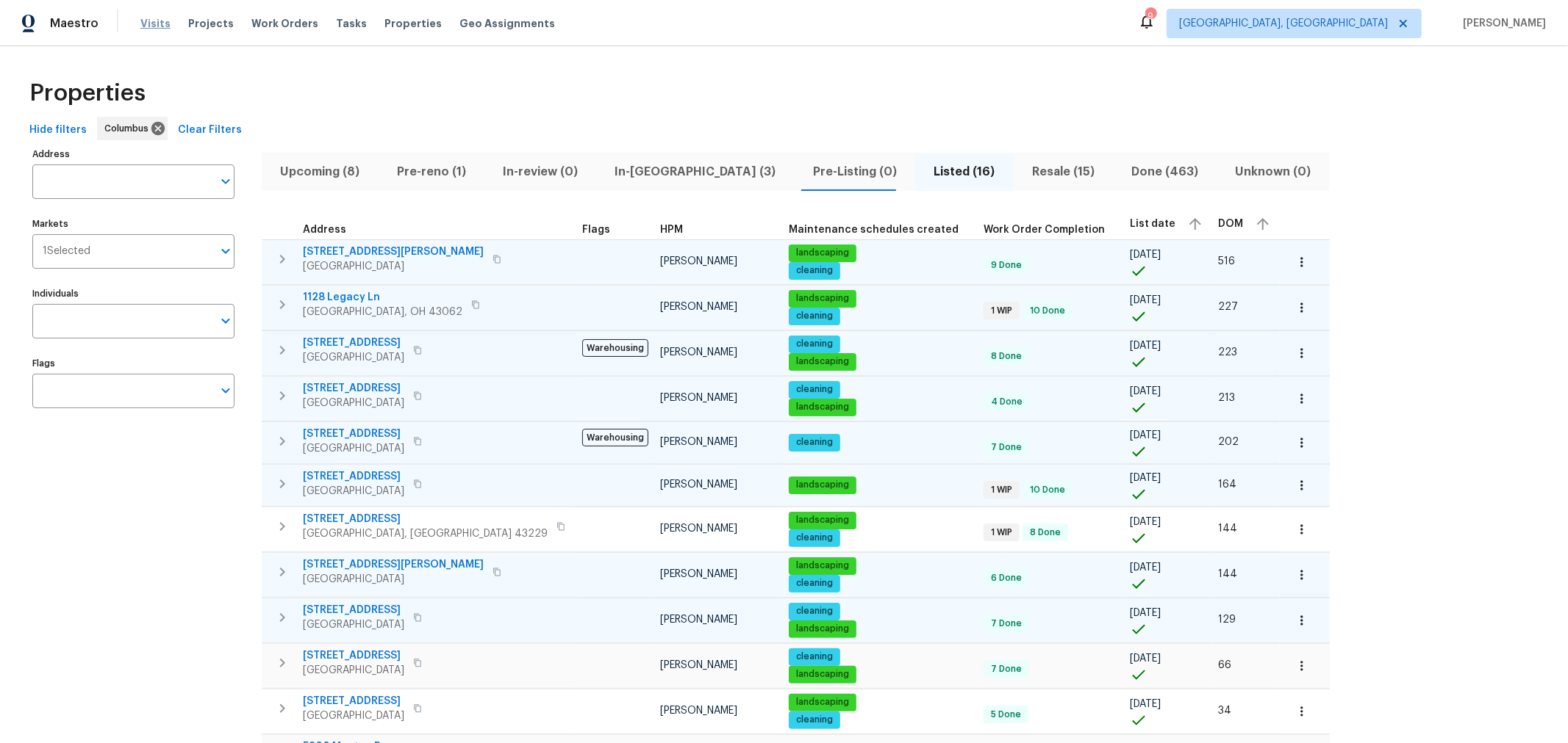
click at [150, 26] on span "Visits" at bounding box center [155, 23] width 30 height 15
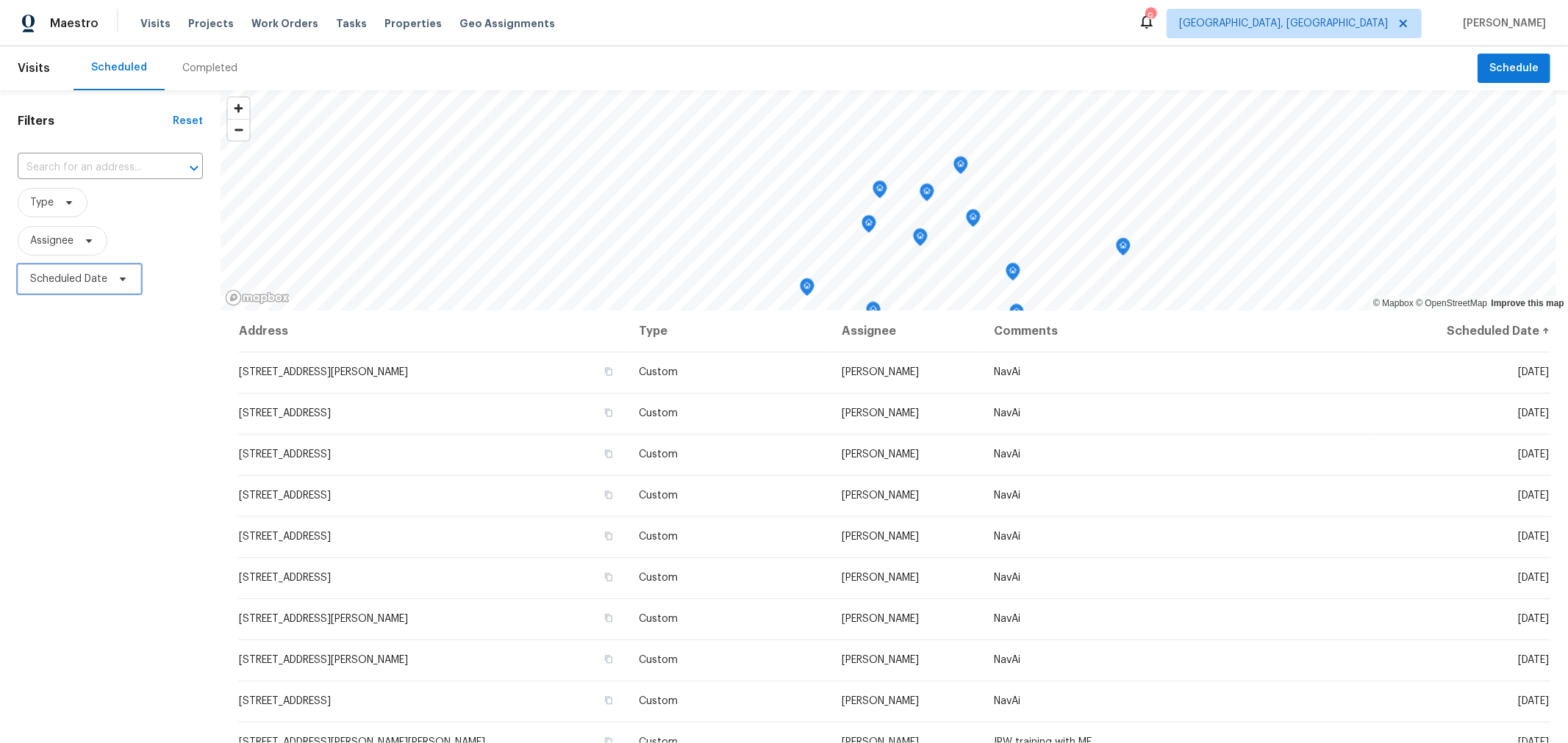
click at [91, 285] on span "Scheduled Date" at bounding box center [69, 280] width 77 height 15
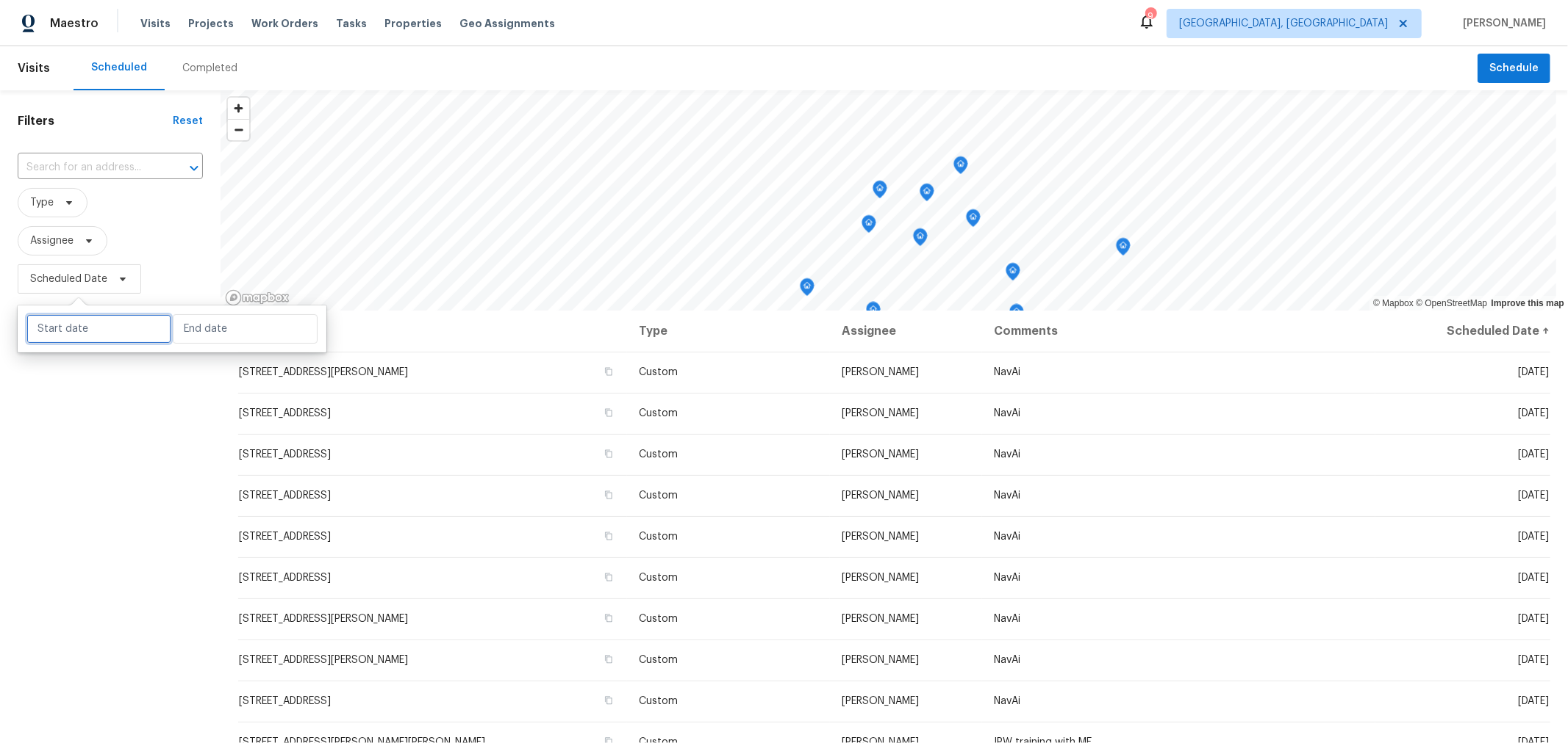
select select "9"
select select "2025"
select select "10"
select select "2025"
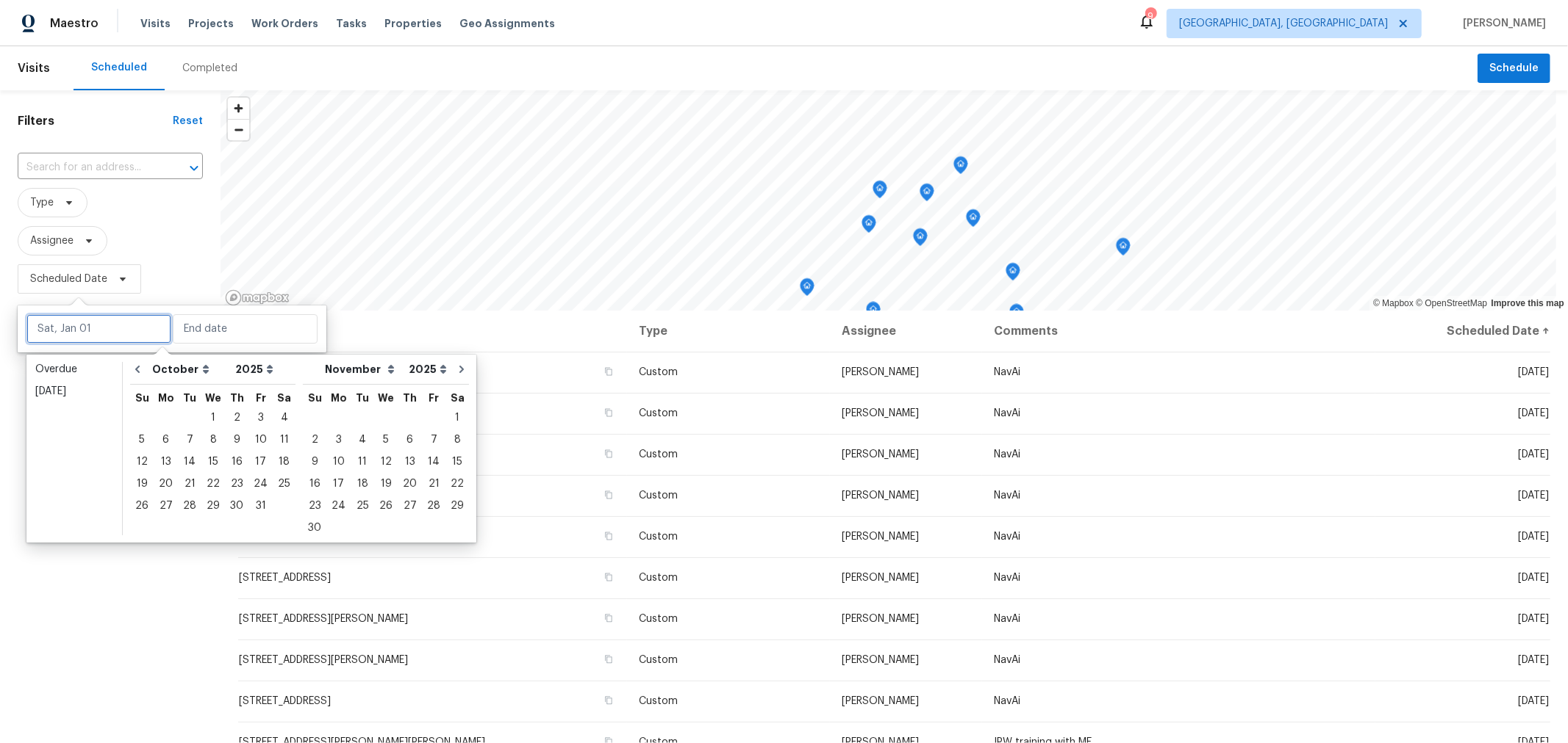
click at [89, 321] on input "text" at bounding box center [99, 329] width 145 height 29
type input "Tue, Oct 07"
click at [186, 435] on div "7" at bounding box center [190, 440] width 23 height 21
type input "Tue, Oct 07"
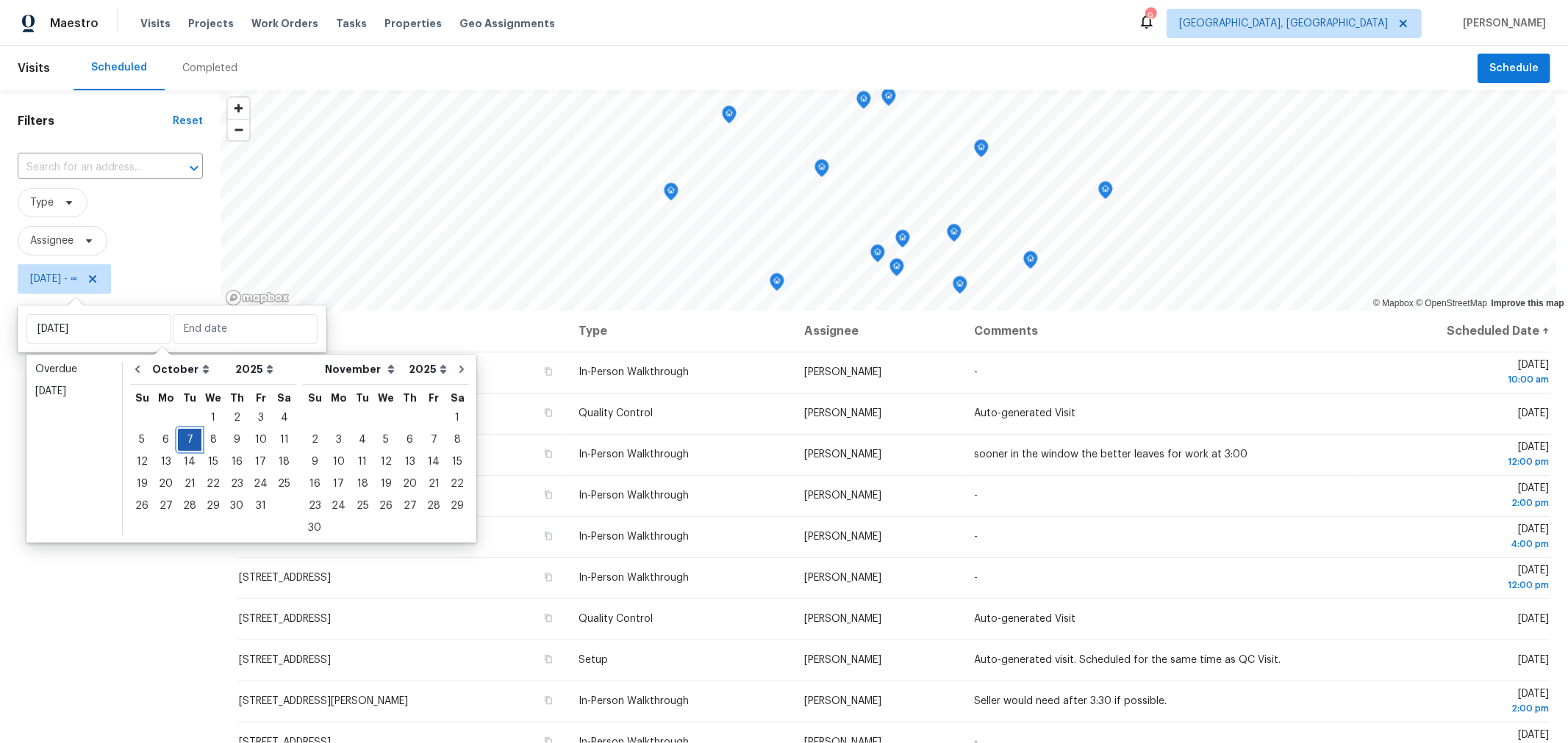
click at [186, 443] on div "7" at bounding box center [190, 440] width 23 height 21
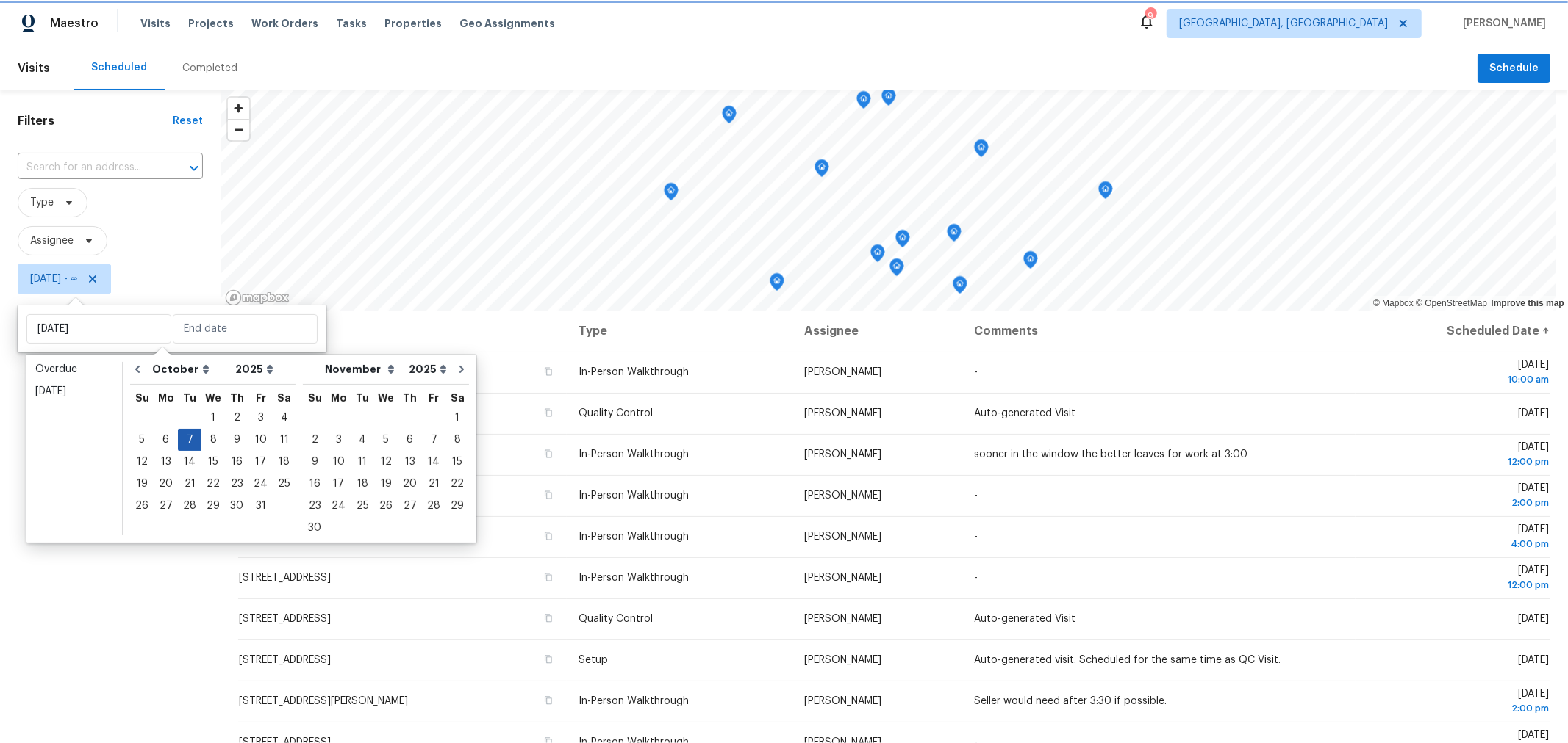
type input "Tue, Oct 07"
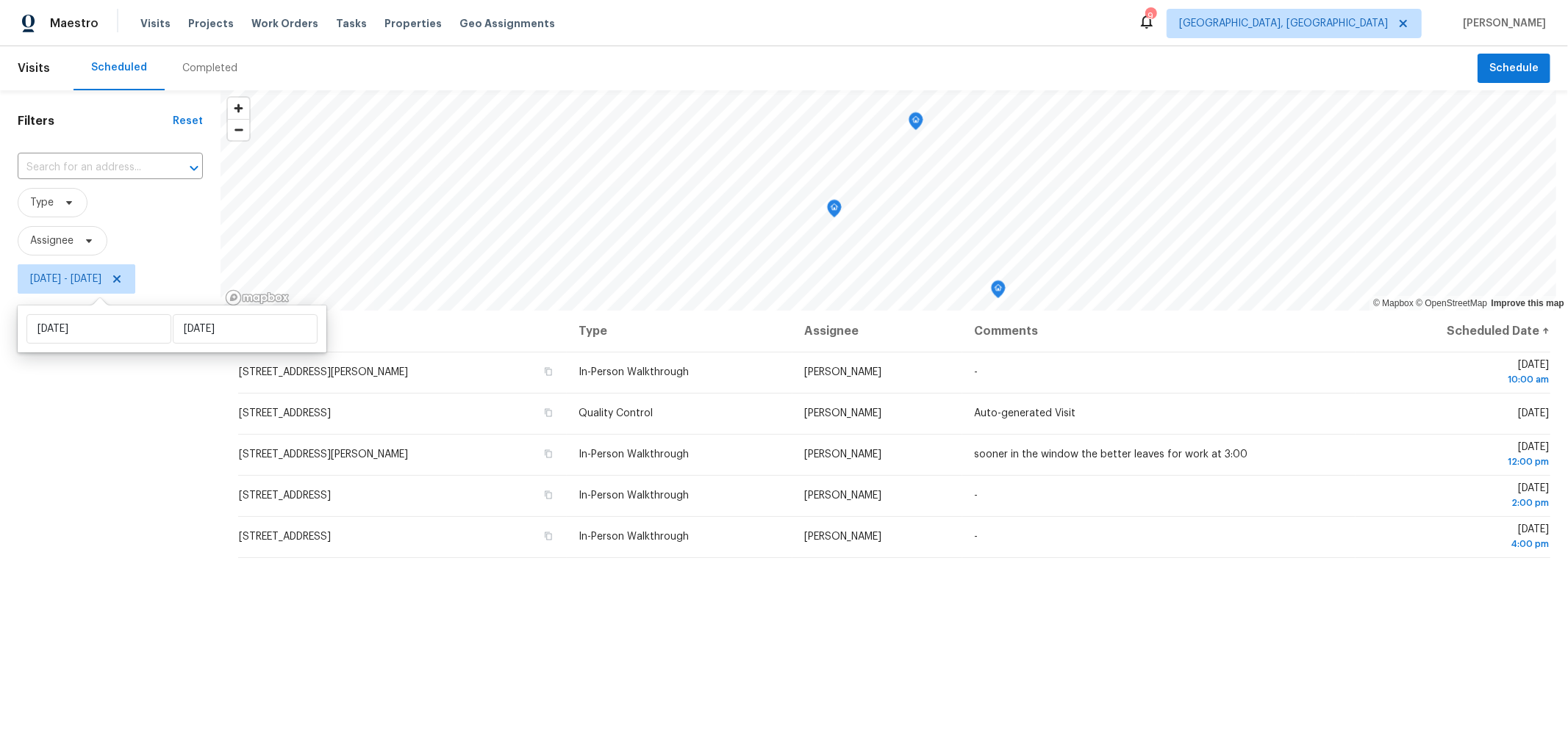
click at [112, 509] on div "Filters Reset ​ Type Assignee Tue, Oct 07 - Tue, Oct 07" at bounding box center [110, 498] width 221 height 816
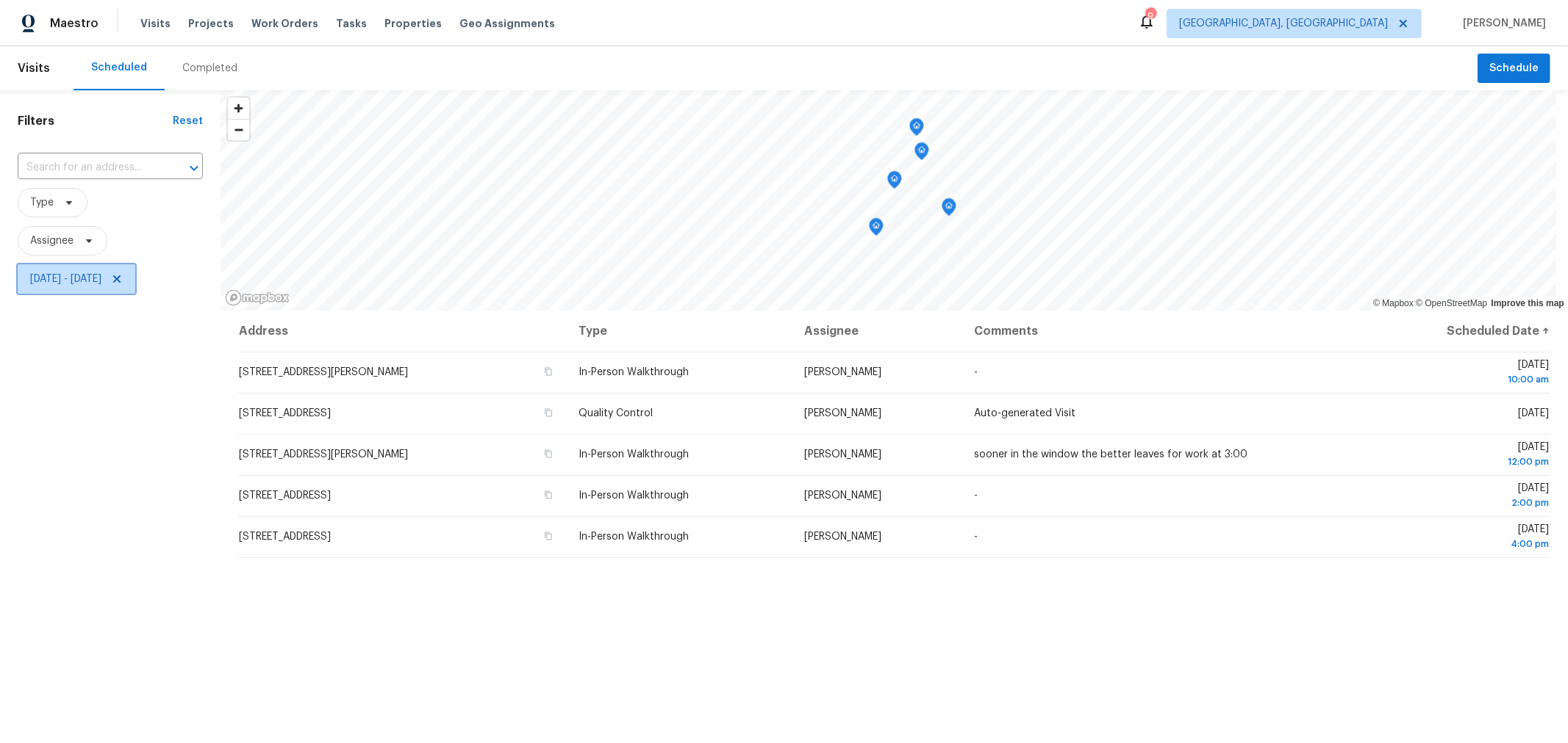
click at [101, 276] on span "Tue, Oct 07 - Tue, Oct 07" at bounding box center [65, 280] width 71 height 15
select select "9"
select select "2025"
select select "10"
select select "2025"
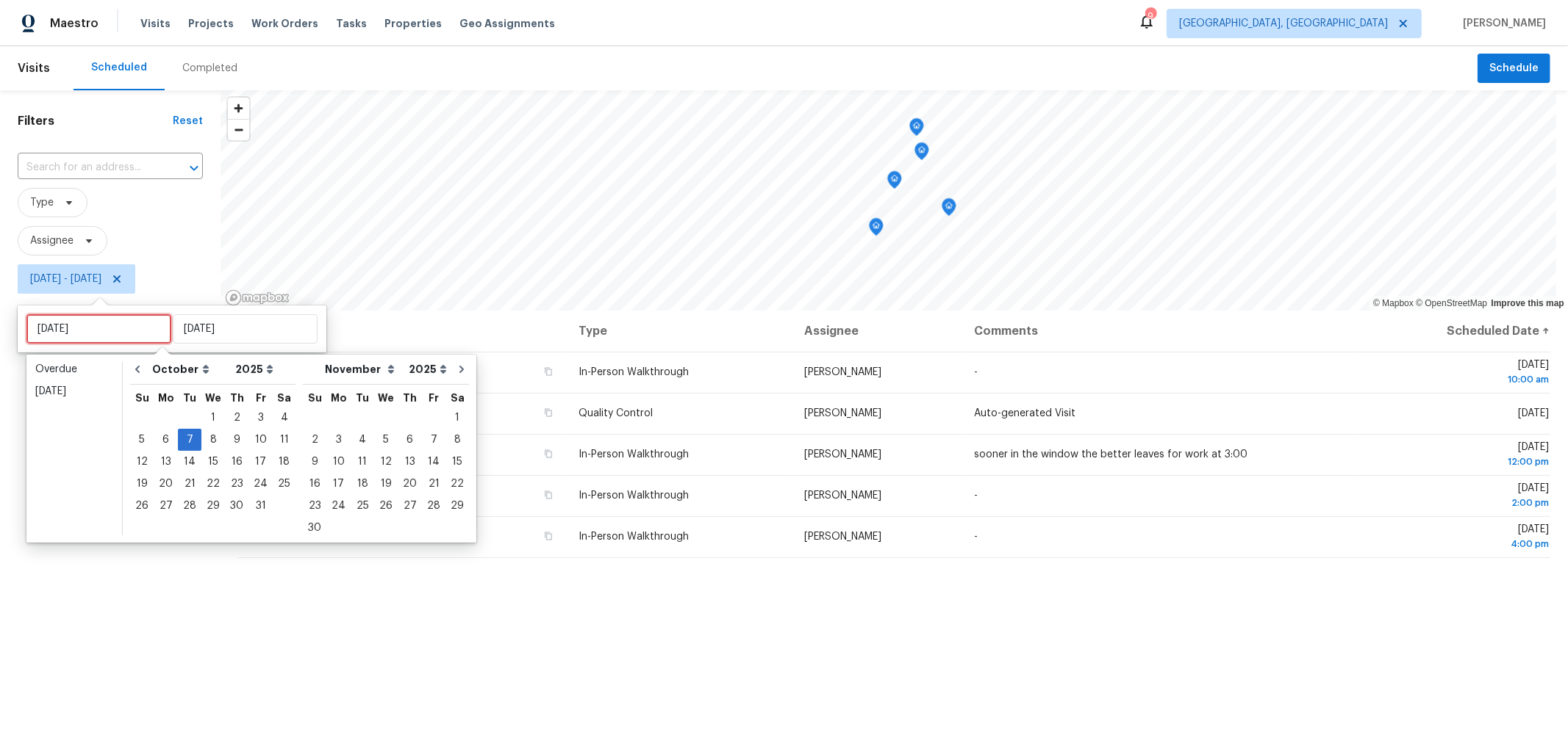
click at [110, 338] on input "Tue, Oct 07" at bounding box center [99, 329] width 145 height 29
click at [217, 442] on div "8" at bounding box center [213, 440] width 23 height 21
type input "Wed, Oct 08"
type input "Tue, Oct 07"
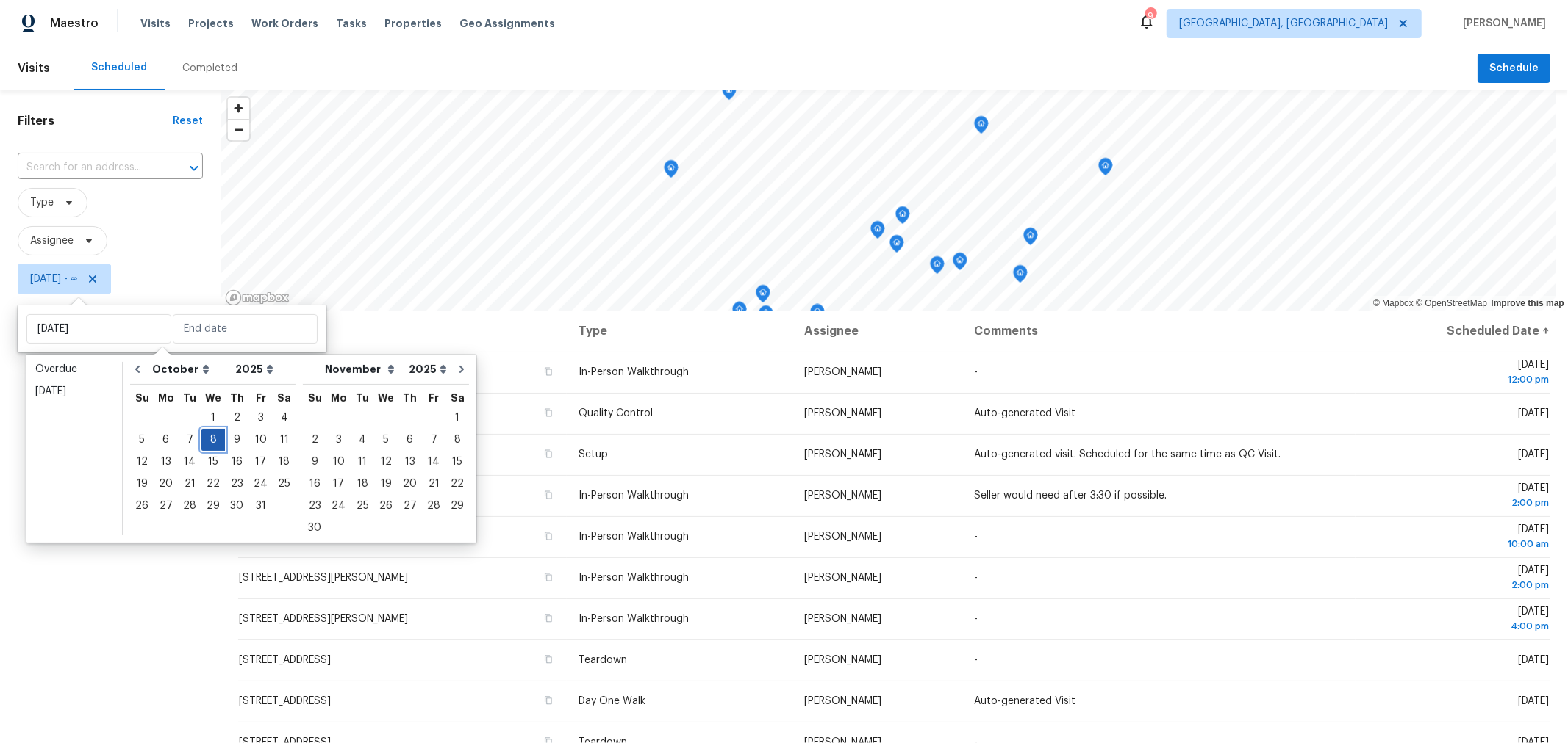
click at [215, 440] on div "8" at bounding box center [213, 440] width 23 height 21
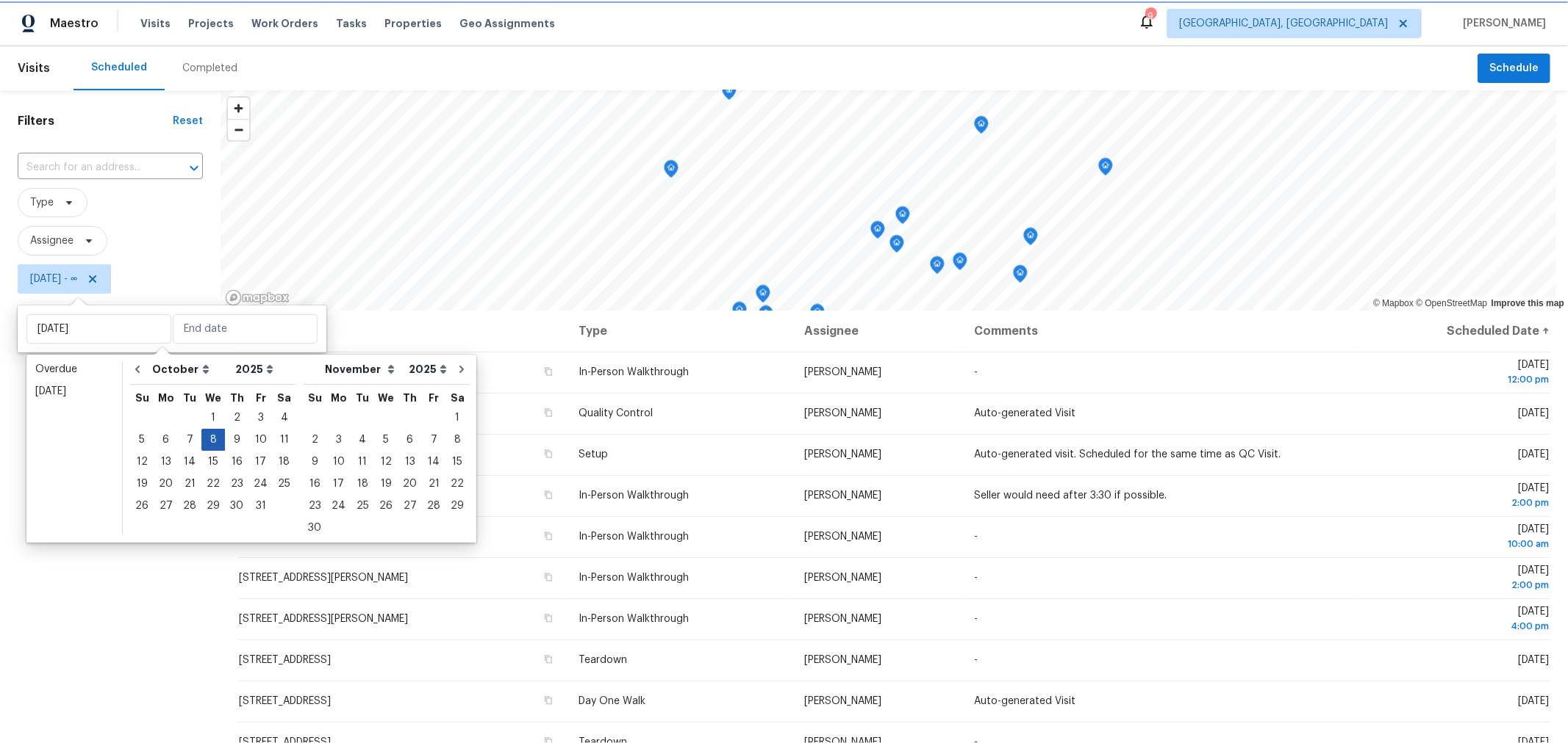
type input "Wed, Oct 08"
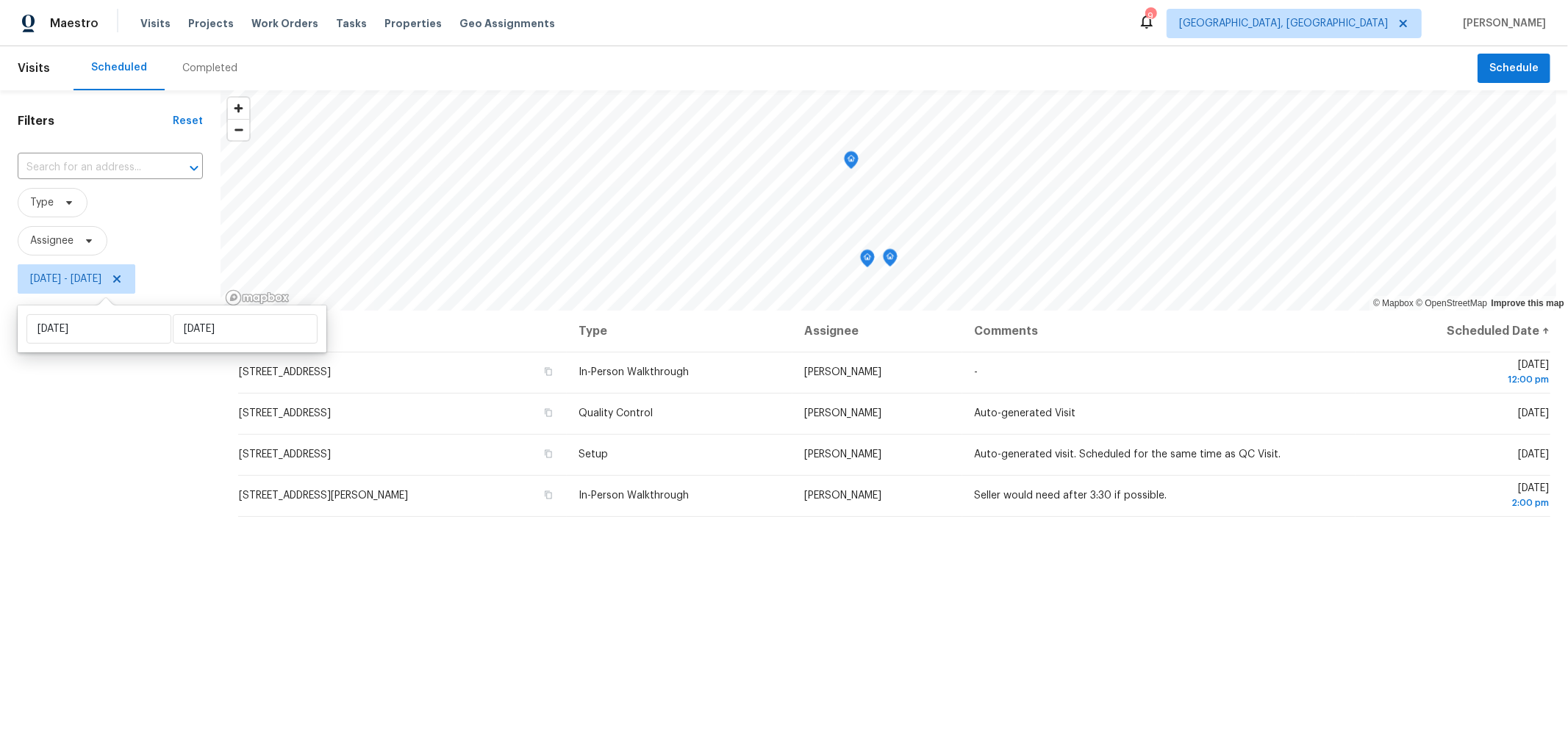
click at [159, 417] on div "Filters Reset ​ Type Assignee Wed, Oct 08 - Wed, Oct 08" at bounding box center [110, 498] width 221 height 816
click at [95, 270] on span "Wed, Oct 08 - Wed, Oct 08" at bounding box center [76, 279] width 118 height 29
click at [115, 328] on input "Wed, Oct 08" at bounding box center [99, 329] width 145 height 29
select select "9"
select select "2025"
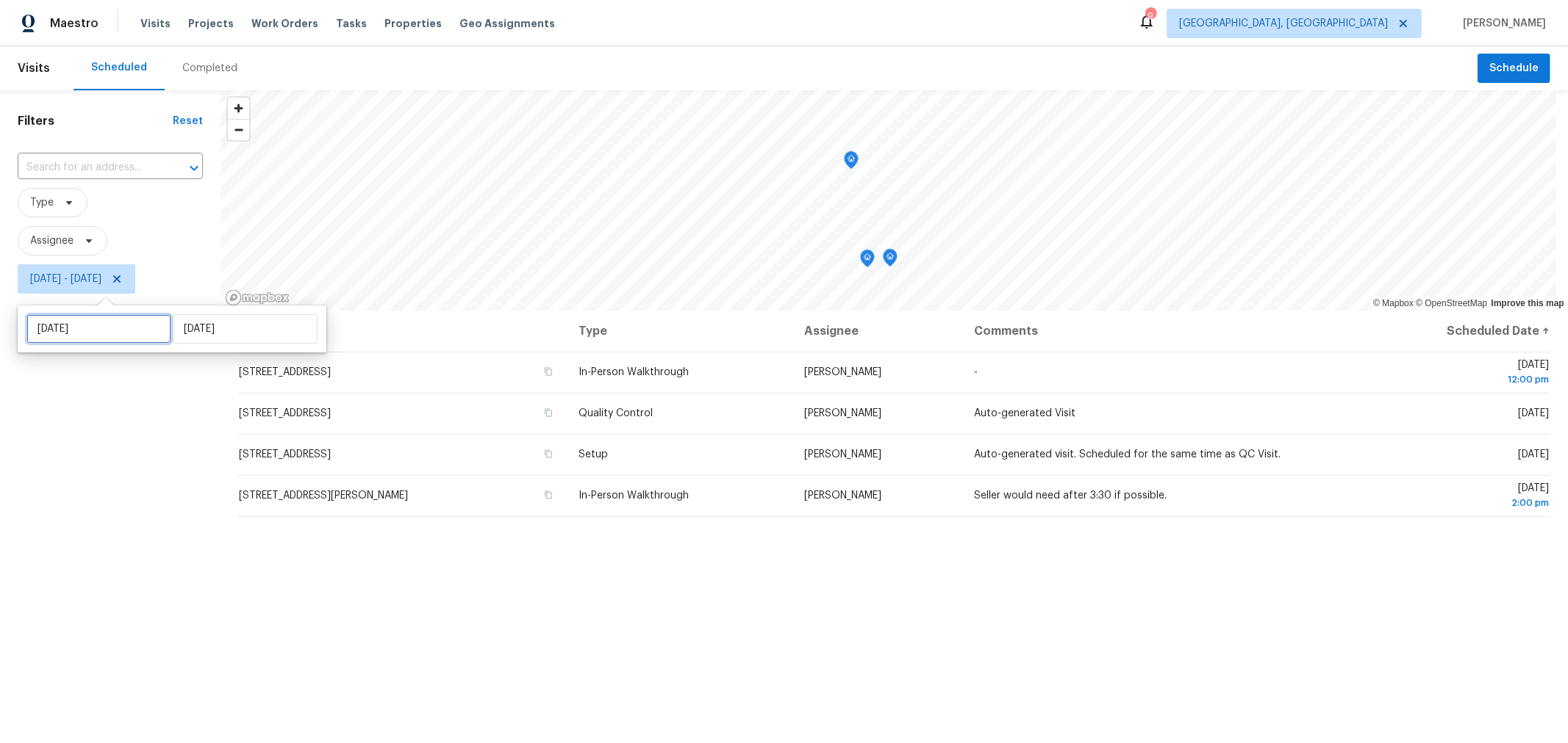
select select "10"
select select "2025"
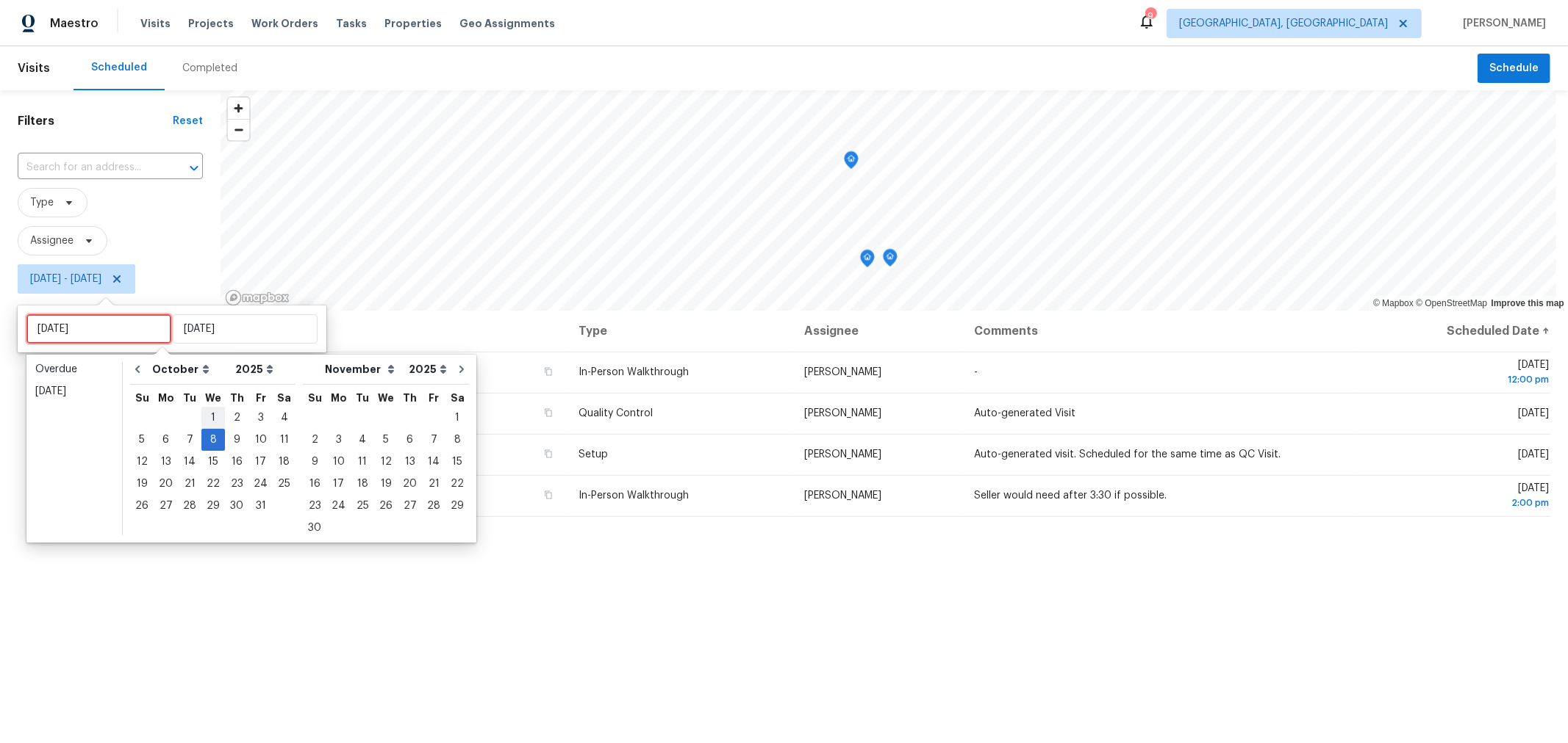
type input "Wed, Oct 01"
click at [236, 440] on div "9" at bounding box center [236, 440] width 23 height 21
type input "Thu, Oct 09"
type input "Wed, Oct 08"
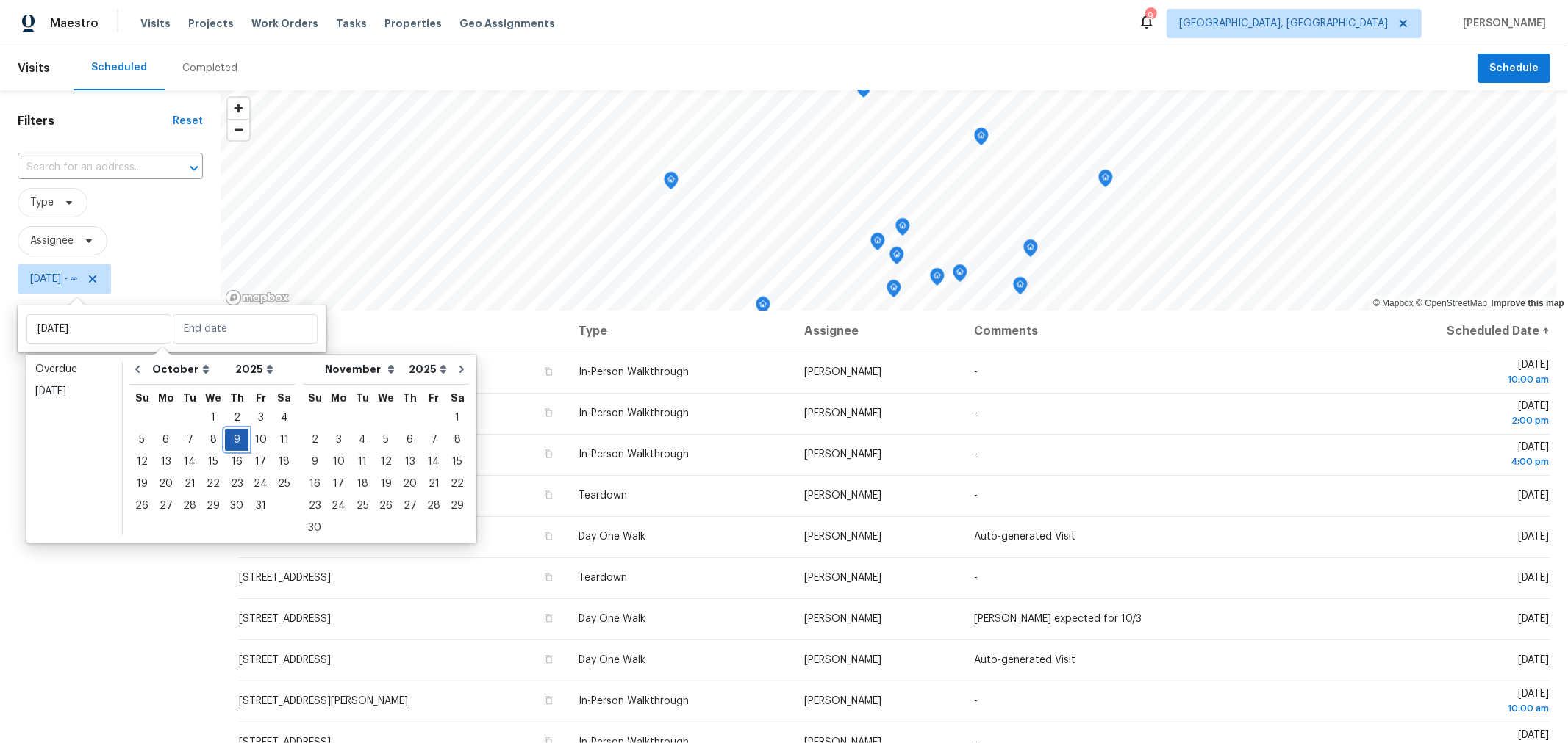
click at [236, 440] on div "9" at bounding box center [236, 440] width 23 height 21
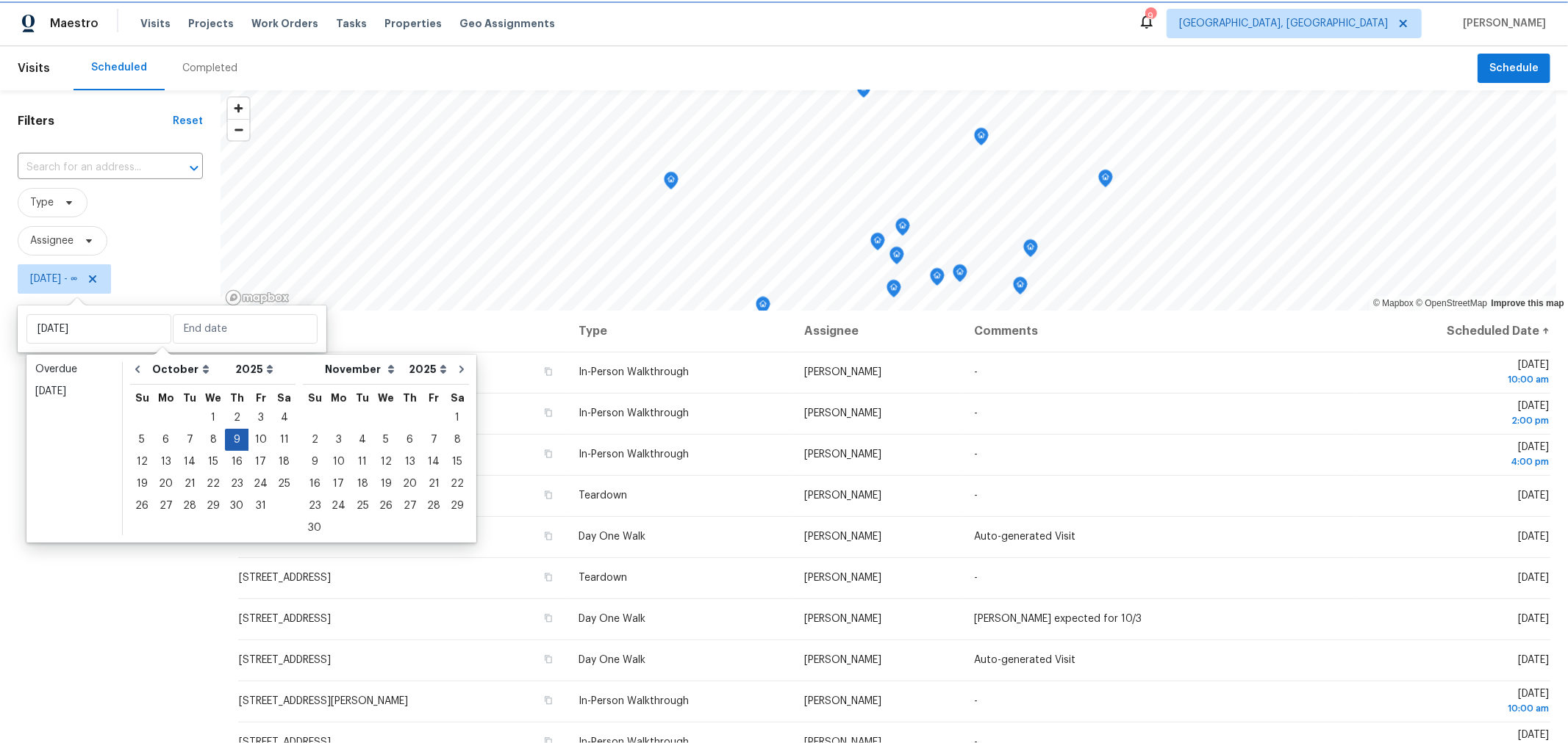
type input "Thu, Oct 09"
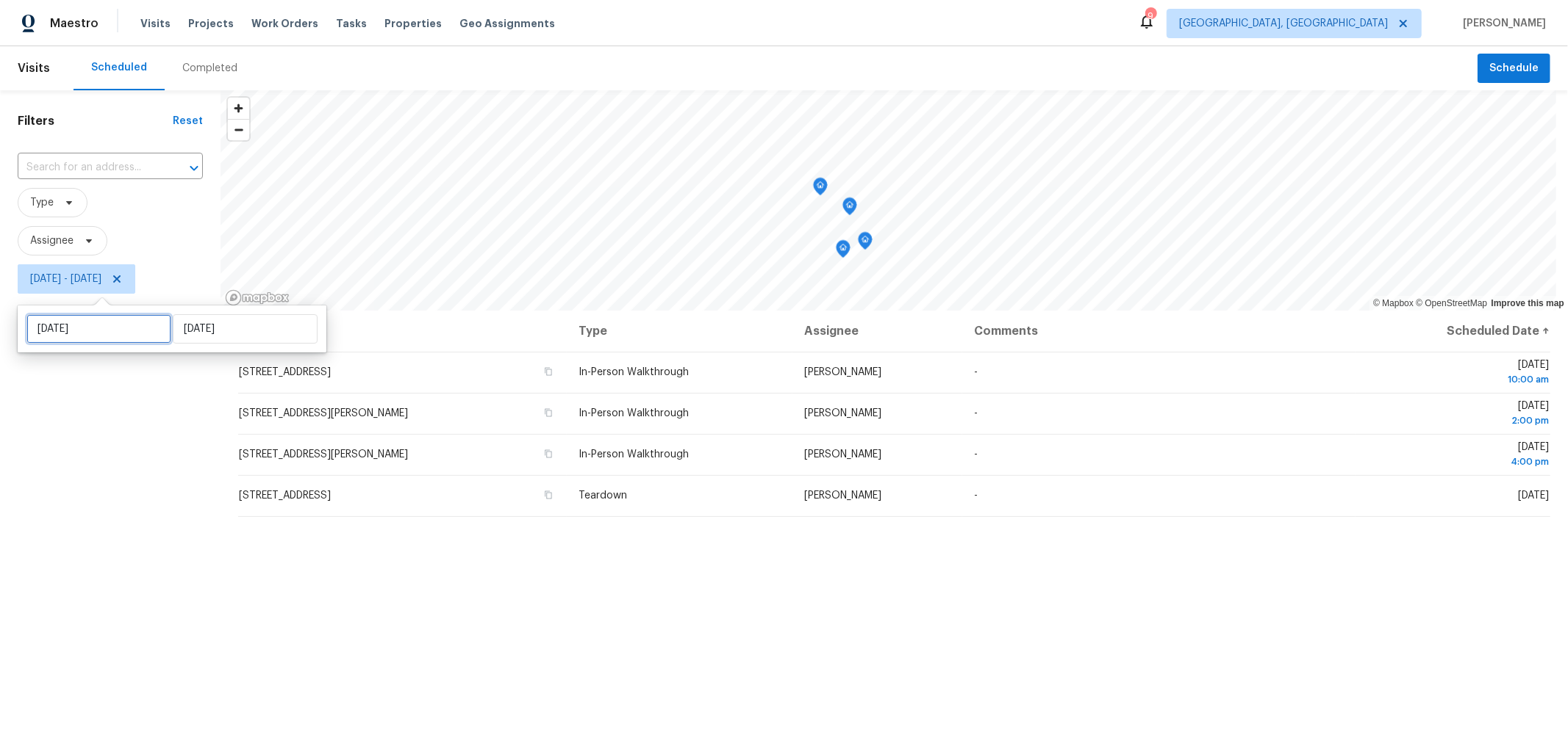
select select "9"
select select "2025"
select select "10"
select select "2025"
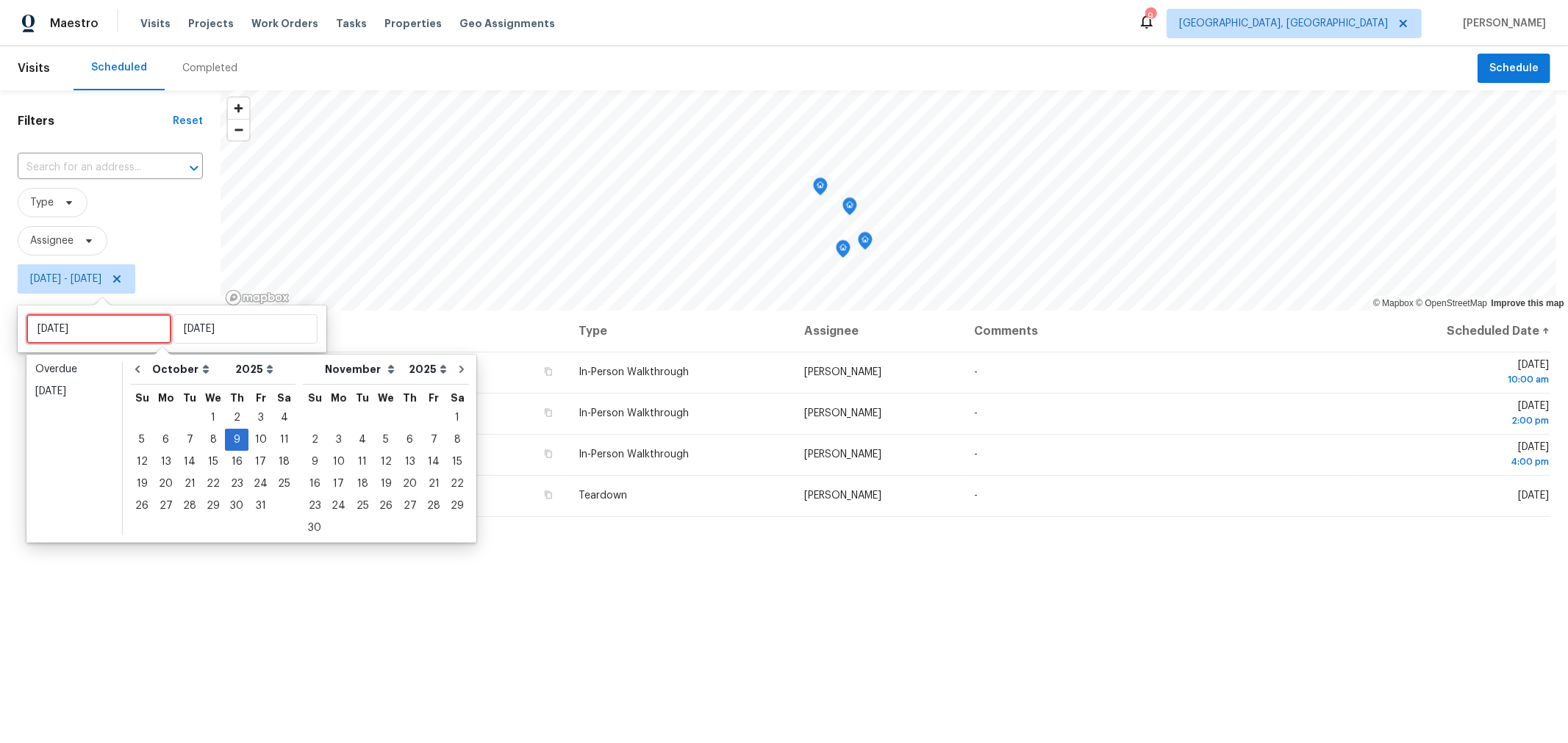
click at [63, 321] on input "Thu, Oct 09" at bounding box center [99, 329] width 145 height 29
type input "Wed, Oct 08"
click at [251, 445] on div "10" at bounding box center [260, 440] width 24 height 21
type input "Fri, Oct 10"
type input "Thu, Oct 09"
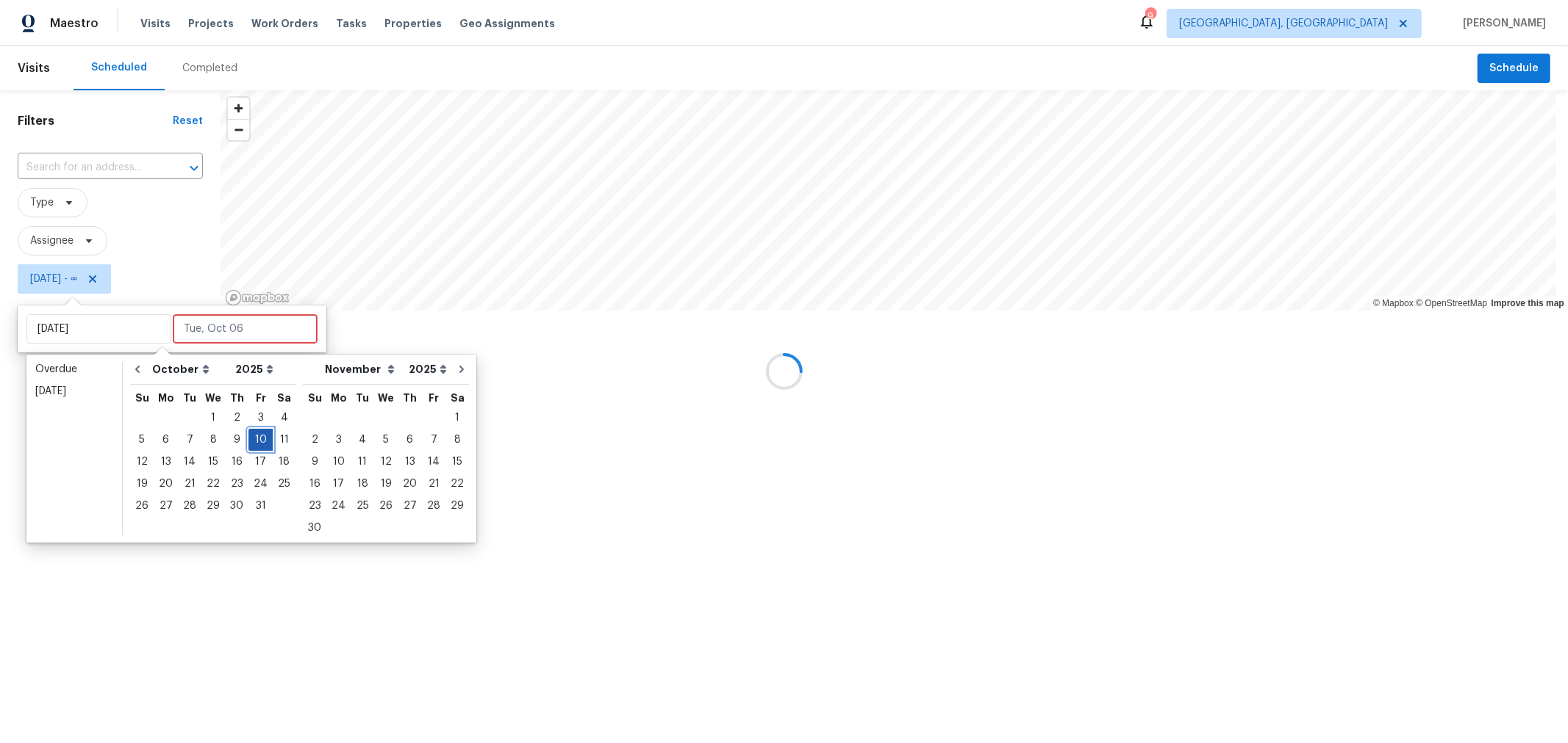
click at [251, 445] on div "10" at bounding box center [260, 440] width 24 height 21
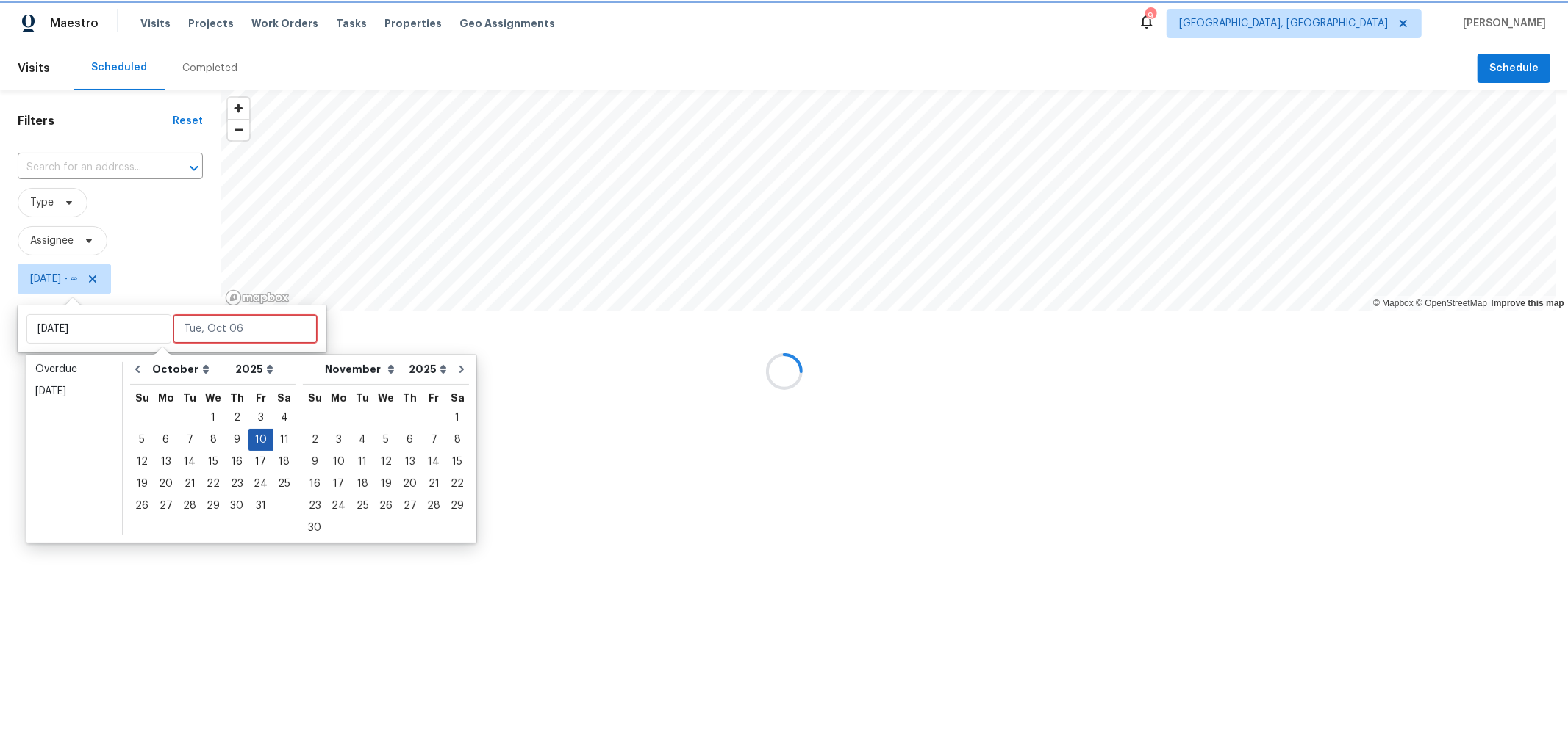
type input "Fri, Oct 10"
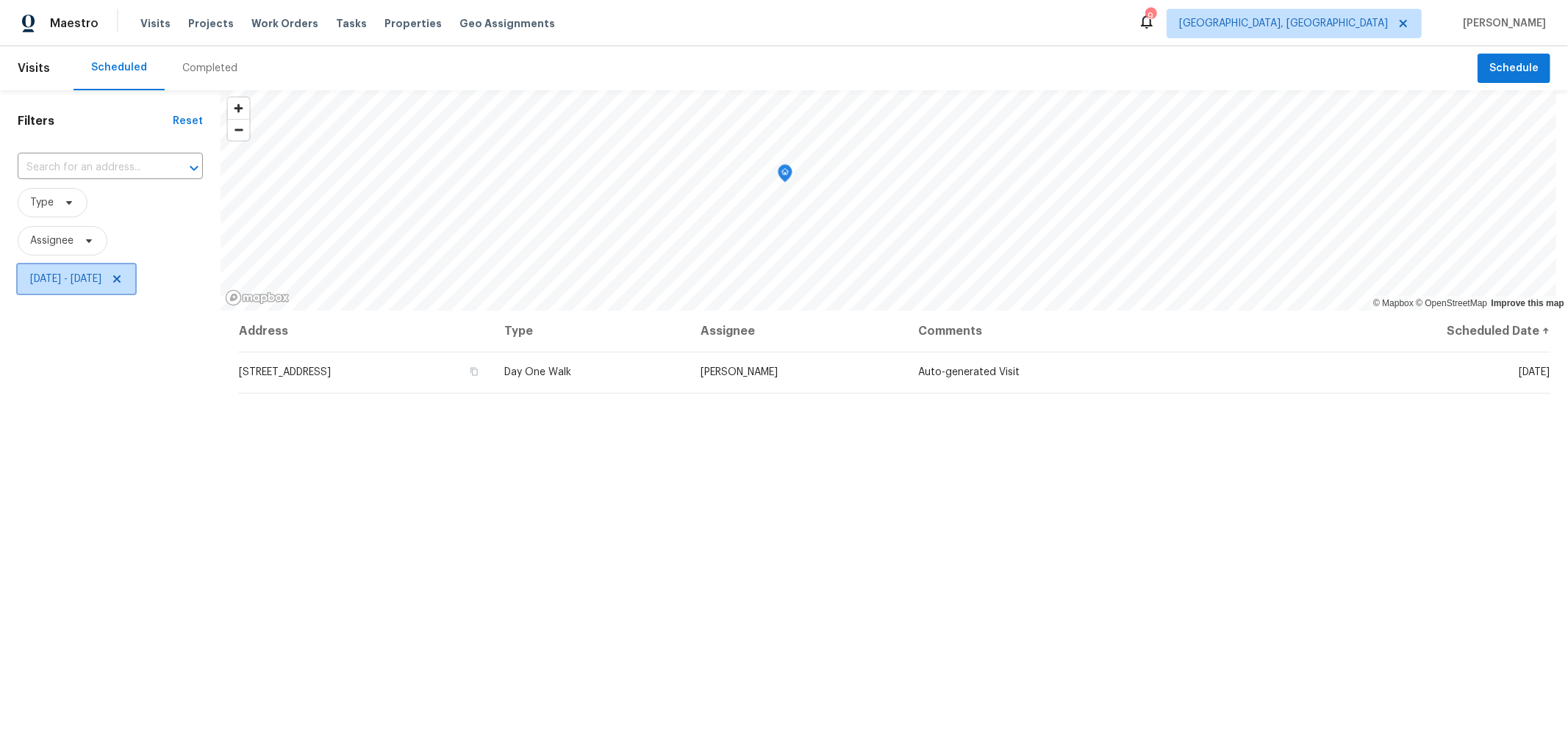
click at [123, 274] on icon at bounding box center [117, 279] width 12 height 12
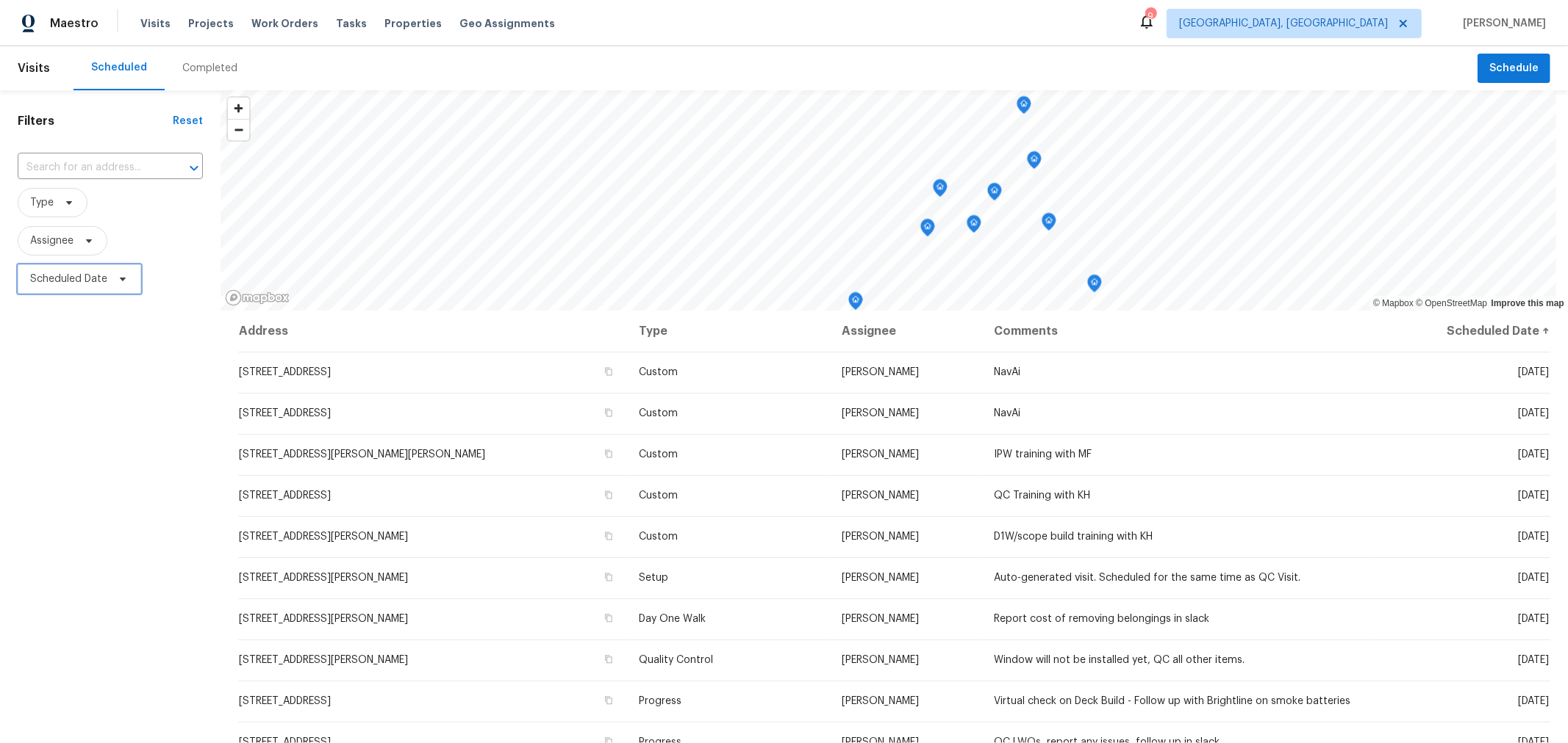
click at [107, 277] on span "Scheduled Date" at bounding box center [79, 279] width 124 height 29
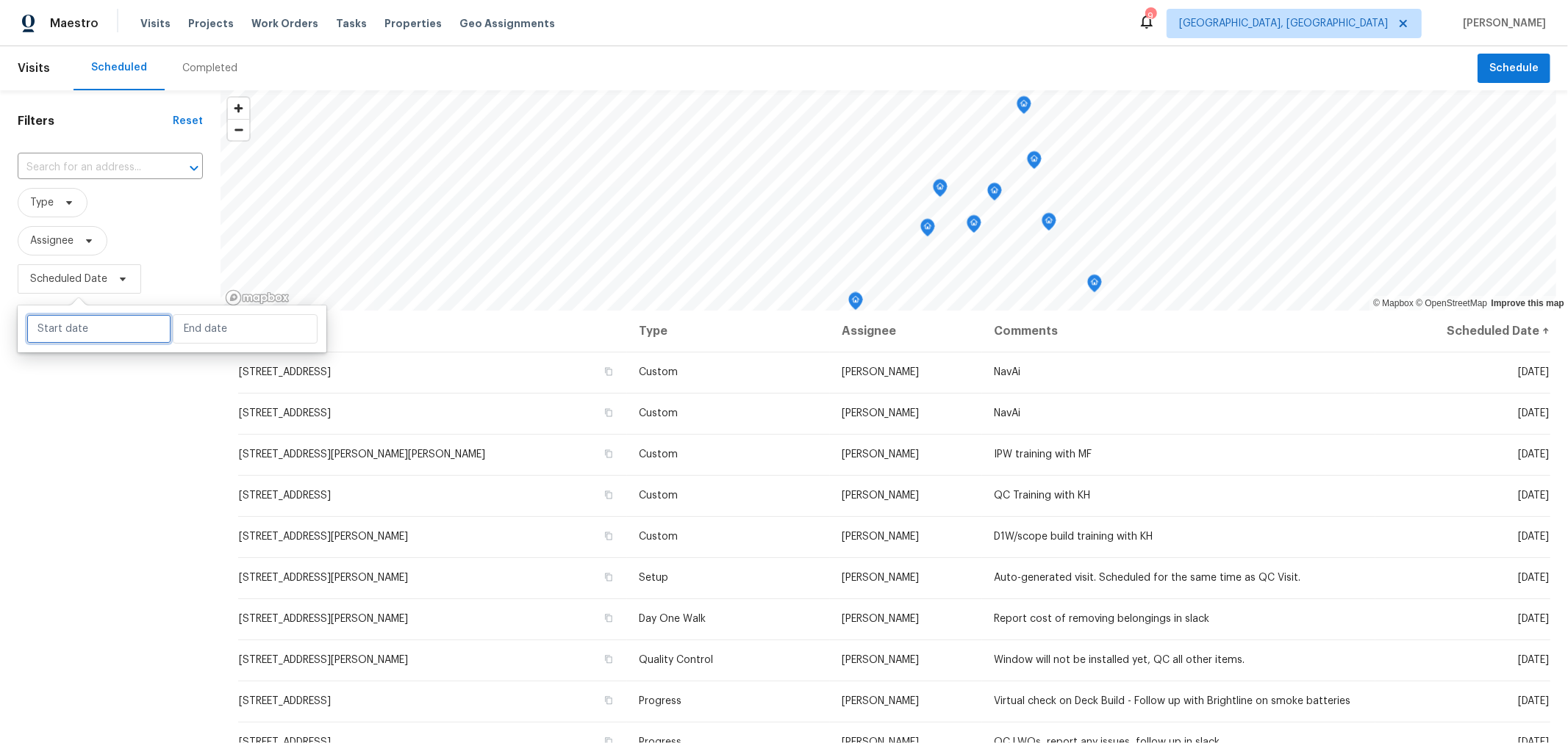
select select "9"
select select "2025"
select select "10"
select select "2025"
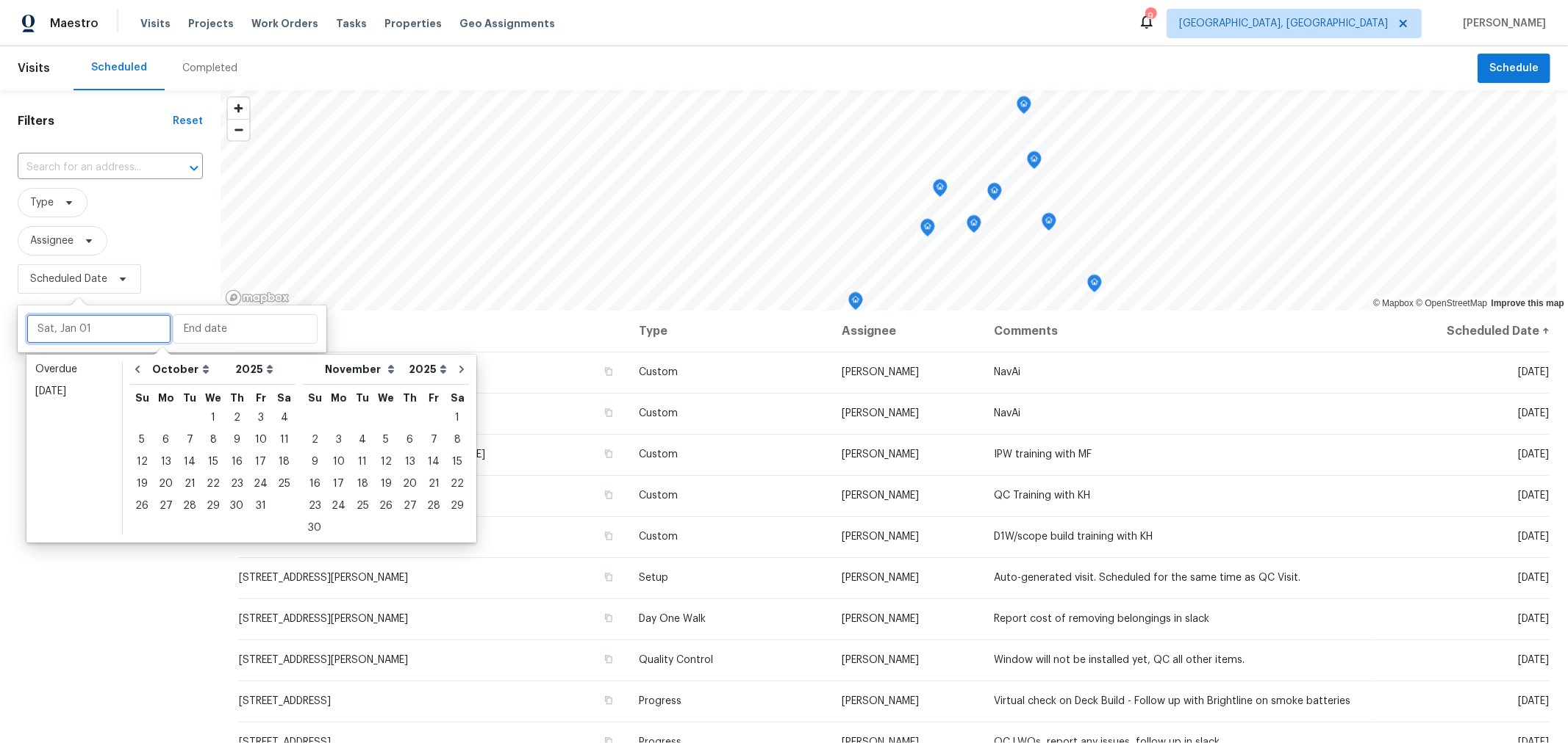
click at [114, 331] on input "text" at bounding box center [99, 329] width 145 height 29
click at [156, 442] on div "6" at bounding box center [165, 440] width 24 height 21
type input "[DATE]"
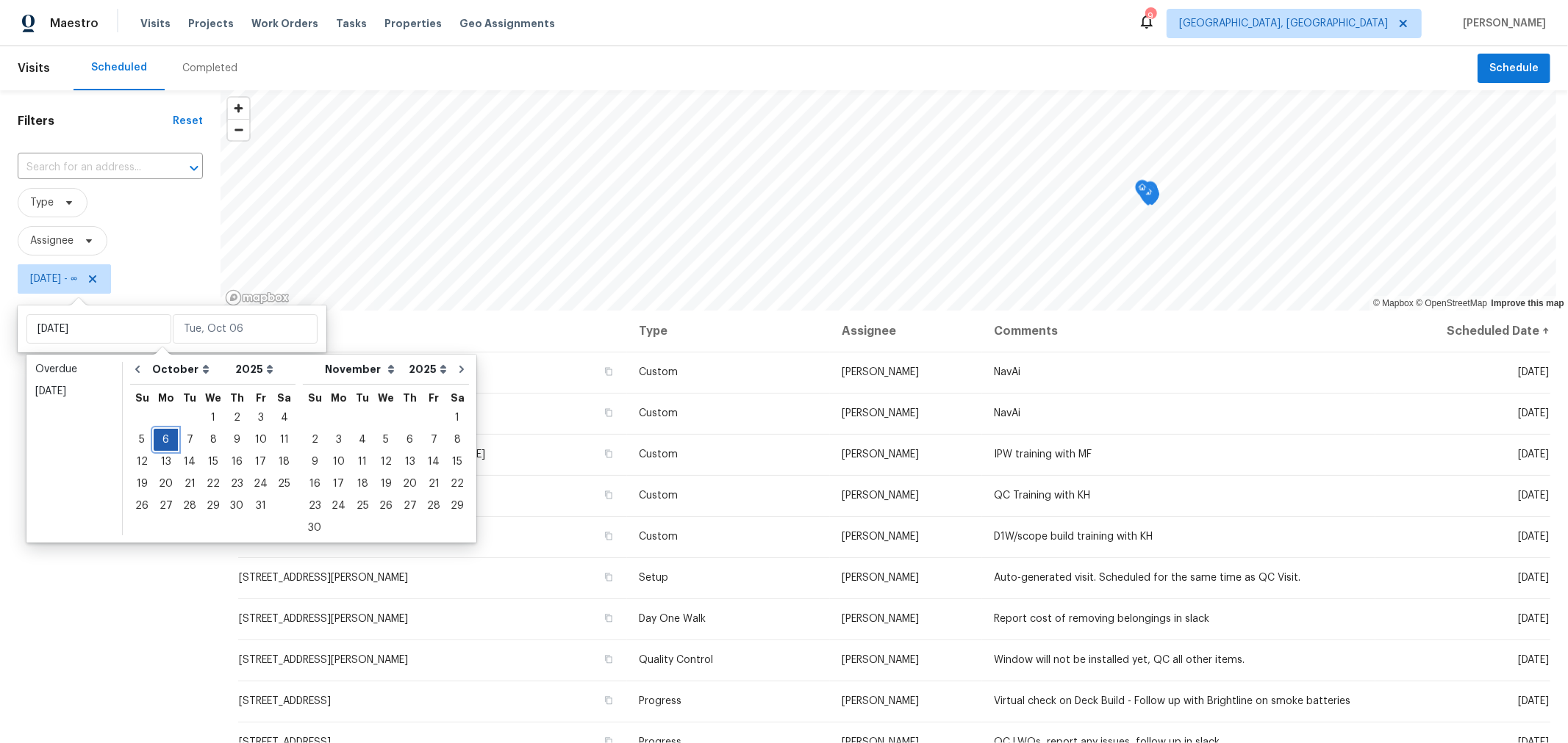
click at [156, 442] on div "6" at bounding box center [165, 440] width 24 height 21
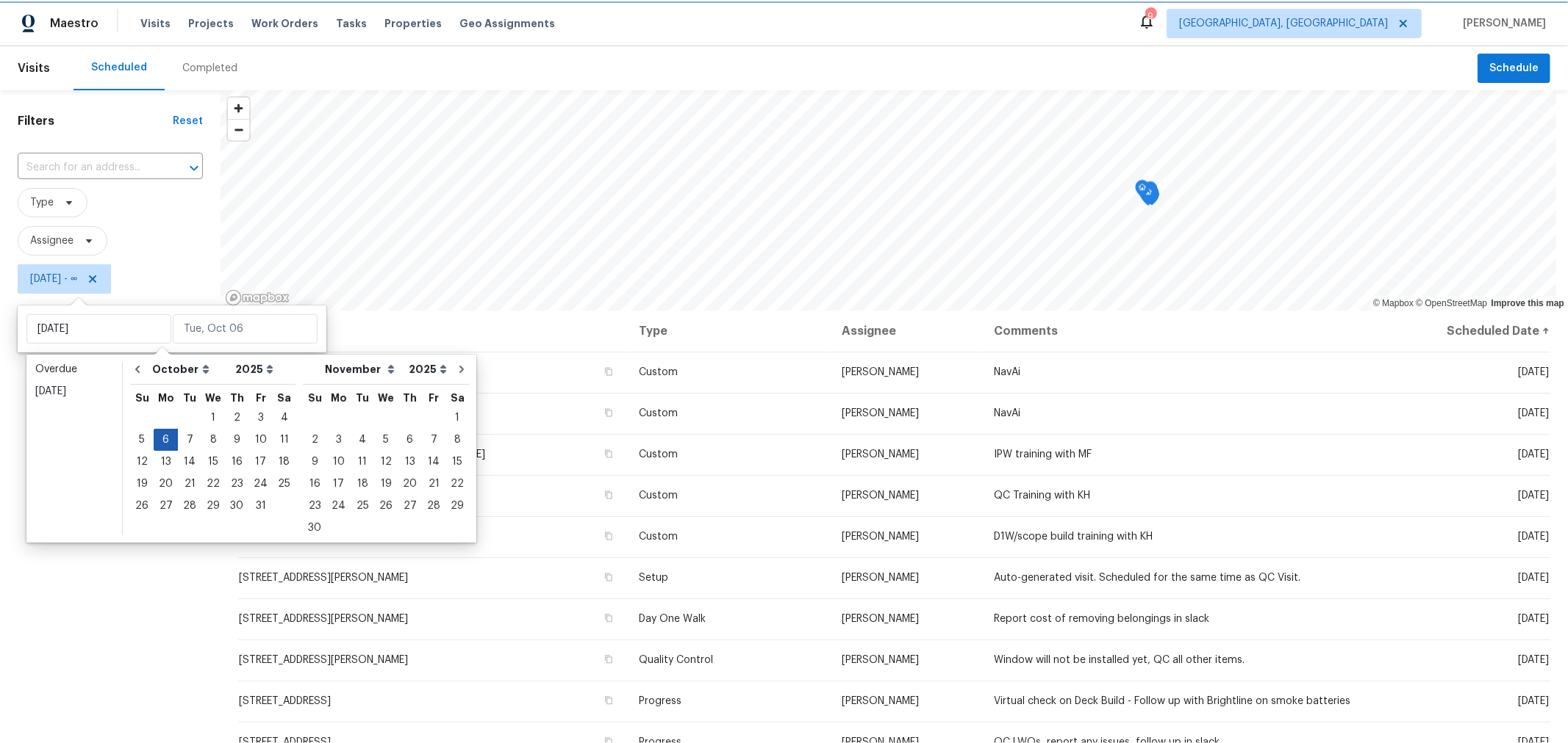
type input "[DATE]"
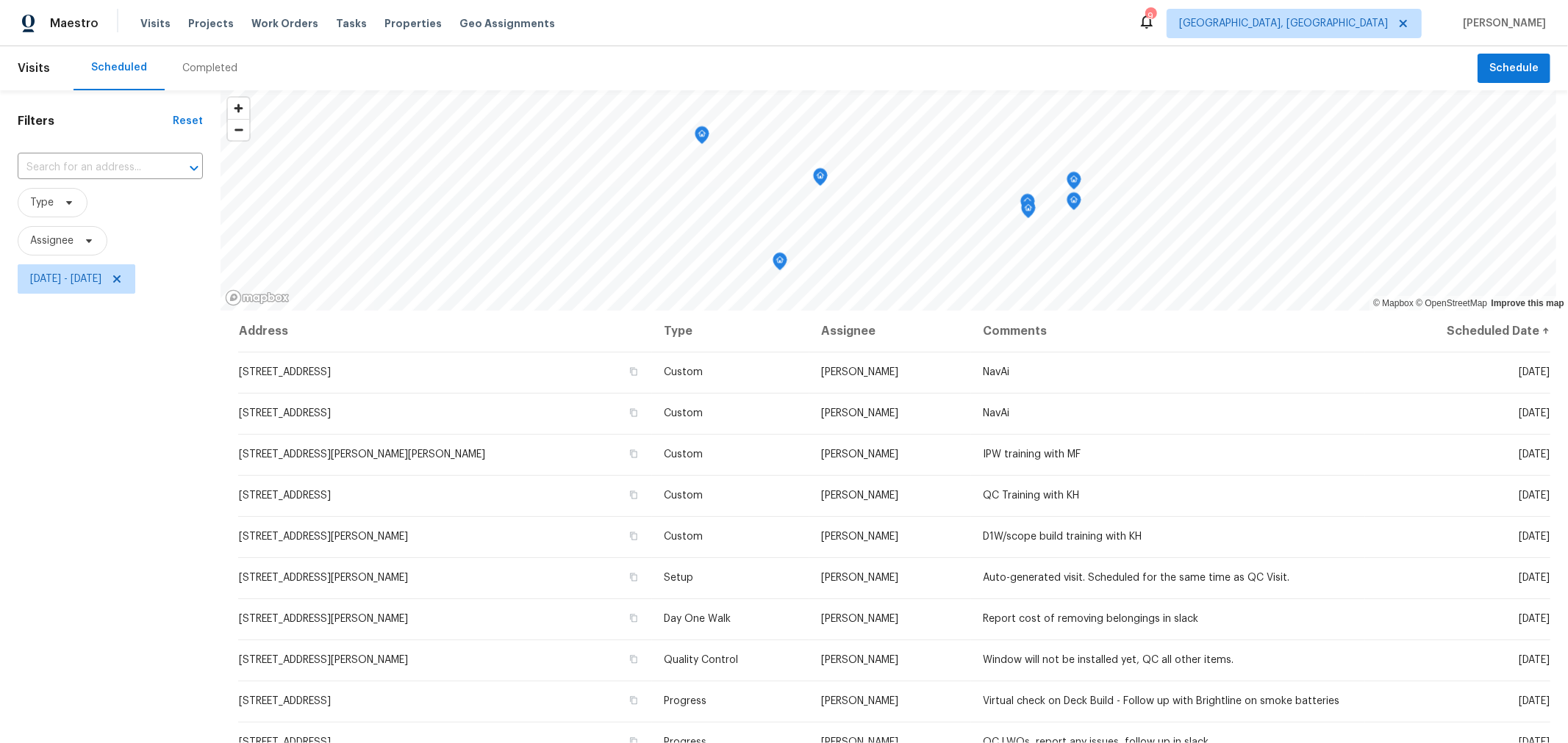
click at [167, 228] on span "Assignee" at bounding box center [110, 240] width 185 height 29
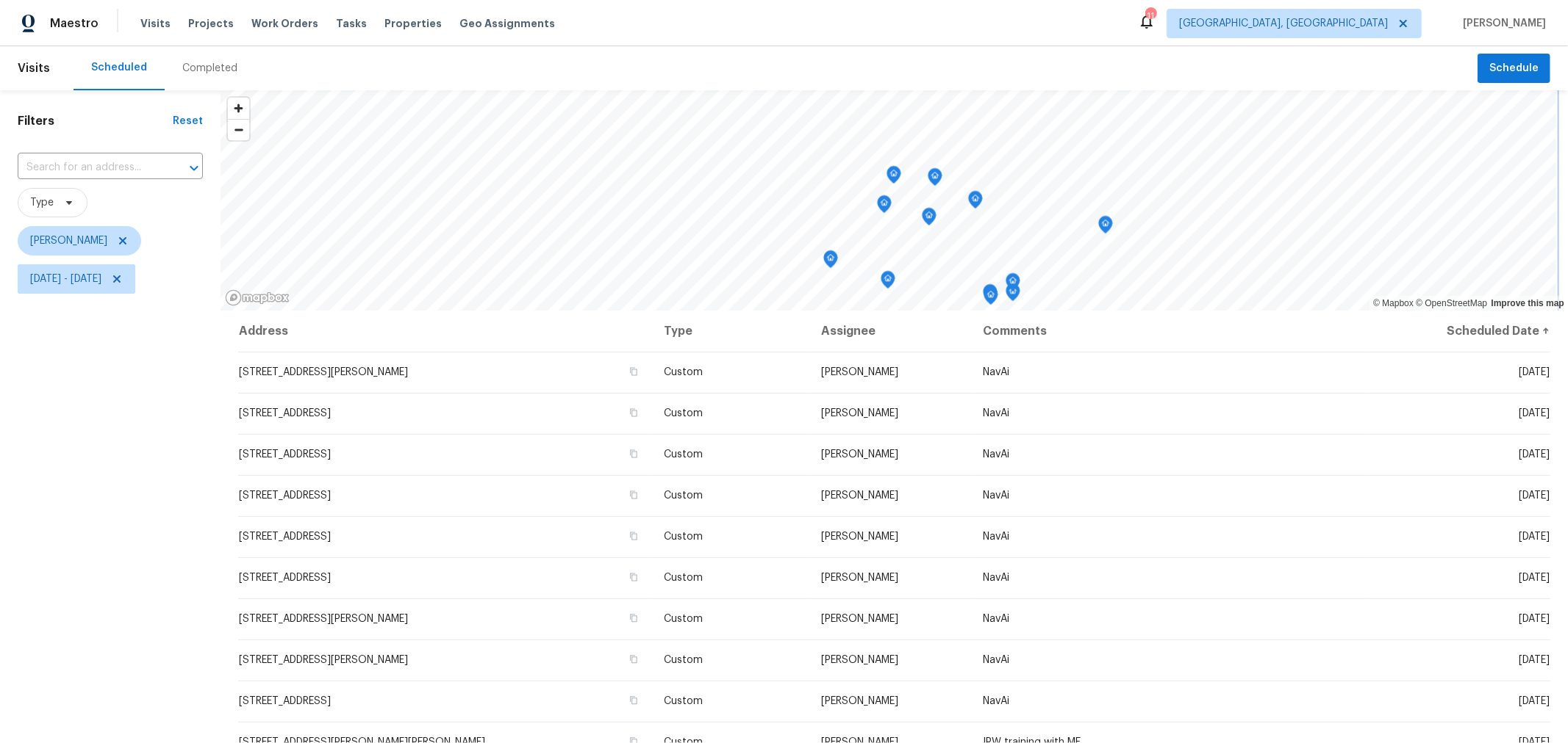
click at [971, 200] on icon "Map marker" at bounding box center [976, 200] width 13 height 17
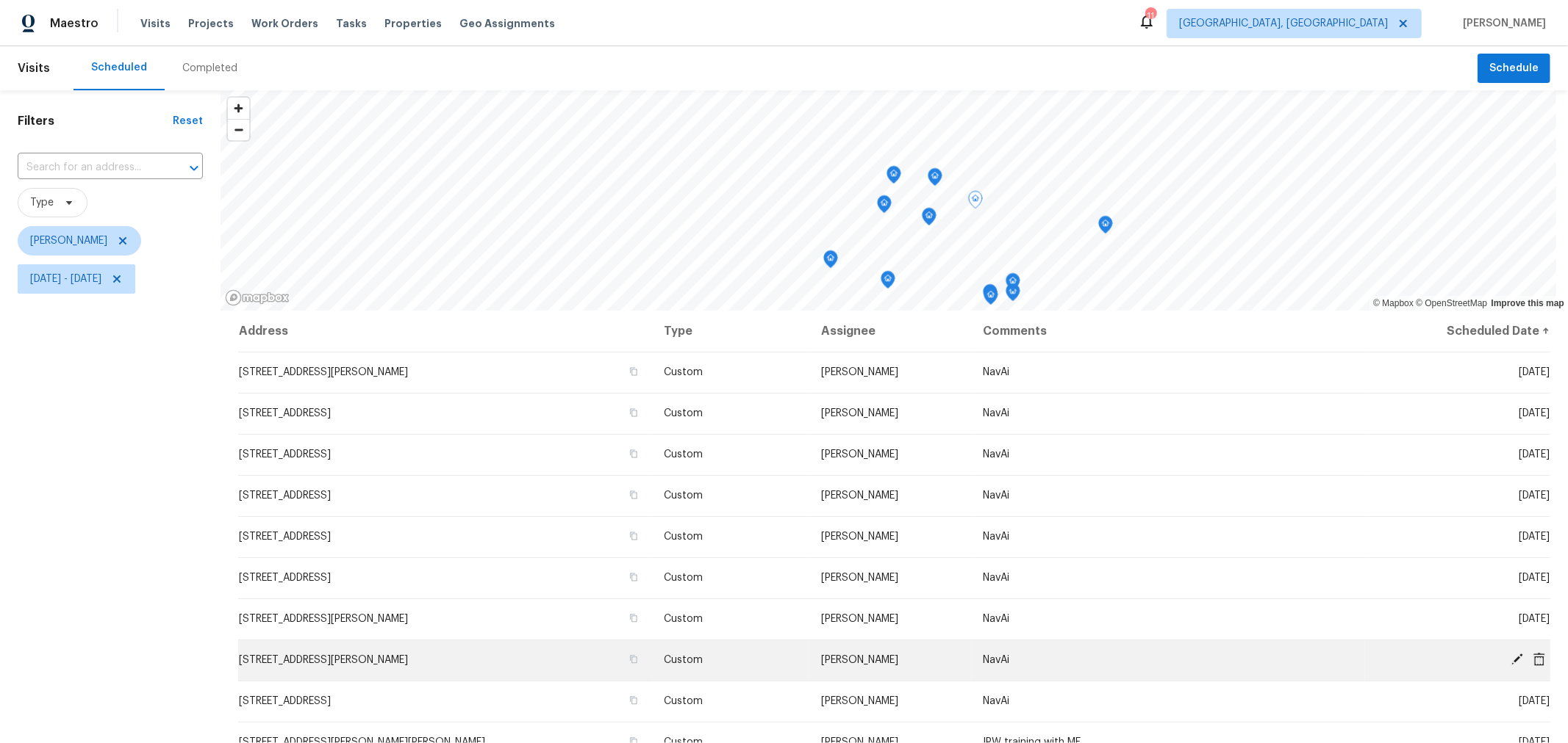
click at [1510, 655] on icon at bounding box center [1516, 660] width 12 height 12
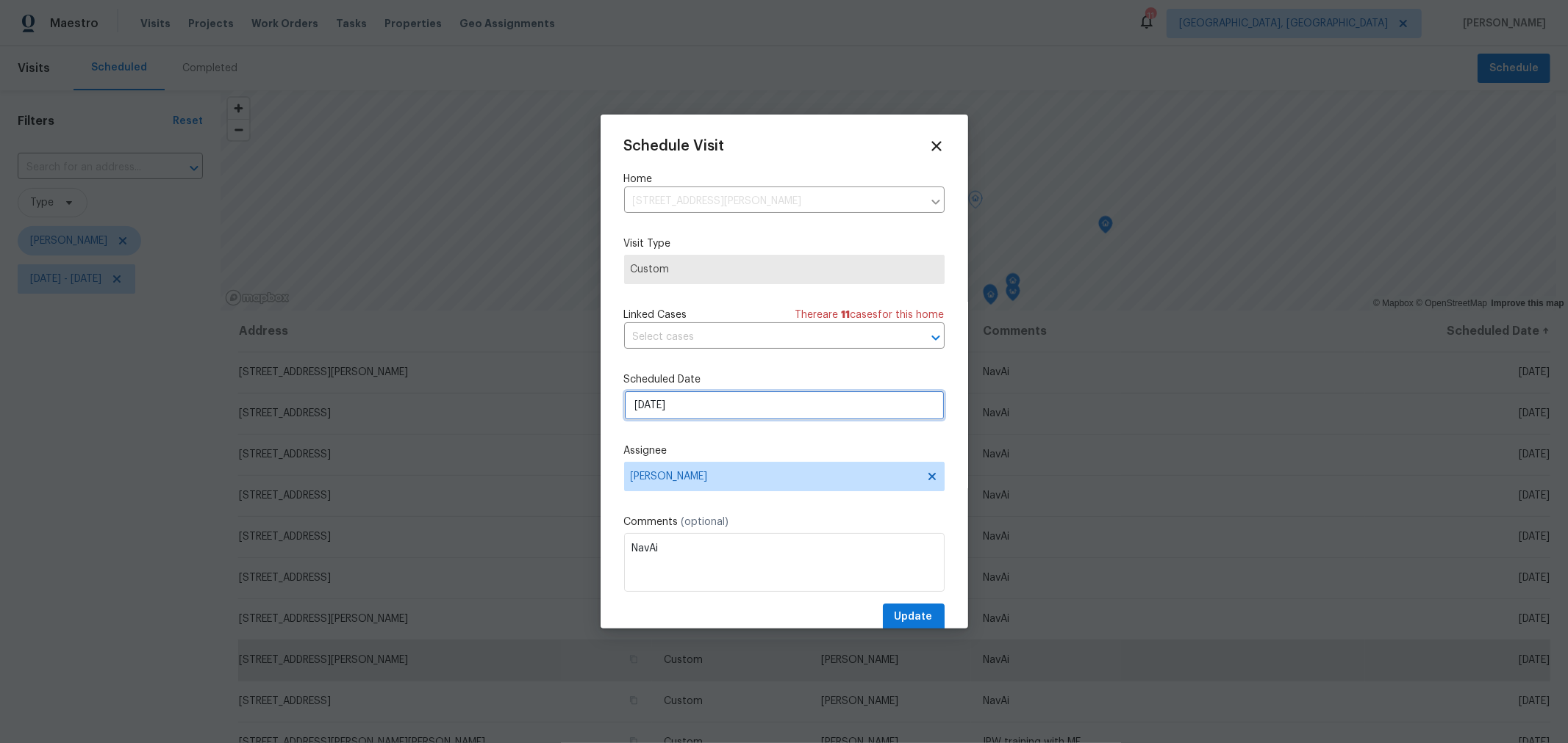
click at [753, 410] on input "[DATE]" at bounding box center [784, 405] width 321 height 29
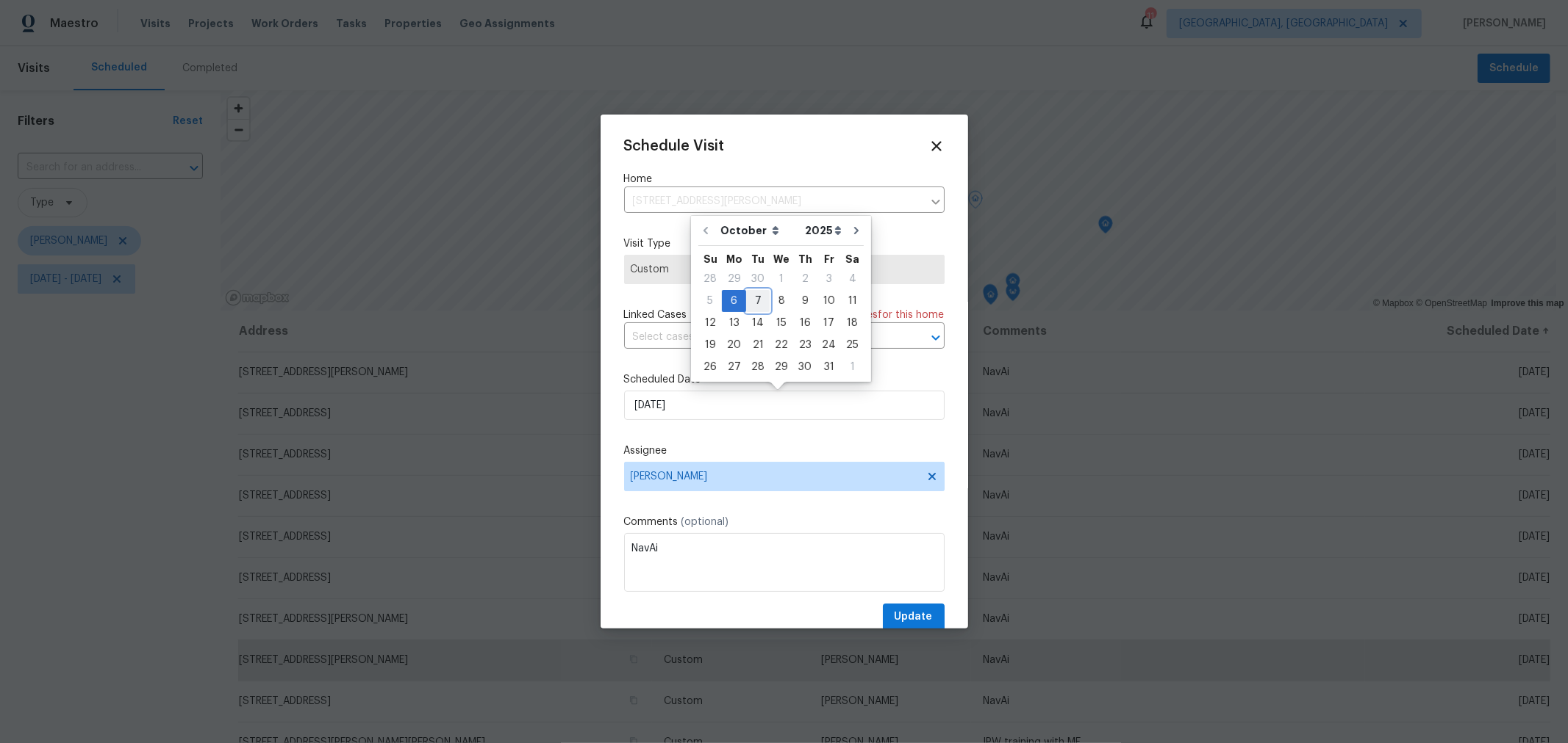
click at [755, 291] on div "7" at bounding box center [758, 301] width 23 height 21
type input "10/7/2025"
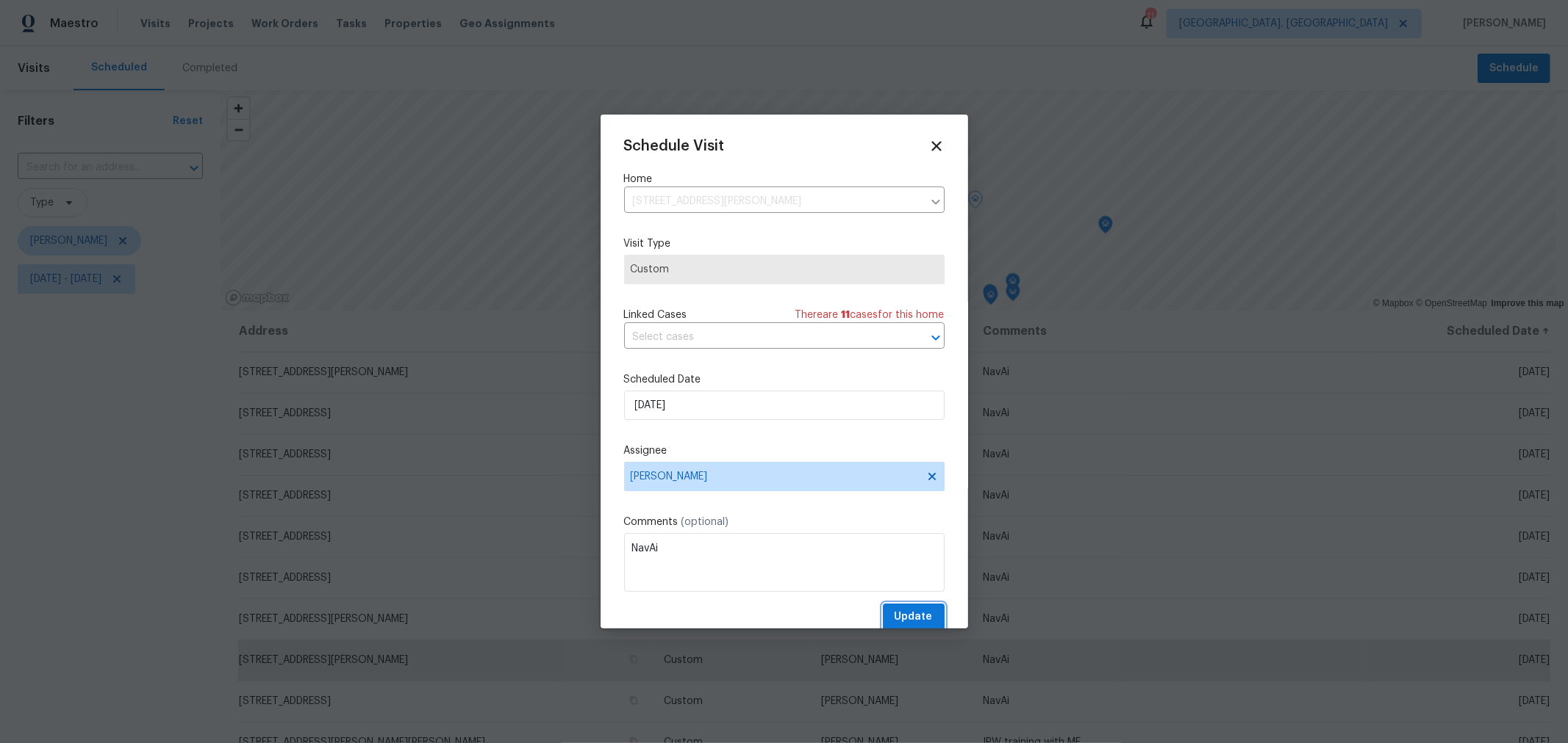
click at [926, 622] on button "Update" at bounding box center [914, 617] width 62 height 28
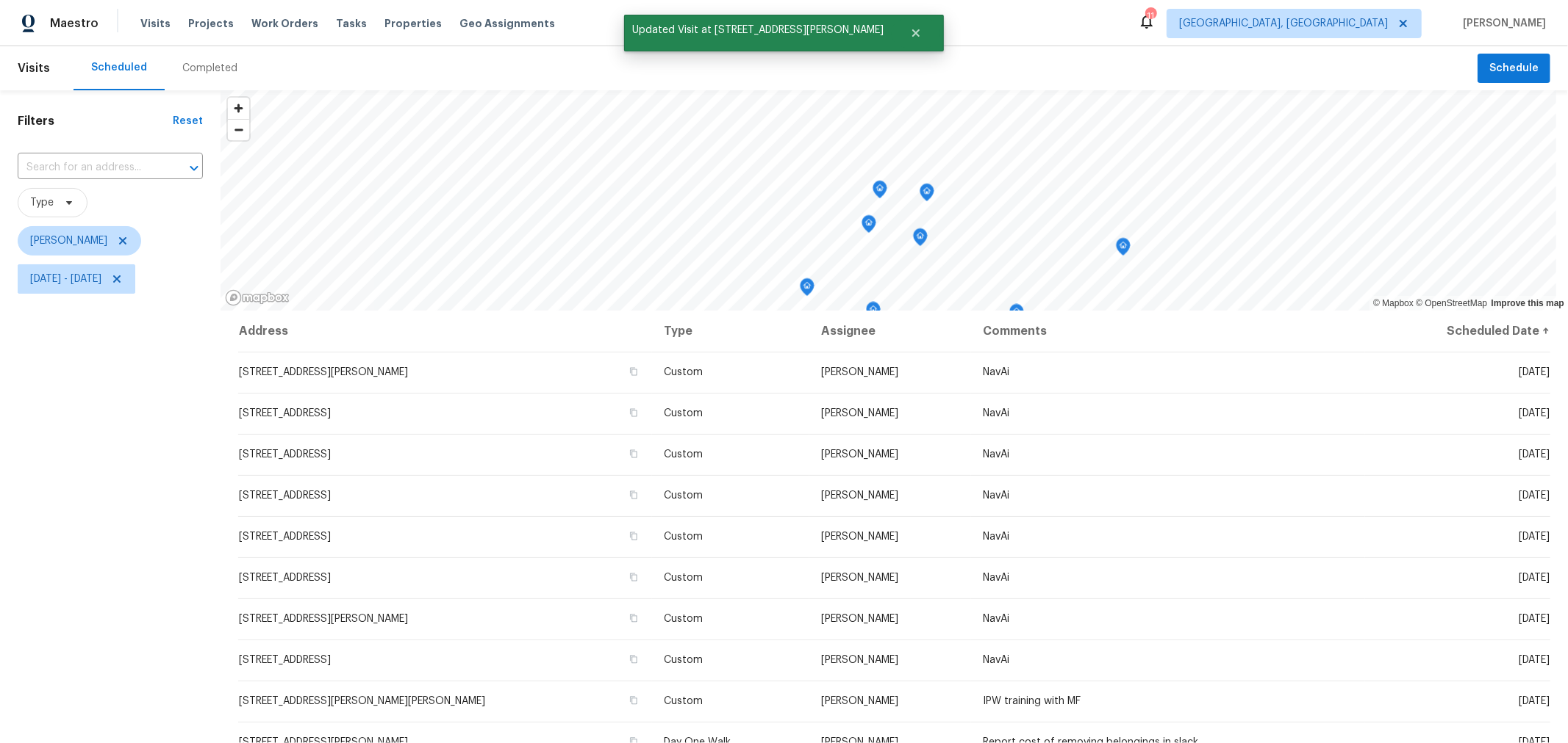
click at [929, 193] on icon "Map marker" at bounding box center [927, 193] width 13 height 17
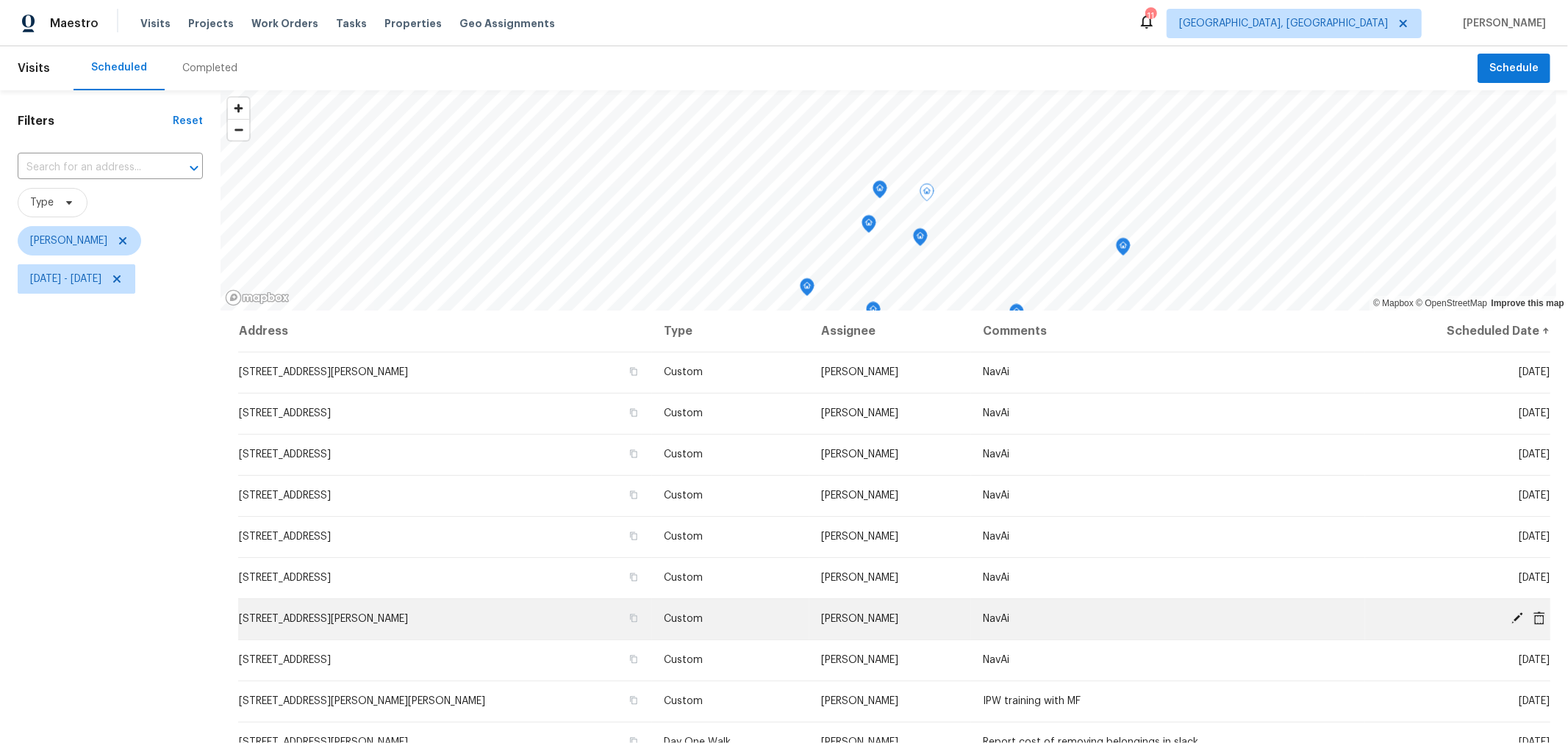
click at [1510, 621] on icon at bounding box center [1516, 619] width 13 height 13
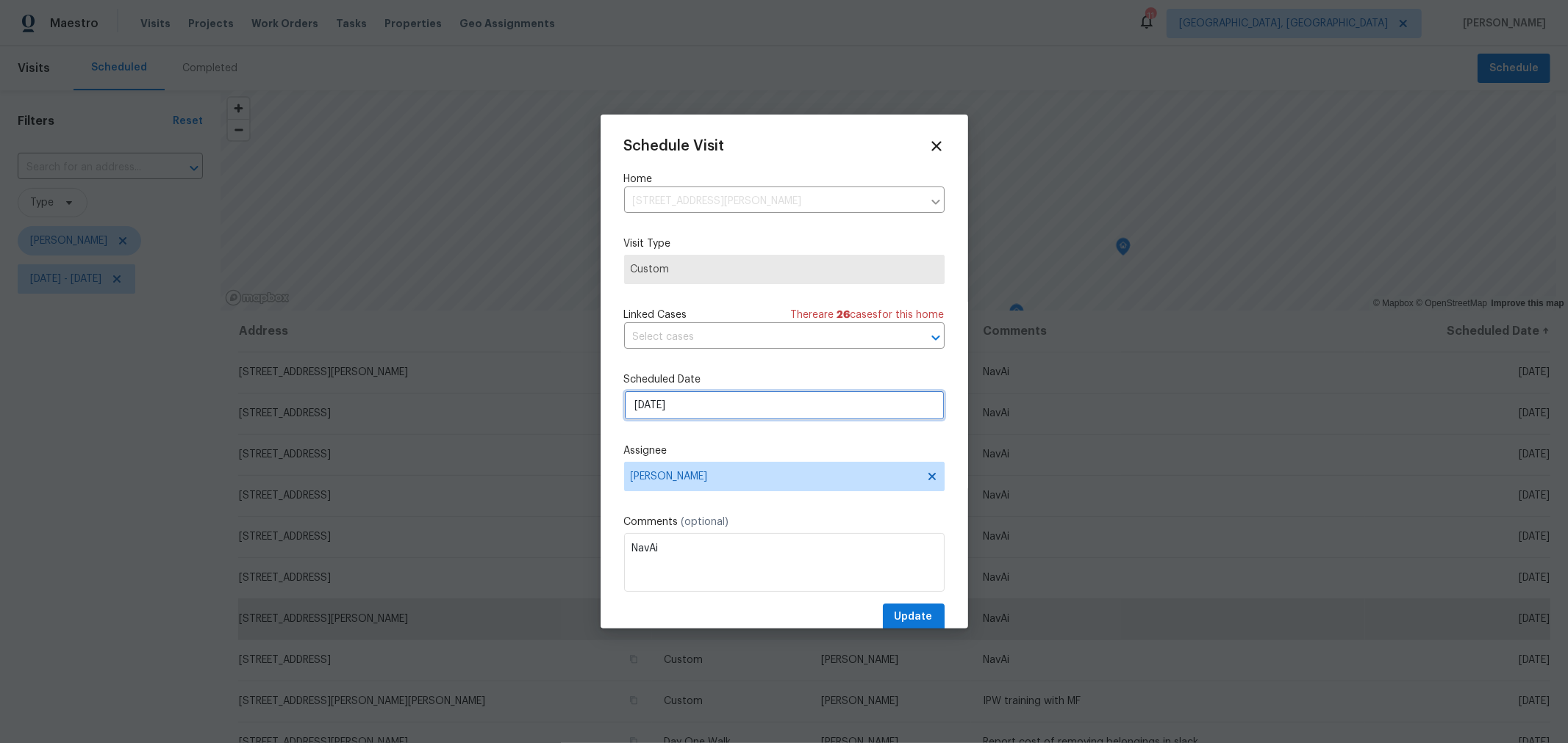
click at [761, 409] on input "[DATE]" at bounding box center [784, 405] width 321 height 29
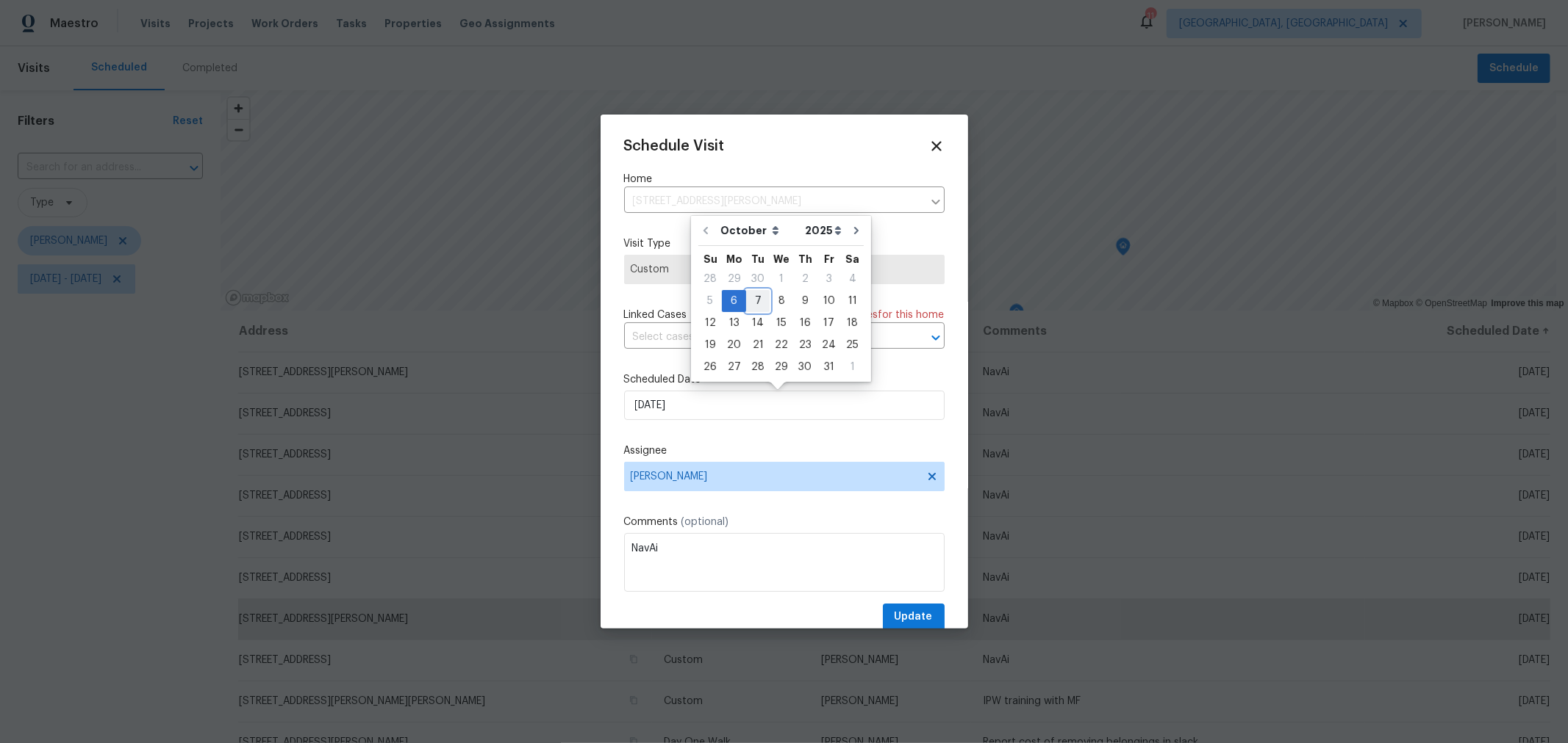
click at [756, 300] on div "7" at bounding box center [758, 301] width 23 height 21
type input "10/7/2025"
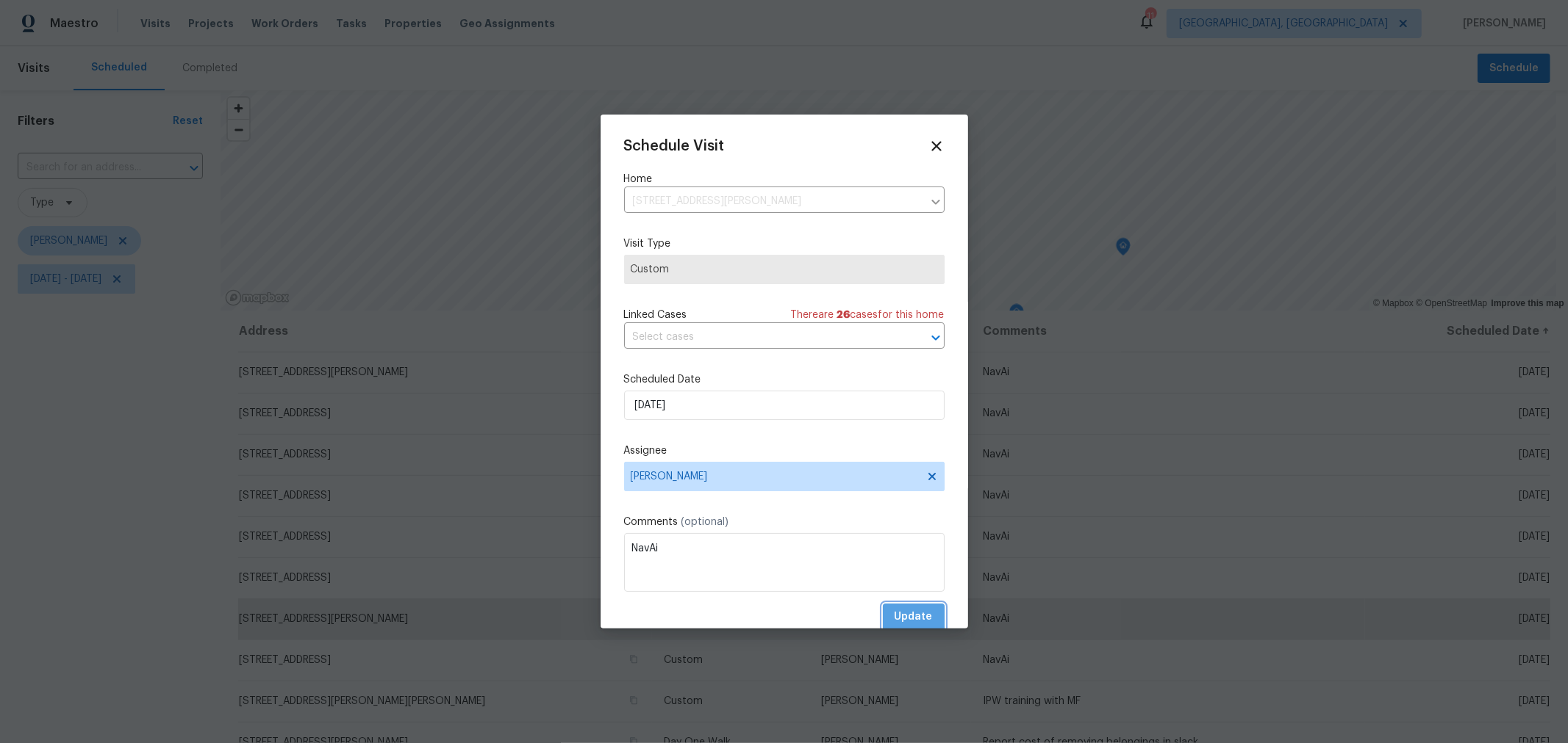
click at [896, 609] on button "Update" at bounding box center [914, 617] width 62 height 28
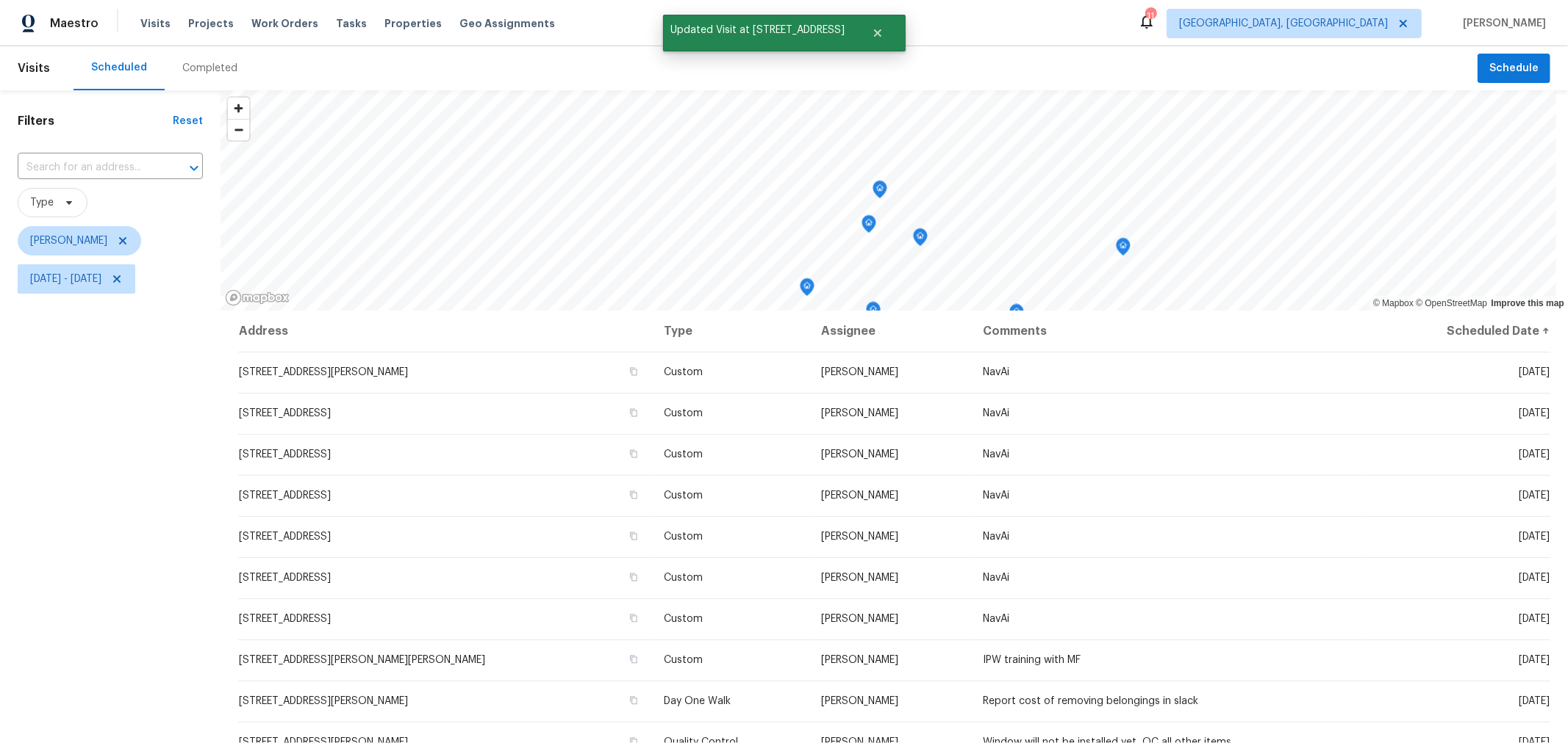
click at [880, 189] on icon "Map marker" at bounding box center [880, 190] width 13 height 17
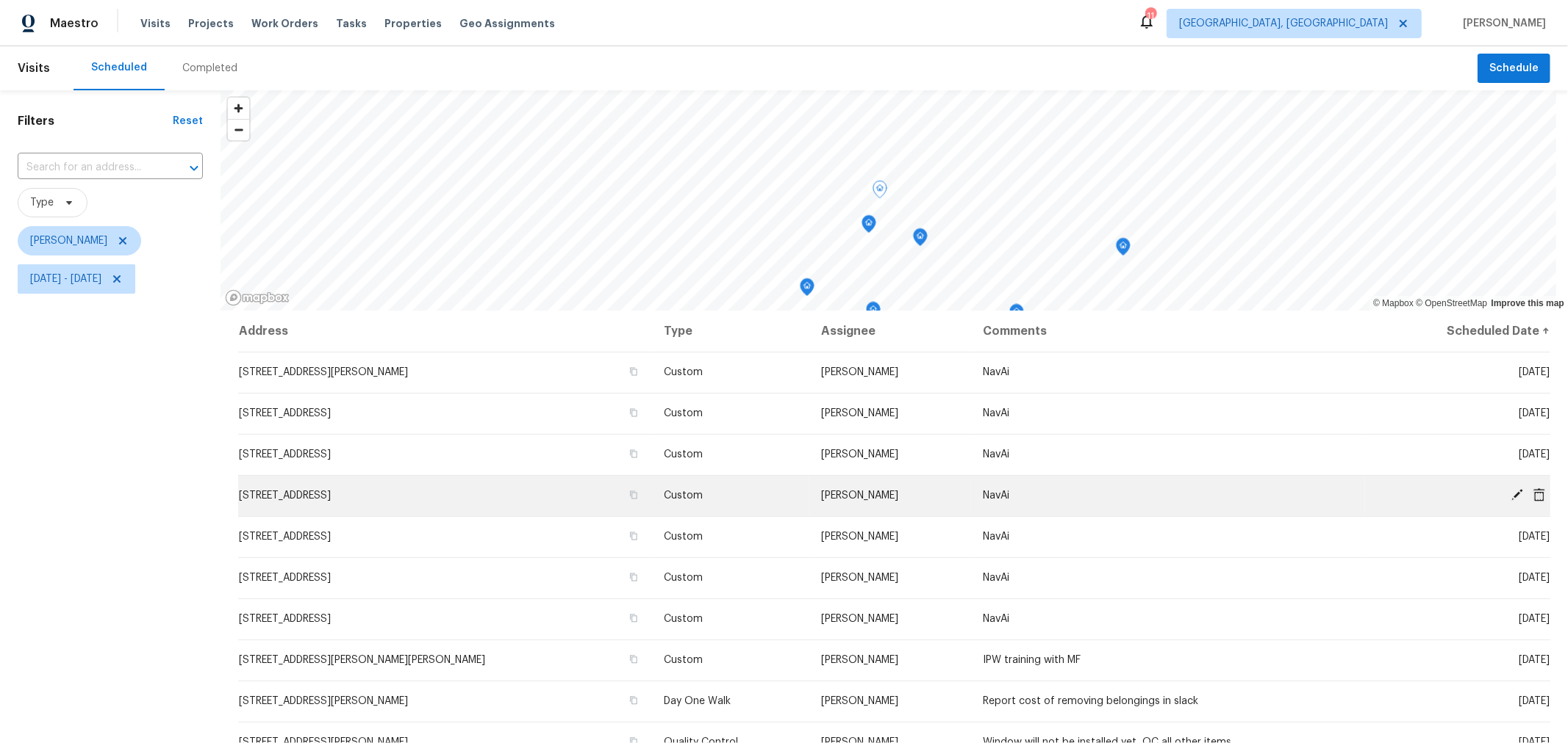
click at [1510, 490] on icon at bounding box center [1516, 495] width 13 height 13
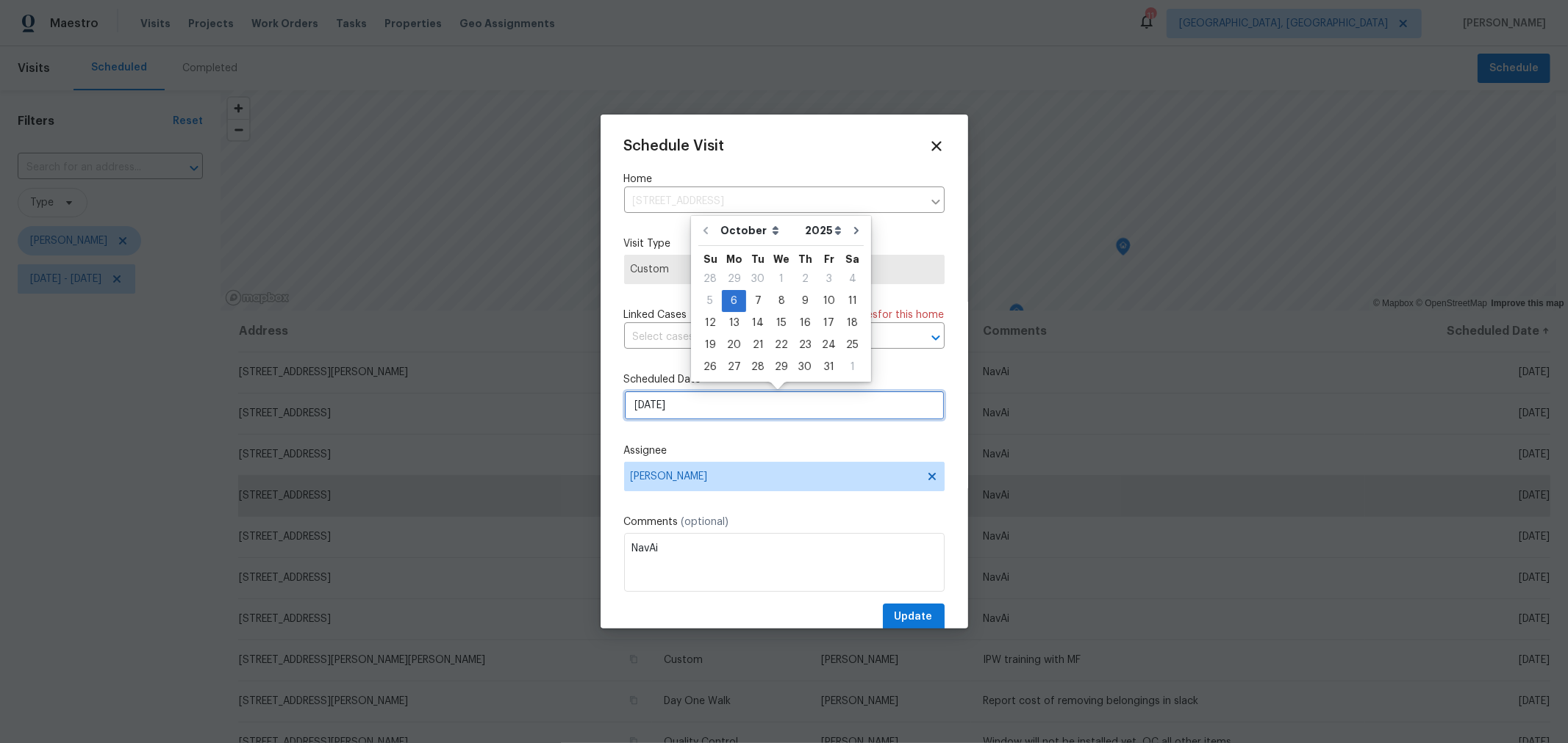
click at [770, 401] on input "[DATE]" at bounding box center [784, 405] width 321 height 29
click at [756, 301] on div "7" at bounding box center [758, 301] width 23 height 21
type input "10/7/2025"
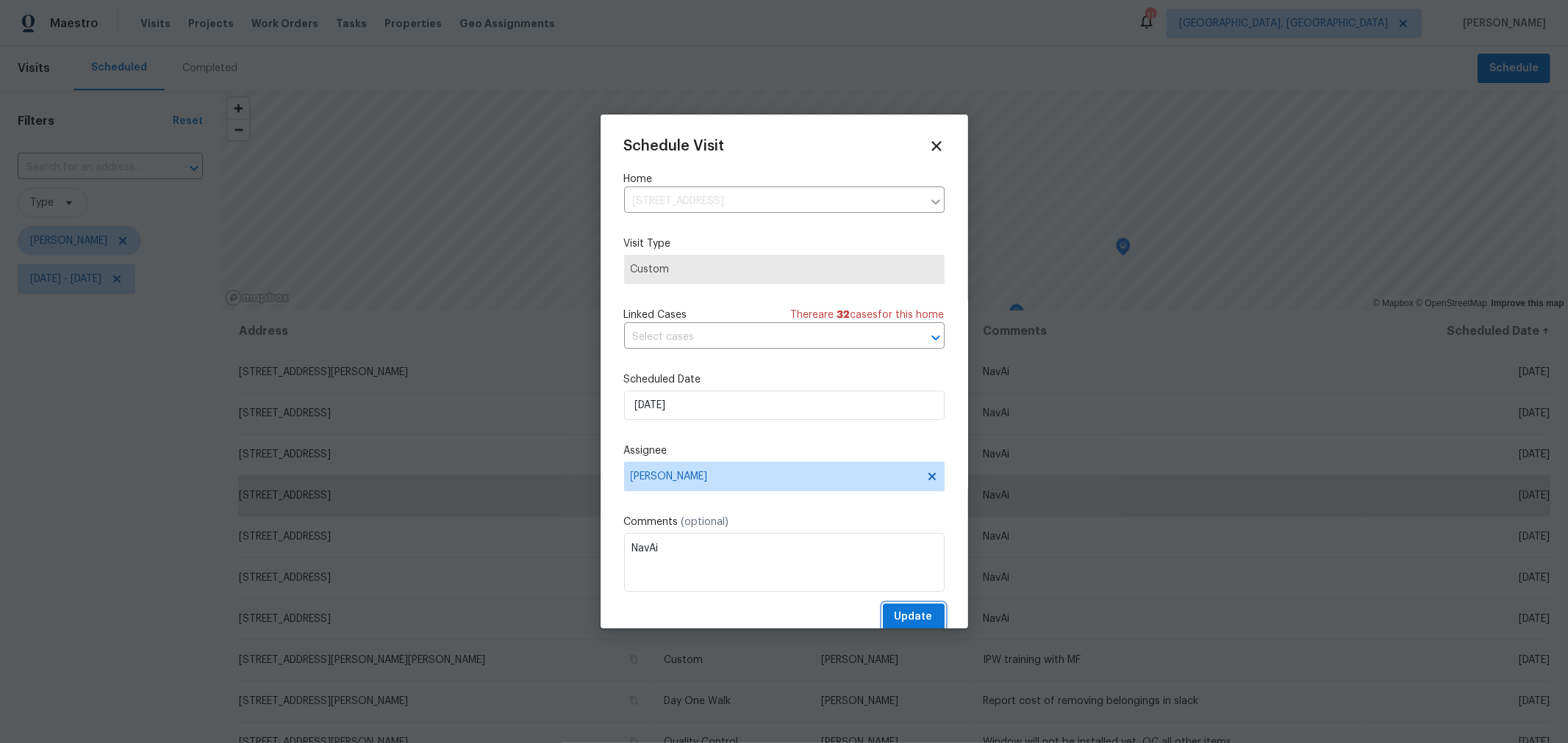
click at [895, 615] on span "Update" at bounding box center [914, 618] width 38 height 18
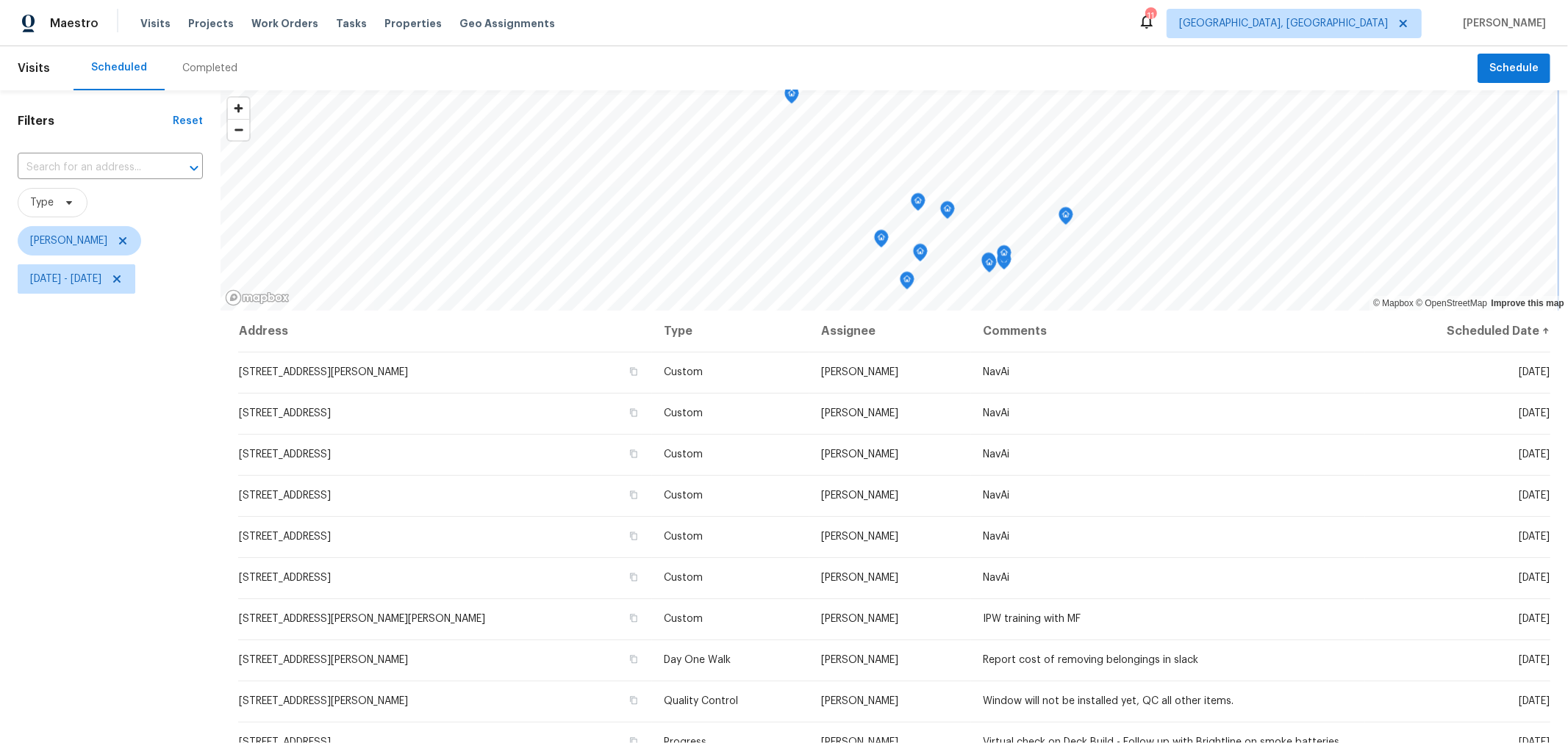
click at [906, 287] on icon "Map marker" at bounding box center [907, 281] width 13 height 17
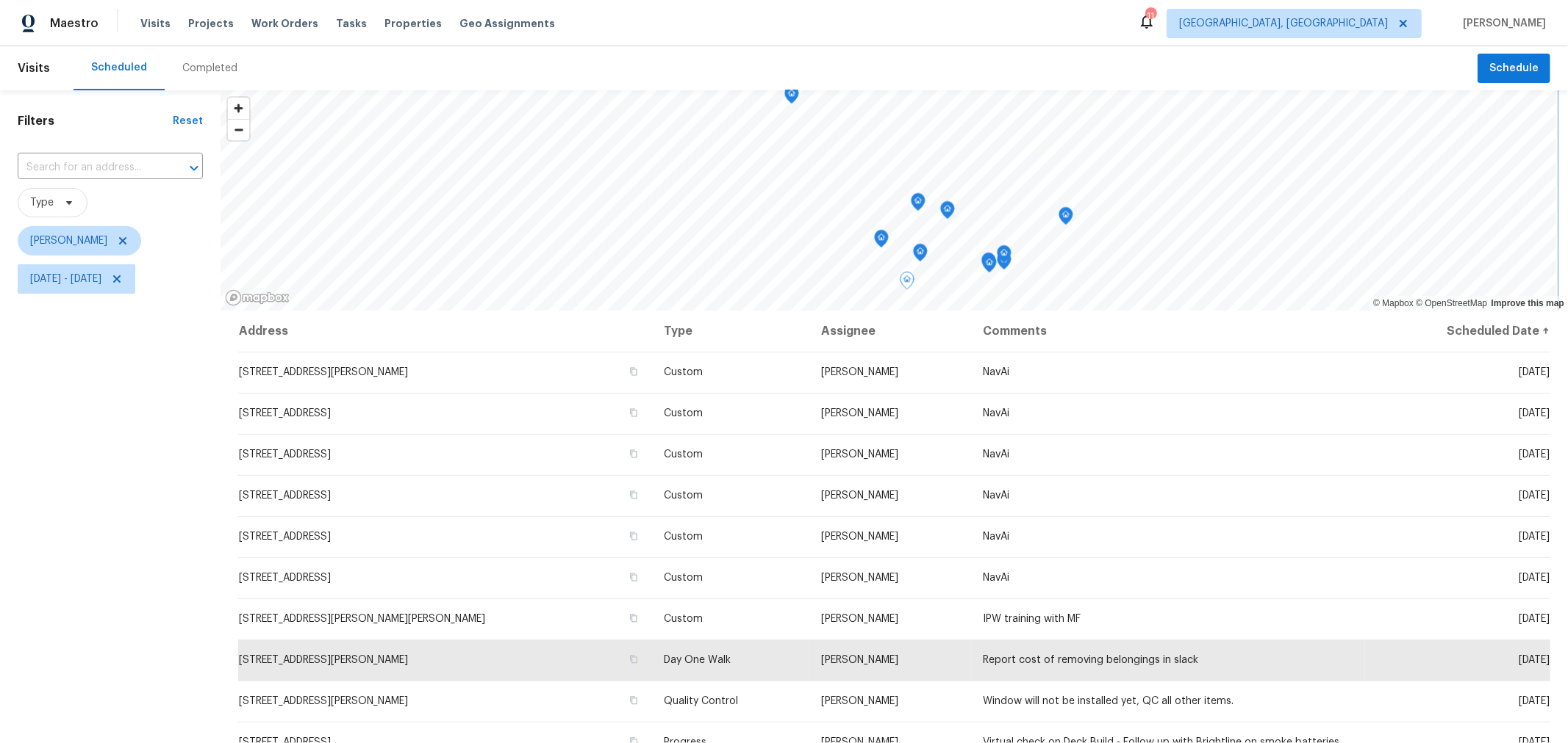
click at [879, 241] on icon "Map marker" at bounding box center [881, 239] width 13 height 17
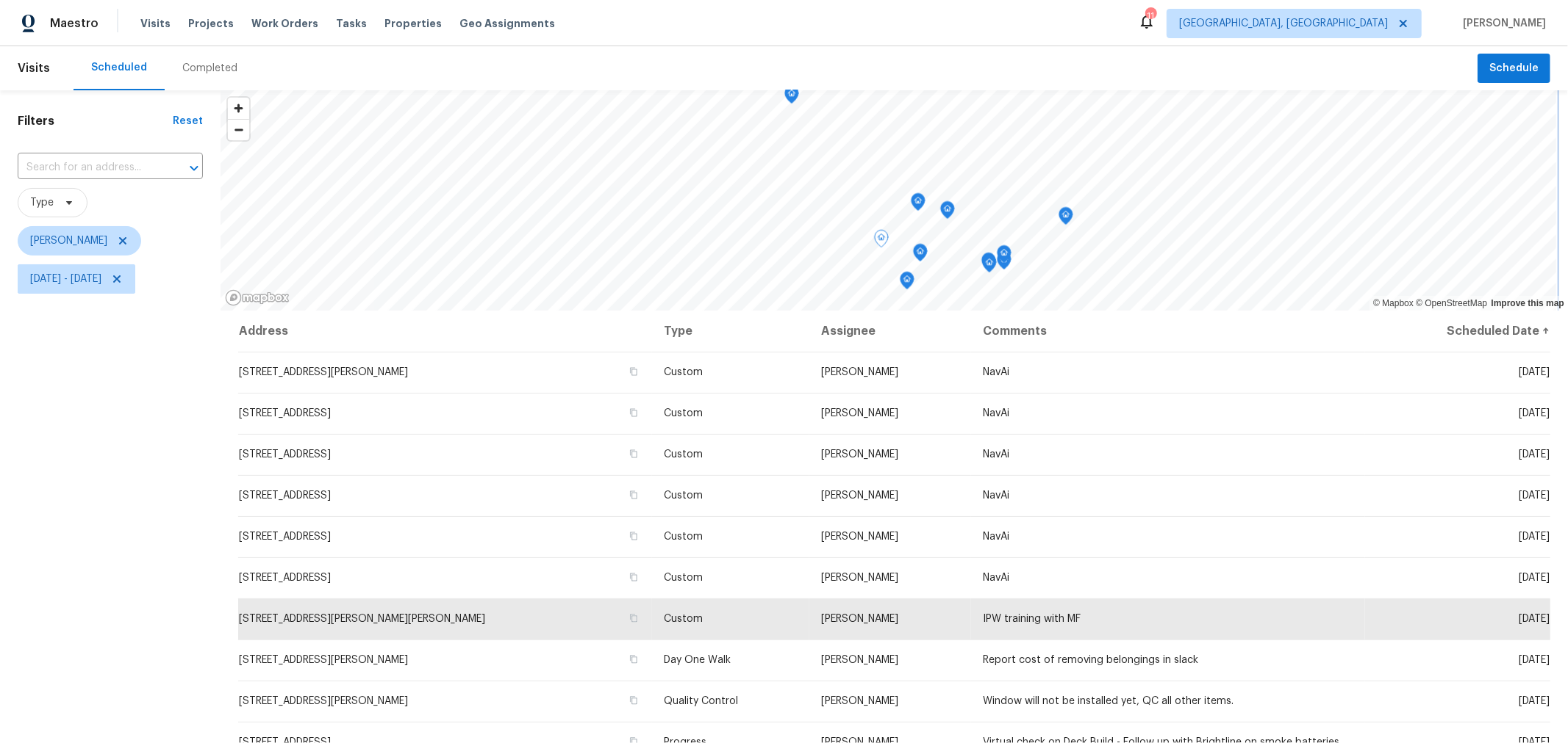
click at [922, 256] on icon "Map marker" at bounding box center [921, 253] width 13 height 17
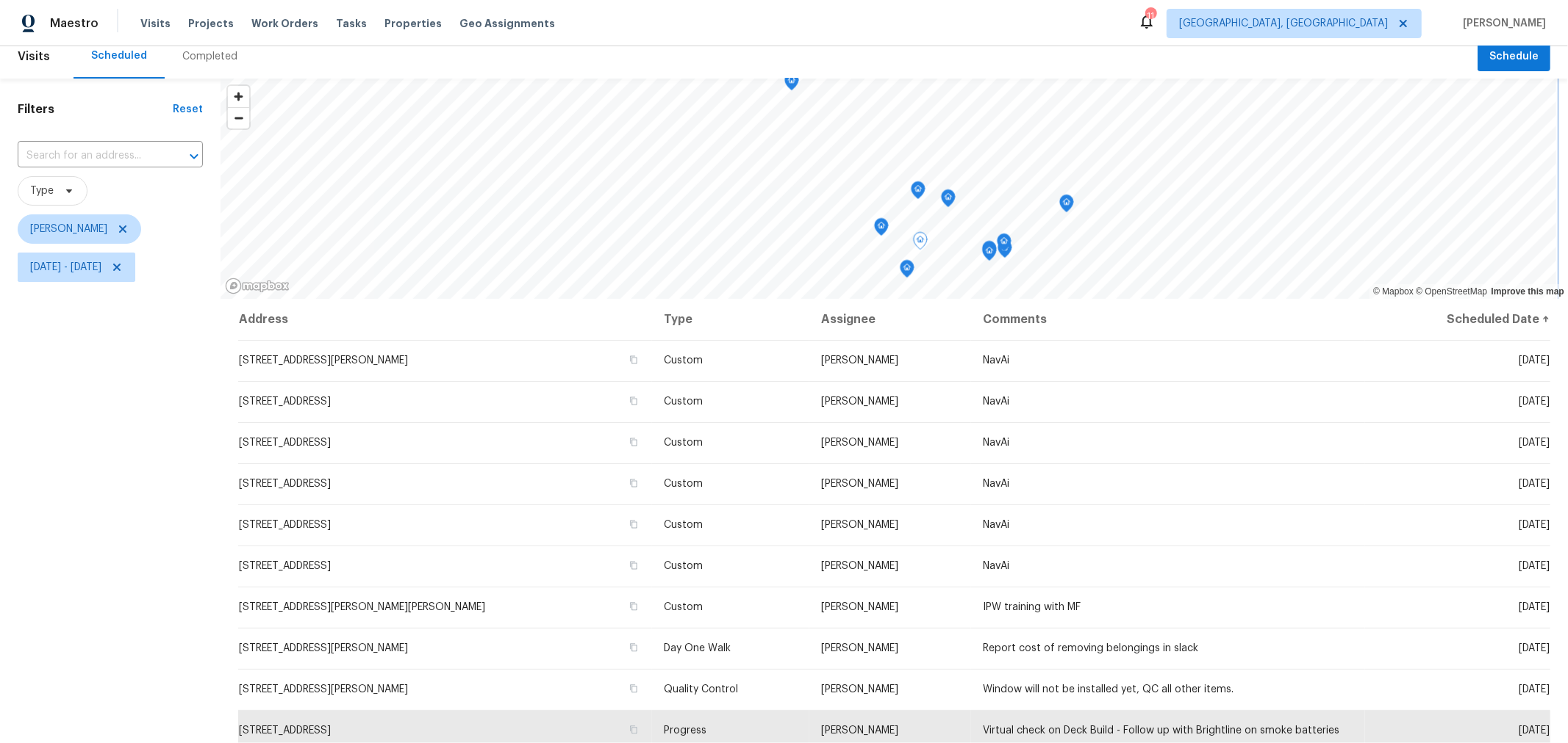
scroll to position [12, 0]
click at [901, 275] on icon "Map marker" at bounding box center [907, 269] width 15 height 18
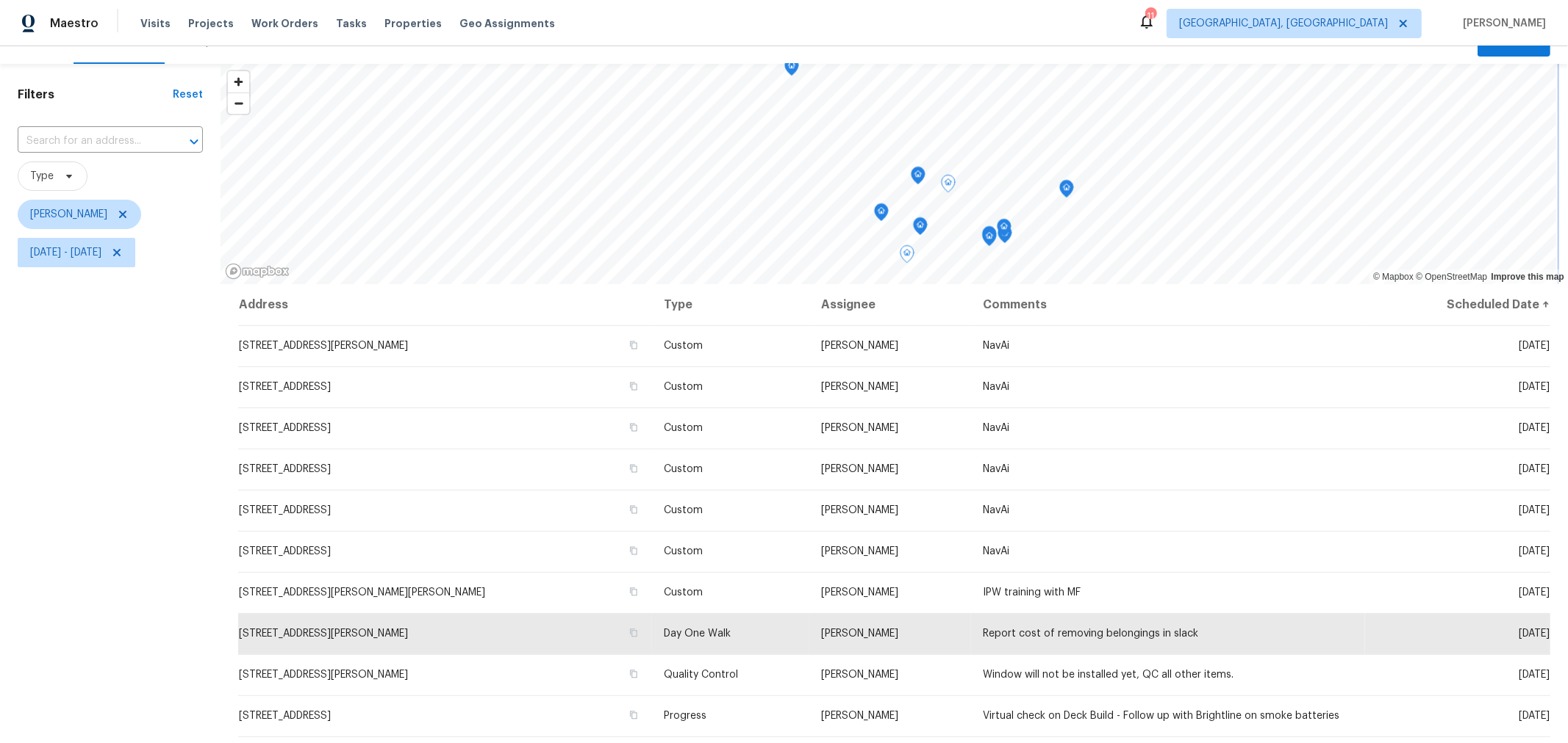
scroll to position [18, 0]
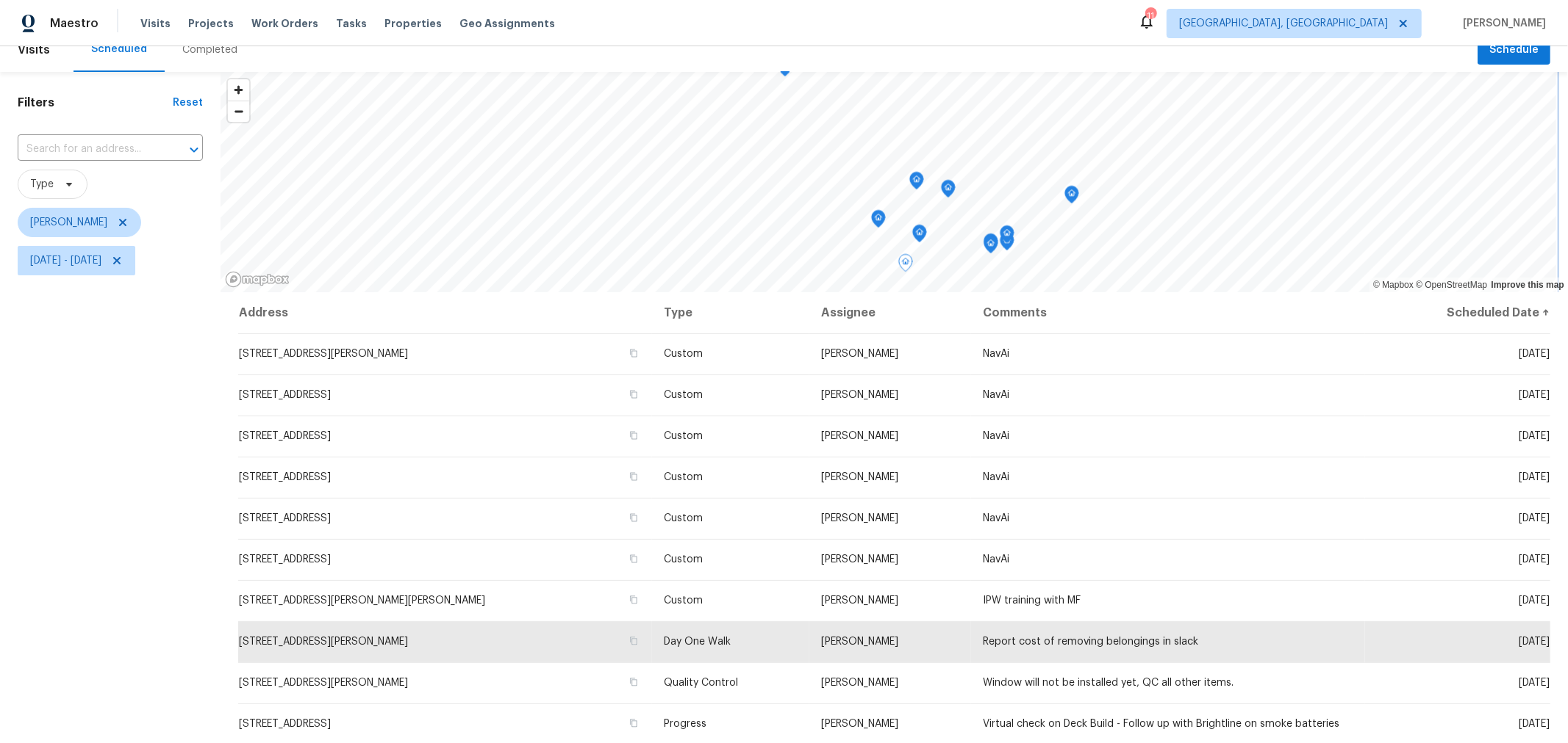
click at [875, 224] on icon "Map marker" at bounding box center [879, 220] width 15 height 18
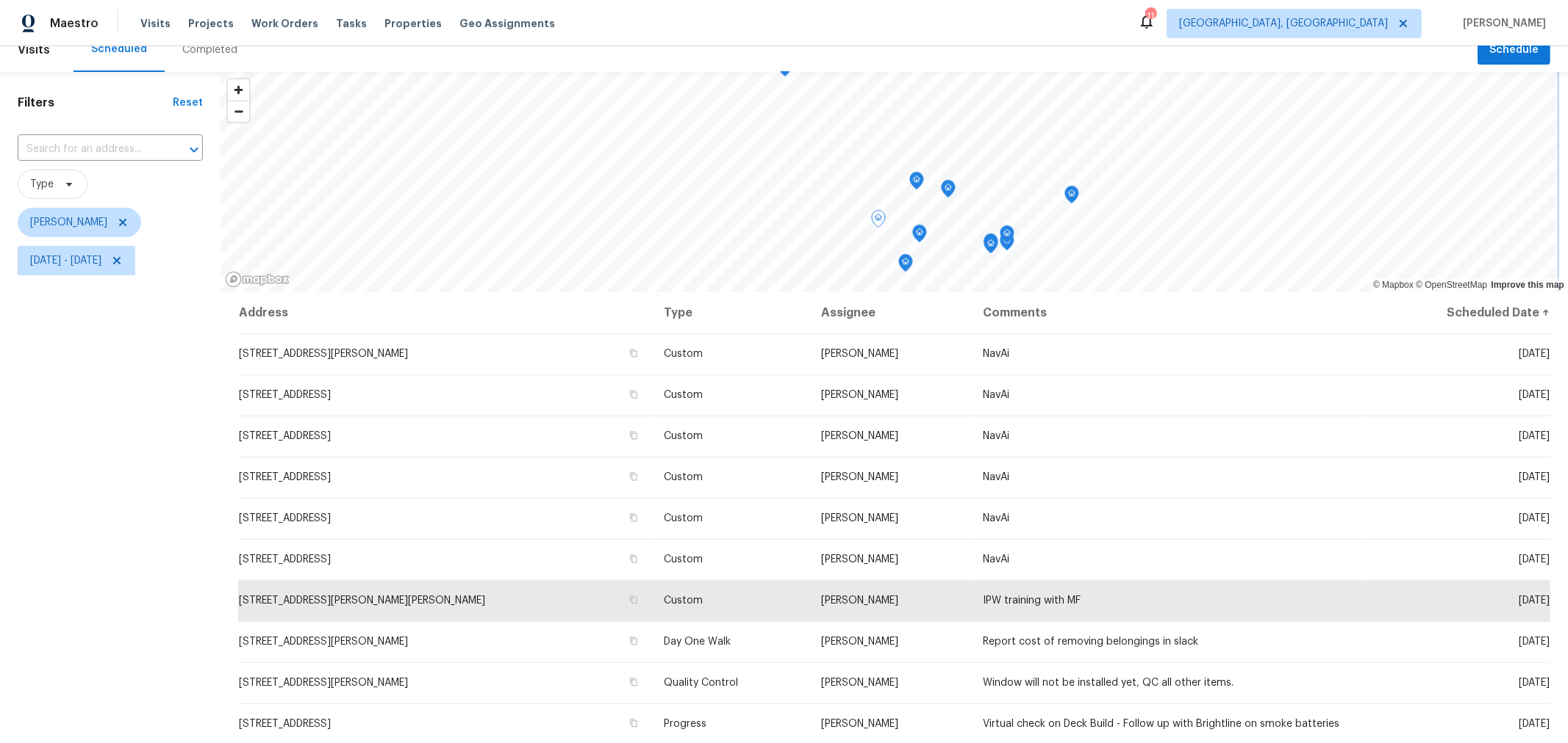
click at [914, 186] on icon "Map marker" at bounding box center [916, 181] width 13 height 17
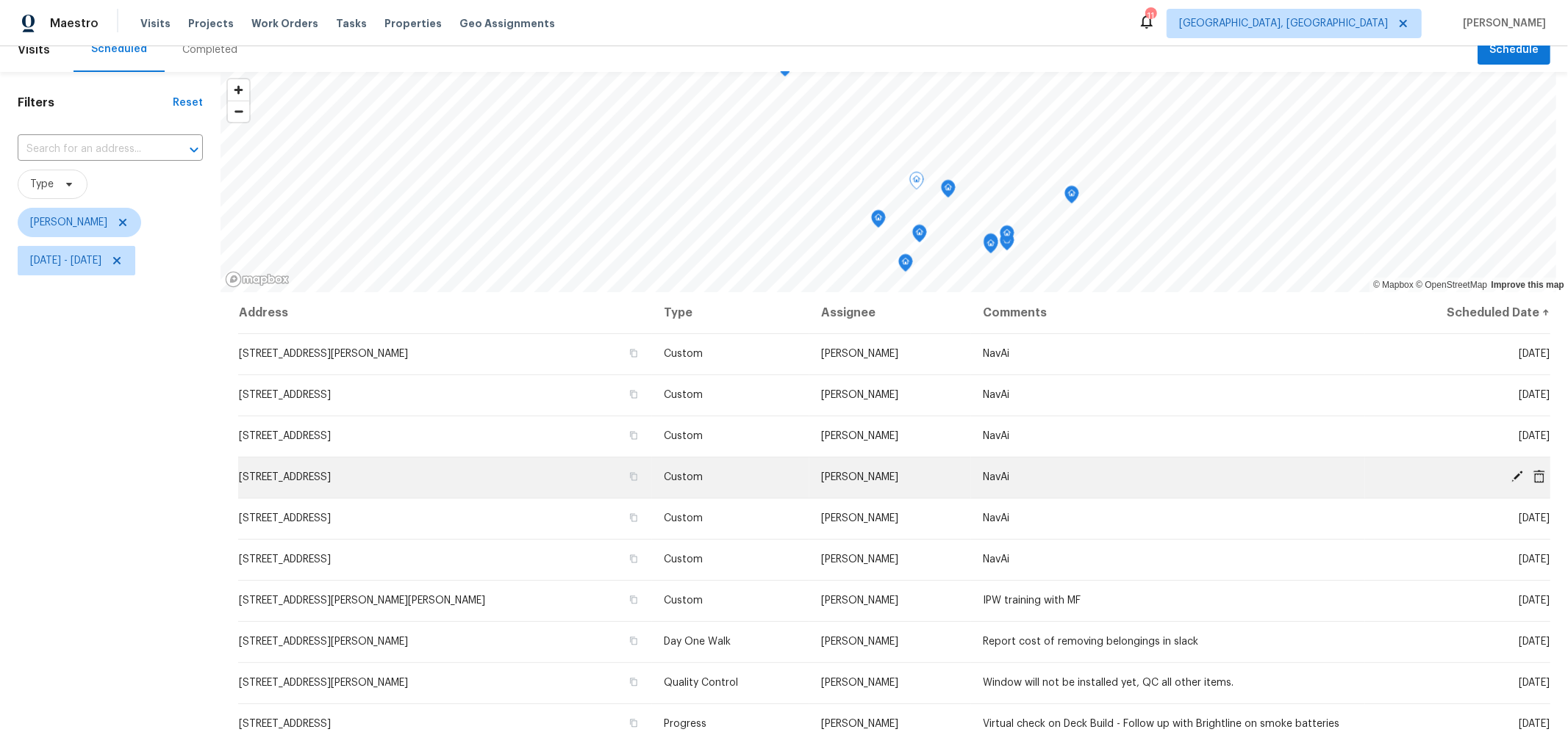
click at [1510, 470] on icon at bounding box center [1516, 477] width 13 height 13
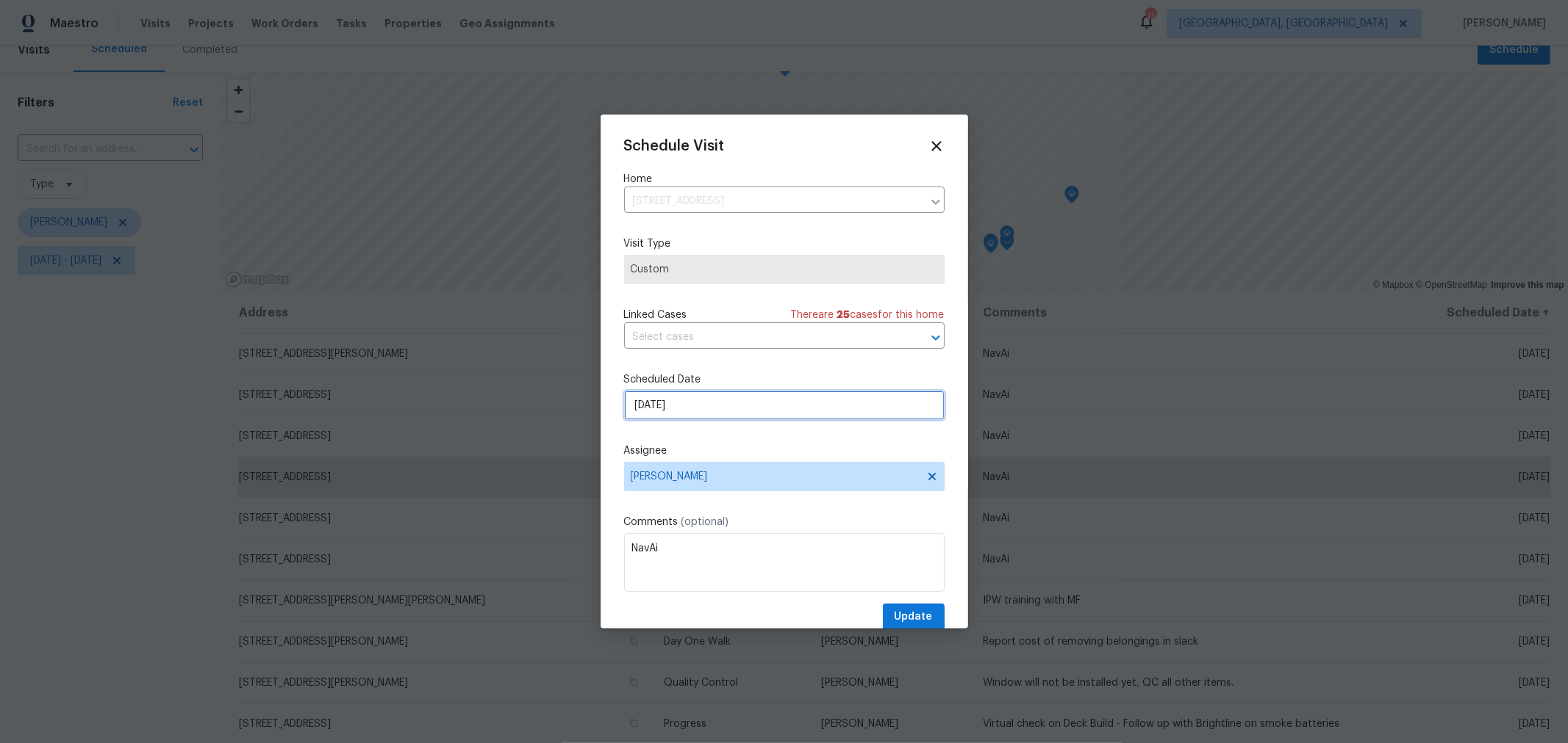
click at [688, 412] on input "[DATE]" at bounding box center [784, 405] width 321 height 29
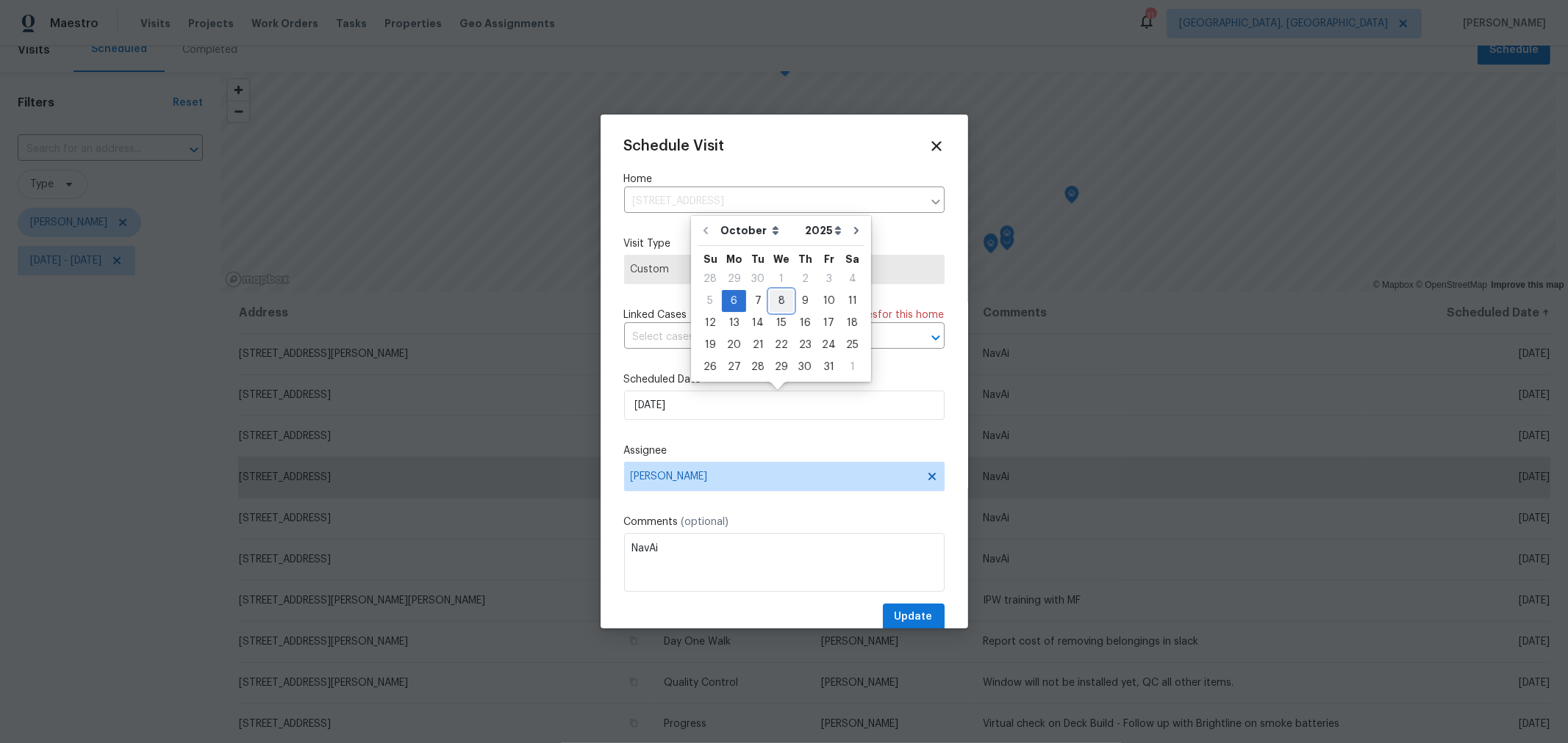
click at [778, 296] on div "8" at bounding box center [781, 301] width 23 height 21
type input "10/8/2025"
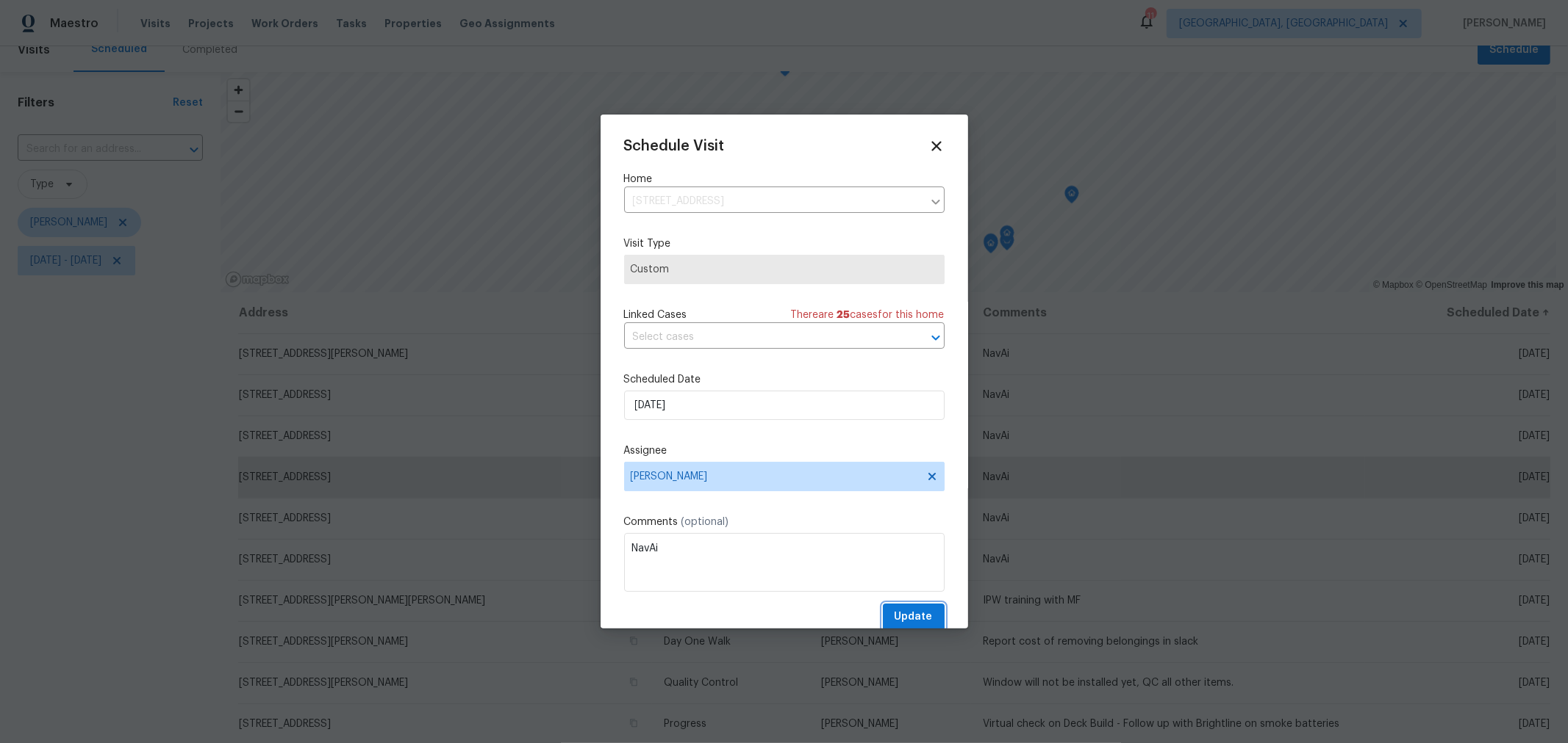
click at [906, 609] on button "Update" at bounding box center [914, 617] width 62 height 28
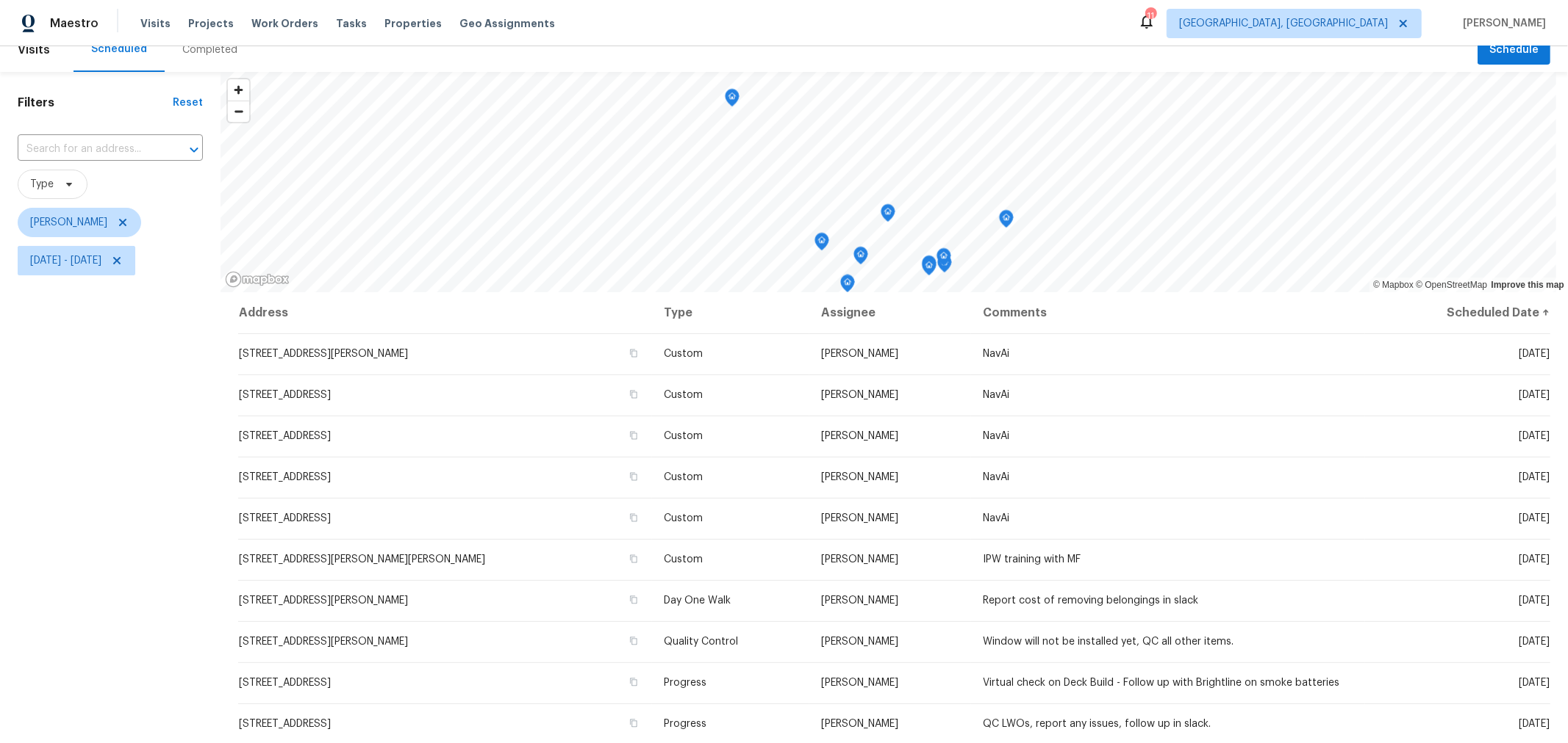
click at [736, 102] on icon "Map marker" at bounding box center [733, 98] width 15 height 18
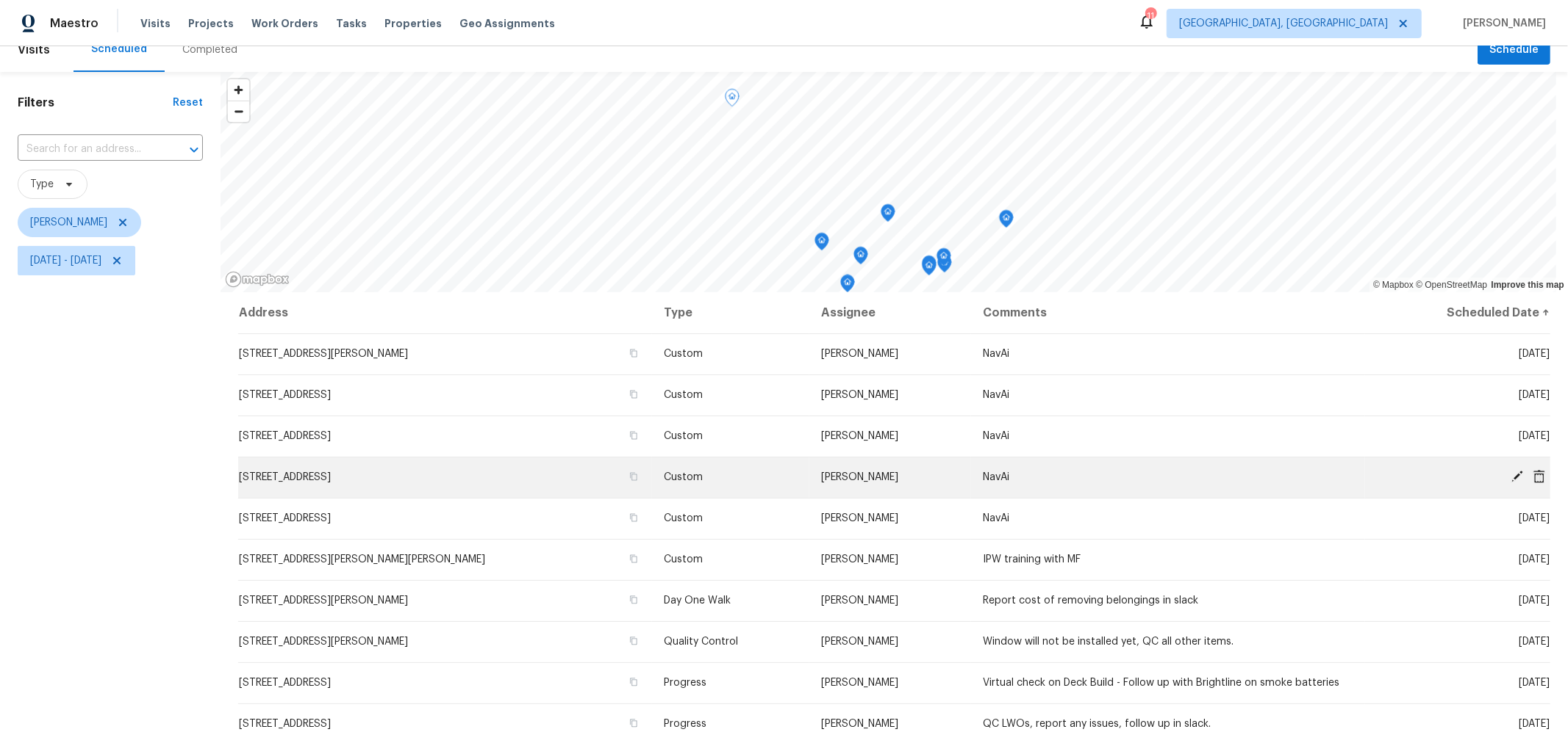
click at [1510, 475] on icon at bounding box center [1516, 477] width 12 height 12
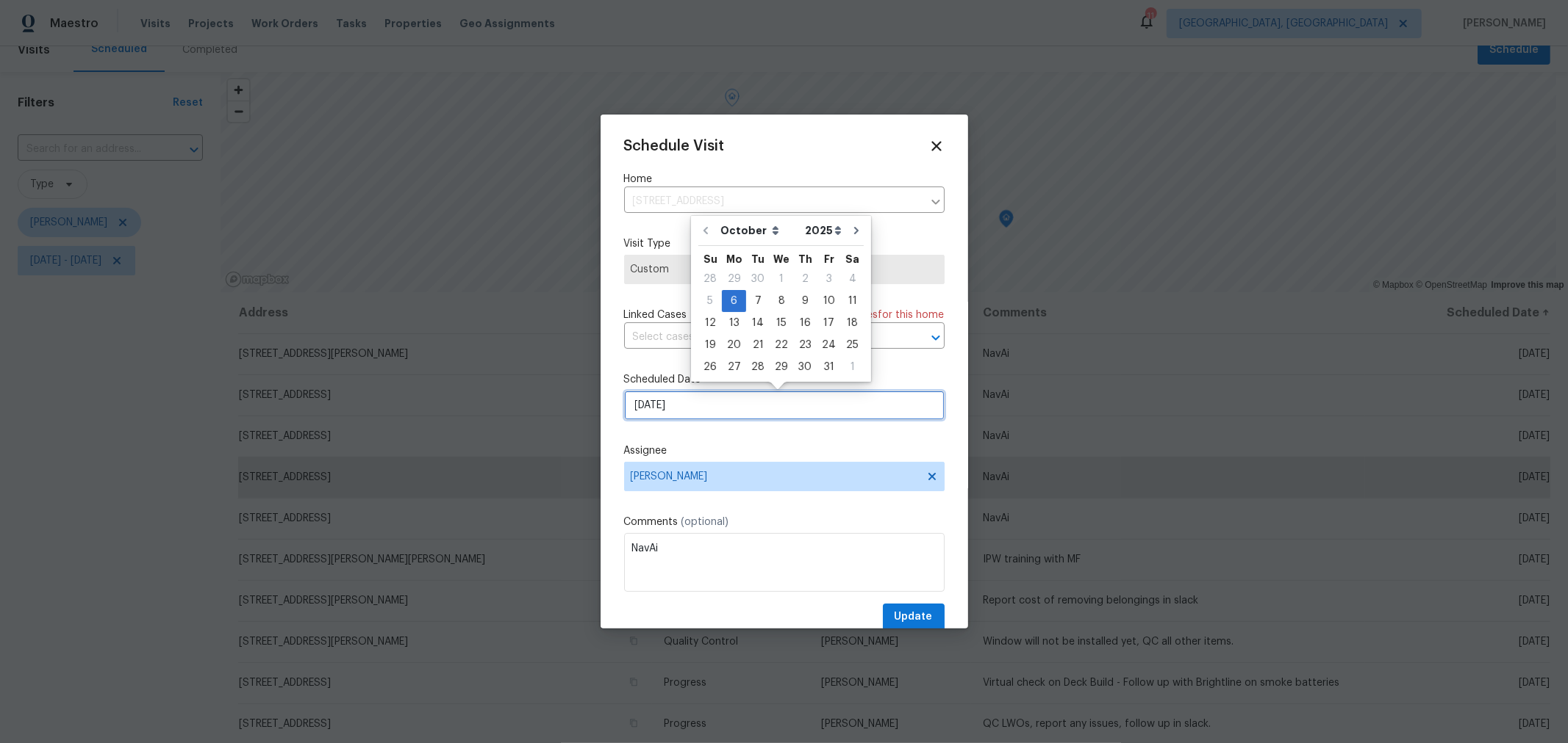
click at [721, 395] on input "10/6/2025" at bounding box center [784, 405] width 321 height 29
click at [774, 300] on div "8" at bounding box center [781, 301] width 23 height 21
type input "10/8/2025"
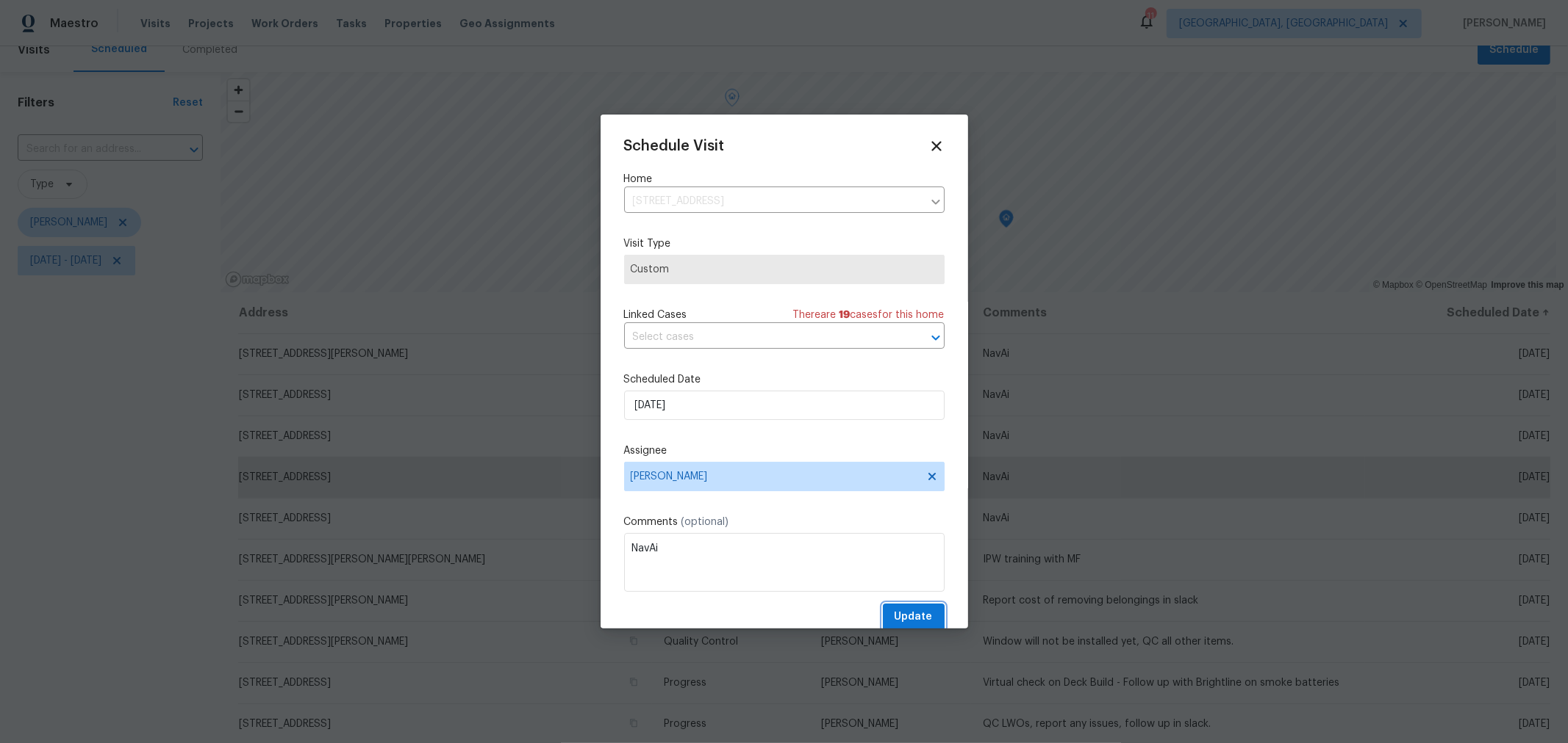
click at [906, 611] on span "Update" at bounding box center [914, 618] width 38 height 18
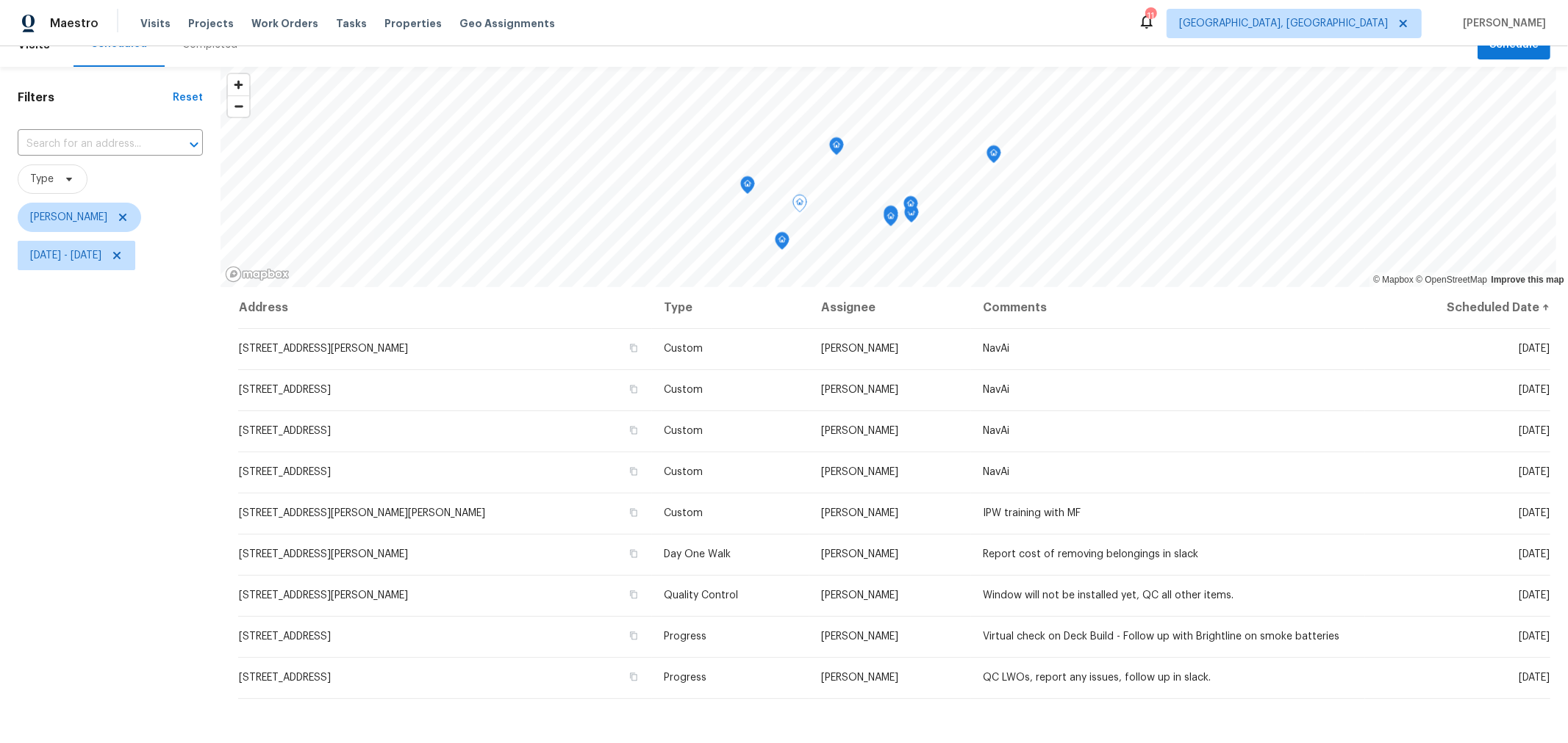
scroll to position [23, 0]
click at [996, 156] on icon "Map marker" at bounding box center [994, 154] width 13 height 17
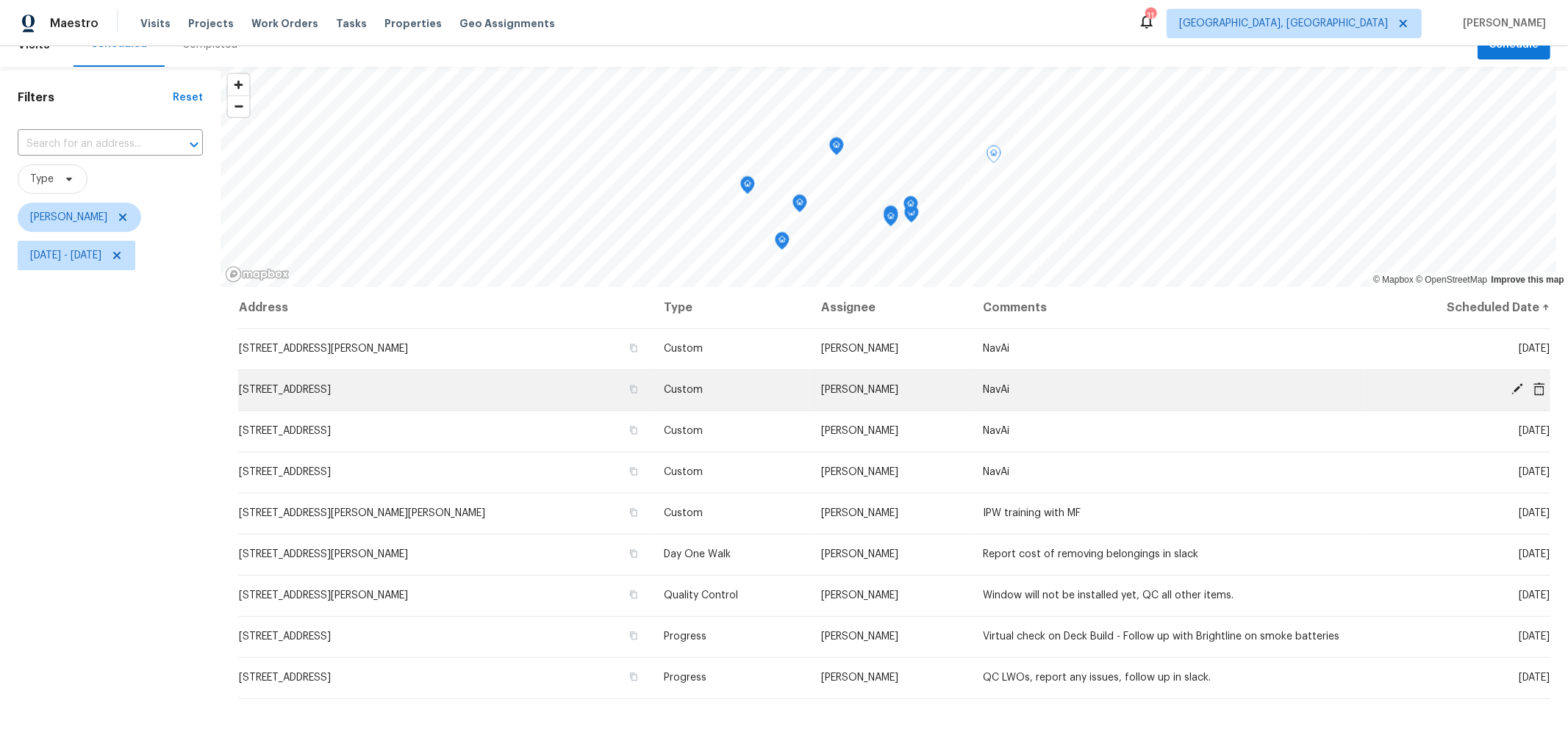
click at [1510, 386] on icon at bounding box center [1516, 389] width 13 height 13
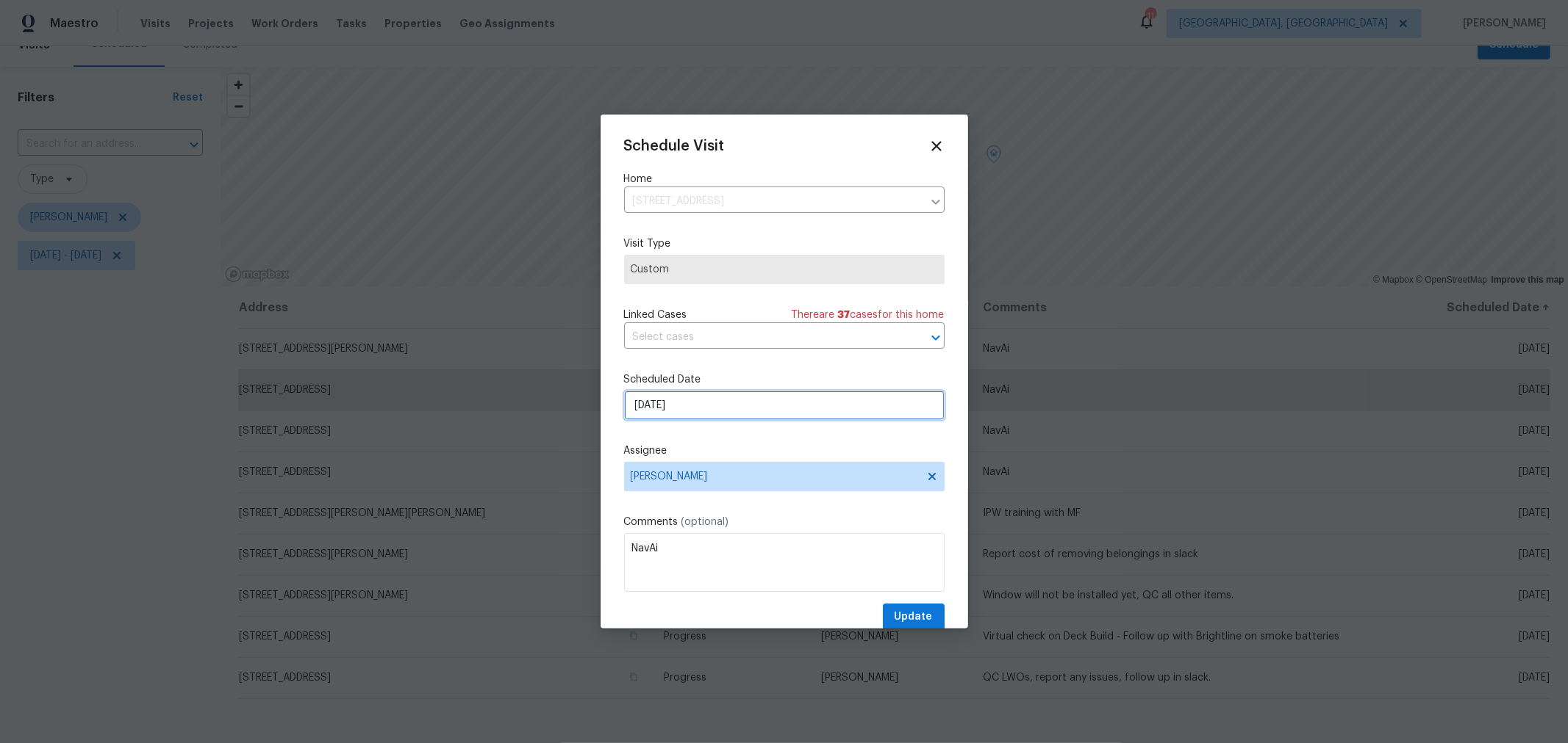
click at [688, 407] on input "10/6/2025" at bounding box center [784, 405] width 321 height 29
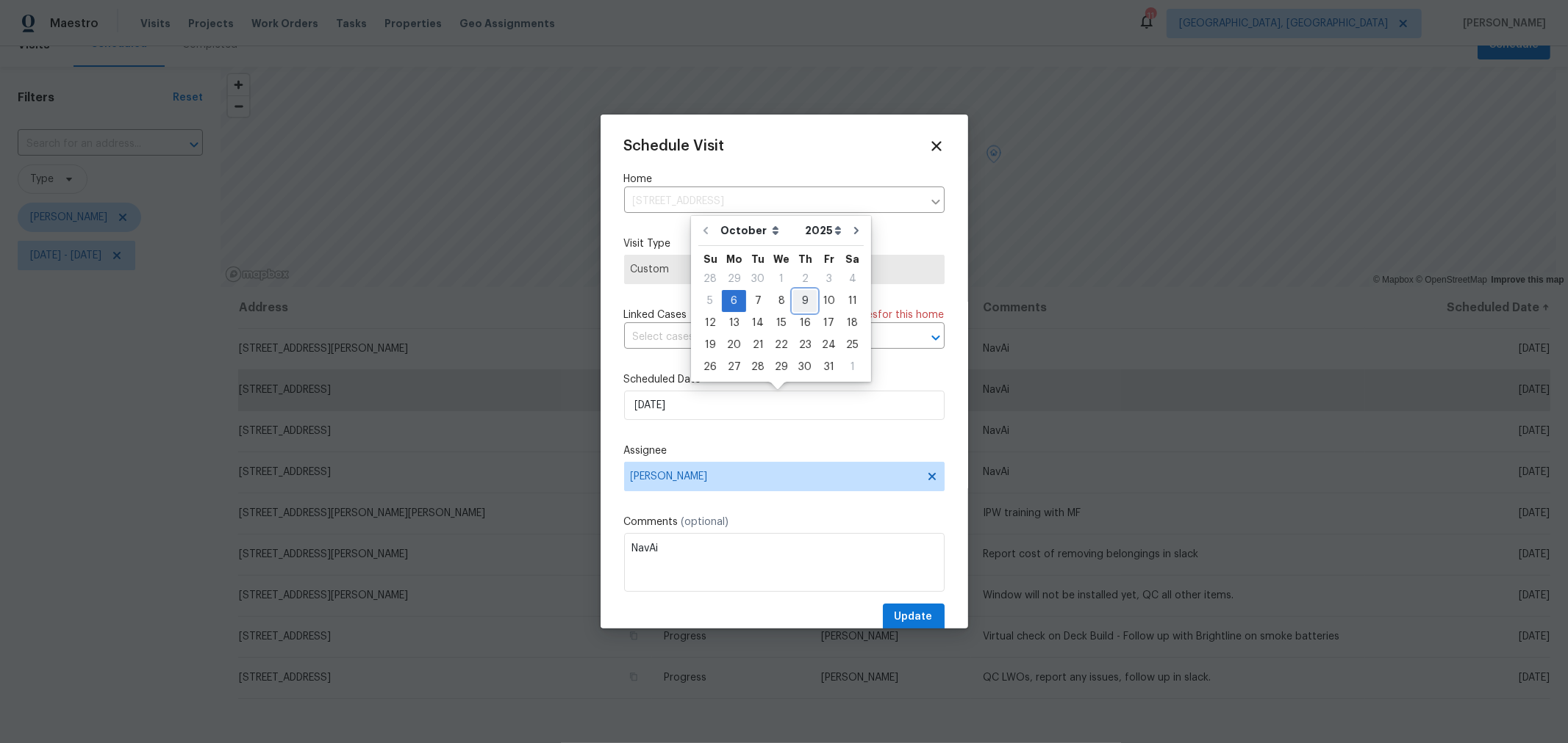
click at [803, 304] on div "9" at bounding box center [804, 301] width 23 height 21
type input "10/9/2025"
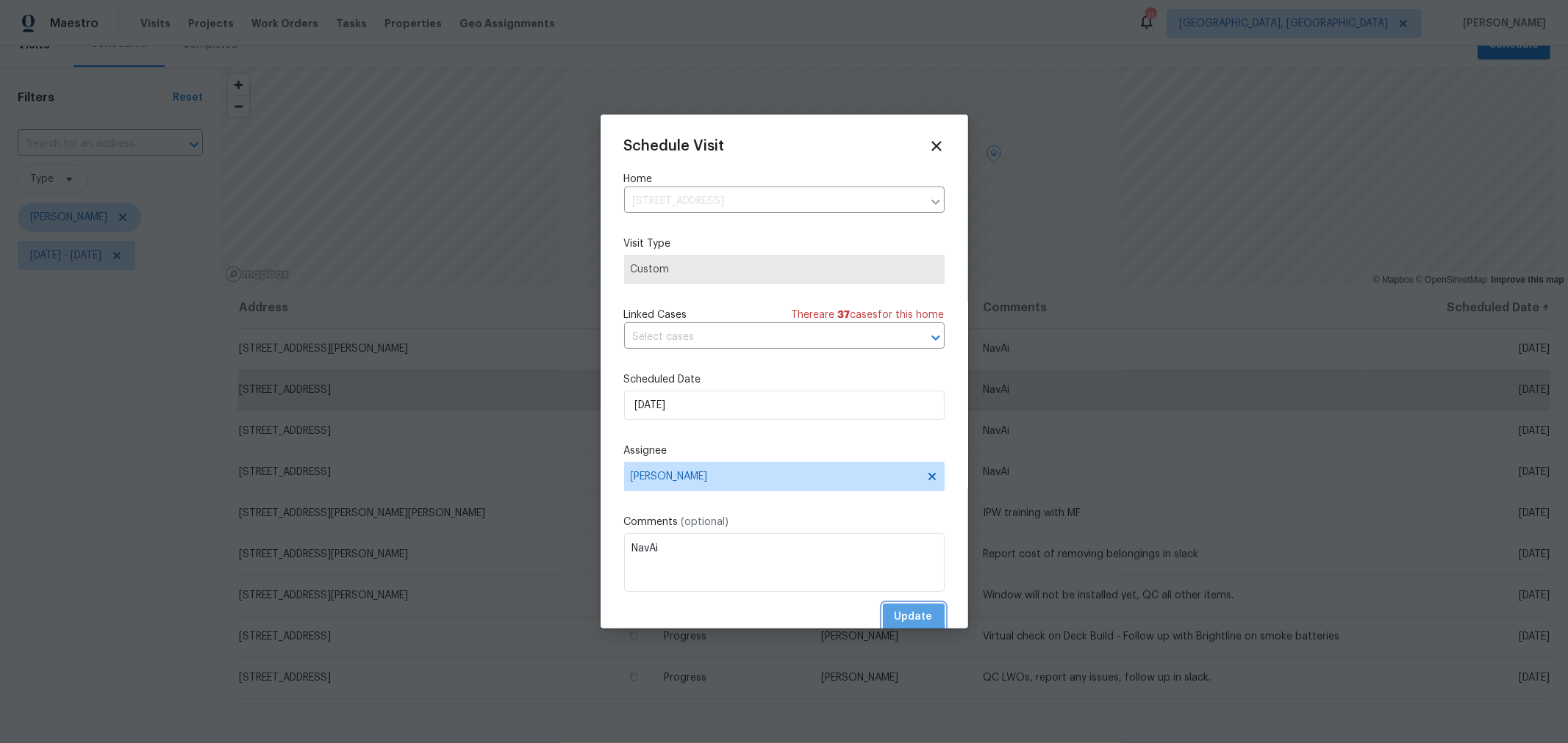
click at [895, 619] on span "Update" at bounding box center [914, 618] width 38 height 18
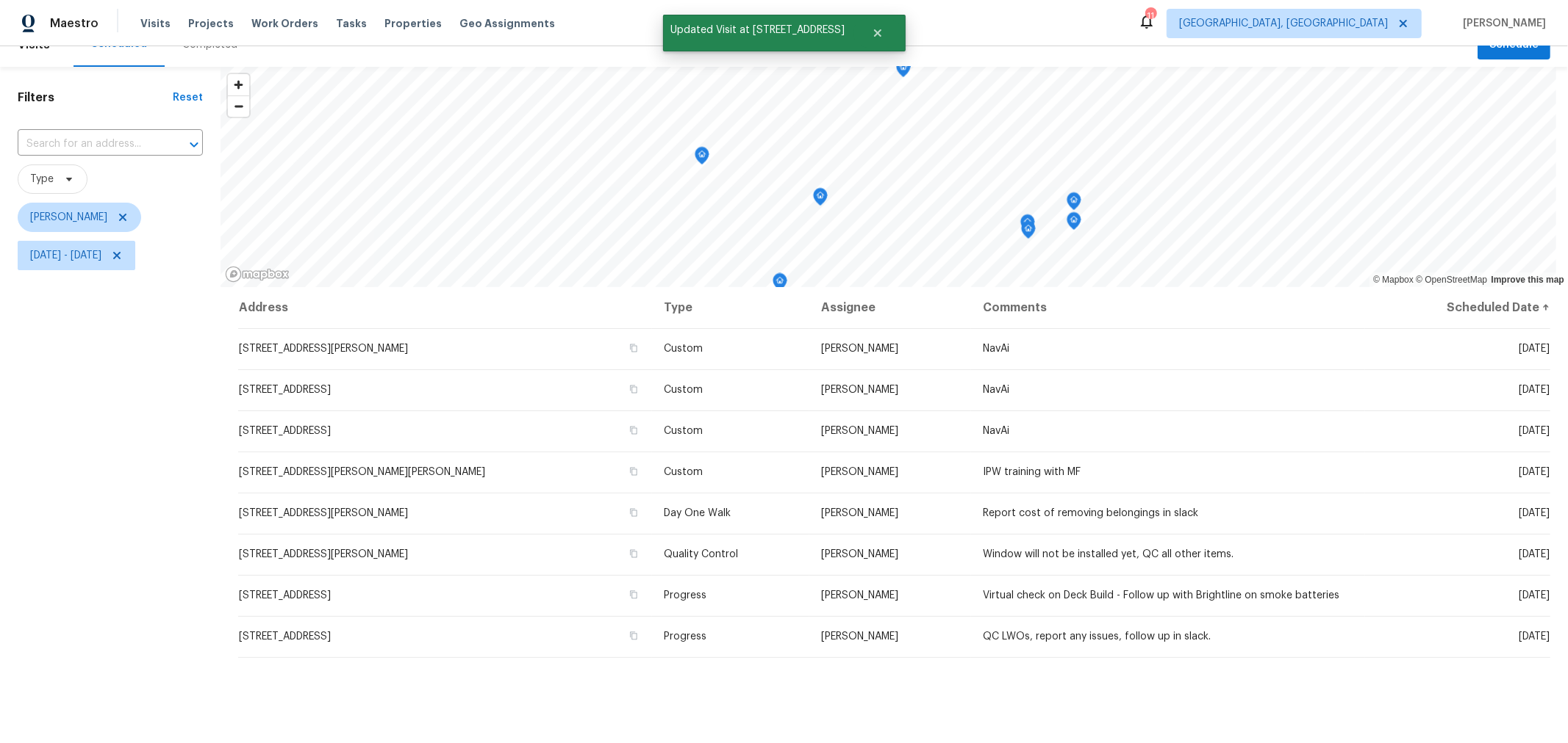
click at [1077, 205] on icon "Map marker" at bounding box center [1074, 201] width 13 height 17
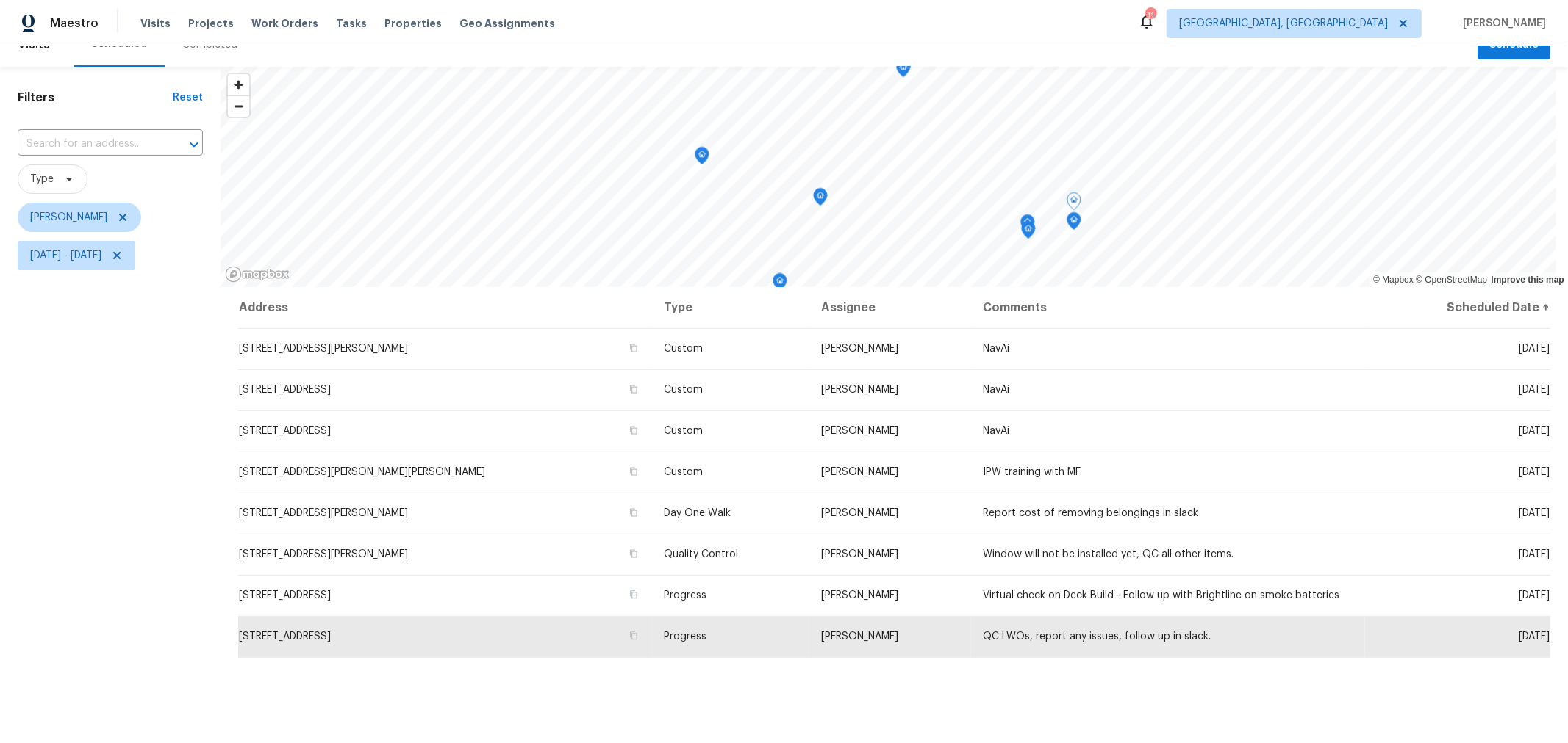
click at [1074, 226] on icon "Map marker" at bounding box center [1074, 221] width 13 height 17
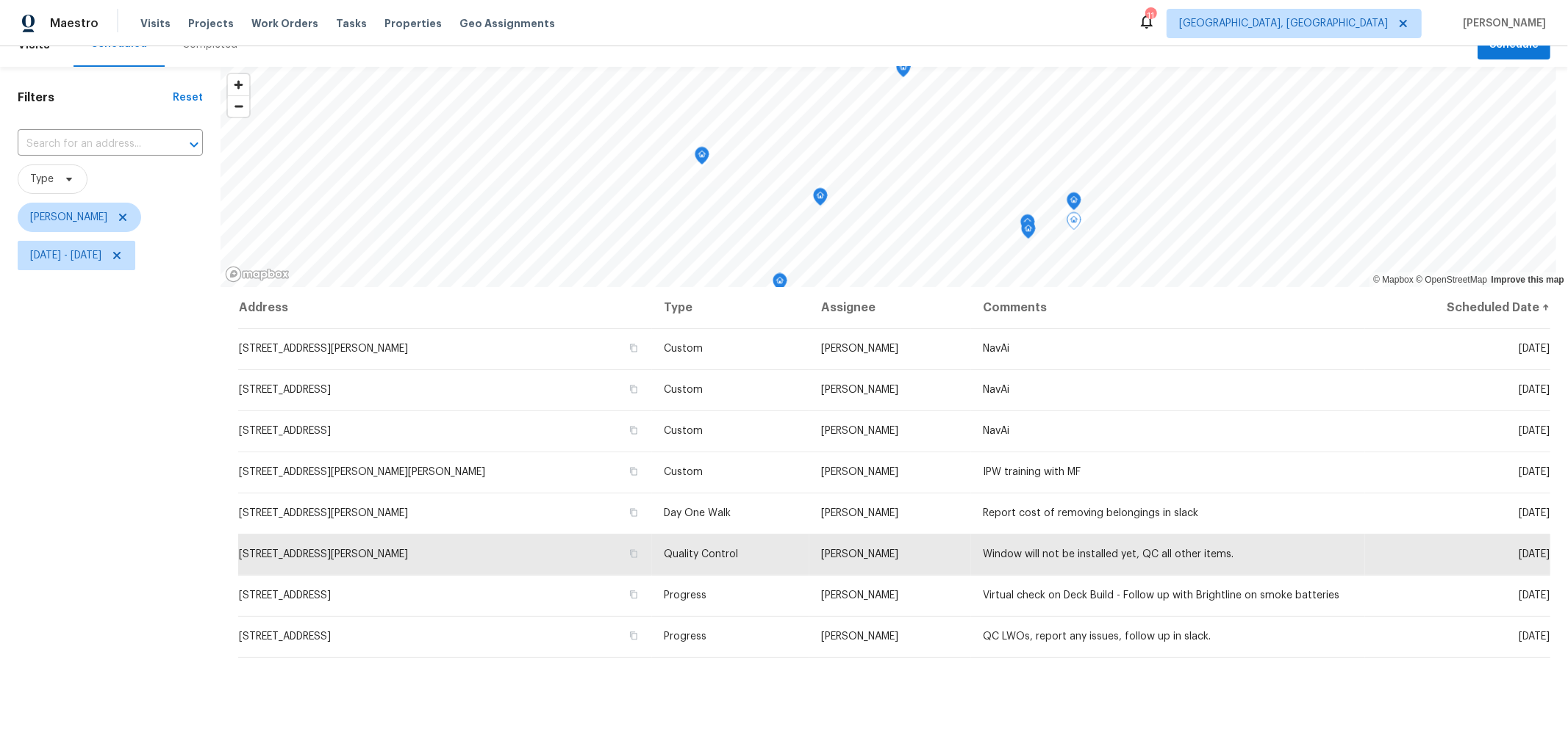
click at [1029, 222] on icon "Map marker" at bounding box center [1028, 230] width 13 height 17
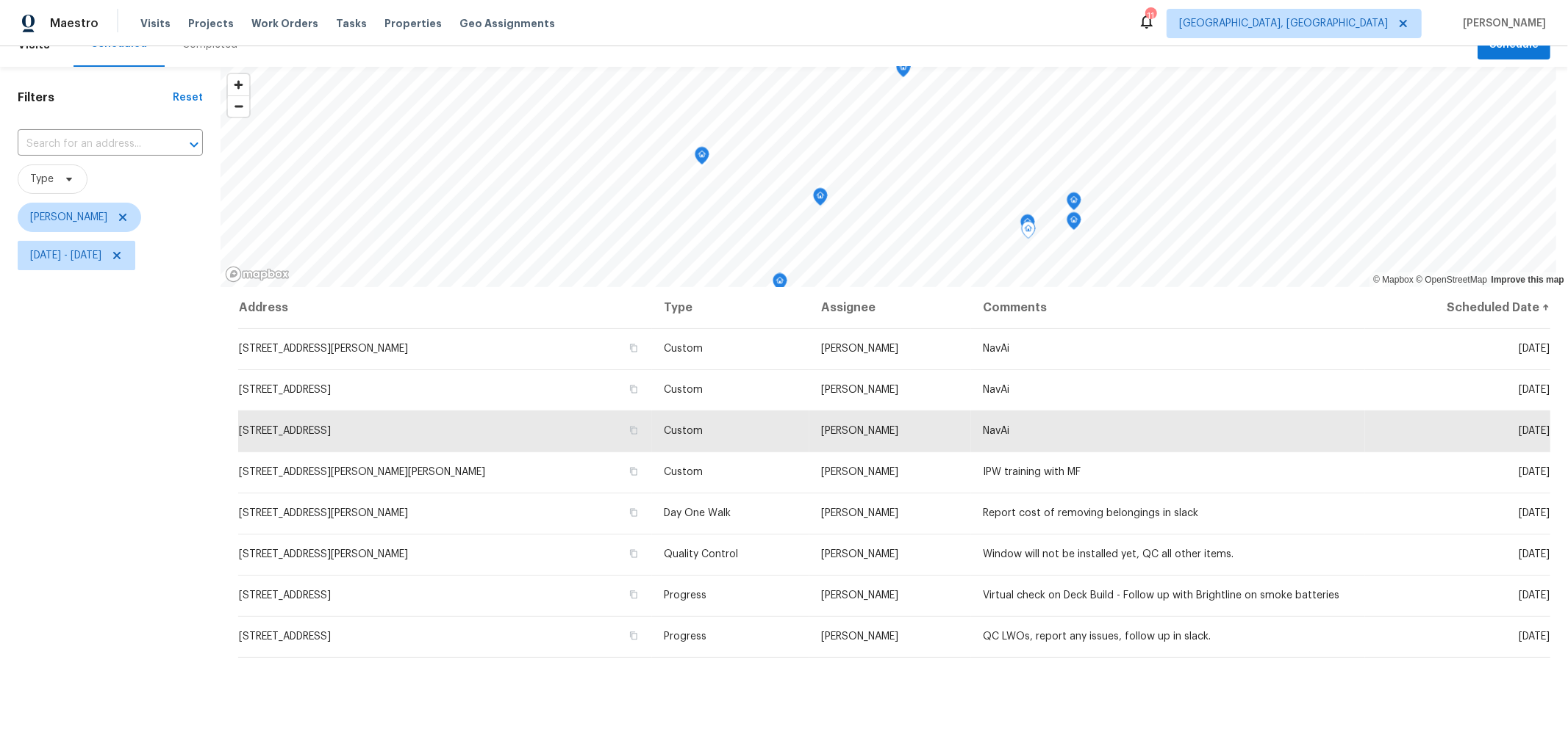
click at [1023, 221] on icon "Map marker" at bounding box center [1028, 230] width 15 height 18
click at [1062, 215] on icon "Map marker" at bounding box center [1062, 213] width 13 height 17
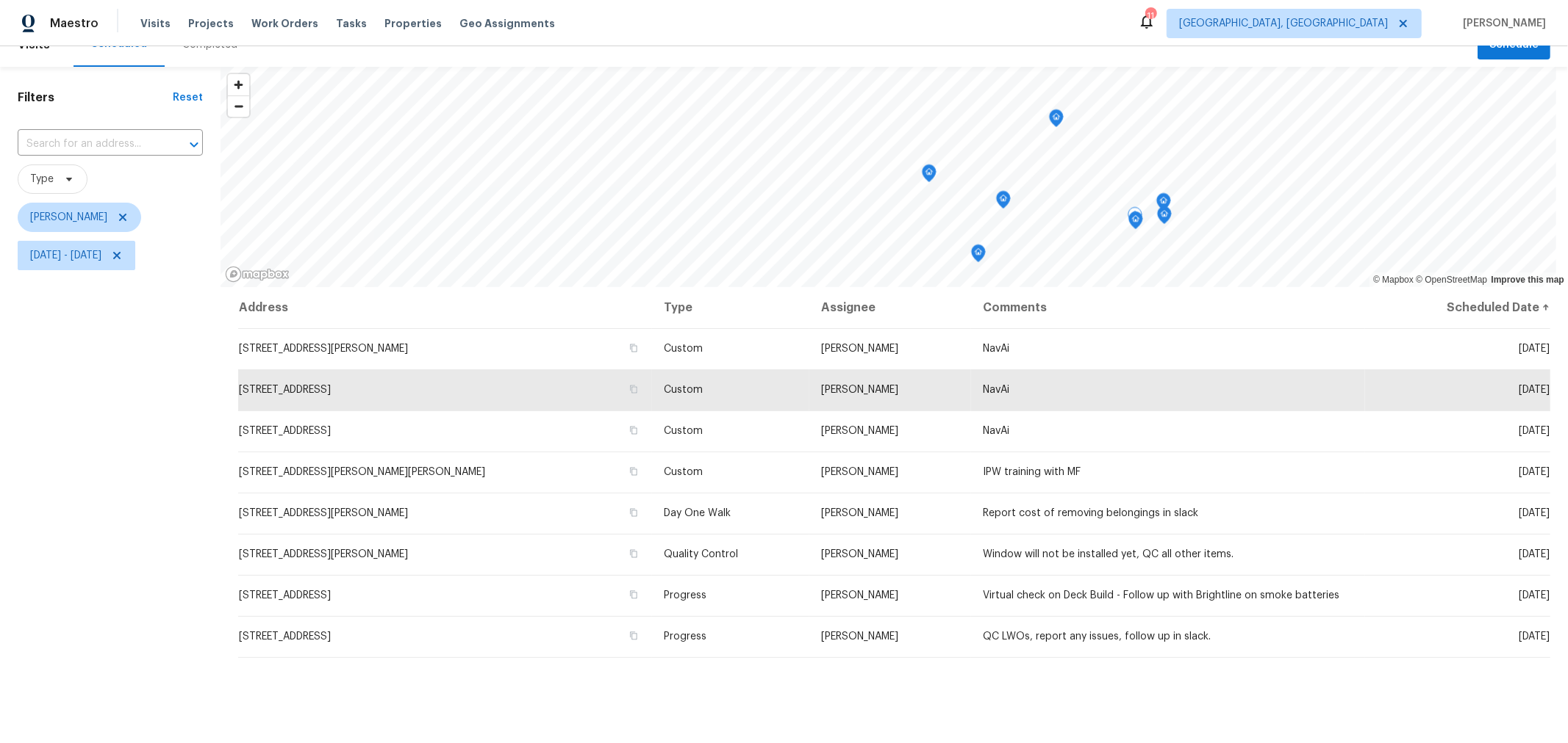
click at [1052, 121] on icon "Map marker" at bounding box center [1056, 119] width 13 height 17
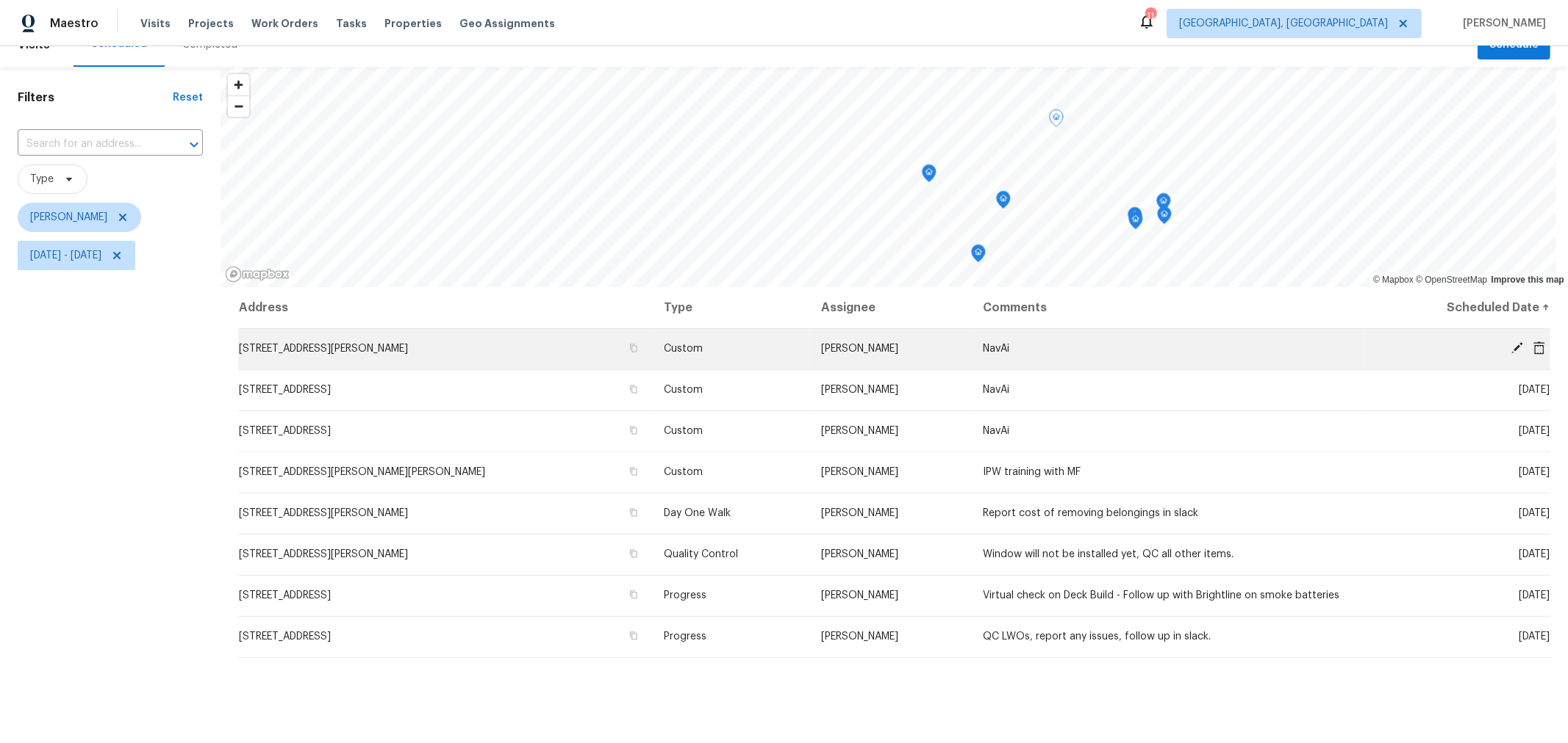
click at [1508, 340] on td "[DATE]" at bounding box center [1458, 348] width 186 height 41
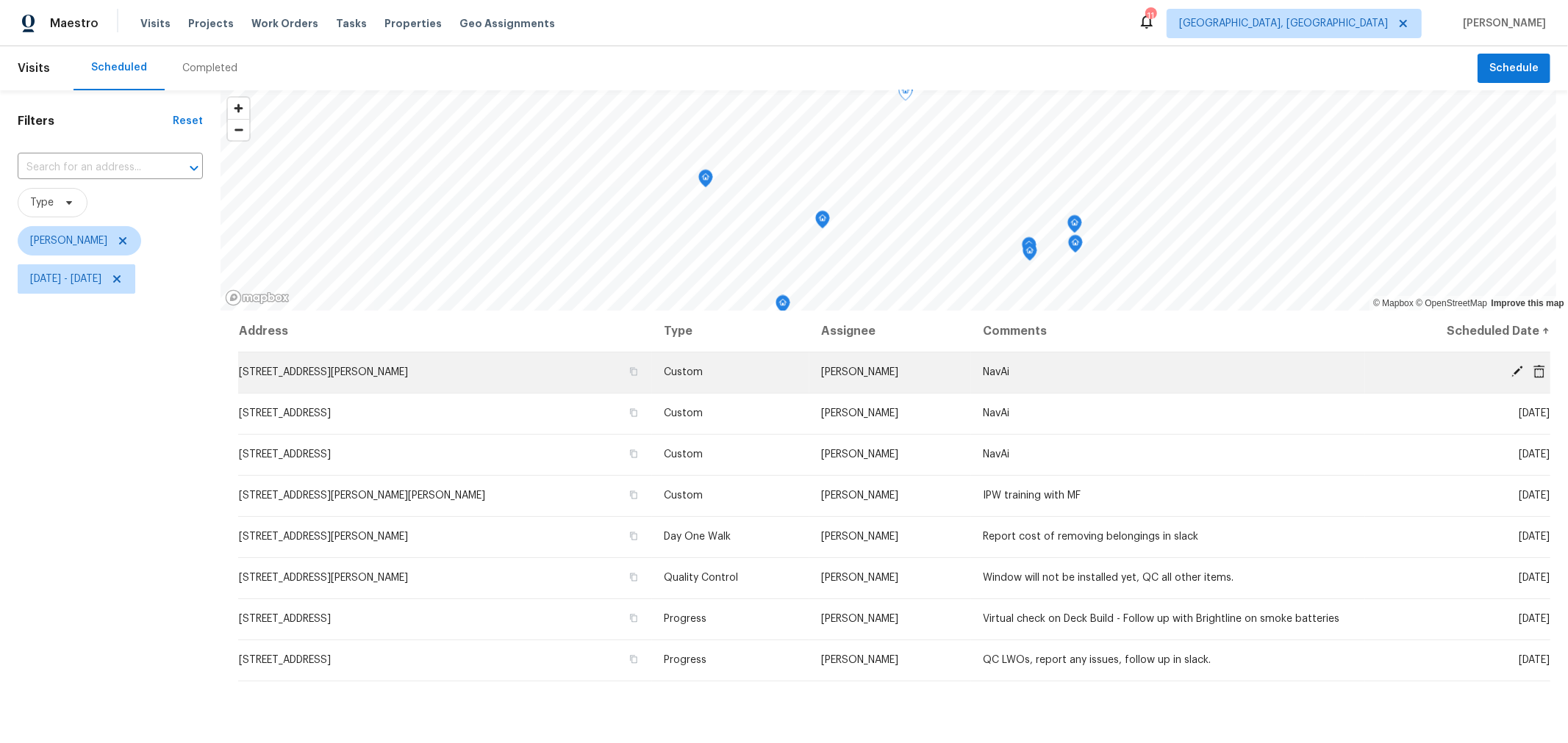
click at [1510, 366] on icon at bounding box center [1516, 372] width 13 height 13
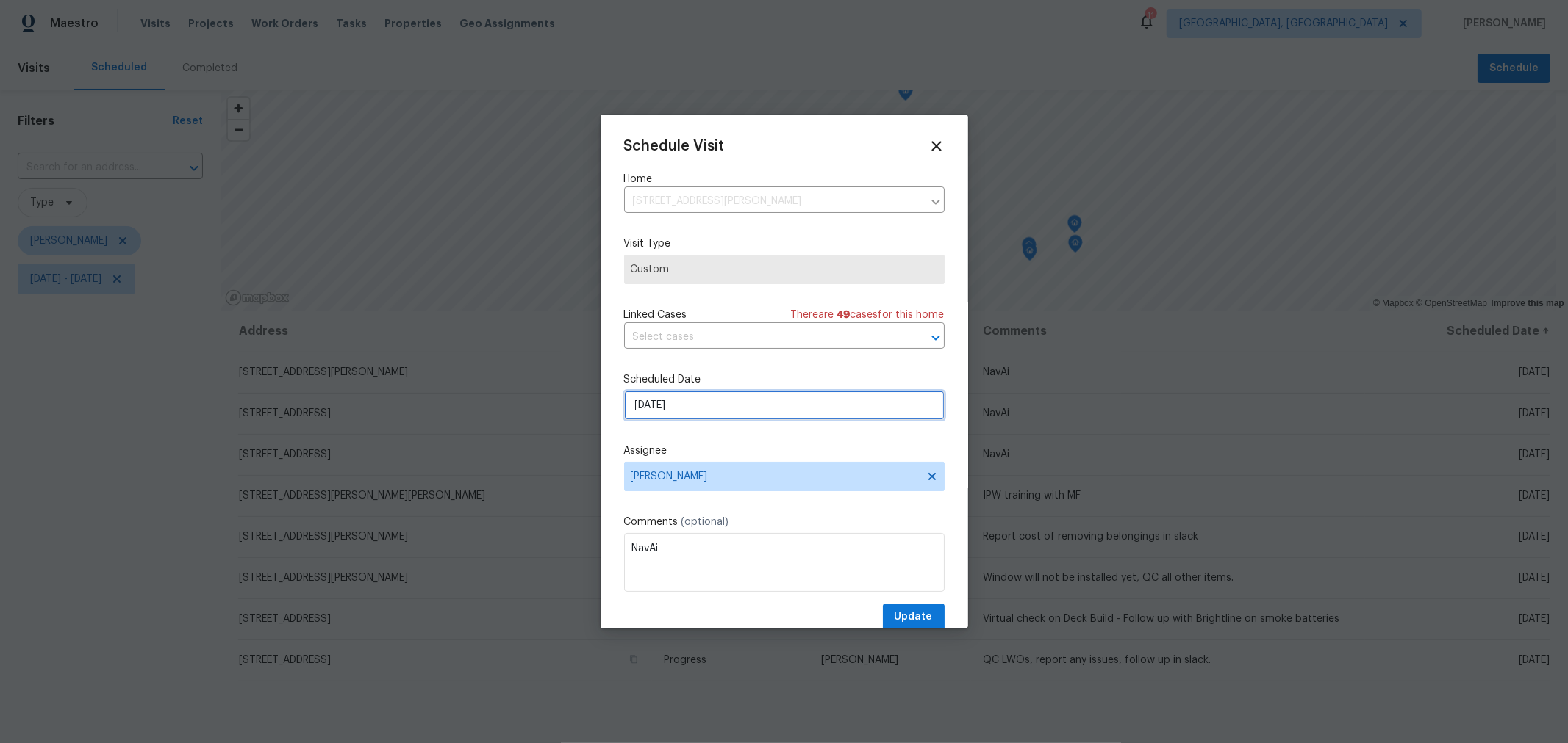
click at [792, 419] on input "[DATE]" at bounding box center [784, 405] width 321 height 29
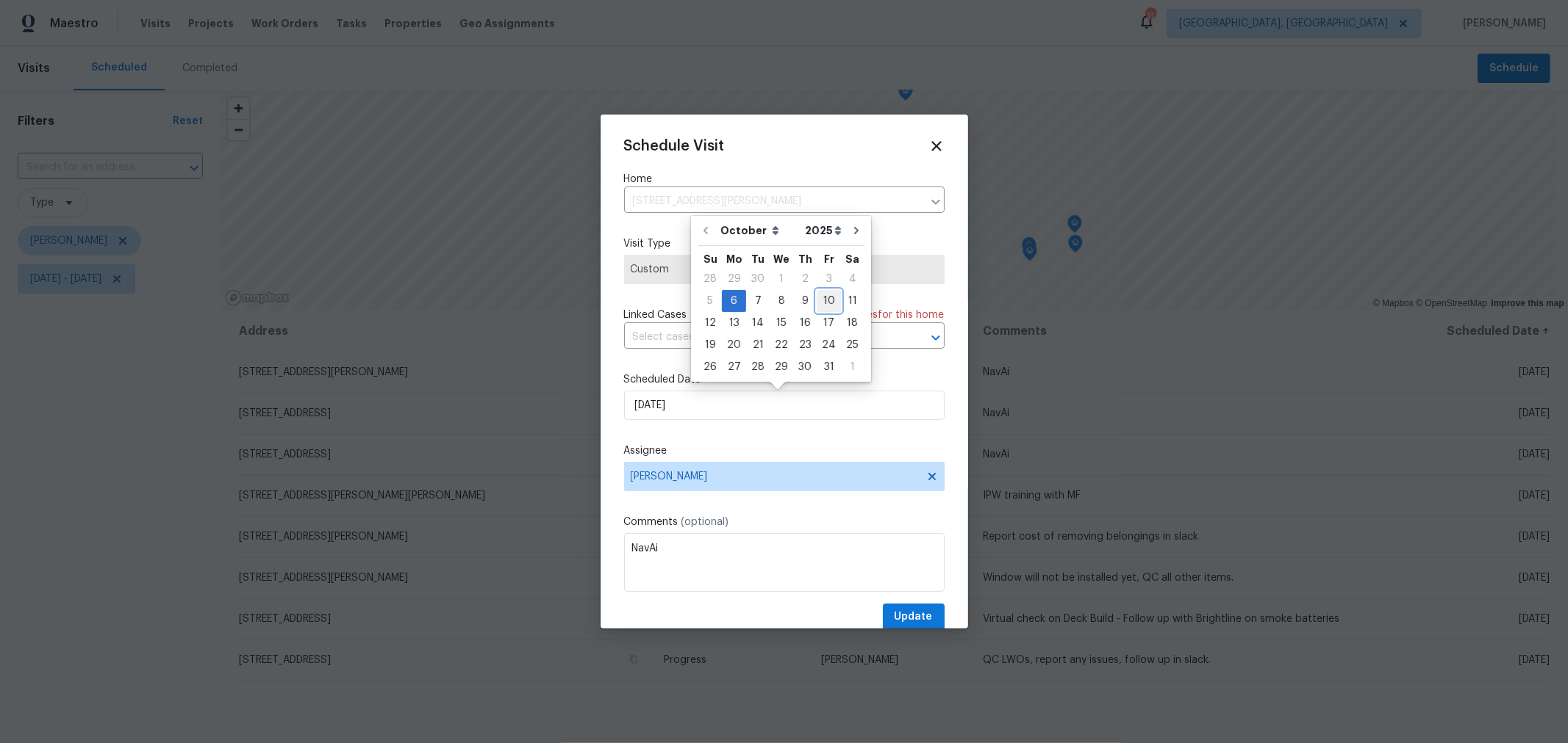
click at [822, 299] on div "10" at bounding box center [829, 301] width 24 height 21
type input "[DATE]"
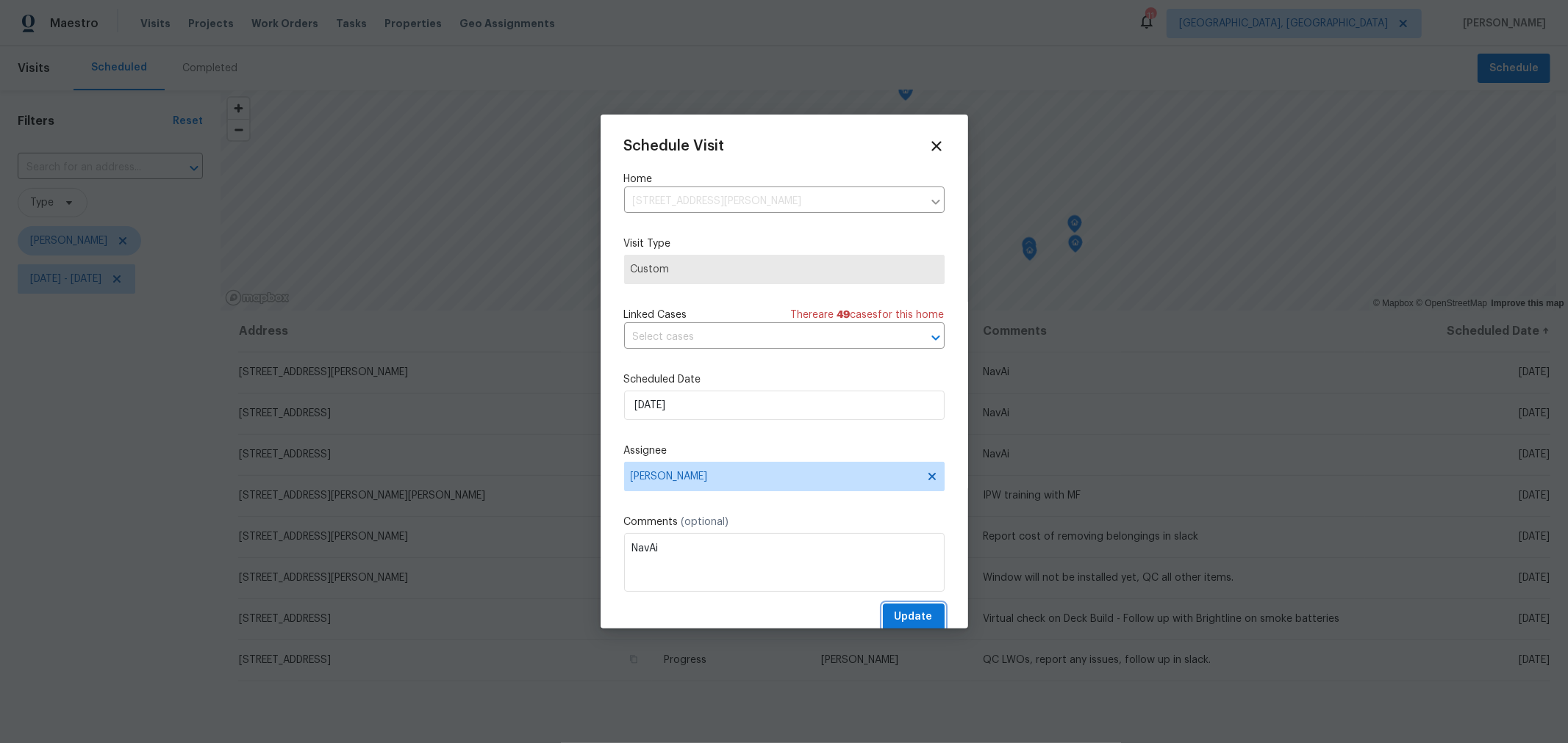
click at [900, 614] on span "Update" at bounding box center [914, 618] width 38 height 18
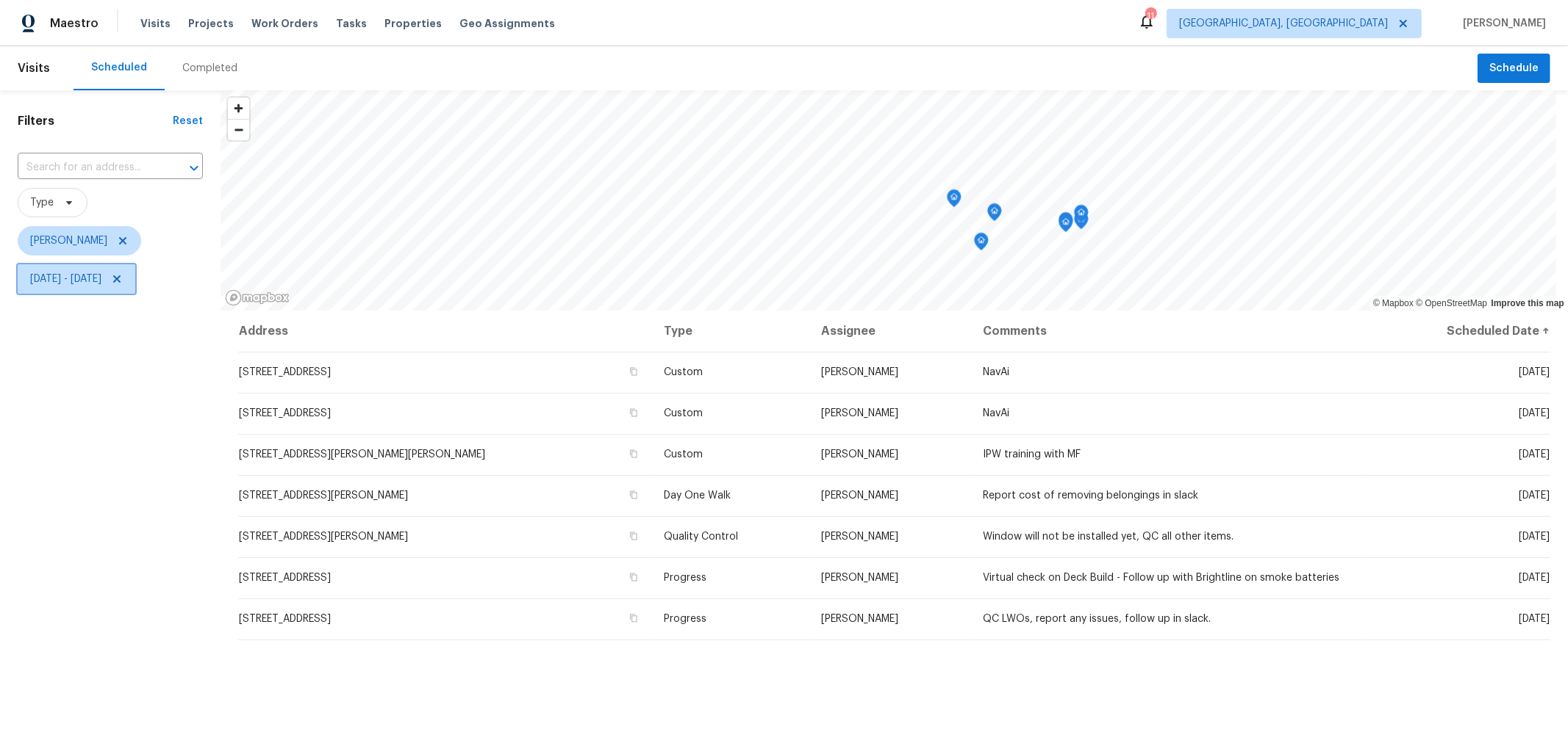
click at [33, 288] on span "[DATE] - [DATE]" at bounding box center [76, 279] width 118 height 29
click at [271, 329] on input "[DATE]" at bounding box center [245, 329] width 145 height 29
select select "9"
select select "2025"
select select "10"
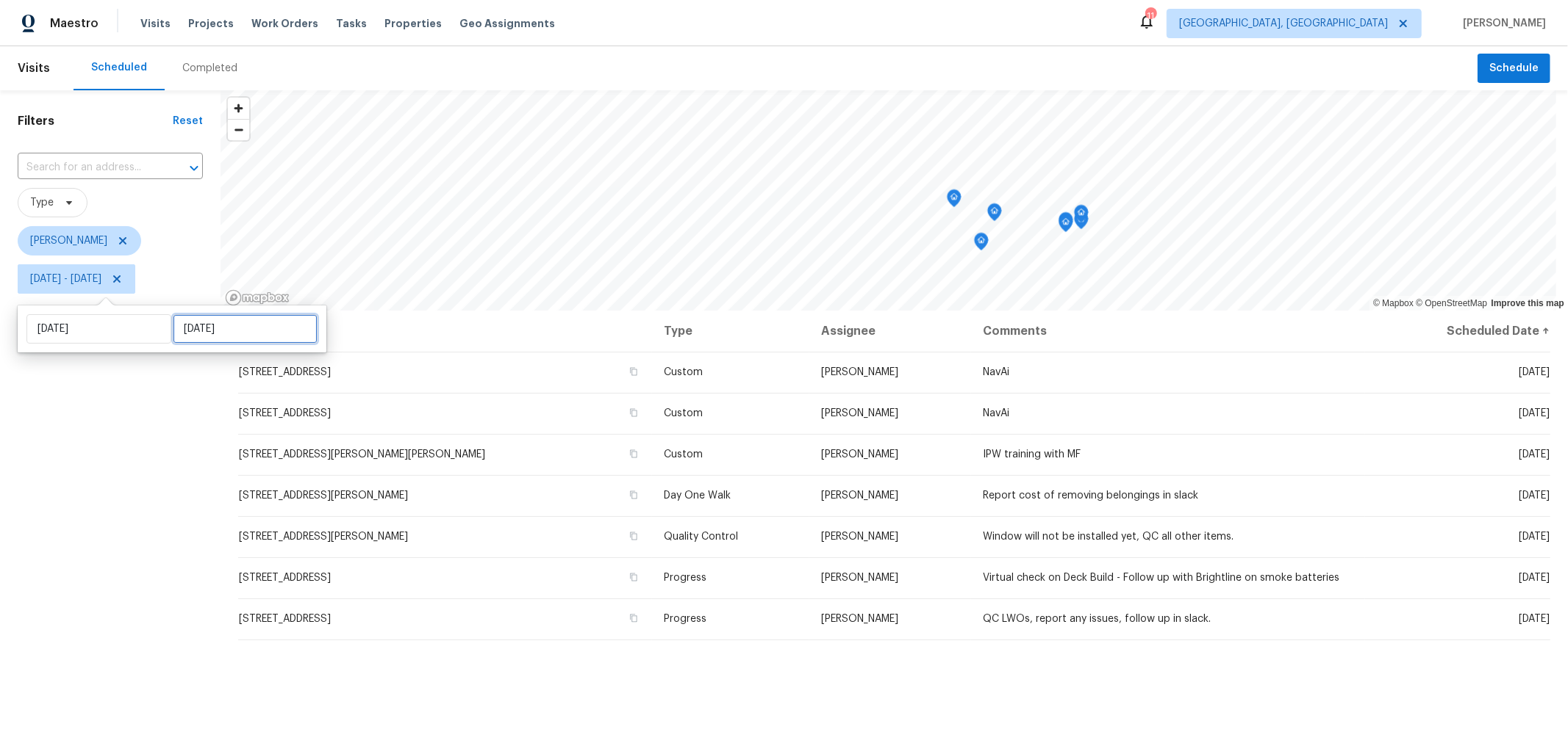
select select "2025"
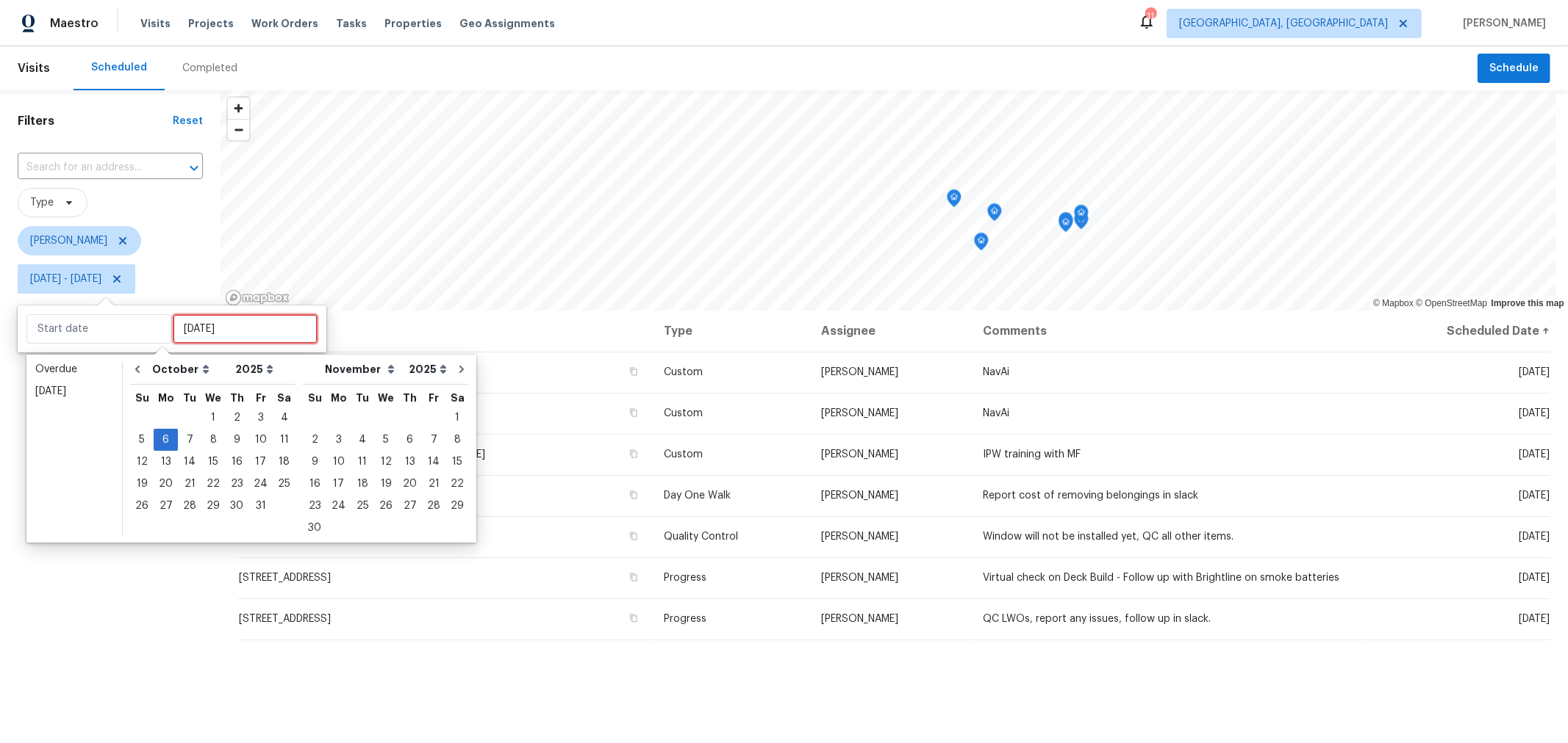
type input "[DATE]"
click at [185, 434] on div "7" at bounding box center [190, 440] width 23 height 21
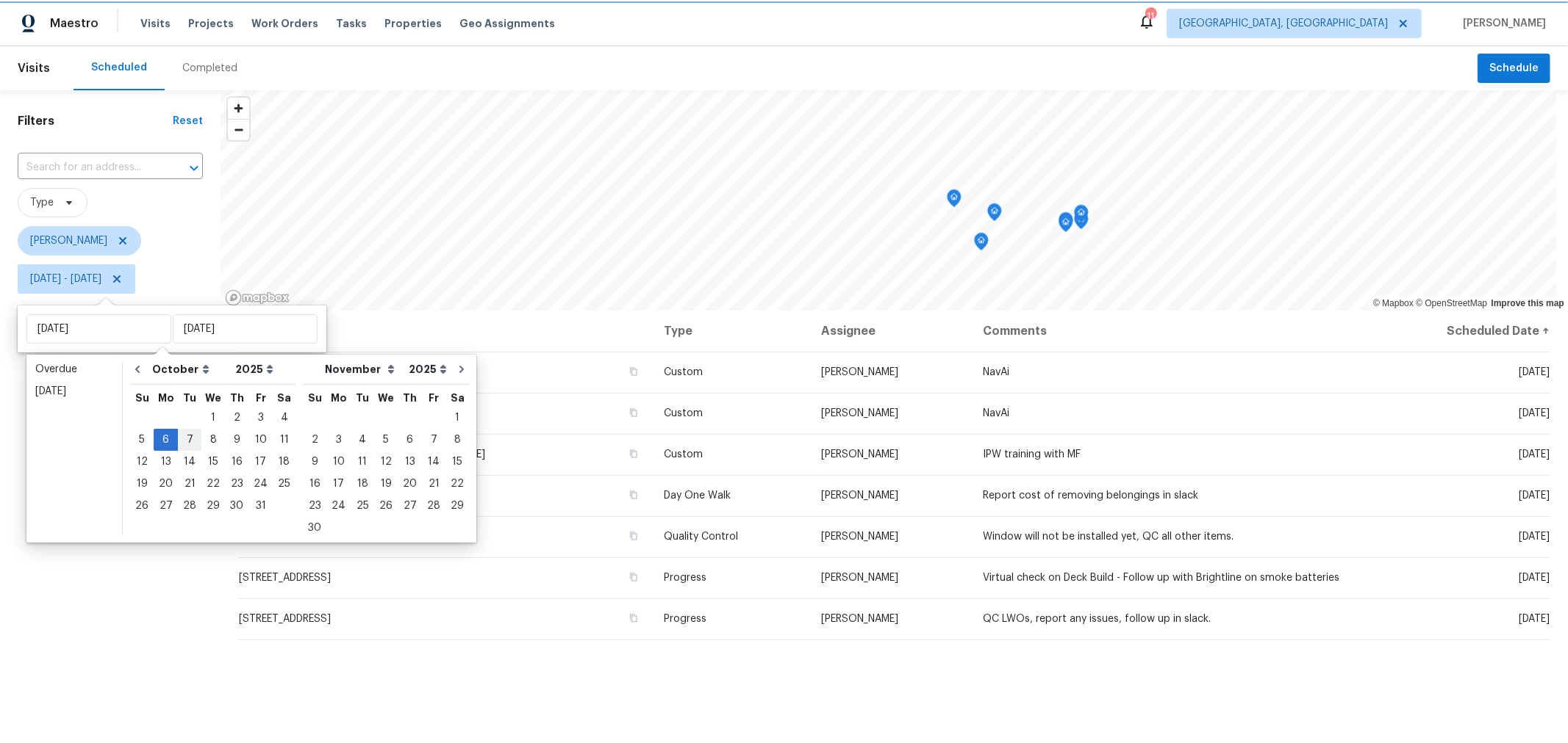
type input "[DATE]"
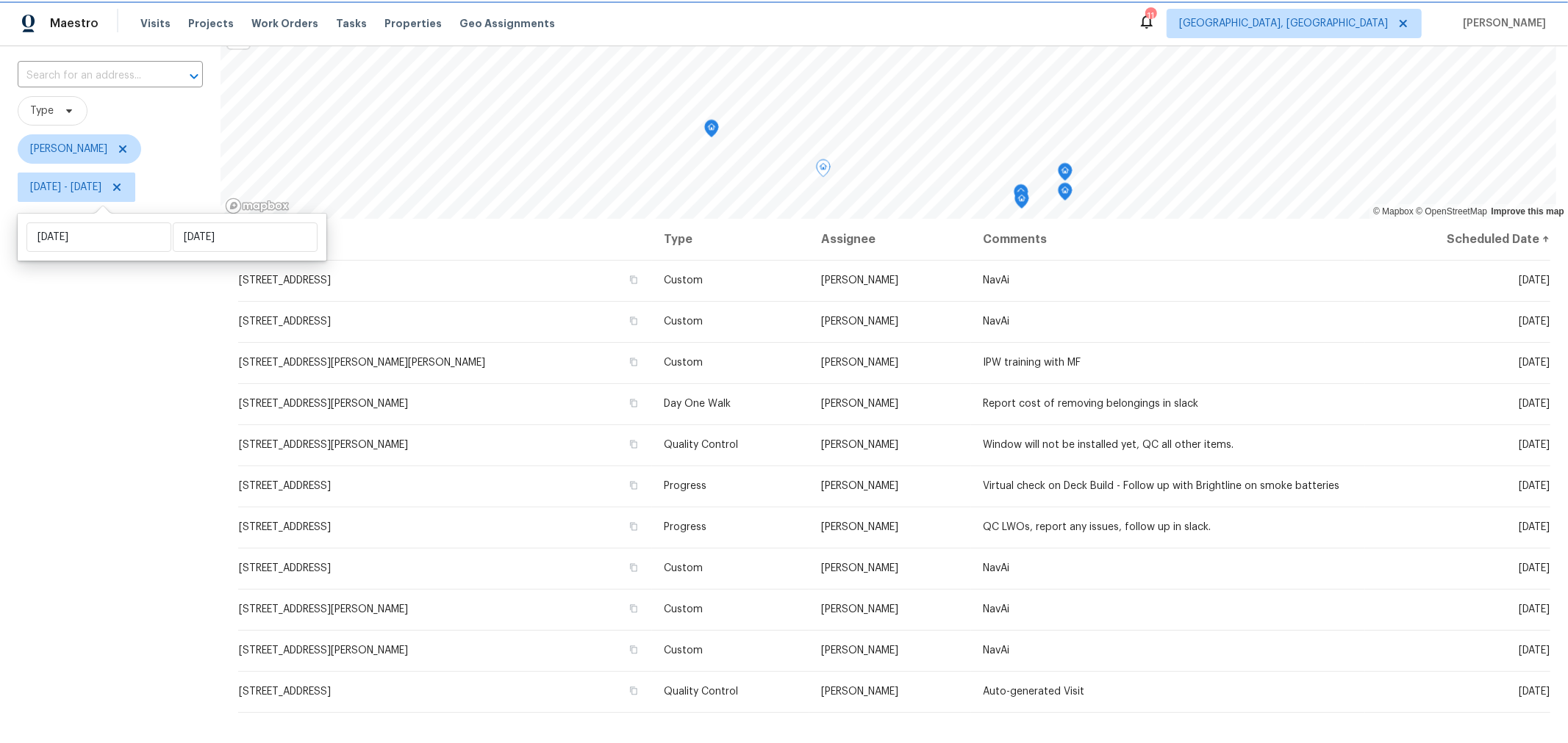
scroll to position [92, 0]
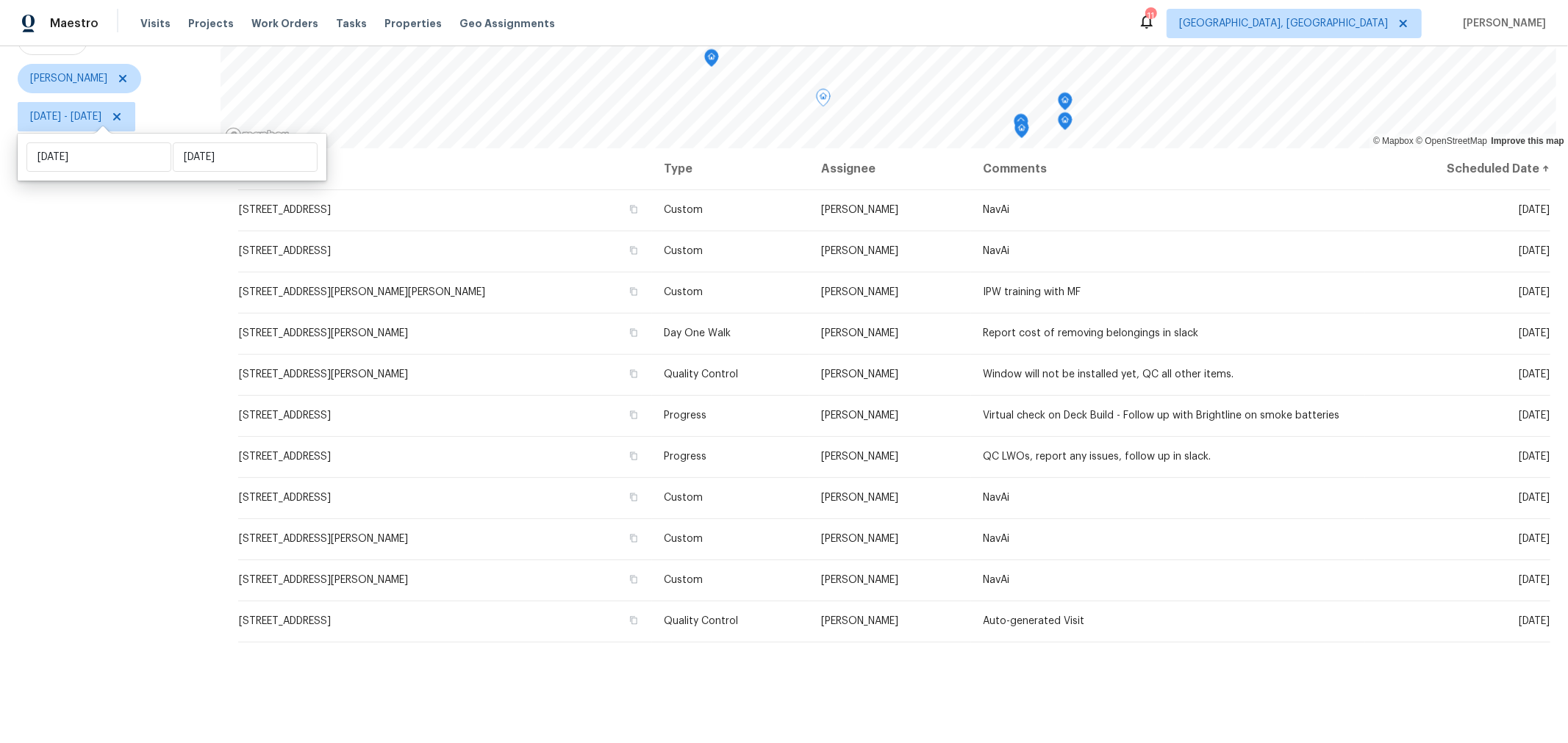
click at [990, 691] on div "Address Type Assignee Comments Scheduled Date ↑ [STREET_ADDRESS] Custom [PERSON…" at bounding box center [894, 446] width 1347 height 595
click at [69, 109] on span "[DATE] - [DATE]" at bounding box center [65, 117] width 71 height 15
click at [66, 144] on input "[DATE]" at bounding box center [99, 155] width 145 height 29
select select "9"
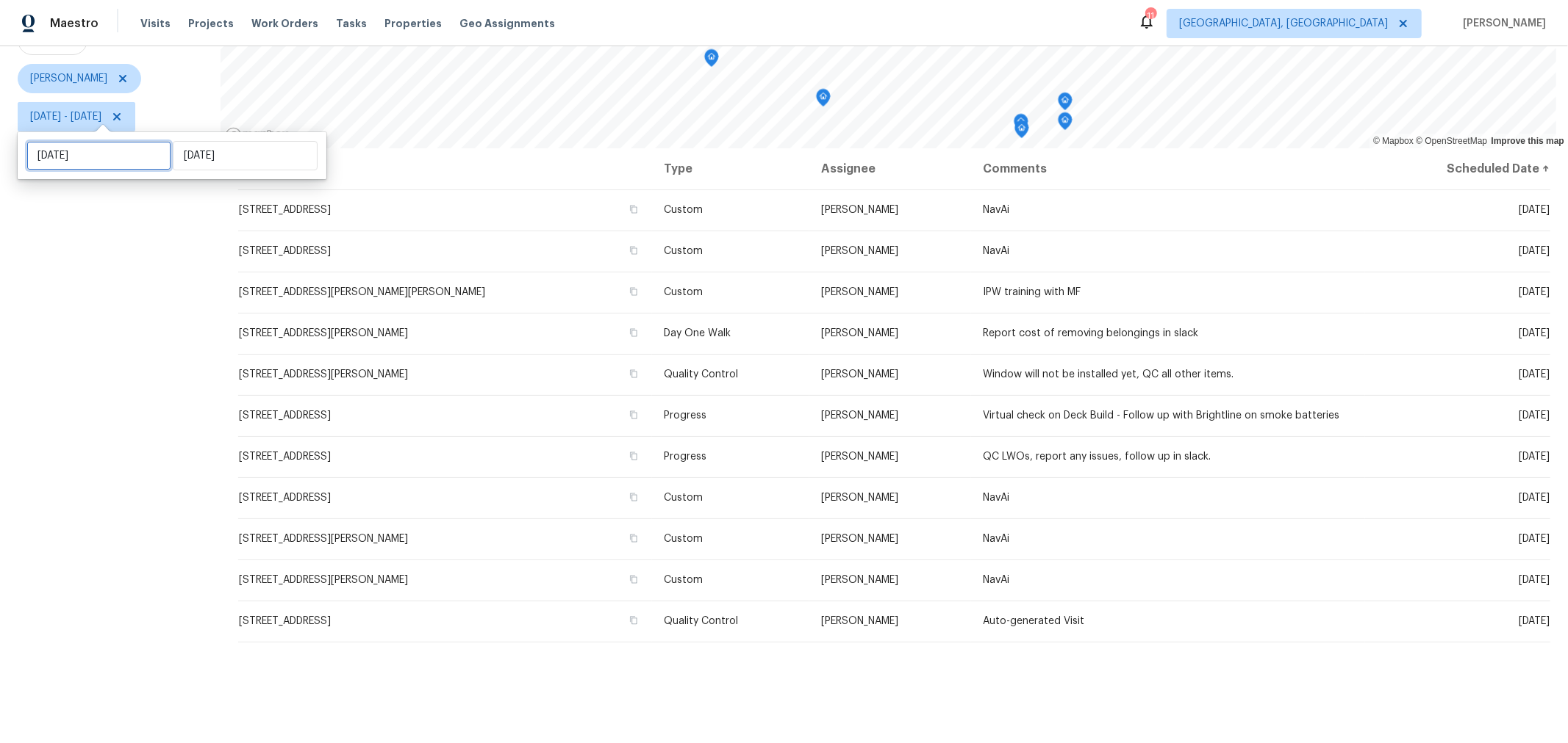
select select "2025"
select select "10"
select select "2025"
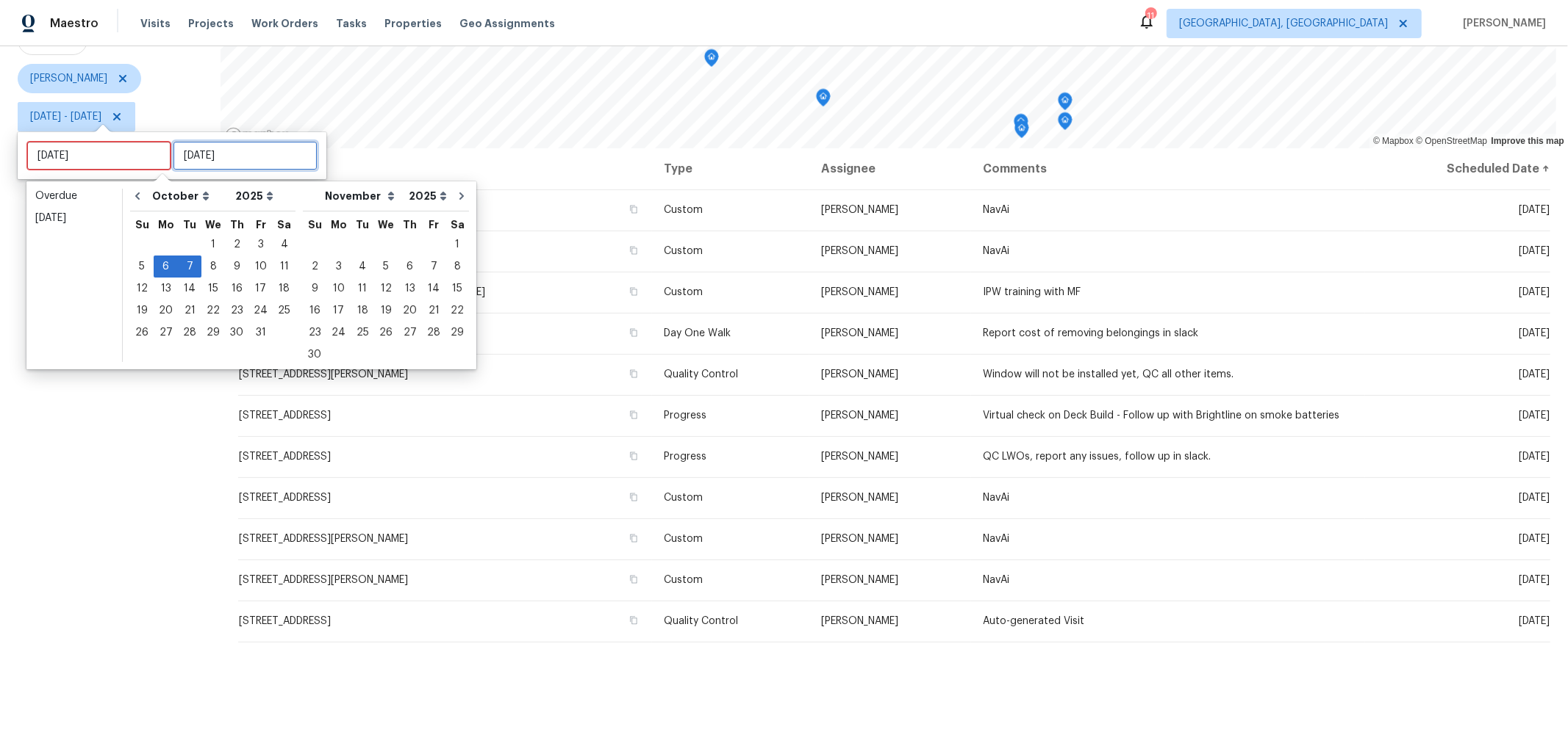
click at [190, 159] on input "[DATE]" at bounding box center [245, 155] width 145 height 29
click at [154, 263] on div "6" at bounding box center [165, 266] width 24 height 21
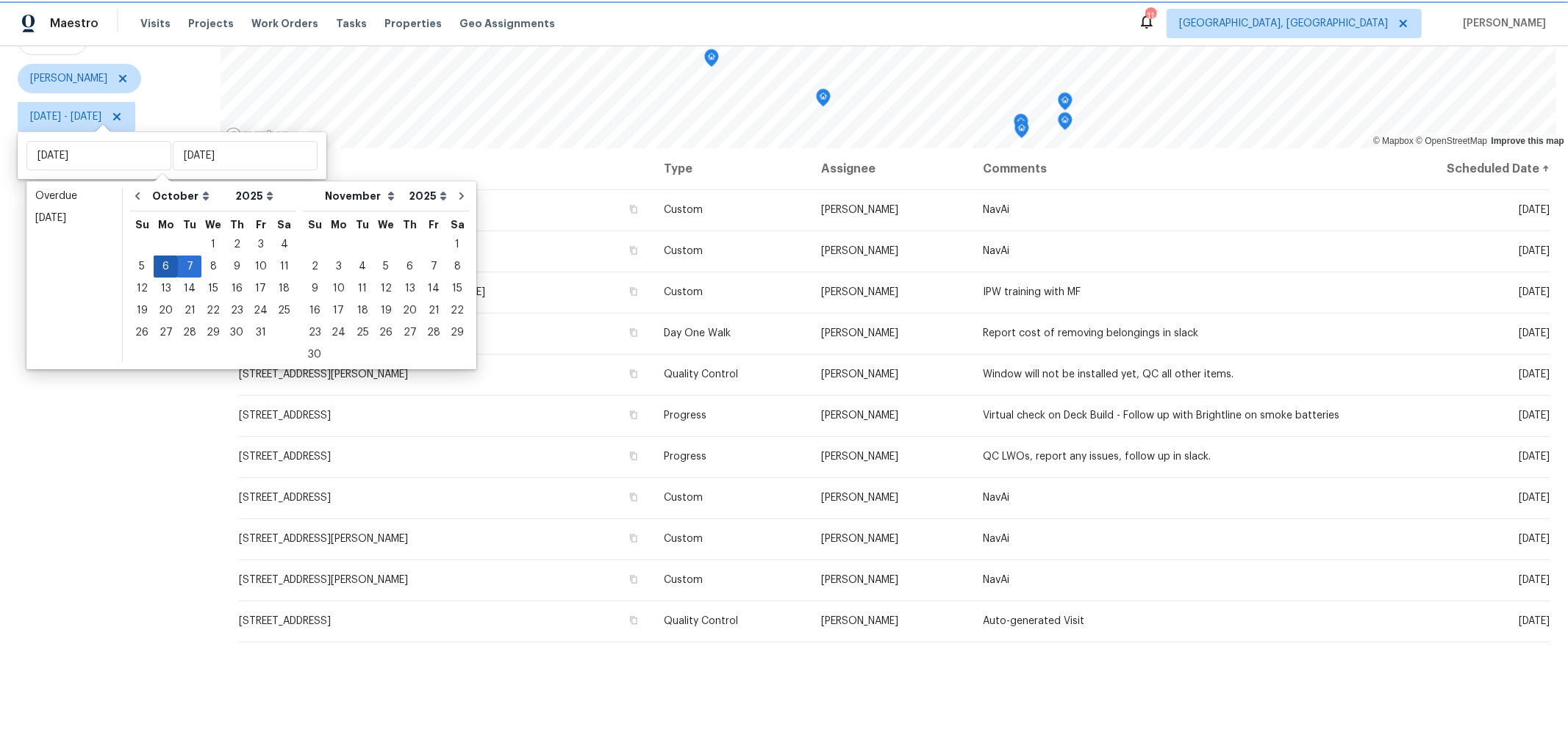
type input "[DATE]"
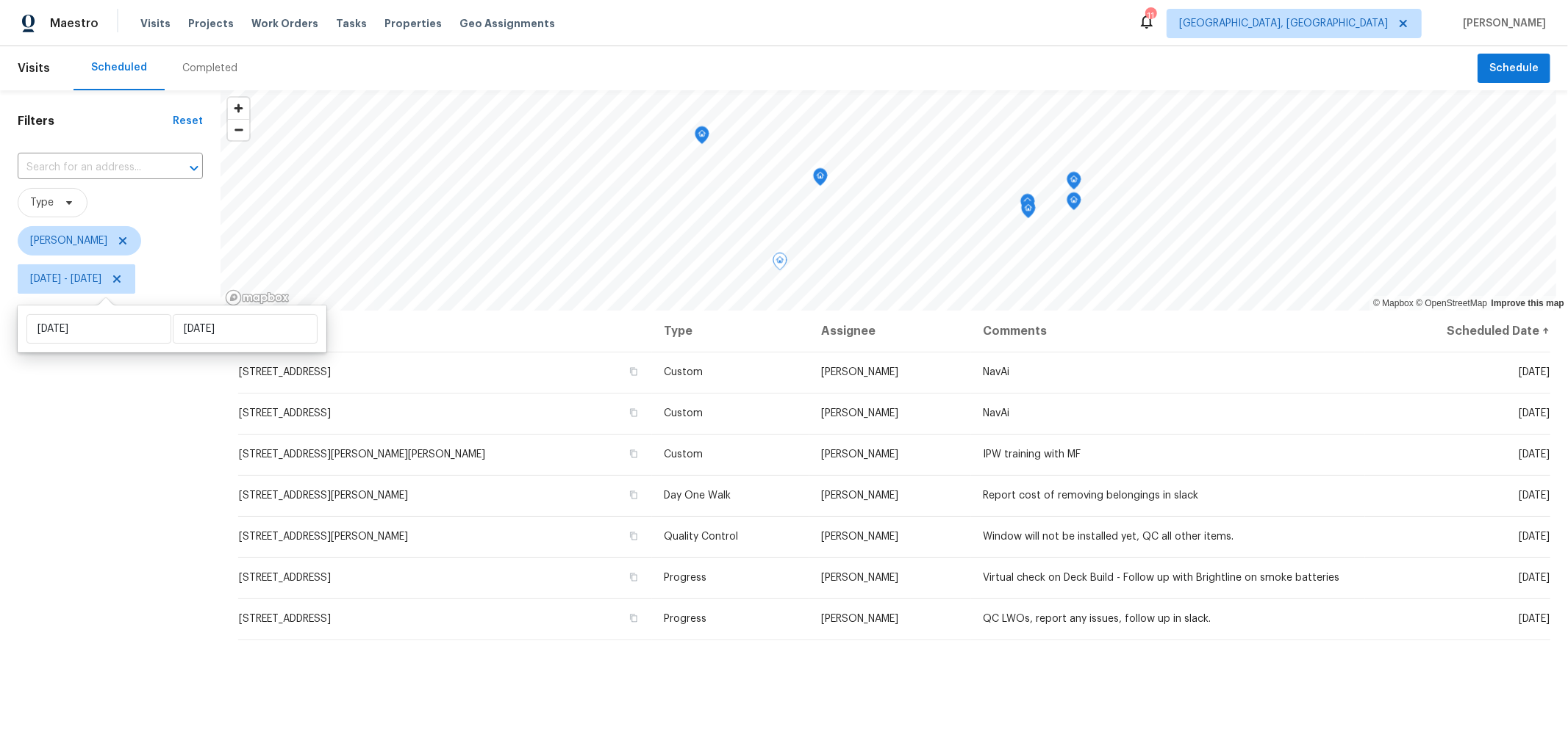
click at [0, 622] on div "Filters Reset ​ Type [PERSON_NAME] [DATE] - [DATE]" at bounding box center [110, 498] width 221 height 816
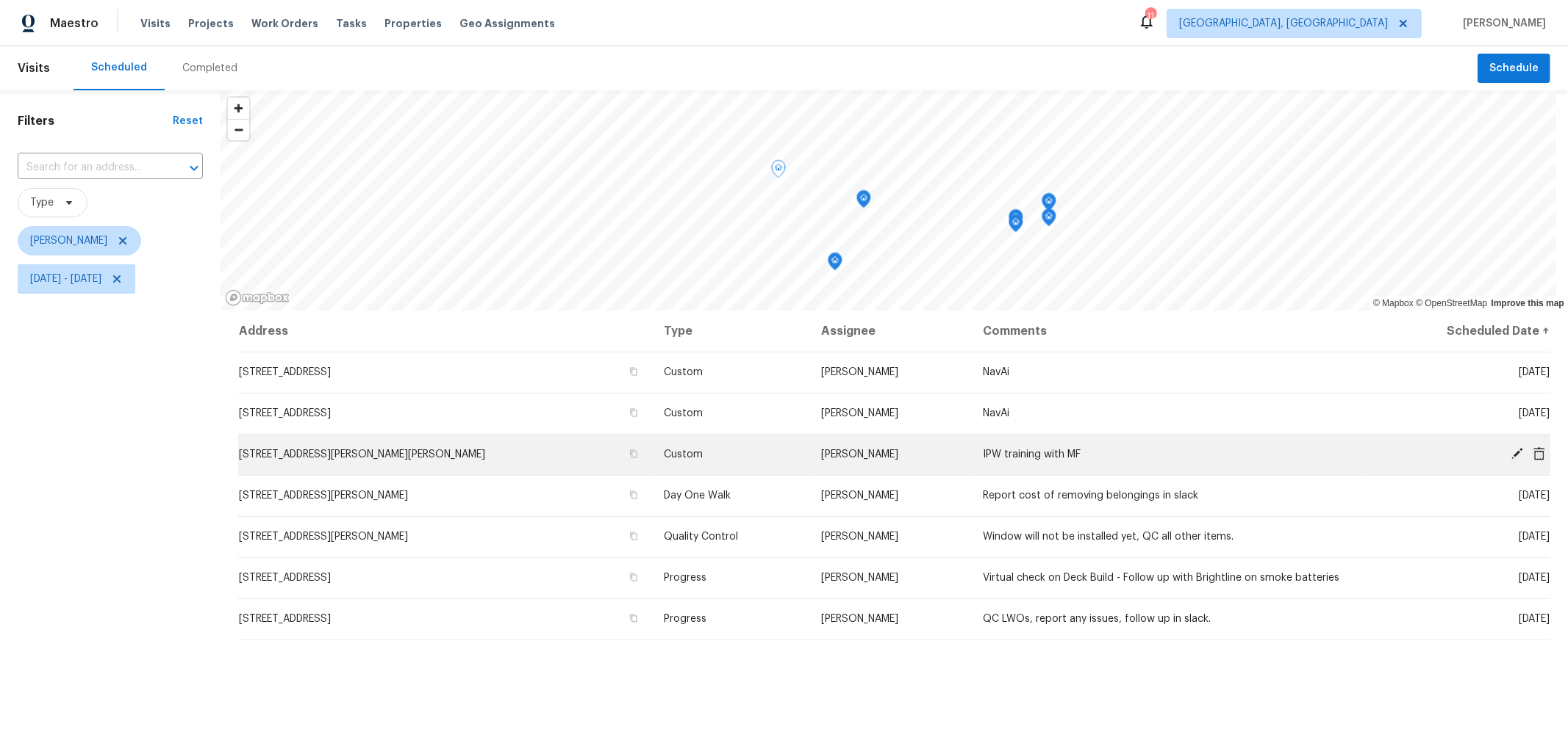
click at [1533, 456] on icon at bounding box center [1539, 453] width 12 height 13
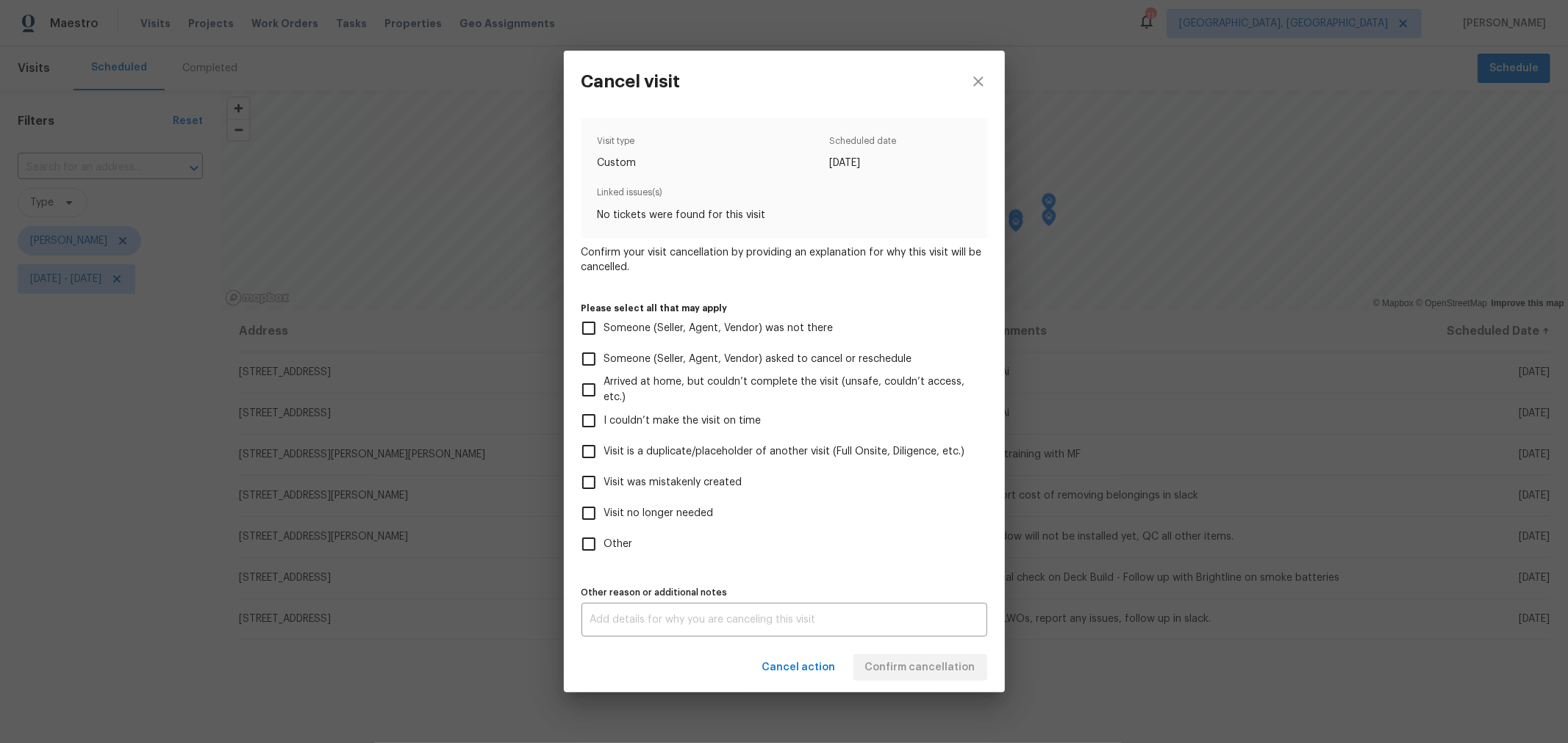
click at [652, 487] on span "Visit was mistakenly created" at bounding box center [672, 483] width 138 height 15
click at [604, 487] on input "Visit was mistakenly created" at bounding box center [588, 483] width 31 height 31
checkbox input "true"
click at [927, 654] on div "Cancel action Confirm cancellation" at bounding box center [784, 668] width 441 height 51
click at [926, 663] on span "Confirm cancellation" at bounding box center [921, 668] width 110 height 18
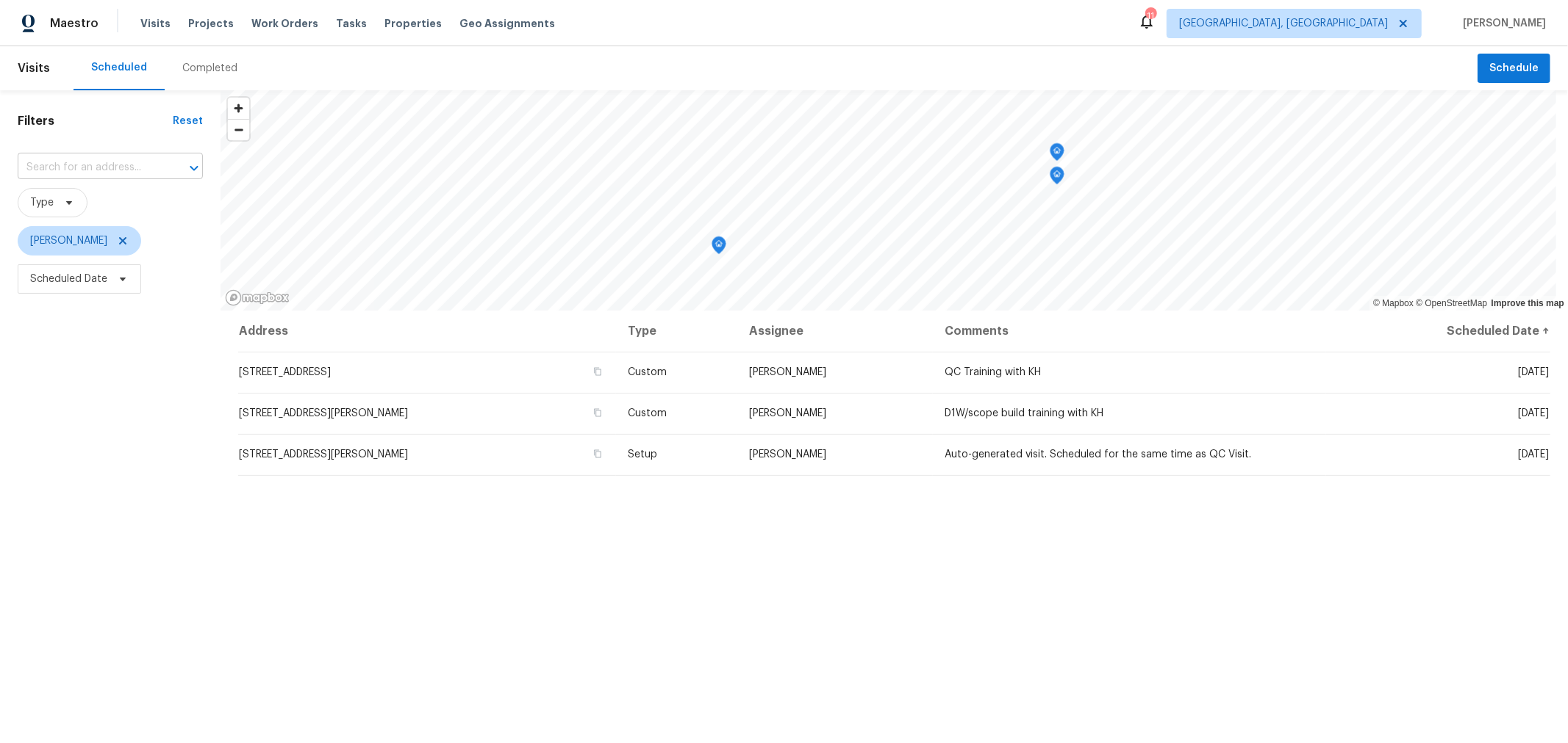
click at [85, 159] on input "text" at bounding box center [89, 167] width 144 height 23
type input "5409"
click at [92, 238] on li "[STREET_ADDRESS][PERSON_NAME][PERSON_NAME]" at bounding box center [110, 233] width 185 height 40
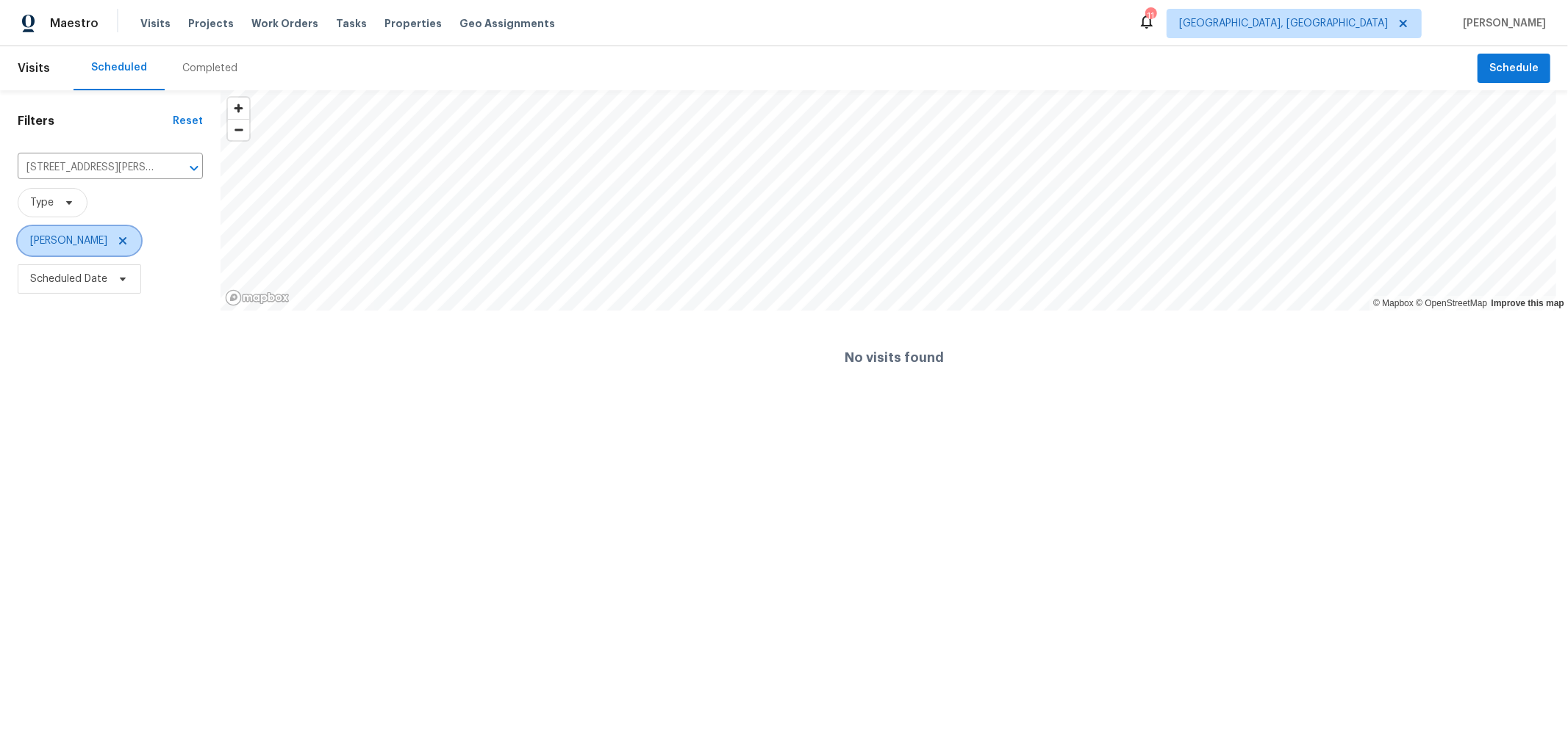
click at [118, 240] on span "[PERSON_NAME]" at bounding box center [79, 240] width 124 height 29
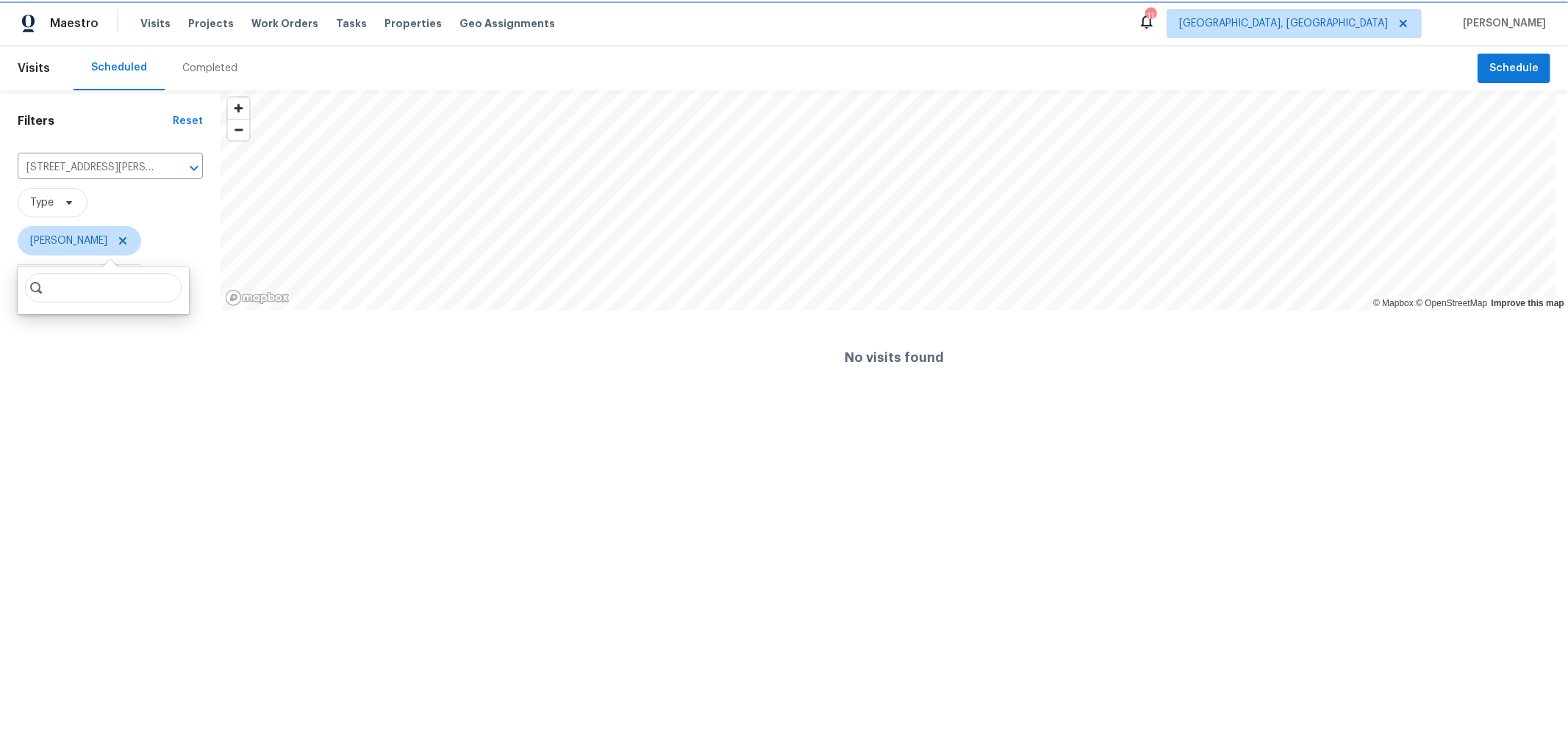
click at [119, 240] on icon at bounding box center [123, 240] width 8 height 8
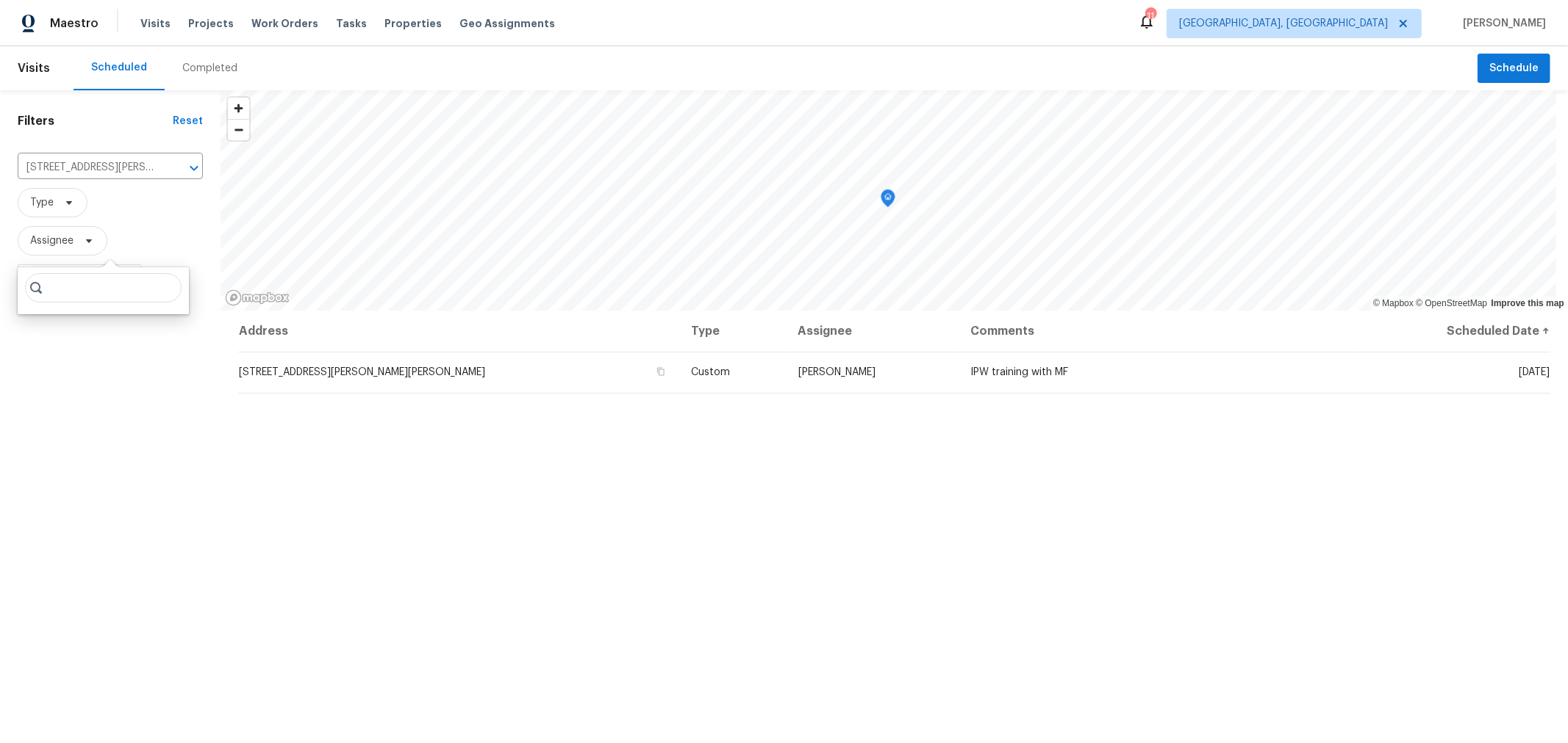
click at [804, 544] on div "Address Type Assignee Comments Scheduled Date ↑ 5409 Longworth Dr, Galloway, OH…" at bounding box center [894, 608] width 1347 height 595
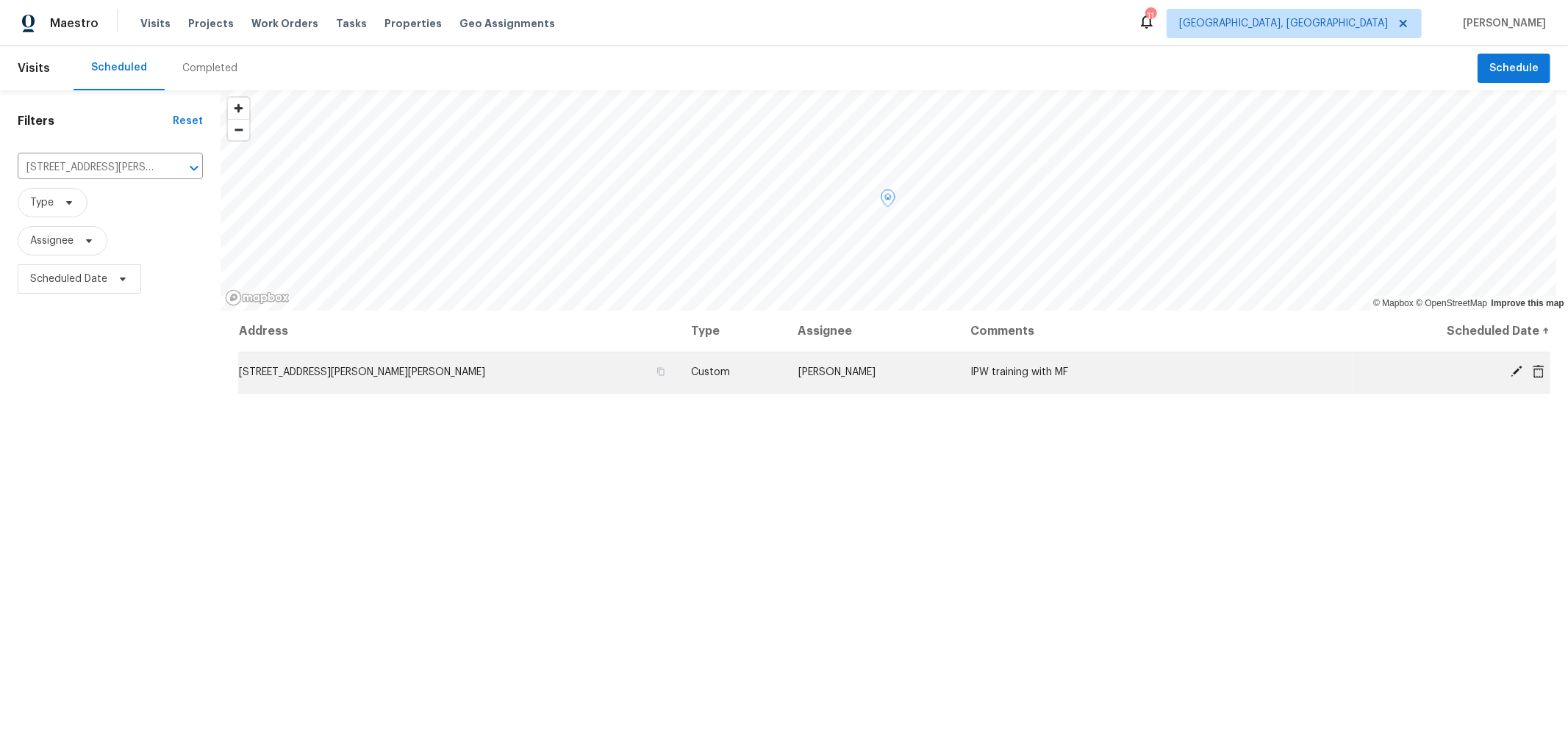
click at [1533, 376] on span at bounding box center [1538, 372] width 22 height 13
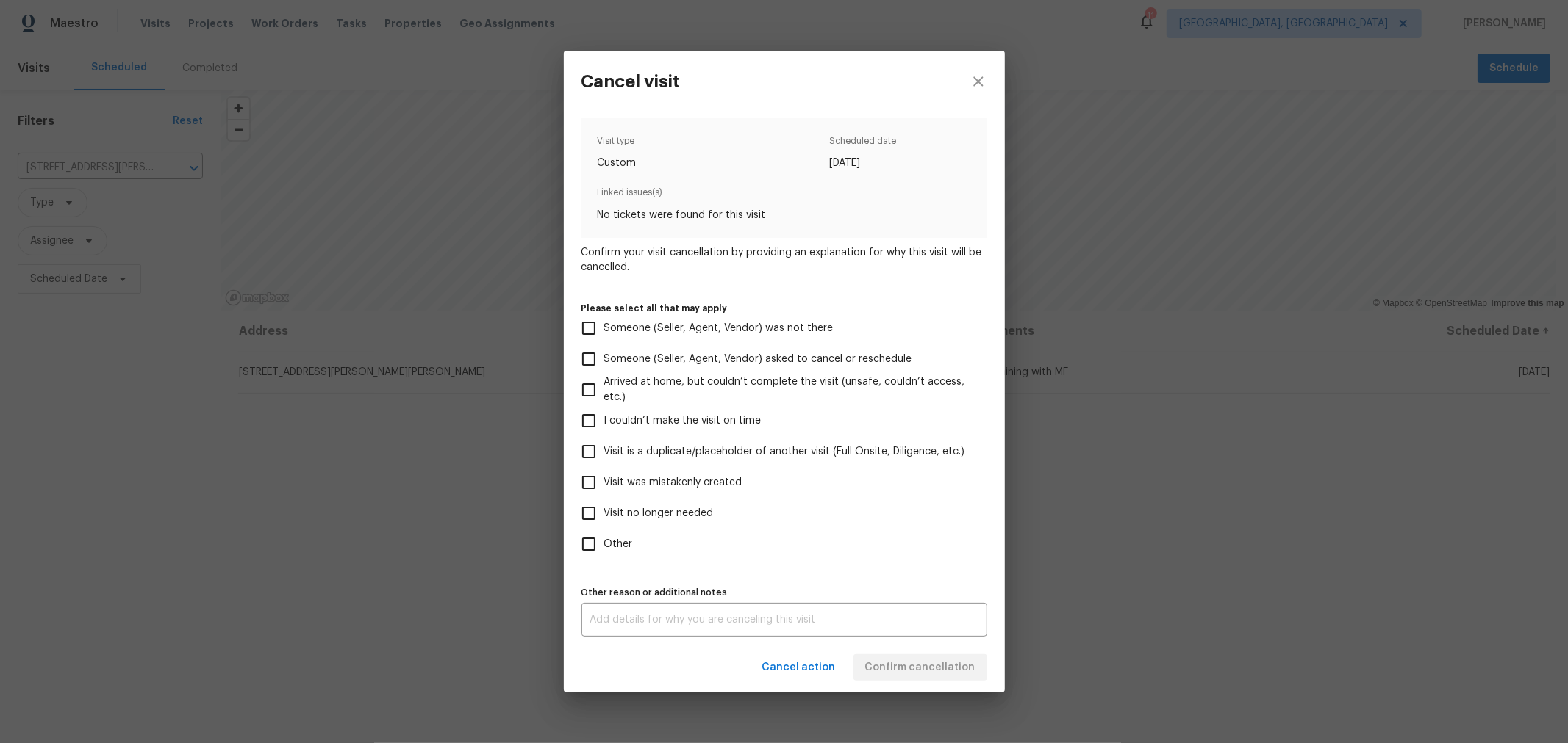
click at [687, 481] on span "Visit was mistakenly created" at bounding box center [672, 483] width 138 height 15
click at [604, 481] on input "Visit was mistakenly created" at bounding box center [588, 483] width 31 height 31
checkbox input "true"
click at [900, 667] on span "Confirm cancellation" at bounding box center [921, 668] width 110 height 18
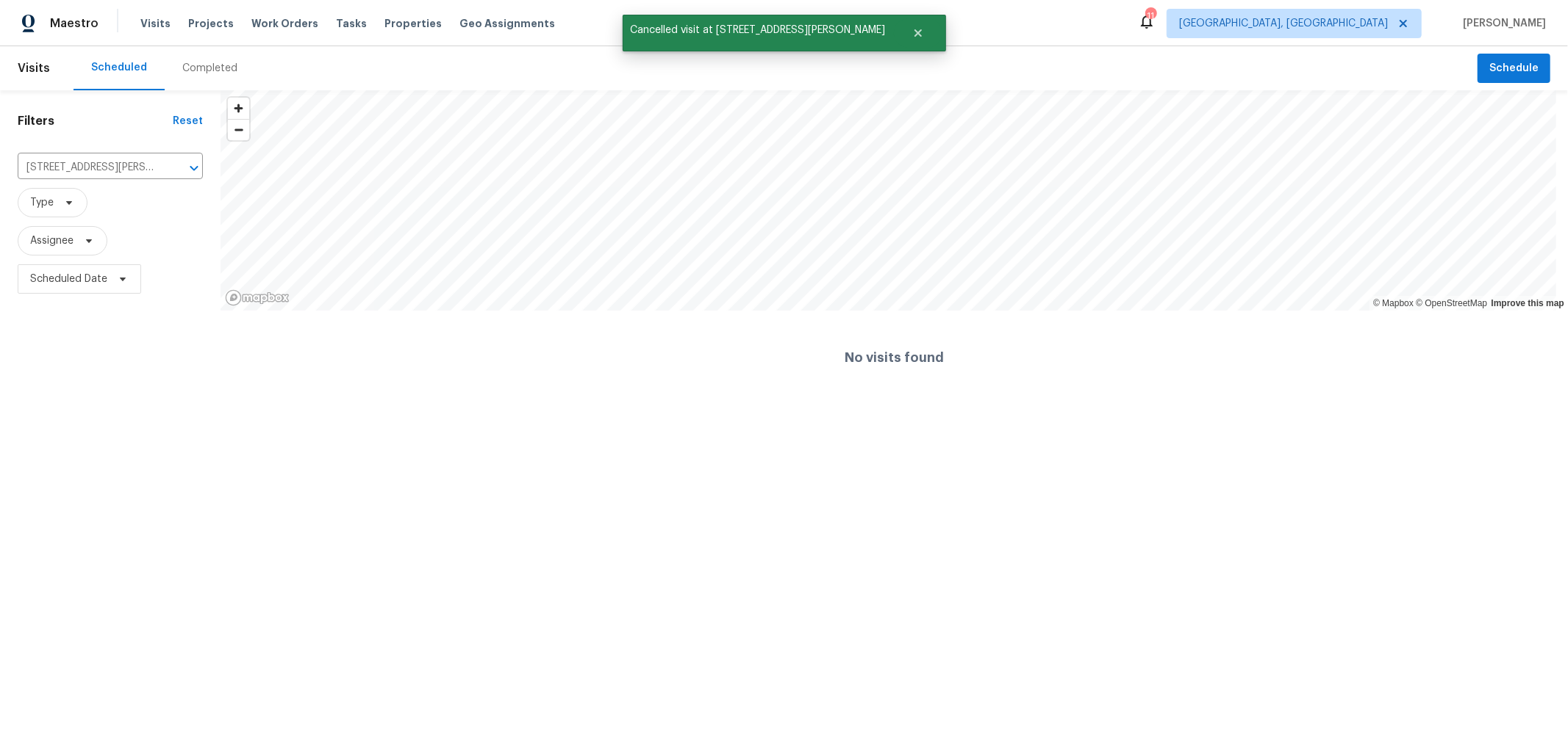
click at [187, 121] on div "Reset" at bounding box center [188, 121] width 30 height 15
click at [186, 119] on div "Reset" at bounding box center [188, 121] width 30 height 15
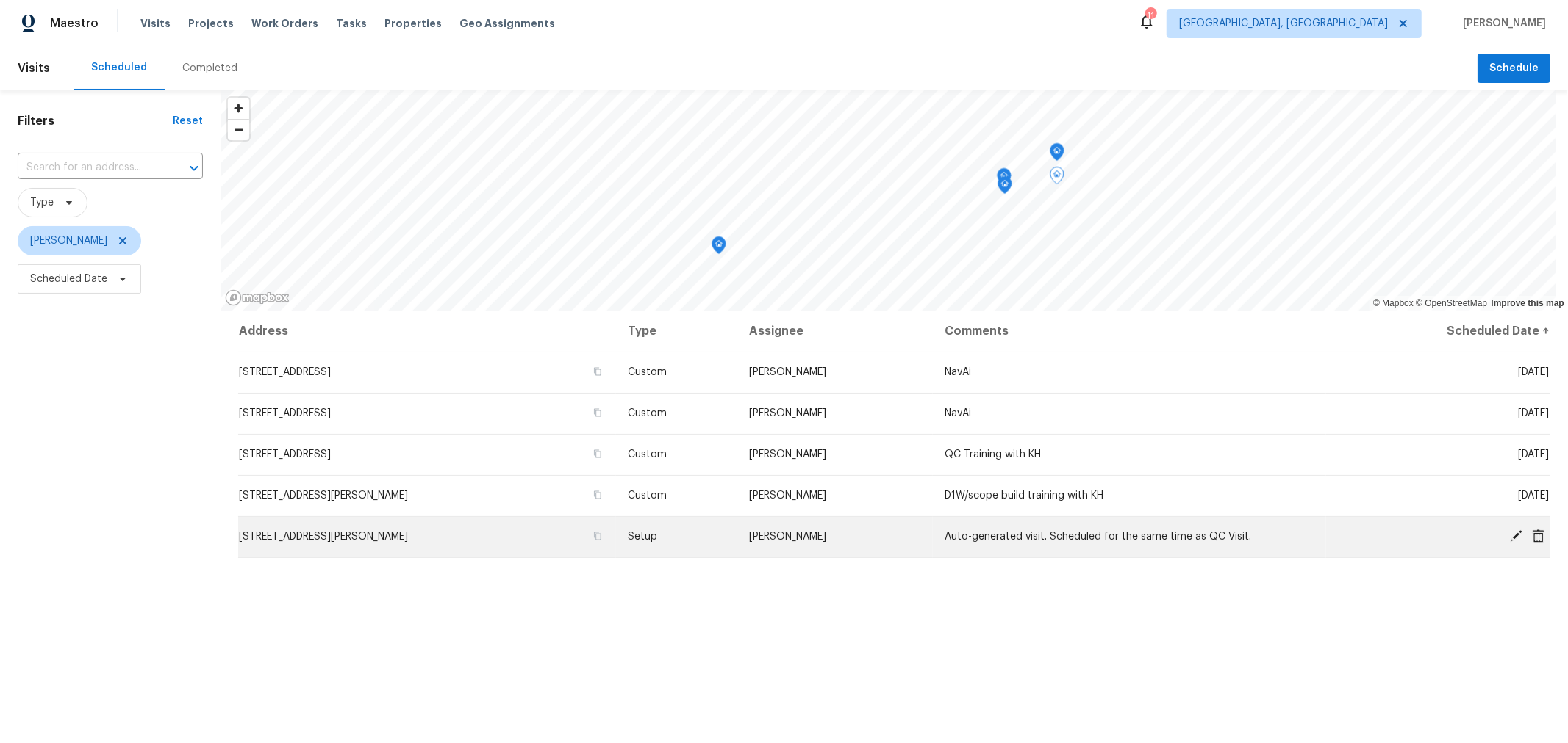
click at [334, 533] on span "[STREET_ADDRESS][PERSON_NAME]" at bounding box center [323, 537] width 169 height 10
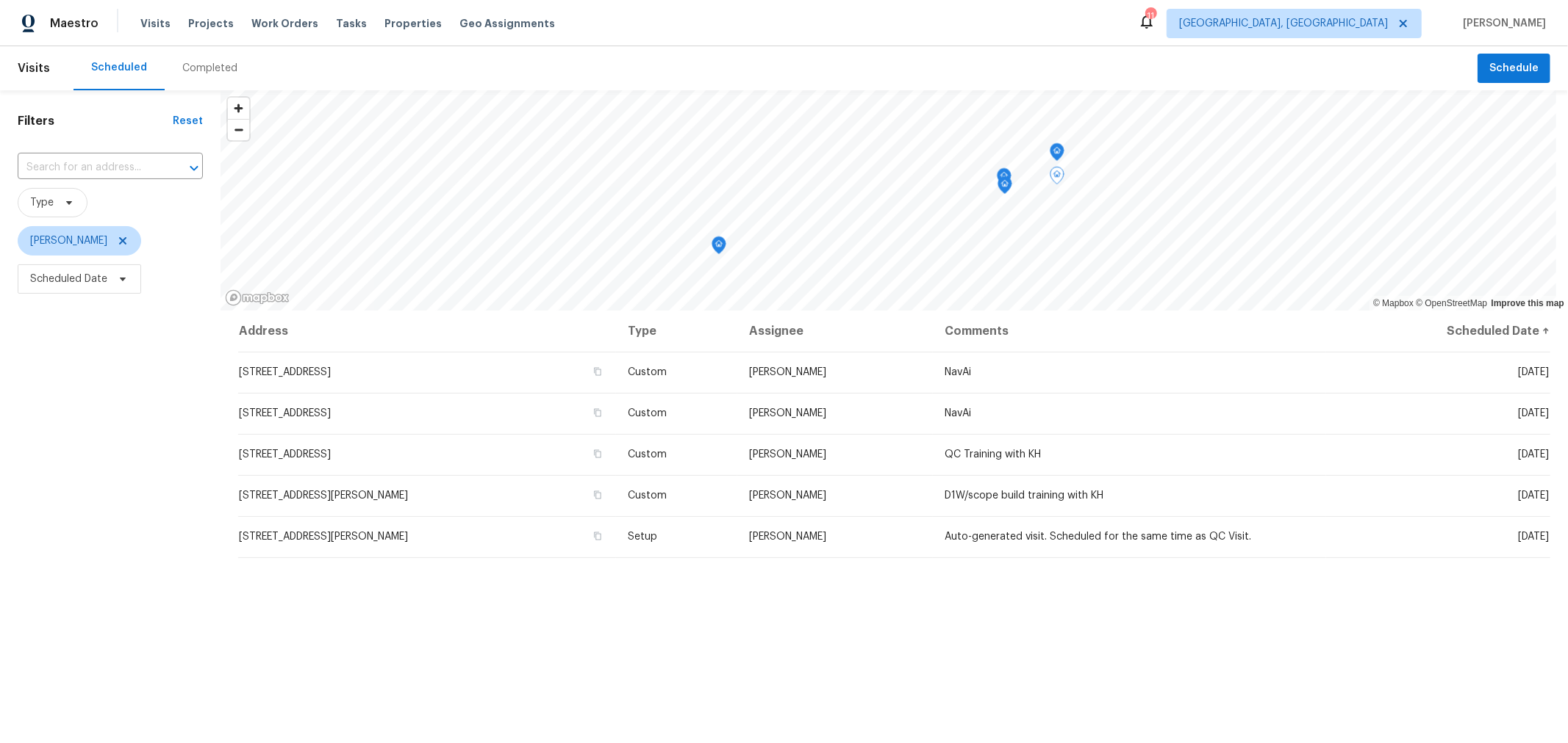
click at [550, 646] on div "Address Type Assignee Comments Scheduled Date ↑ [STREET_ADDRESS] Custom [PERSON…" at bounding box center [894, 608] width 1347 height 595
click at [685, 135] on div "Map marker" at bounding box center [684, 126] width 15 height 23
click at [688, 129] on icon "Map marker" at bounding box center [684, 124] width 15 height 18
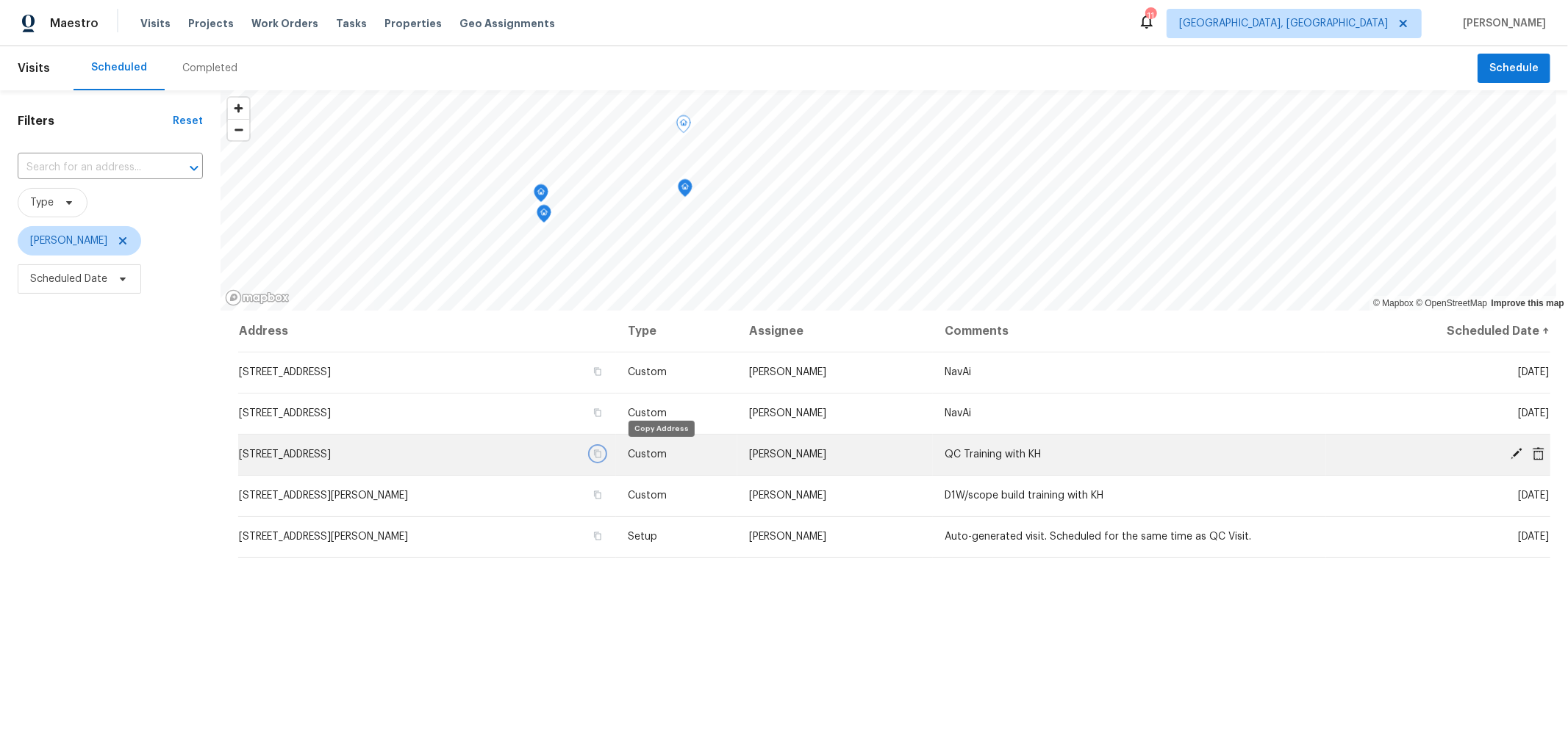
click at [601, 451] on icon "button" at bounding box center [597, 454] width 8 height 8
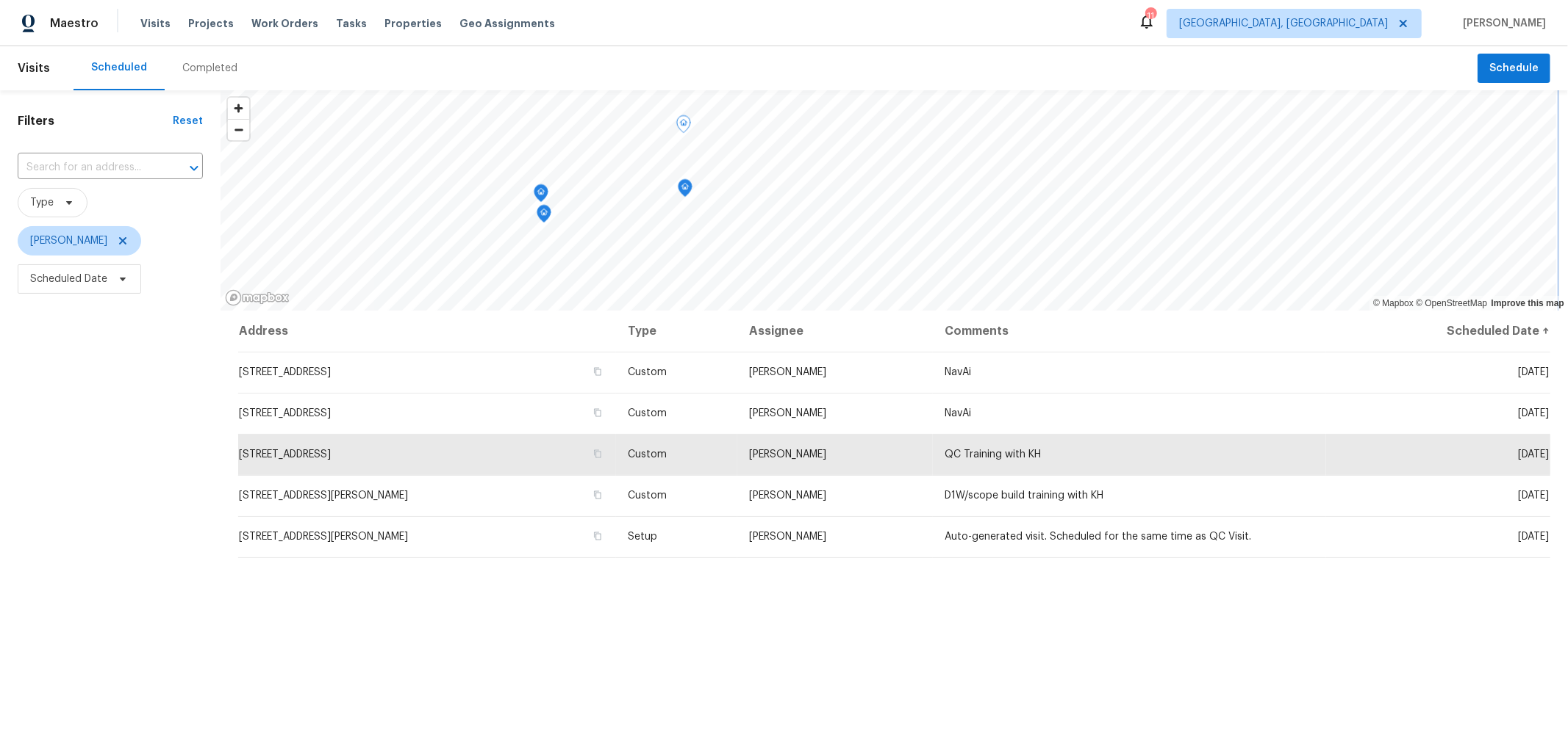
click at [683, 195] on icon "Map marker" at bounding box center [685, 189] width 15 height 18
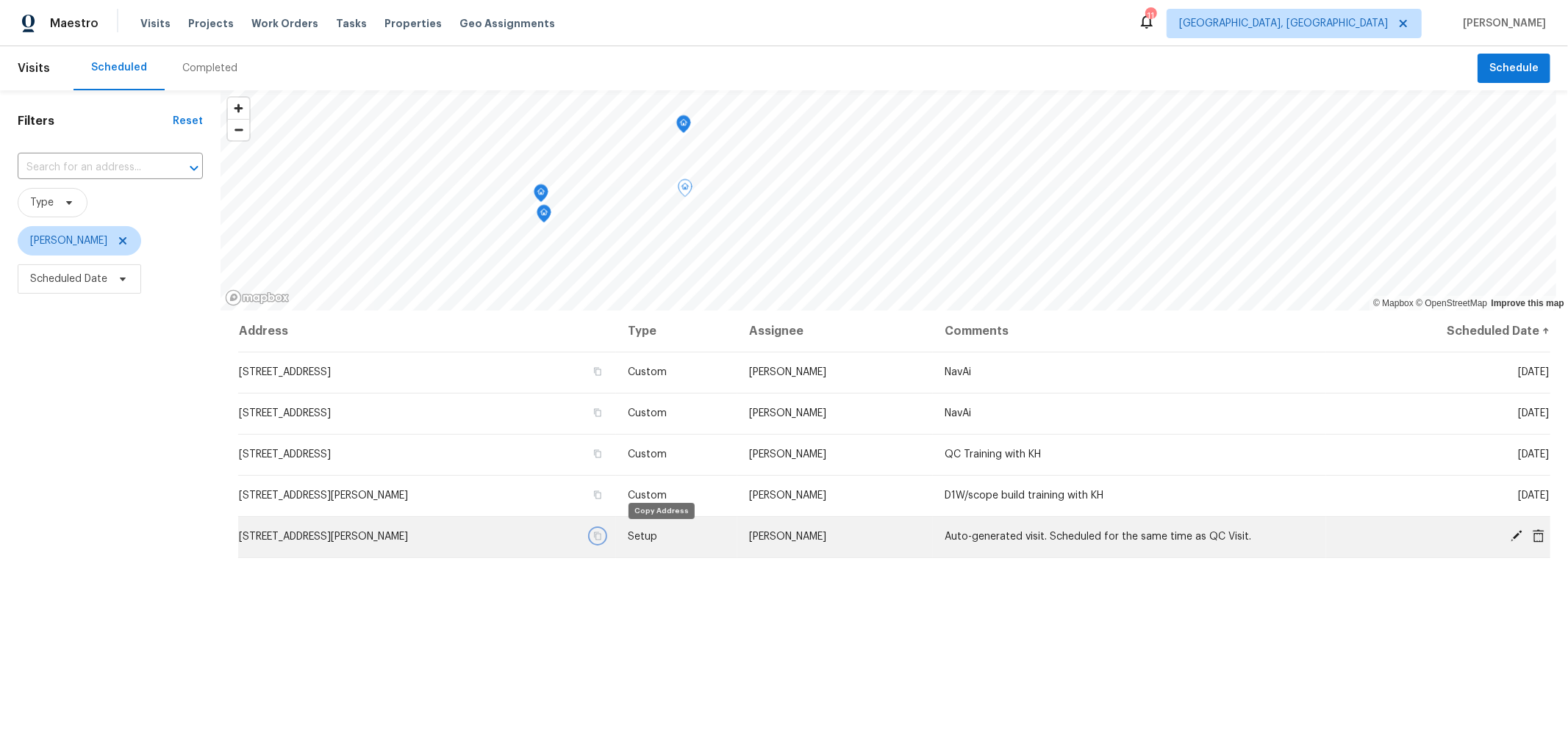
click at [602, 538] on icon "button" at bounding box center [597, 536] width 9 height 9
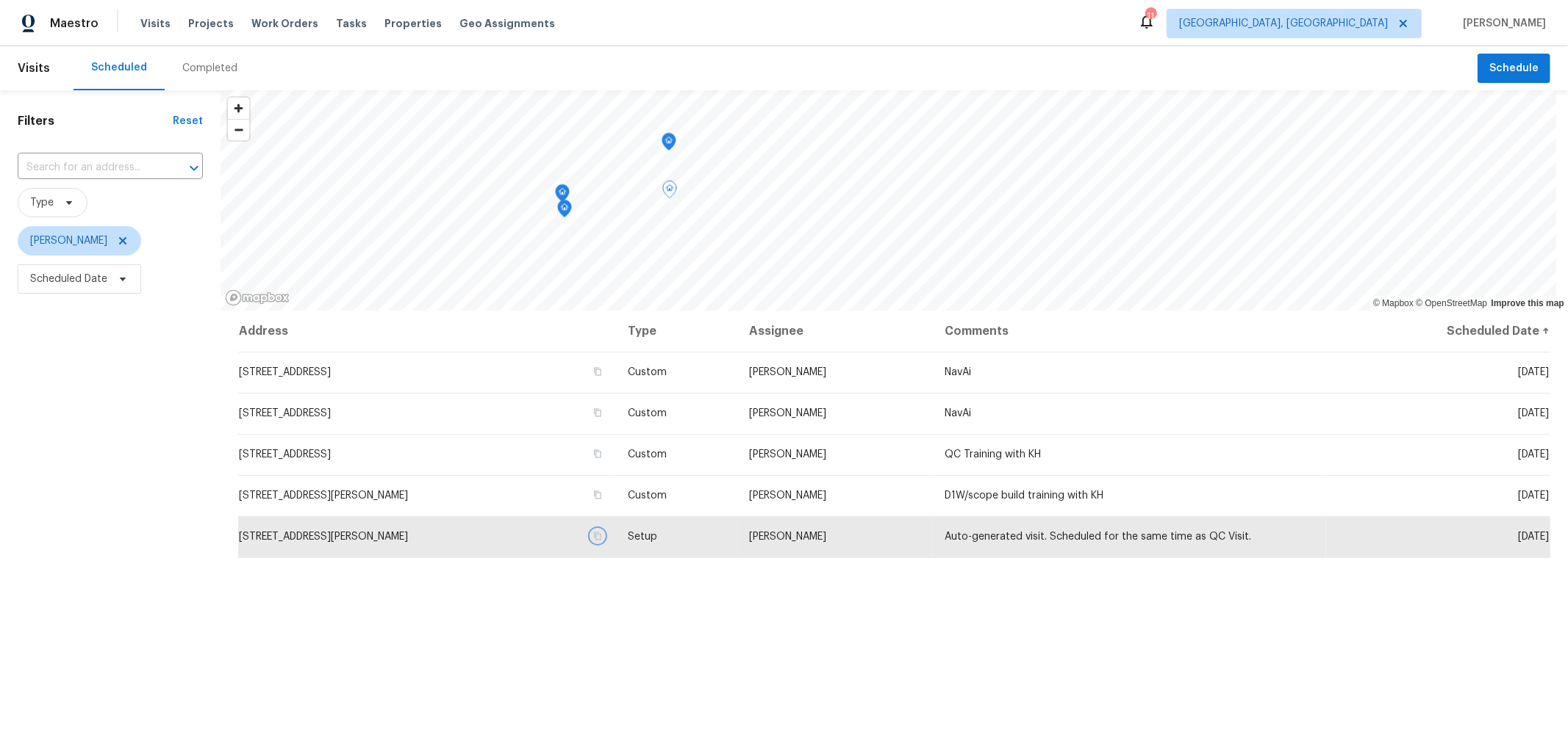
click at [562, 200] on icon "Map marker" at bounding box center [565, 209] width 15 height 18
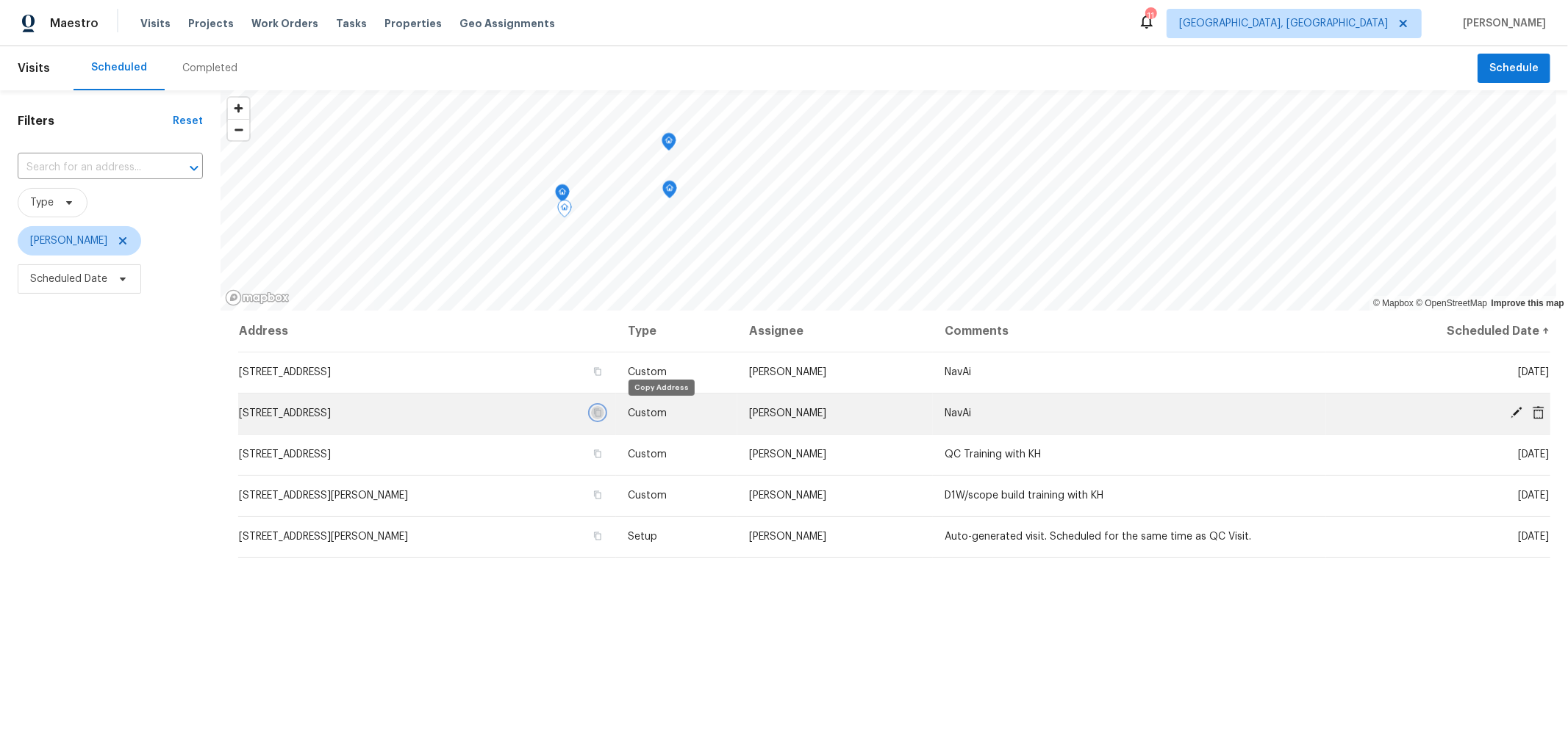
click at [604, 418] on button "button" at bounding box center [597, 413] width 13 height 13
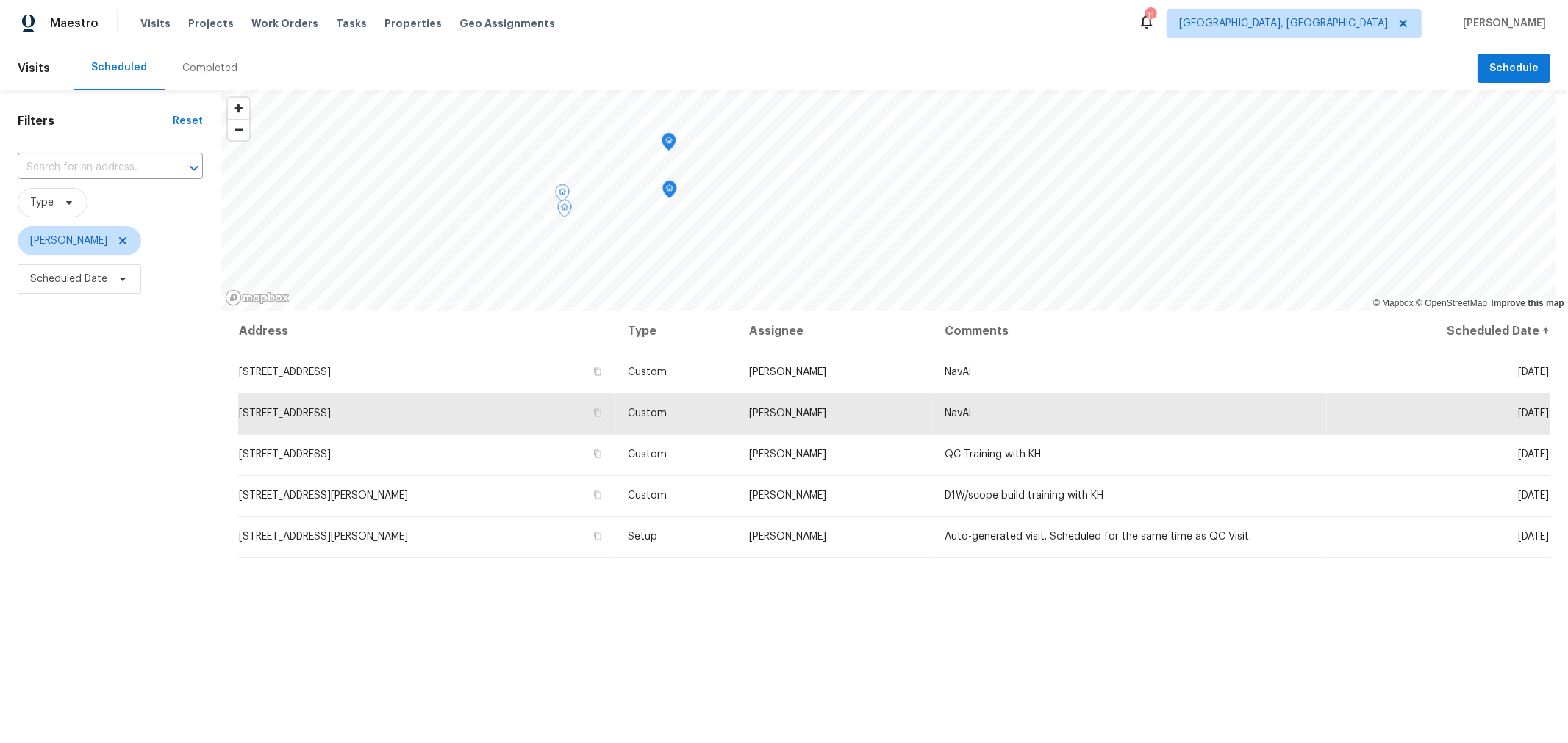
click at [616, 351] on th "Address" at bounding box center [427, 331] width 378 height 41
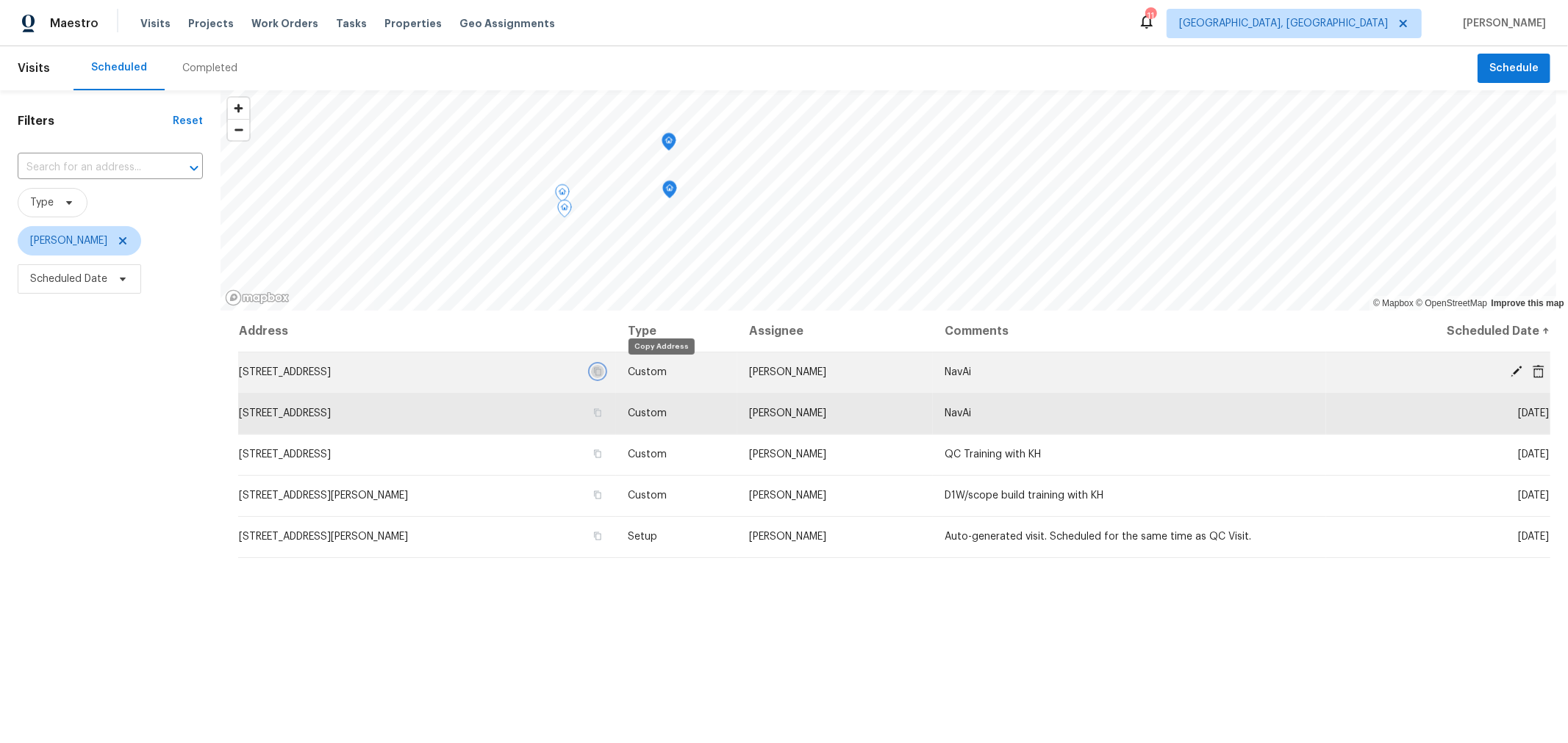
click at [601, 372] on icon "button" at bounding box center [597, 372] width 8 height 8
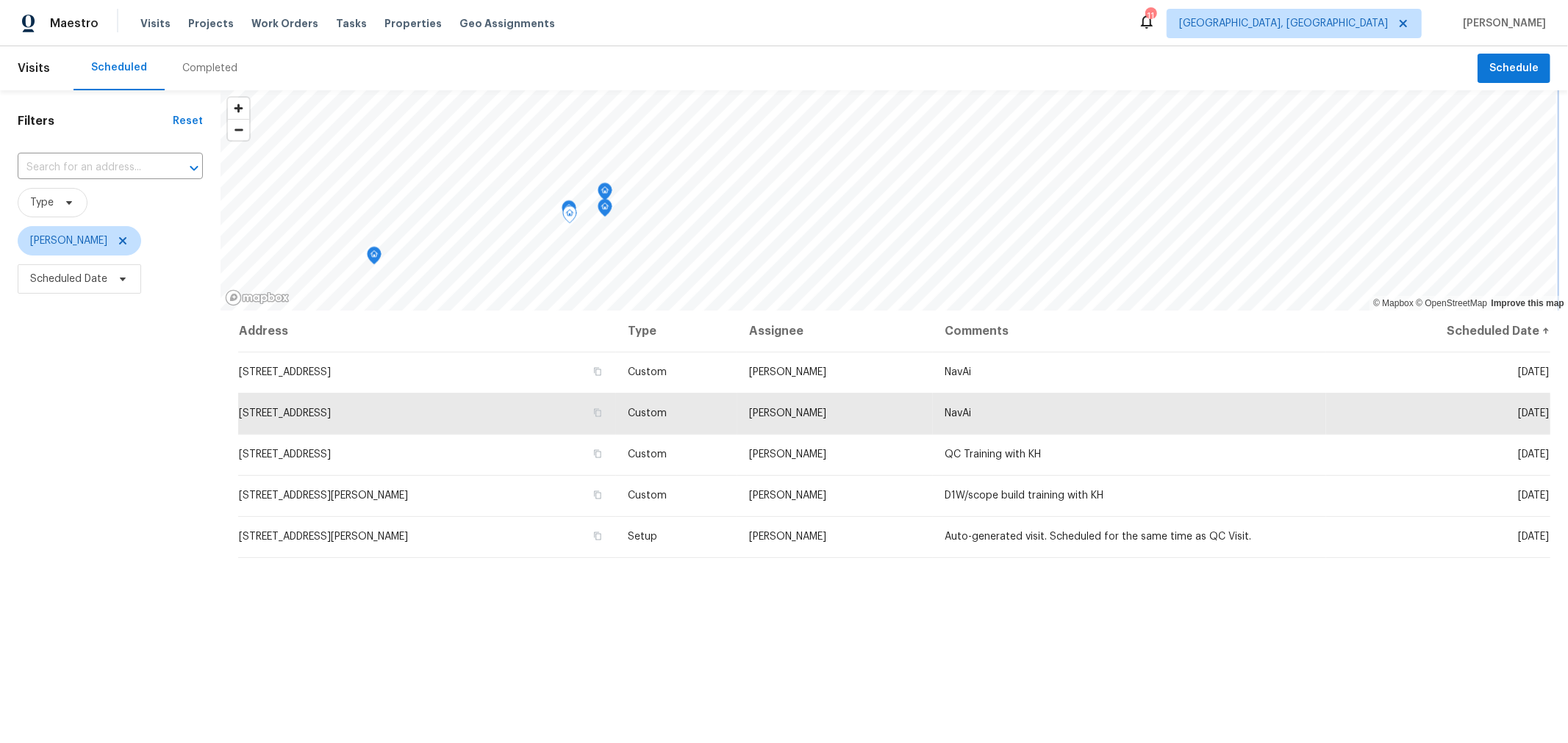
click at [377, 265] on icon "Map marker" at bounding box center [374, 256] width 15 height 18
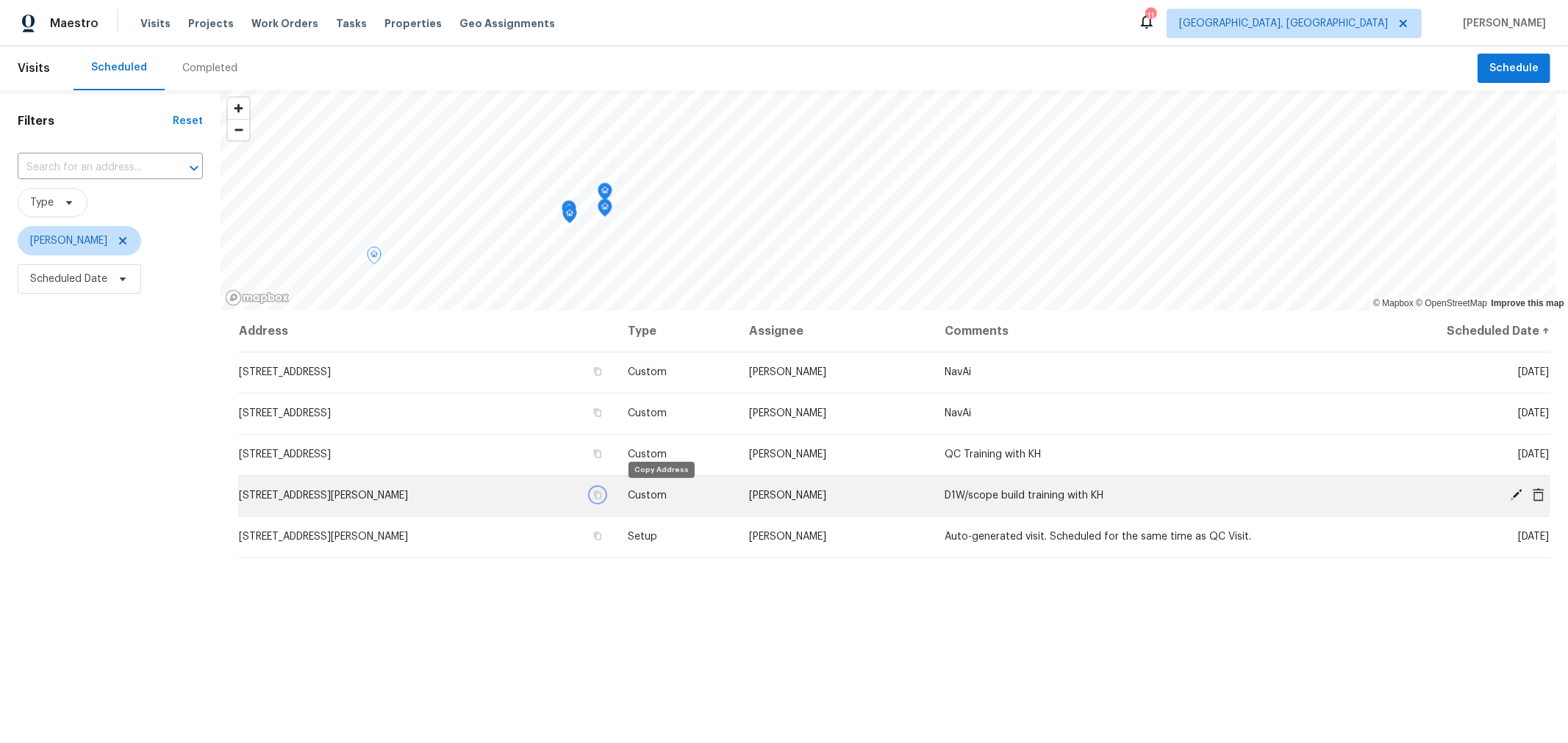
click at [601, 493] on icon "button" at bounding box center [597, 496] width 8 height 8
